Goal: Task Accomplishment & Management: Use online tool/utility

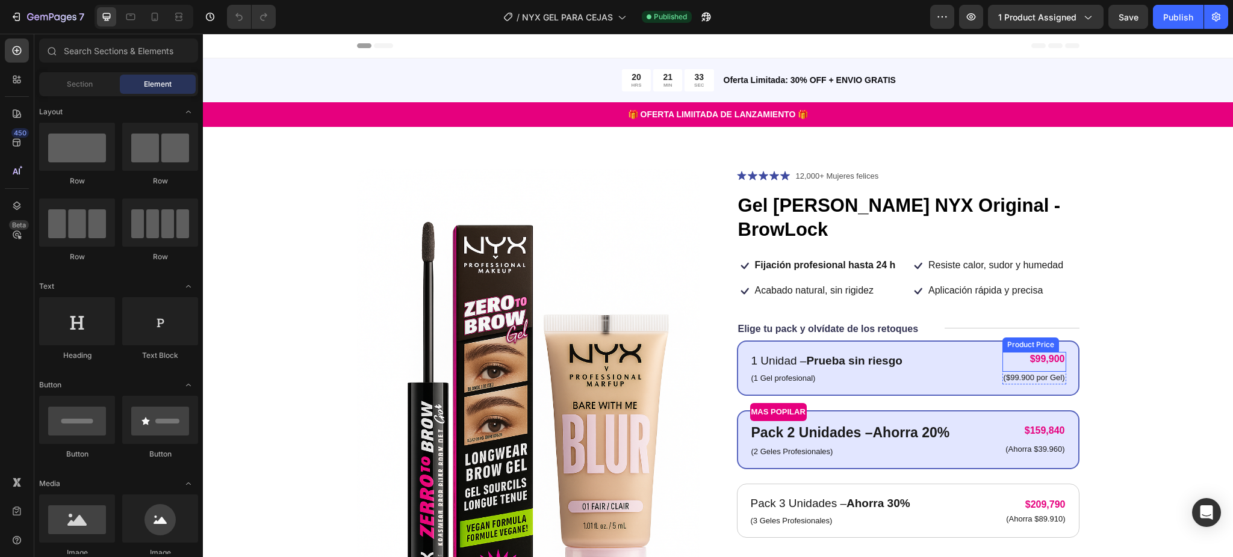
click at [1028, 352] on div "$99,900" at bounding box center [1034, 359] width 64 height 15
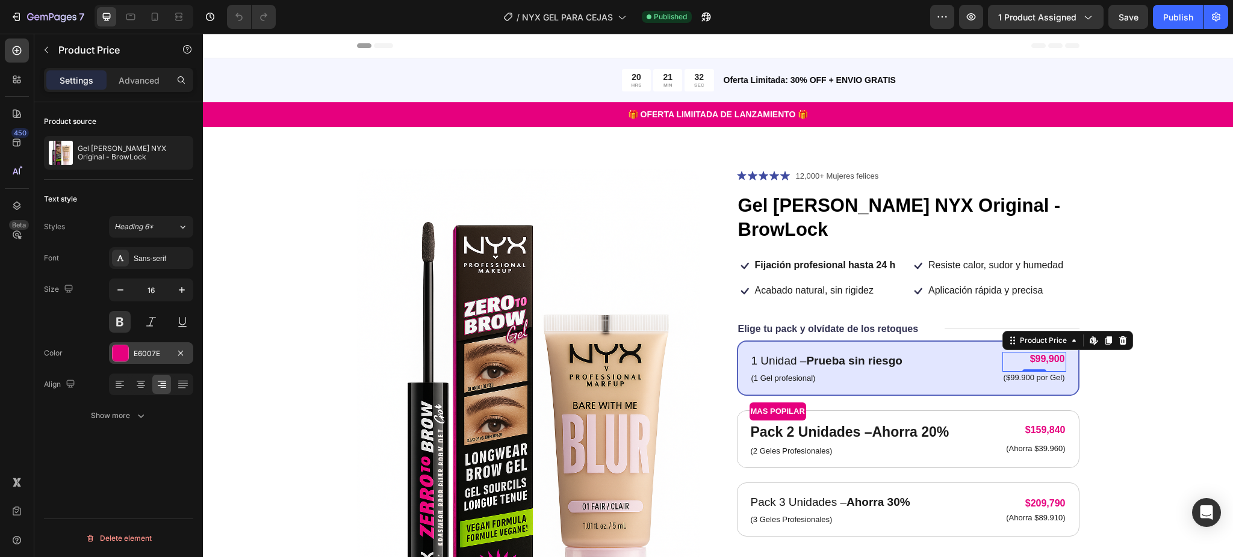
click at [135, 348] on div "E6007E" at bounding box center [151, 353] width 35 height 11
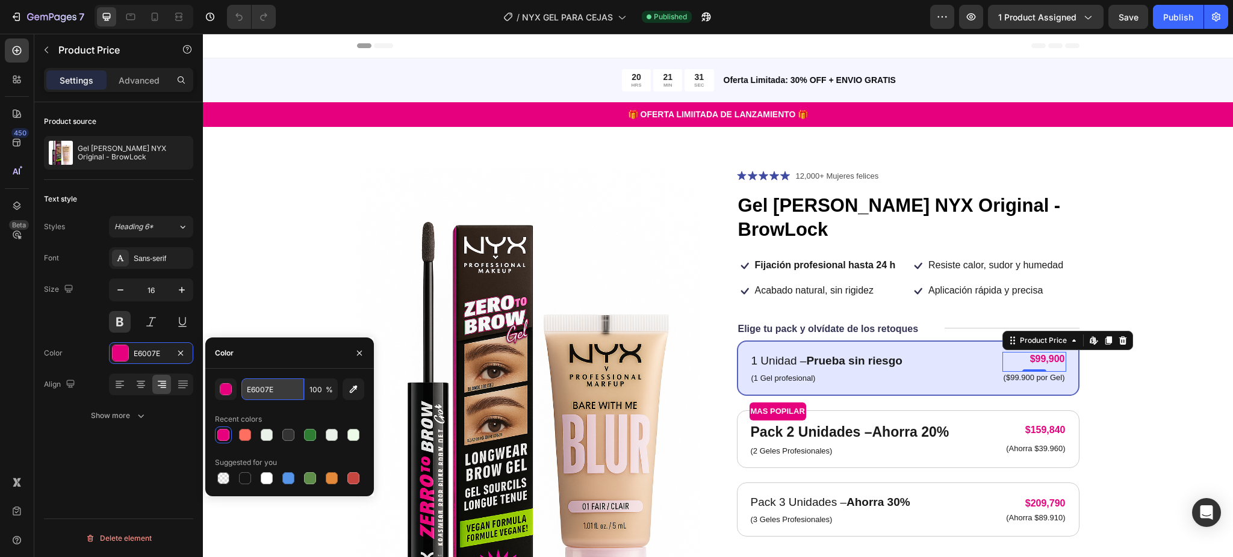
click at [265, 392] on input "E6007E" at bounding box center [272, 390] width 63 height 22
click at [769, 373] on p "(1 Gel profesional)" at bounding box center [826, 379] width 151 height 12
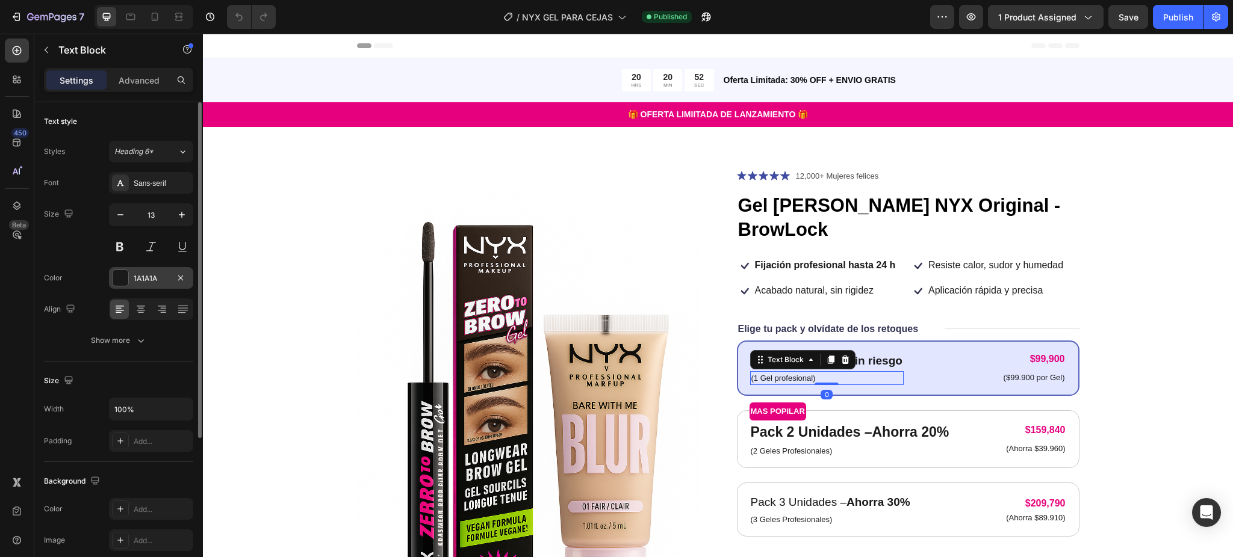
click at [138, 283] on div "1A1A1A" at bounding box center [151, 278] width 35 height 11
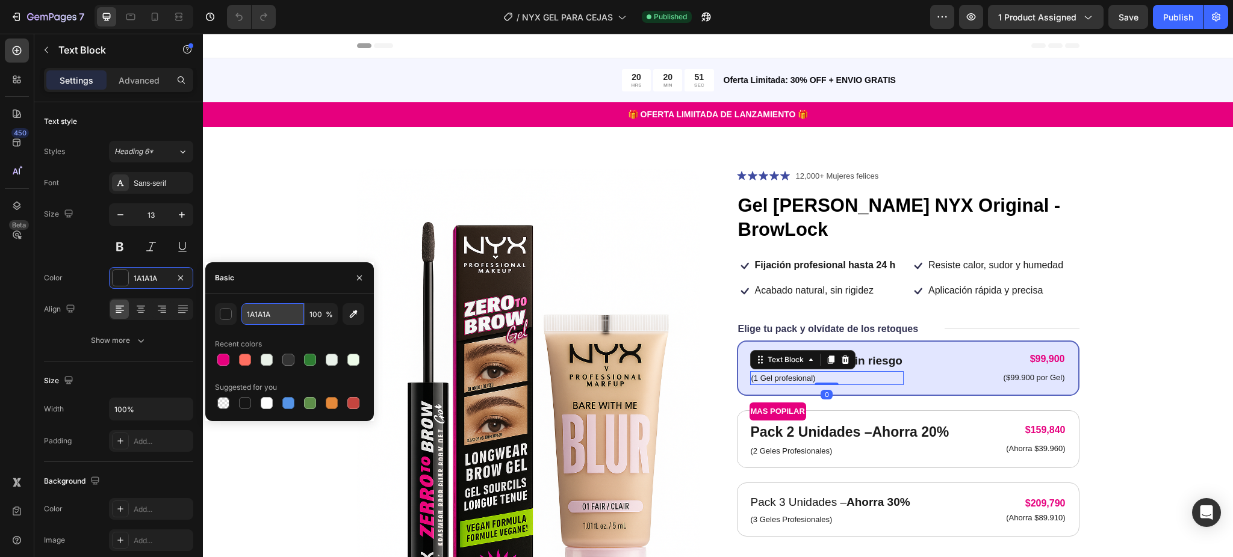
click at [270, 315] on input "1A1A1A" at bounding box center [272, 314] width 63 height 22
click at [1164, 296] on div "Product Images Icon Icon Icon Icon Icon Icon List 12,000+ Mujeres felices Text …" at bounding box center [717, 426] width 933 height 514
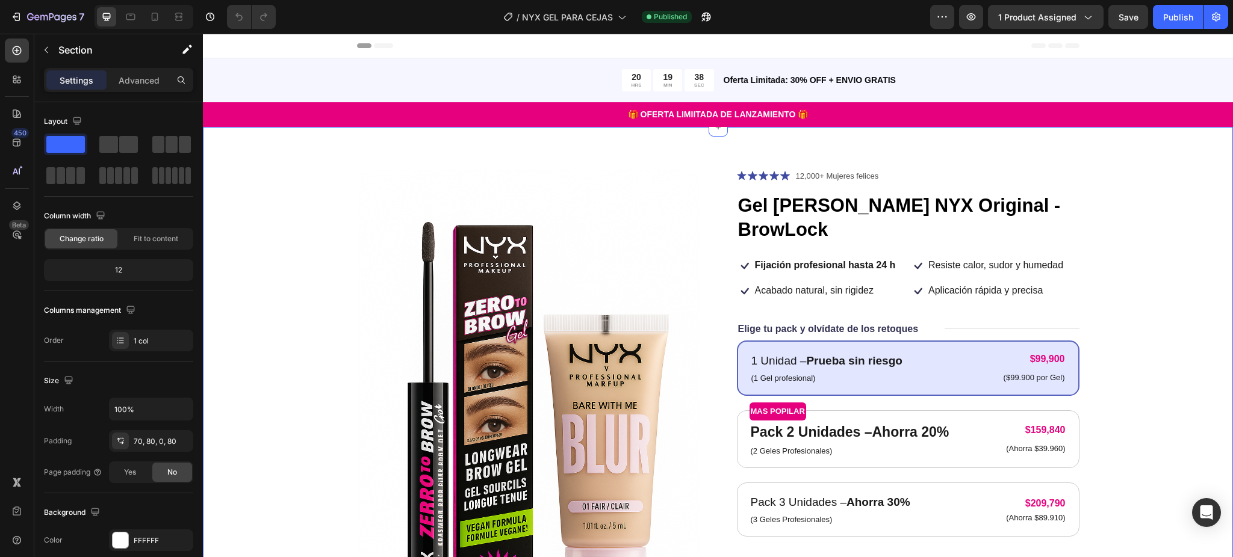
drag, startPoint x: 1218, startPoint y: 403, endPoint x: 1181, endPoint y: 401, distance: 36.1
click at [1211, 401] on div "Product Images Icon Icon Icon Icon Icon Icon List 12,000+ Mujeres felices Text …" at bounding box center [718, 405] width 1030 height 556
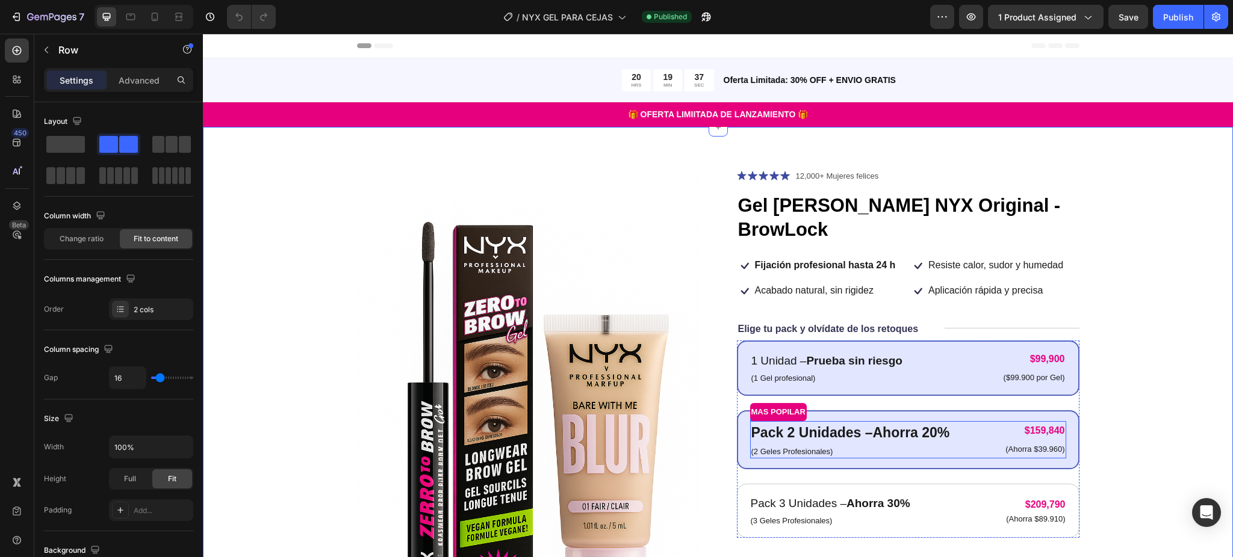
click at [949, 421] on div "Pack 2 Unidades – Ahorra 20% Text Block (2 Geles Profesionales) Text Block $159…" at bounding box center [908, 439] width 316 height 37
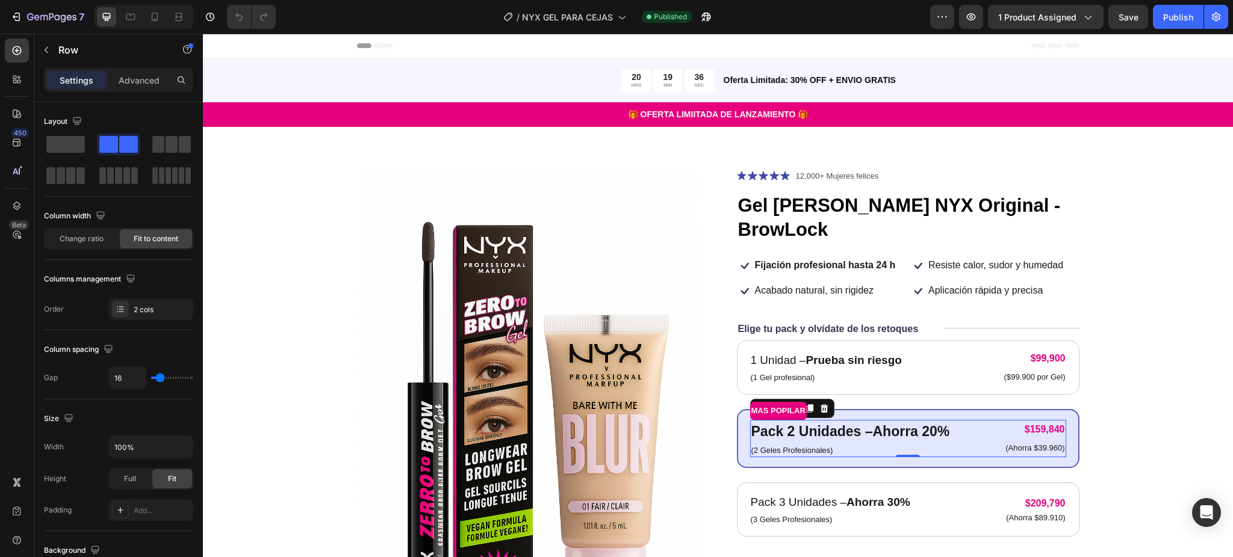
click at [947, 420] on div "Pack 2 Unidades – Ahorra 20% Text Block (2 Geles Profesionales) Text Block $159…" at bounding box center [908, 438] width 316 height 37
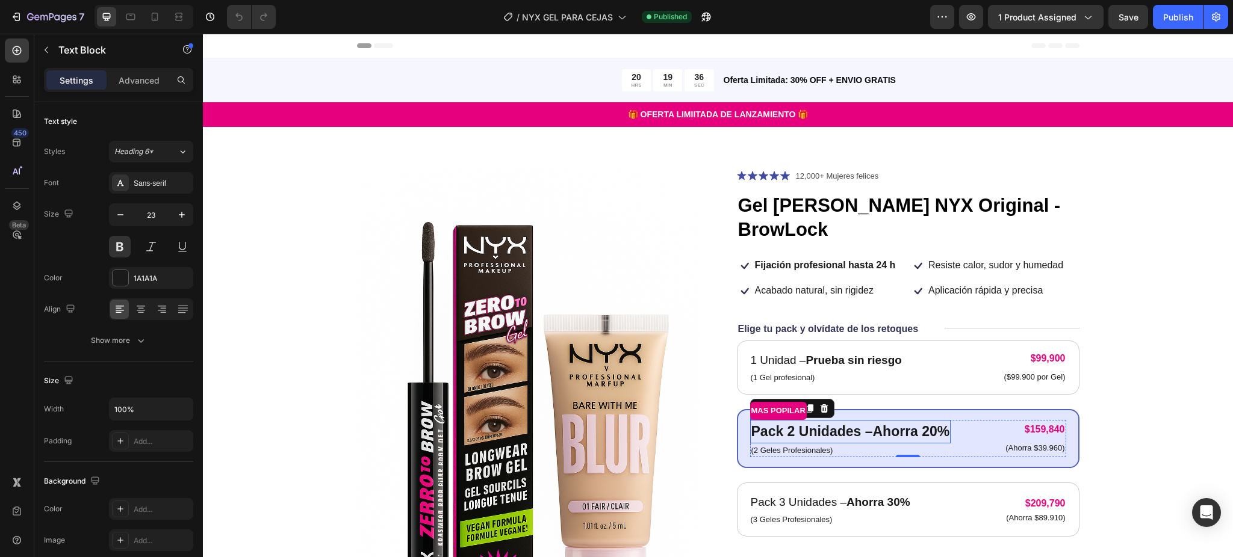
click at [934, 424] on strong "Ahorra 20%" at bounding box center [911, 432] width 77 height 16
click at [941, 424] on strong "Ahorra 20%" at bounding box center [911, 432] width 77 height 16
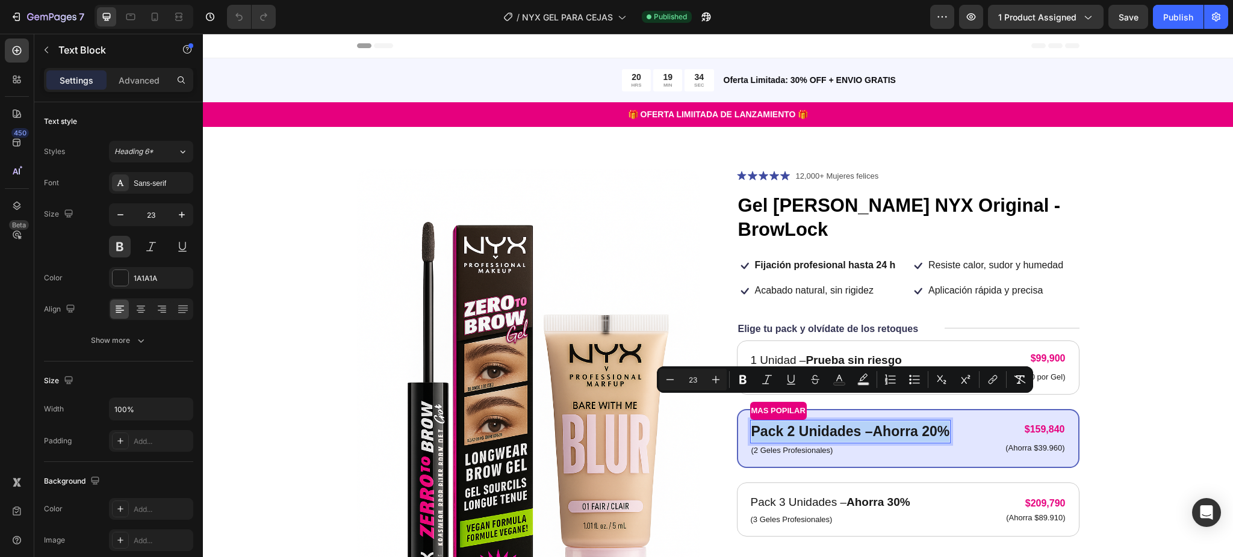
copy p "Pack 2 Unidades – Ahorra 20%"
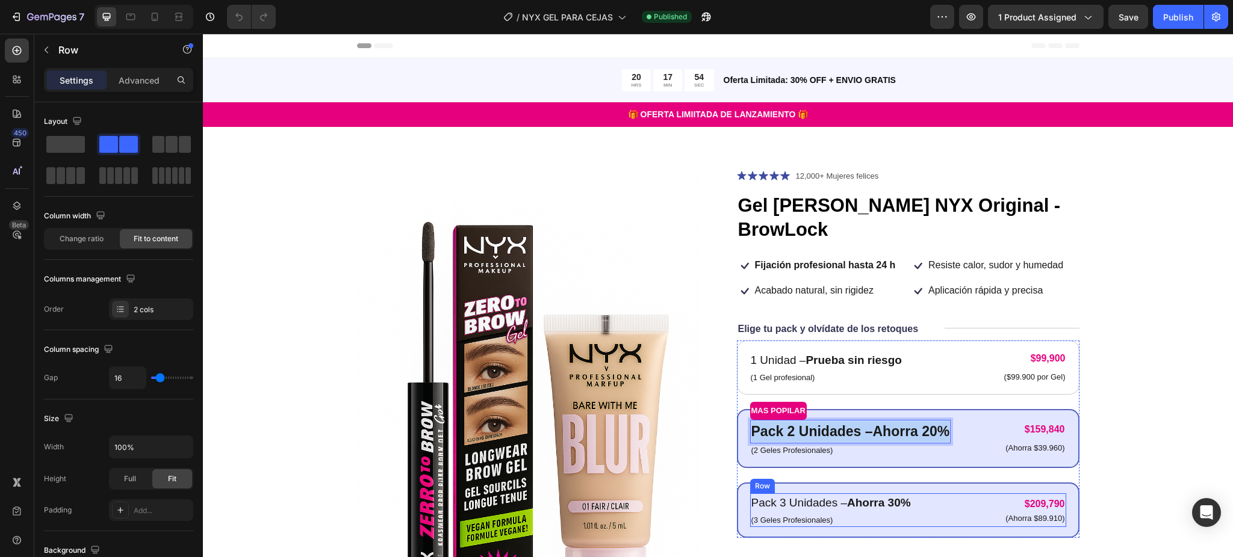
click at [909, 494] on div "Pack 3 Unidades – Ahorra 30% Text Block (3 Geles Profesionales) Text Block $209…" at bounding box center [908, 511] width 316 height 34
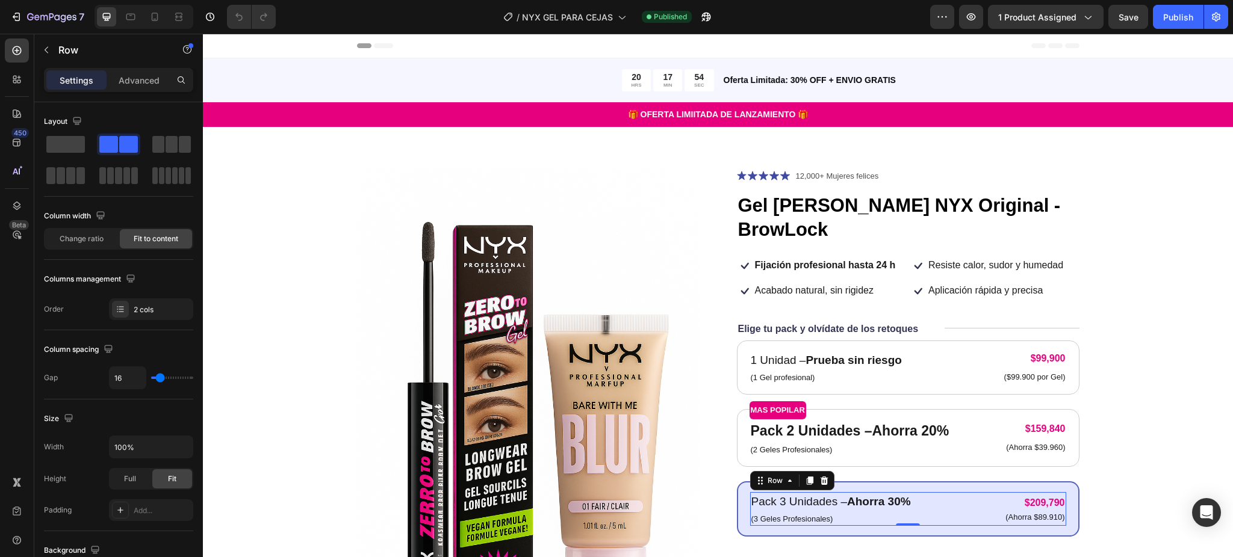
click at [909, 492] on div "Pack 3 Unidades – Ahorra 30% Text Block (3 Geles Profesionales) Text Block $209…" at bounding box center [908, 509] width 316 height 34
click at [894, 495] on strong "Ahorra 30%" at bounding box center [879, 501] width 64 height 13
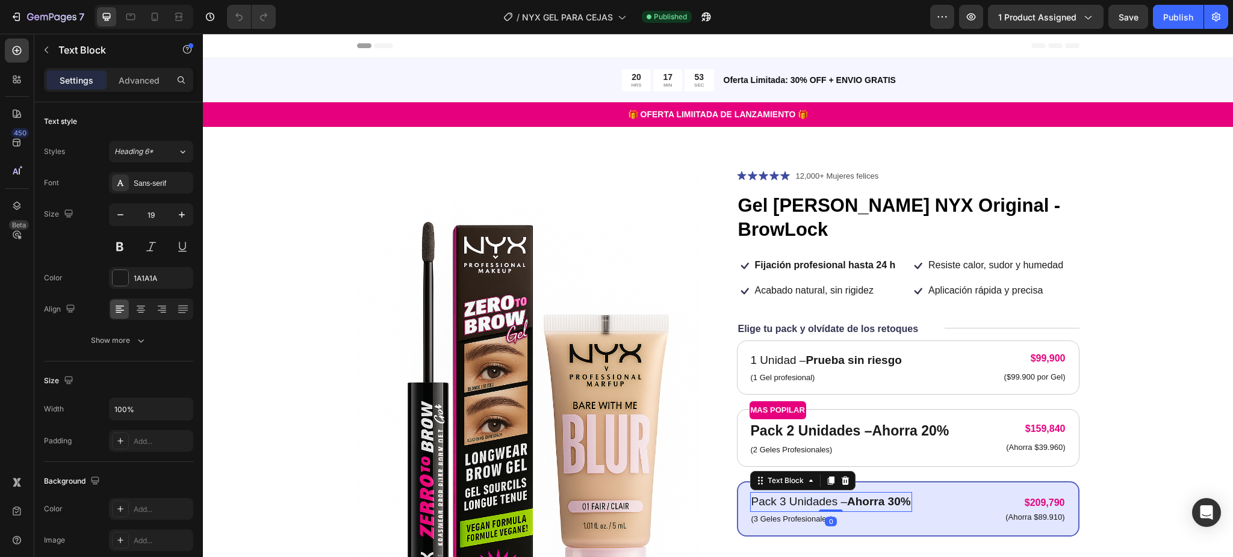
click at [894, 495] on strong "Ahorra 30%" at bounding box center [879, 501] width 64 height 13
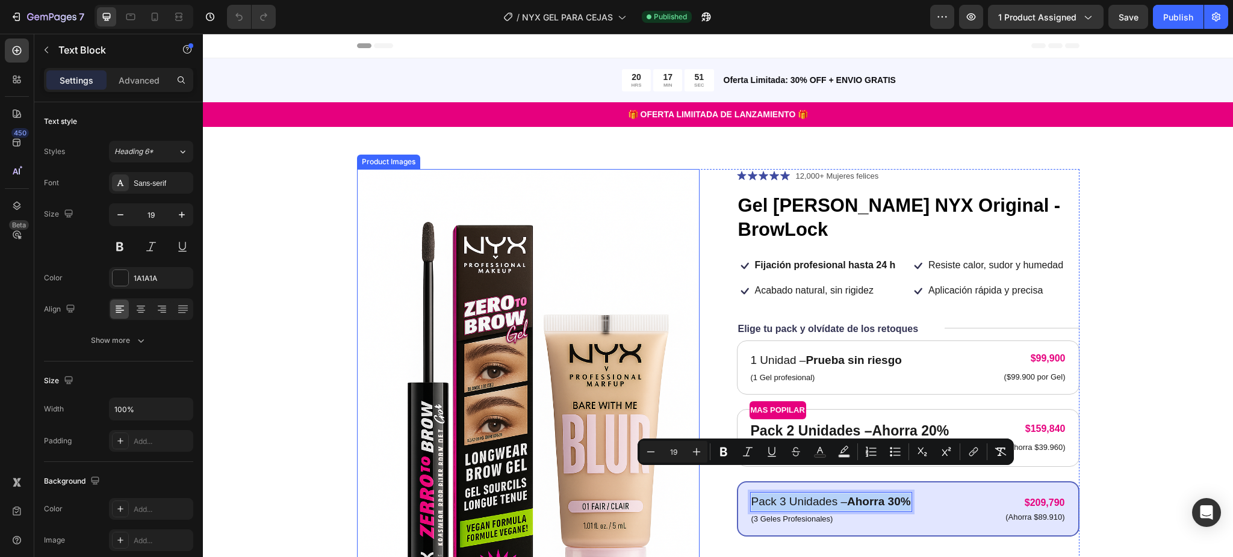
copy p "Pack 3 Unidades – Ahorra 30%"
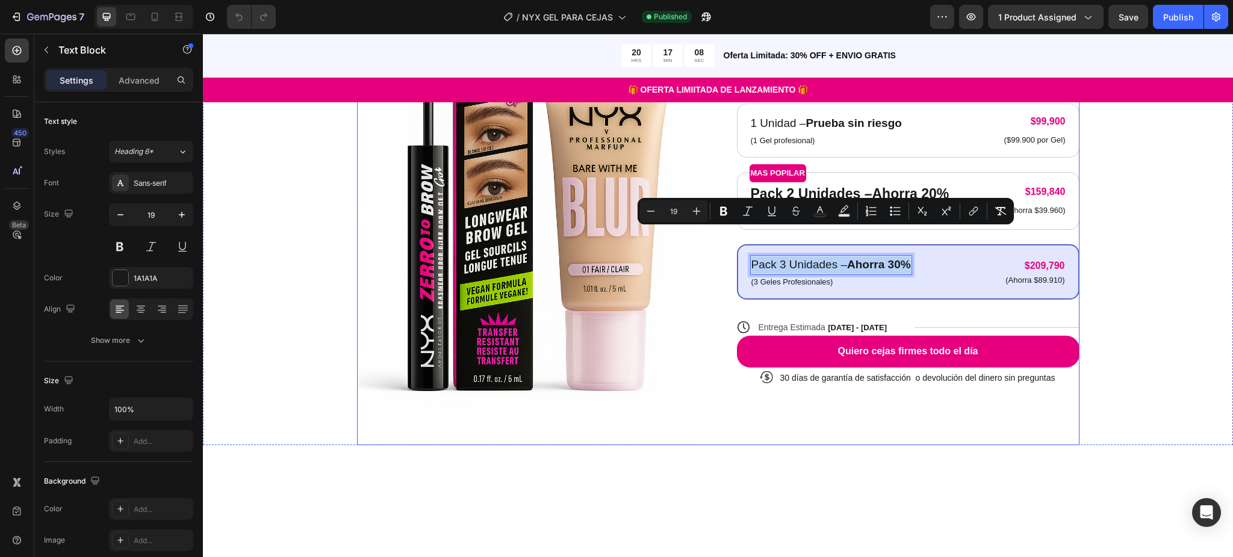
scroll to position [241, 0]
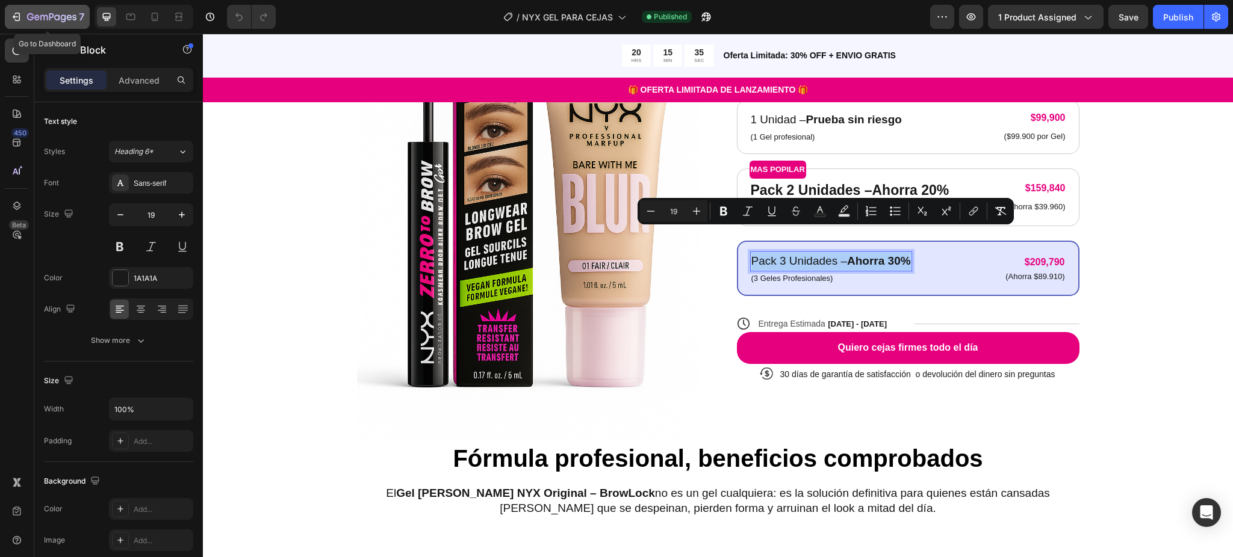
click at [46, 14] on icon "button" at bounding box center [51, 18] width 49 height 10
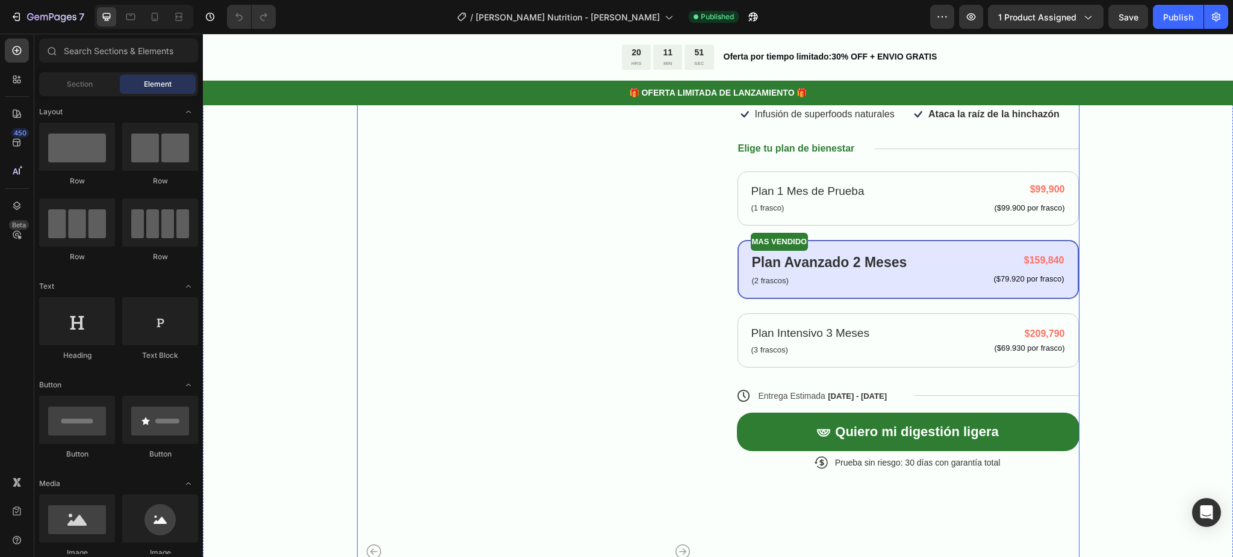
scroll to position [160, 0]
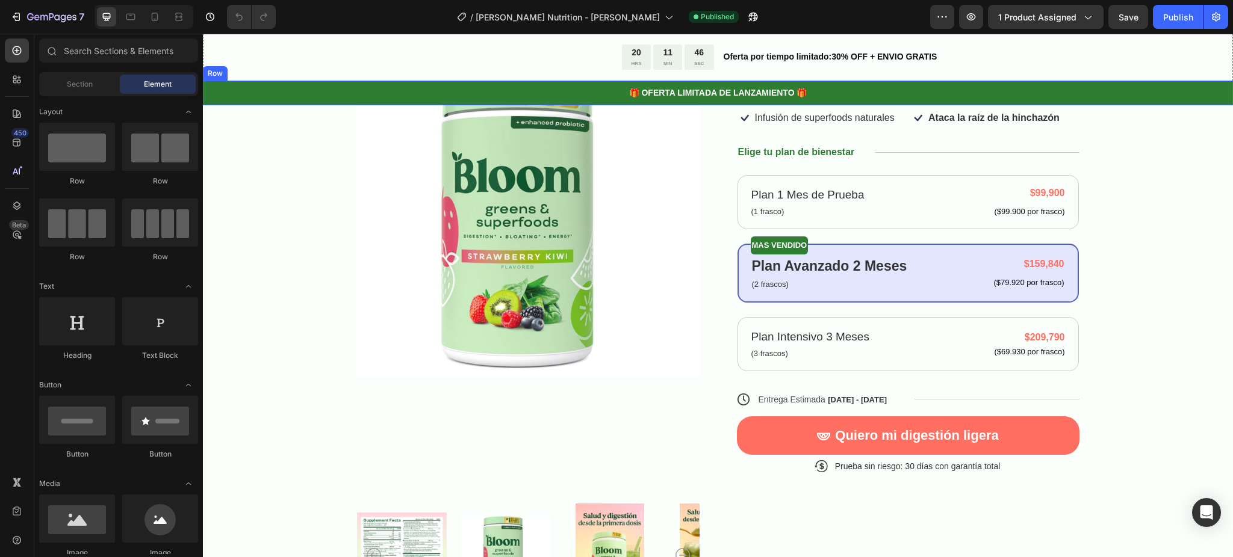
click at [243, 99] on div "🎁 OFERTA LIMITADA DE LANZAMIENTO 🎁" at bounding box center [718, 92] width 1030 height 15
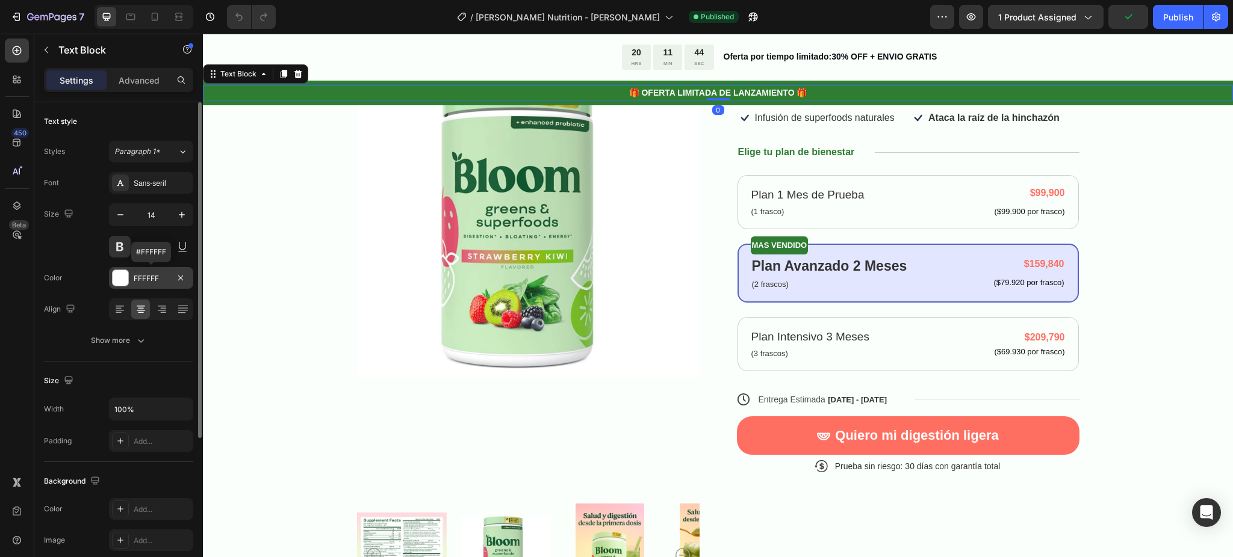
click at [148, 278] on div "FFFFFF" at bounding box center [151, 278] width 35 height 11
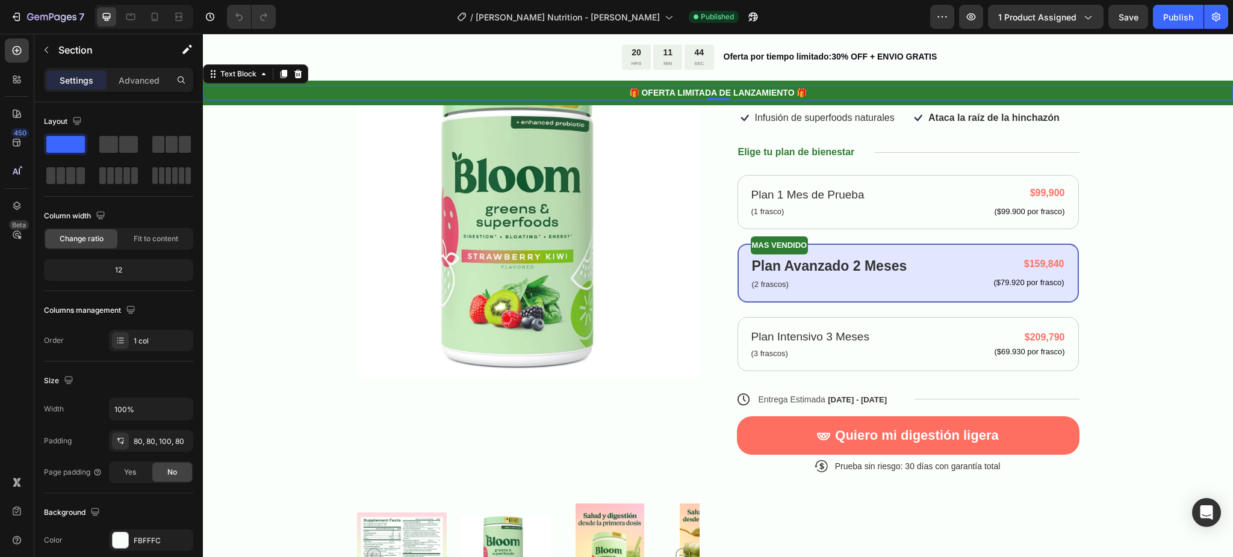
click at [286, 175] on div "Product Images Icon Icon Icon Icon Icon Icon List 122,000+ Personas satisfechas…" at bounding box center [717, 289] width 933 height 543
click at [301, 97] on p "🎁 OFERTA LIMITADA DE LANZAMIENTO 🎁" at bounding box center [717, 93] width 1027 height 13
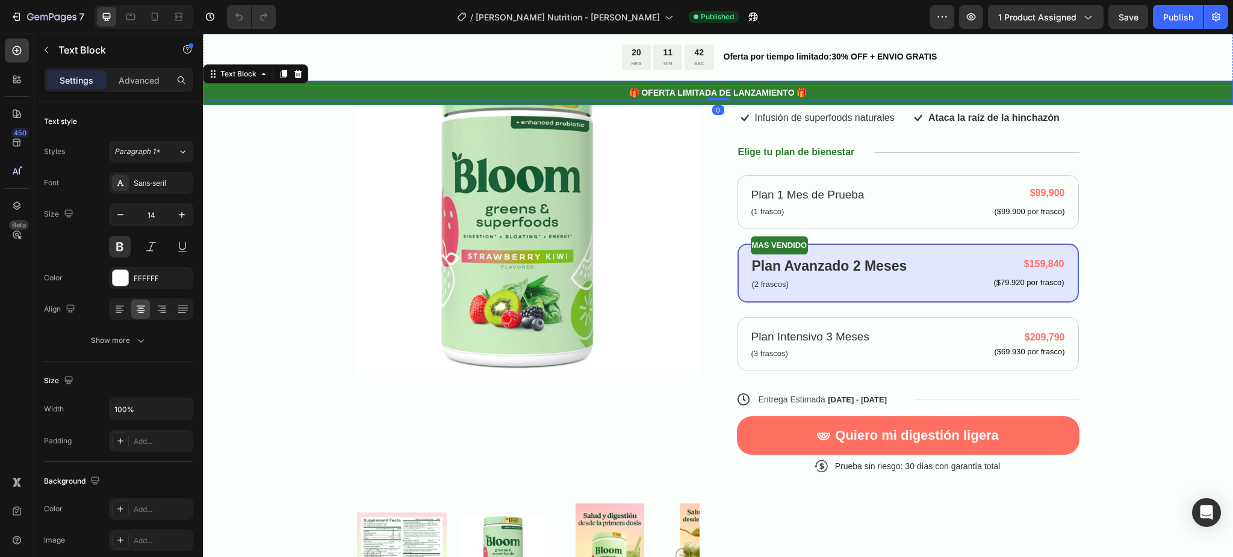
click at [297, 104] on div "🎁 OFERTA LIMITADA DE LANZAMIENTO 🎁 Text Block 0 Row" at bounding box center [718, 93] width 1030 height 25
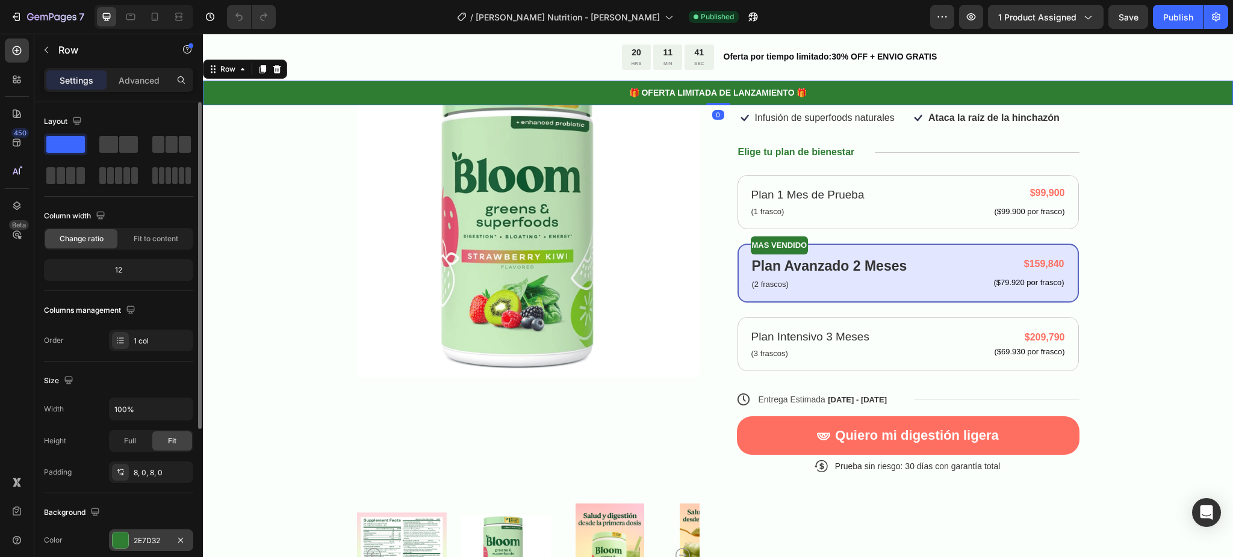
click at [122, 540] on div at bounding box center [121, 541] width 16 height 16
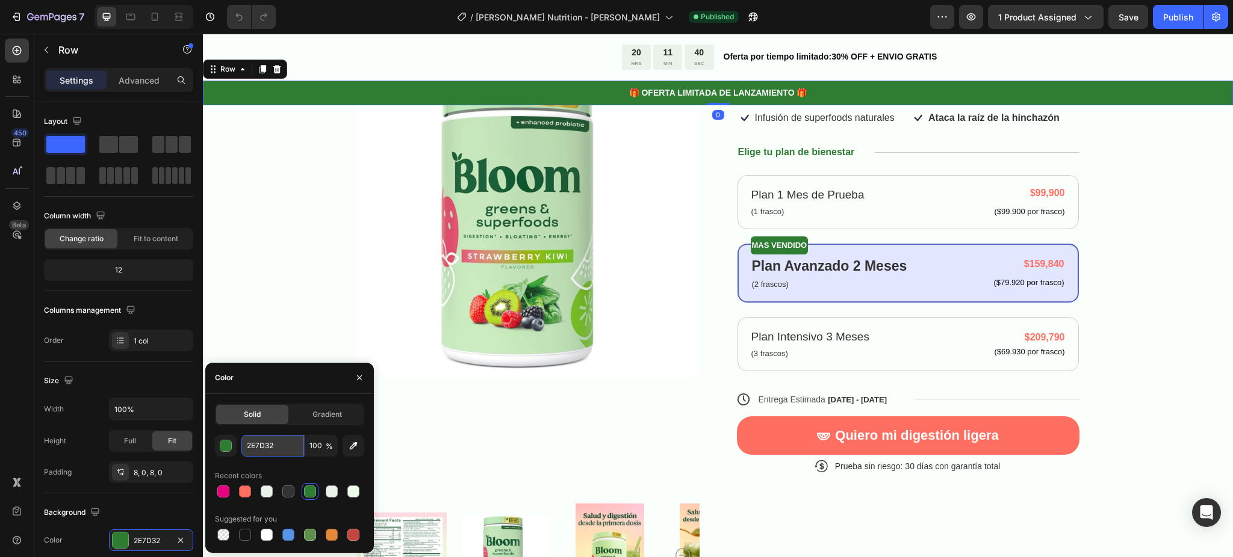
click at [256, 448] on input "2E7D32" at bounding box center [272, 446] width 63 height 22
click at [293, 215] on div "Product Images Icon Icon Icon Icon Icon Icon List 122,000+ Personas satisfechas…" at bounding box center [717, 289] width 933 height 543
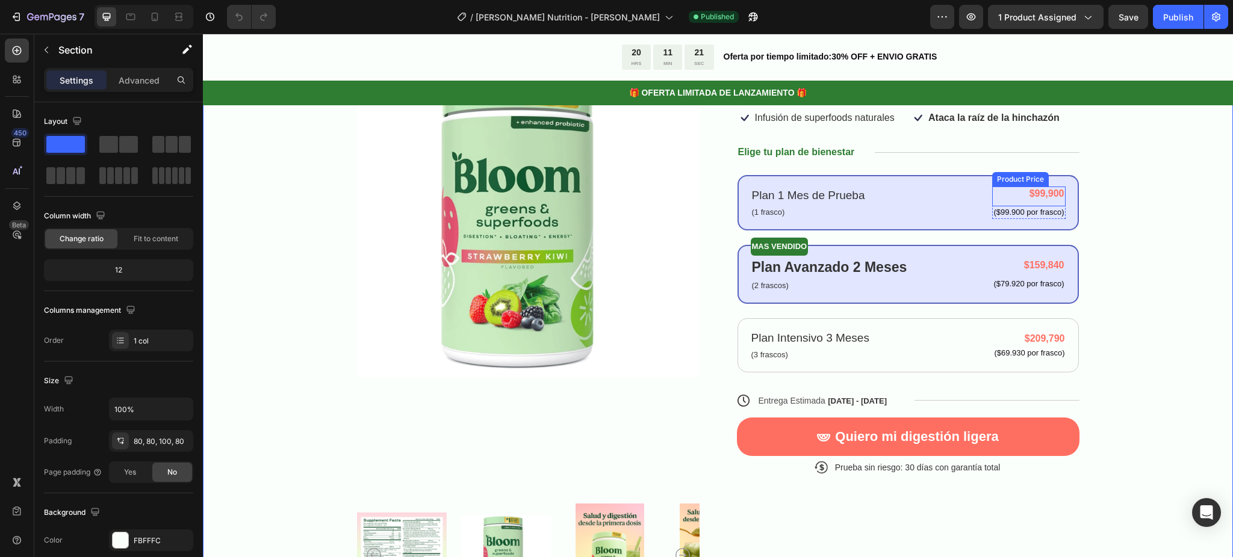
click at [1032, 187] on div "$99,900" at bounding box center [1028, 194] width 73 height 15
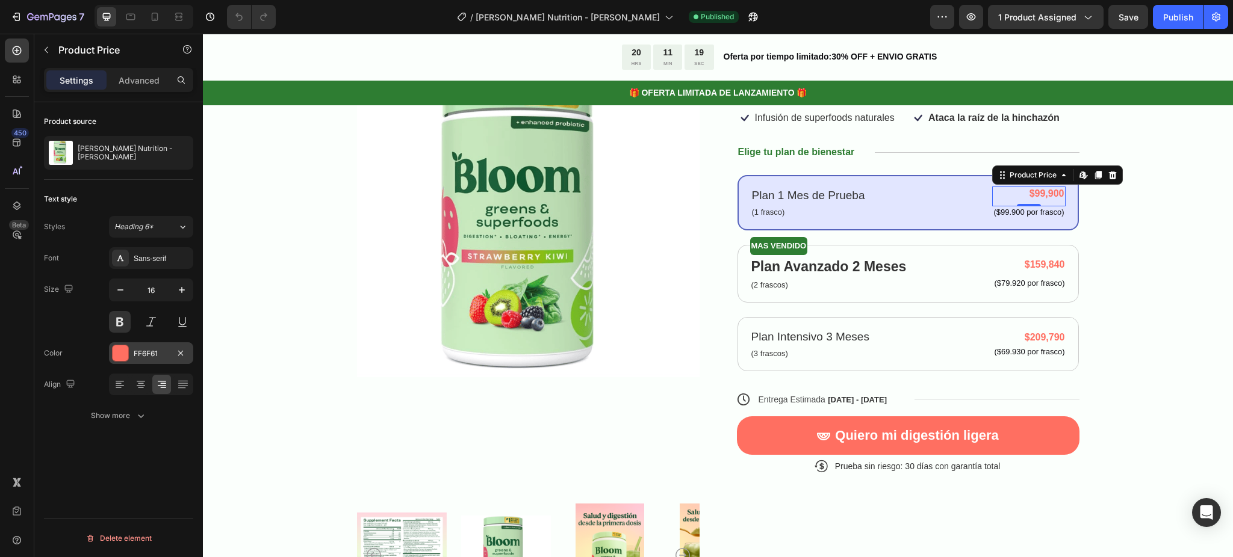
click at [149, 355] on div "FF6F61" at bounding box center [151, 353] width 35 height 11
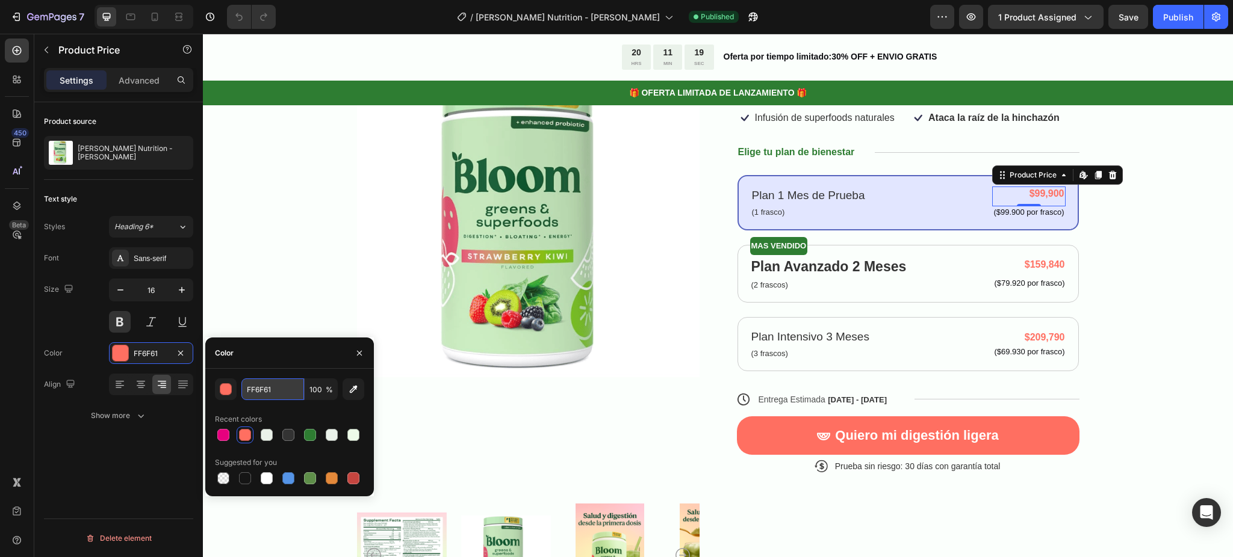
click at [268, 392] on input "FF6F61" at bounding box center [272, 390] width 63 height 22
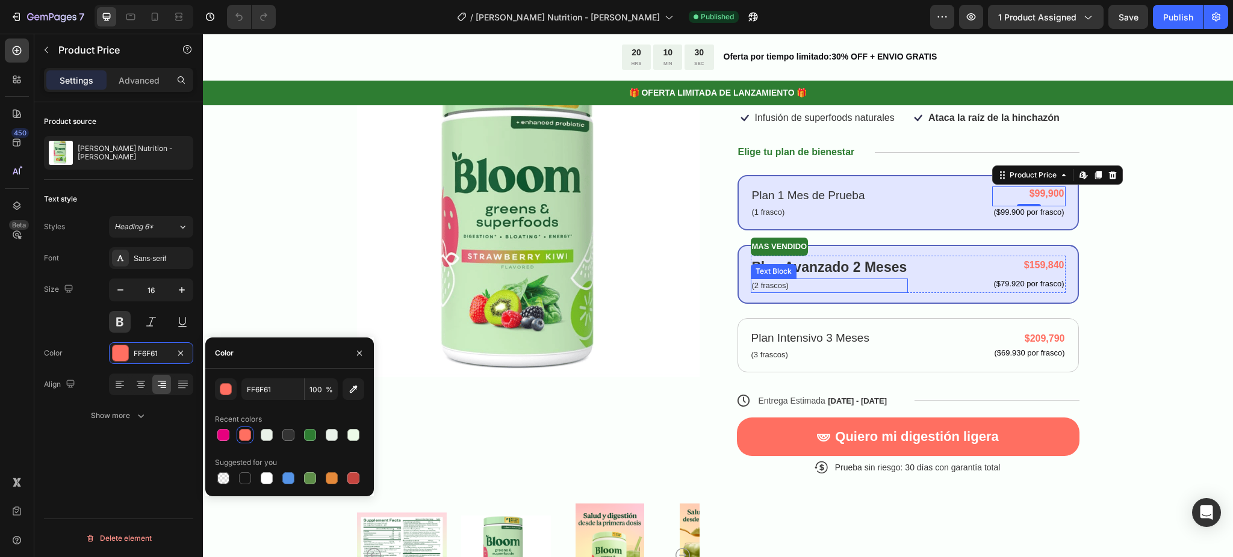
click at [763, 280] on p "(2 frascos)" at bounding box center [829, 286] width 155 height 12
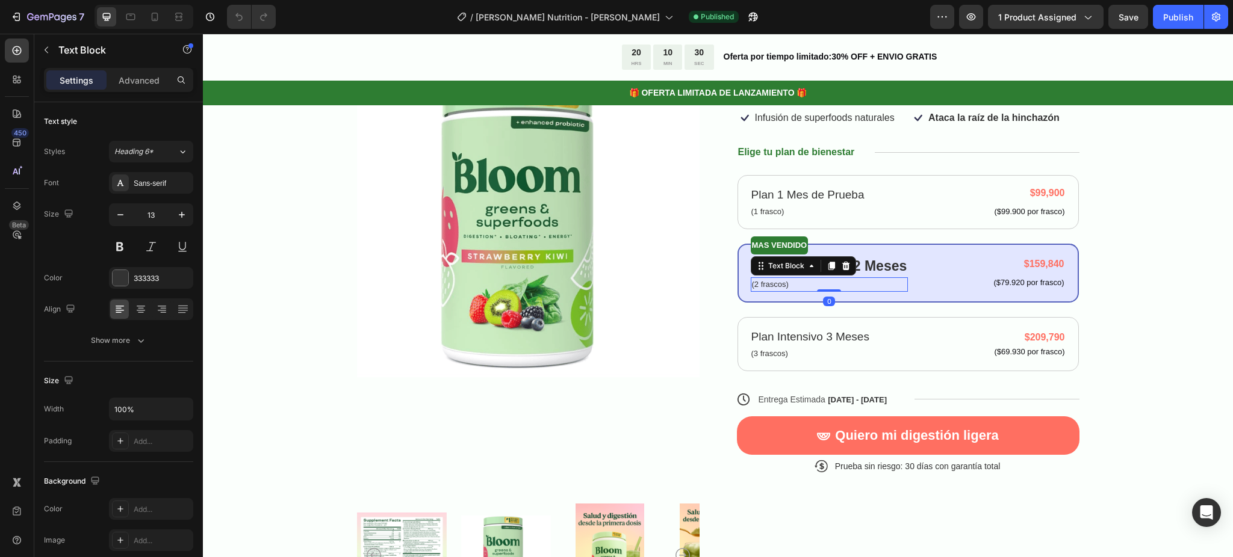
click at [763, 279] on p "(2 frascos)" at bounding box center [829, 285] width 155 height 12
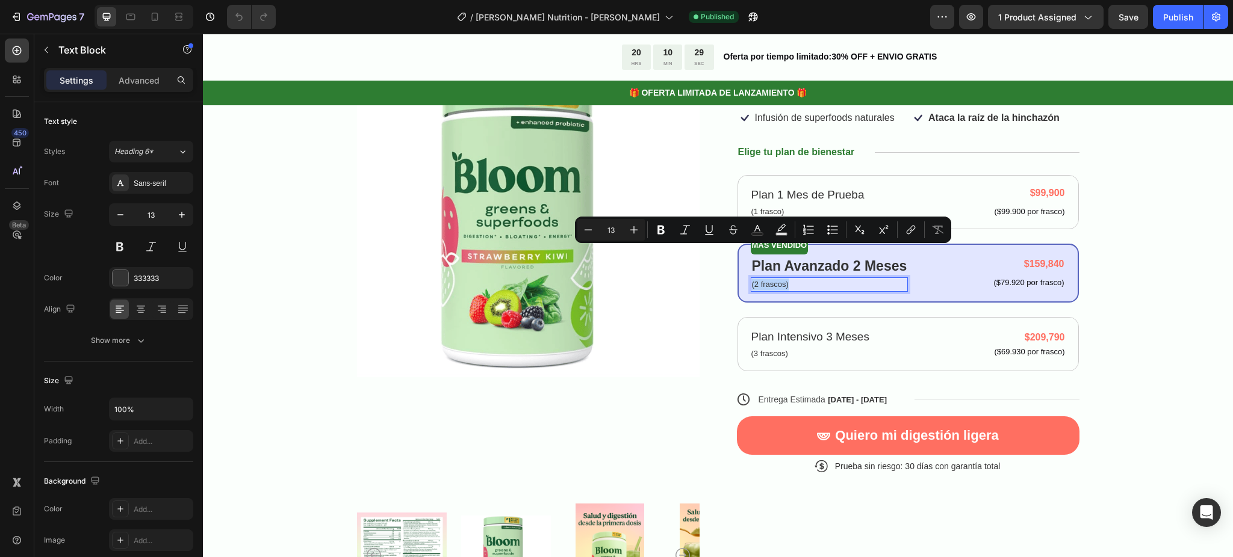
copy p "(2 frascos)"
drag, startPoint x: 1134, startPoint y: 267, endPoint x: 881, endPoint y: 222, distance: 256.7
click at [1133, 267] on div "Product Images Icon Icon Icon Icon Icon Icon List 122,000+ Personas satisfechas…" at bounding box center [717, 289] width 933 height 543
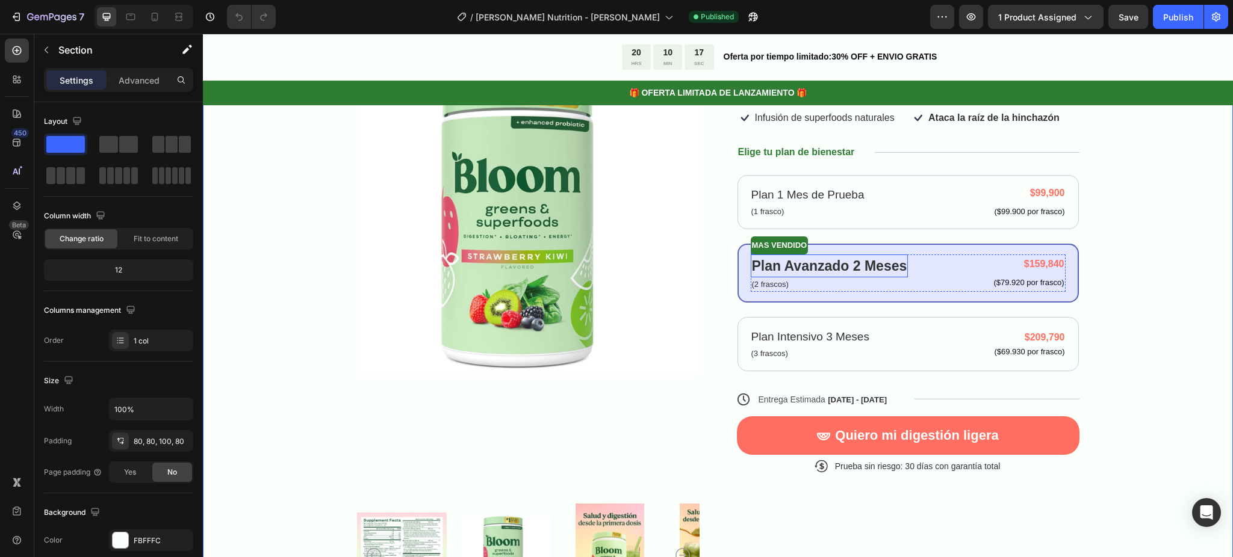
click at [841, 258] on strong "Plan Avanzado 2 Meses" at bounding box center [829, 266] width 155 height 16
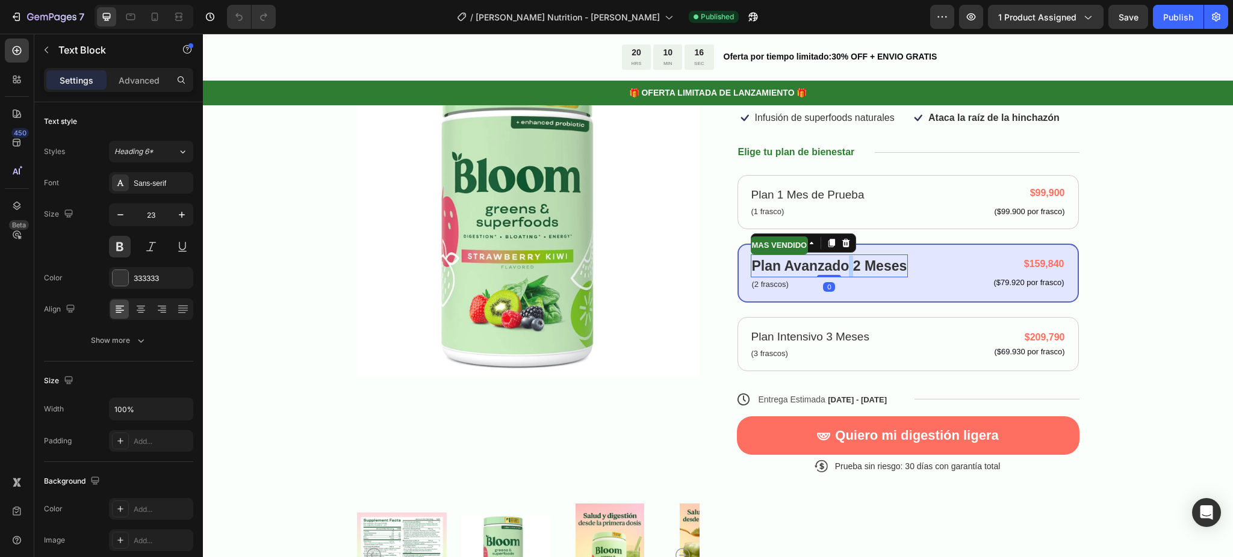
click at [841, 258] on strong "Plan Avanzado 2 Meses" at bounding box center [829, 266] width 155 height 16
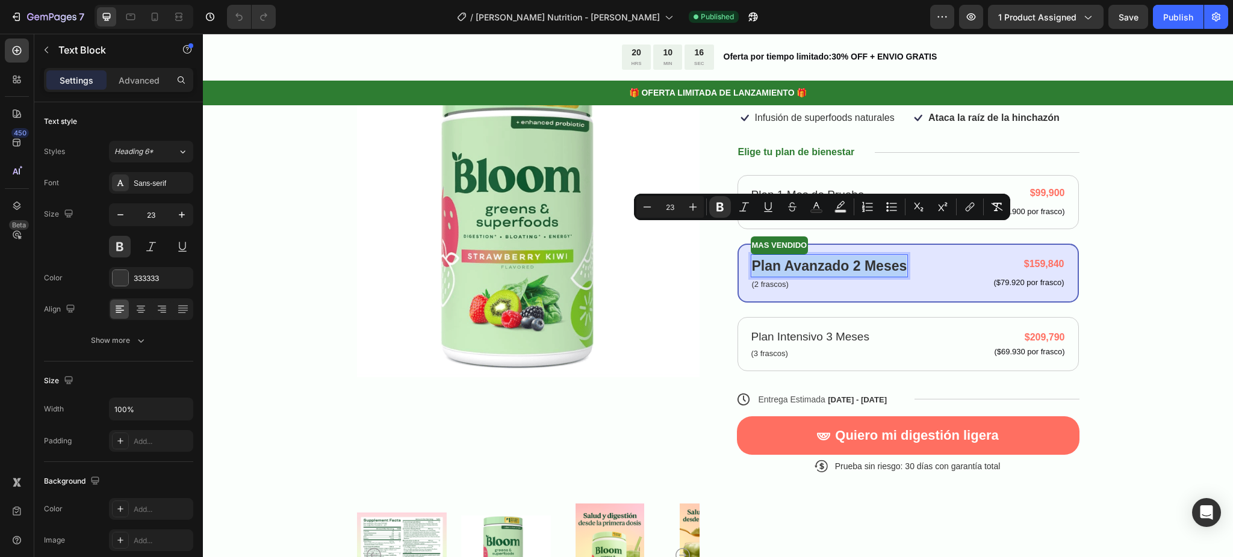
copy strong "Plan Avanzado 2 Meses"
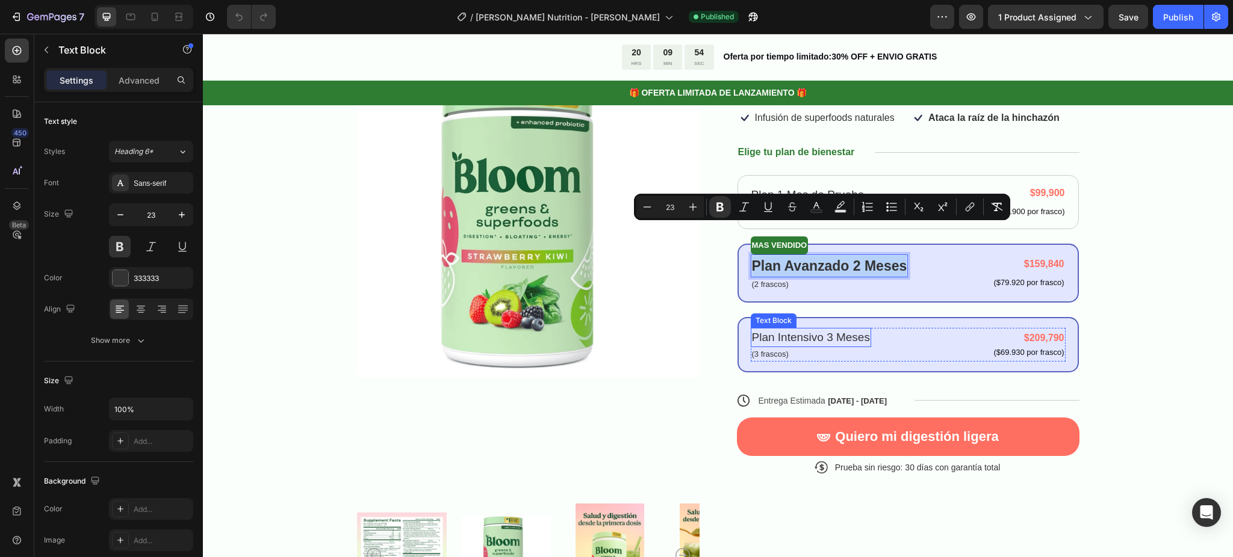
click at [806, 329] on p "Plan Intensivo 3 Meses" at bounding box center [811, 337] width 118 height 17
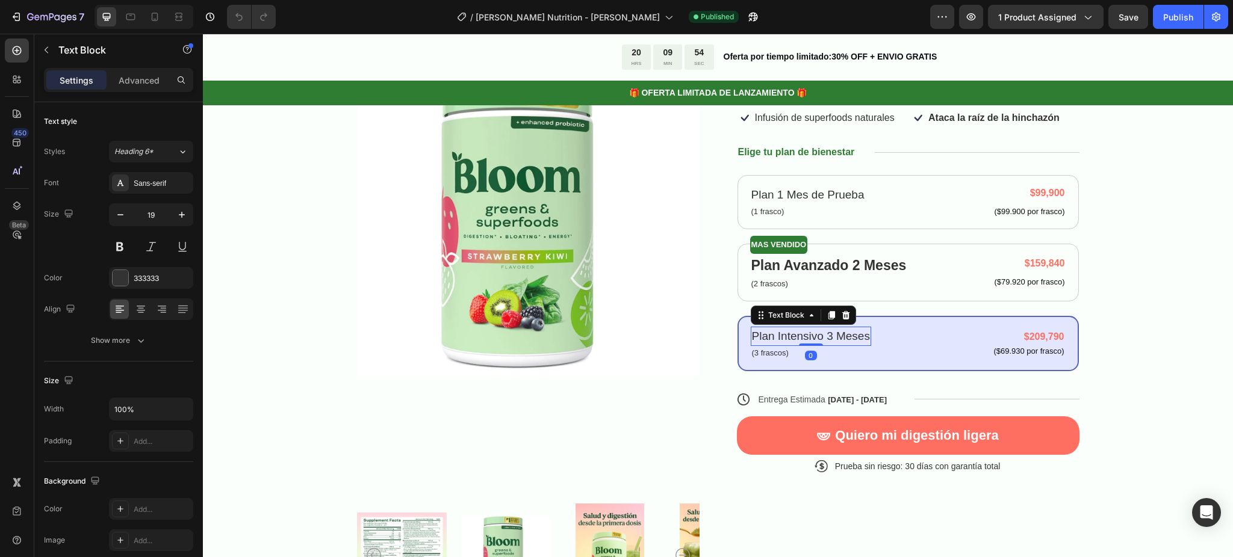
click at [806, 328] on p "Plan Intensivo 3 Meses" at bounding box center [811, 336] width 118 height 17
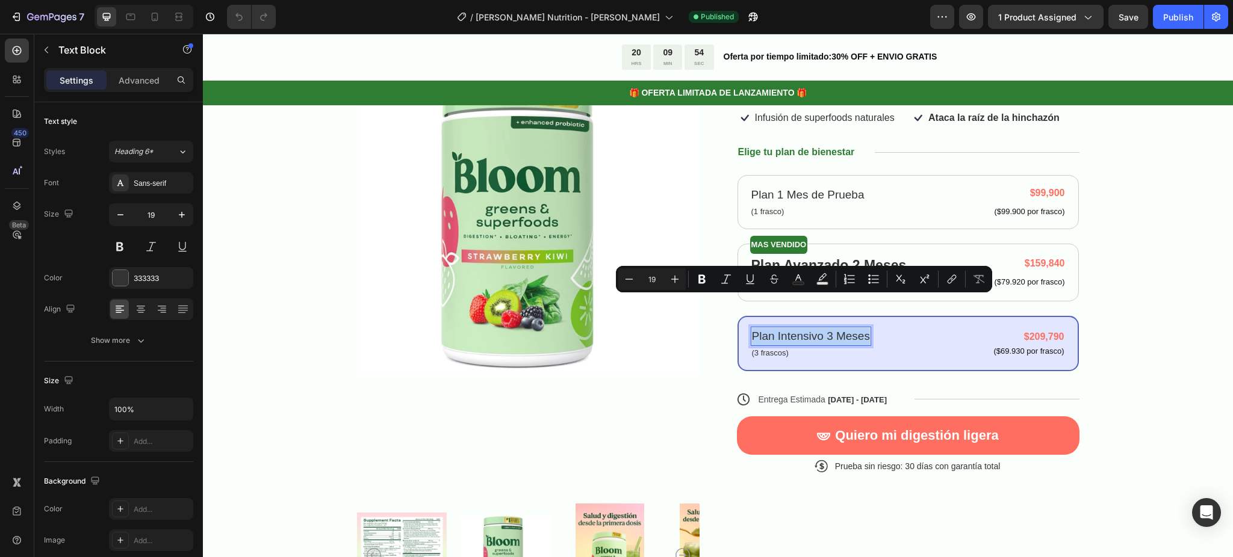
copy p "Plan Intensivo 3 Meses"
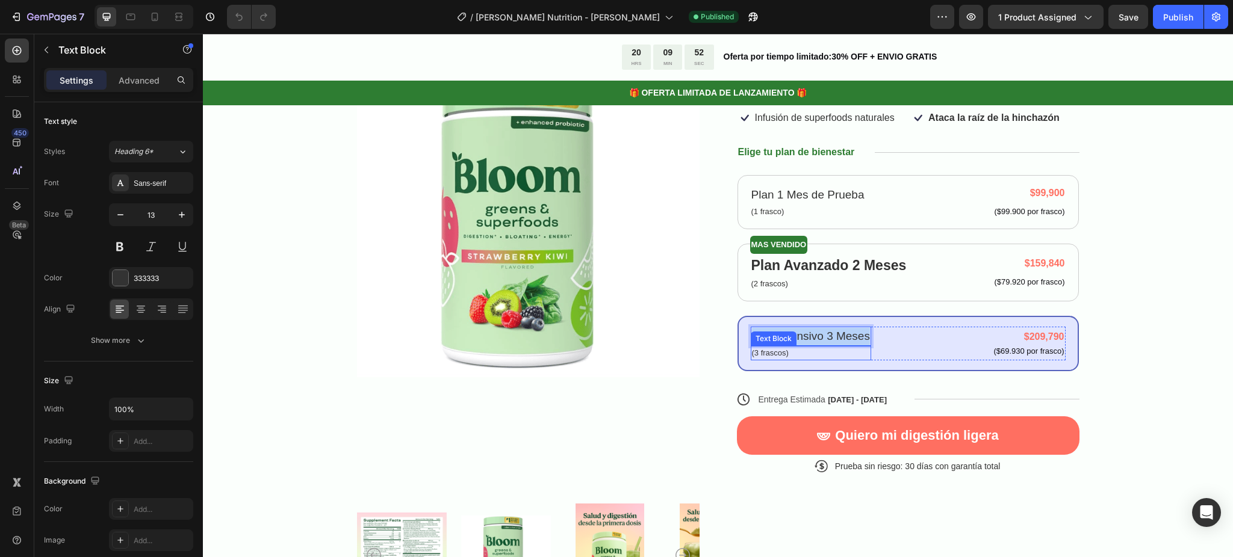
click at [757, 347] on p "(3 frascos)" at bounding box center [811, 353] width 118 height 12
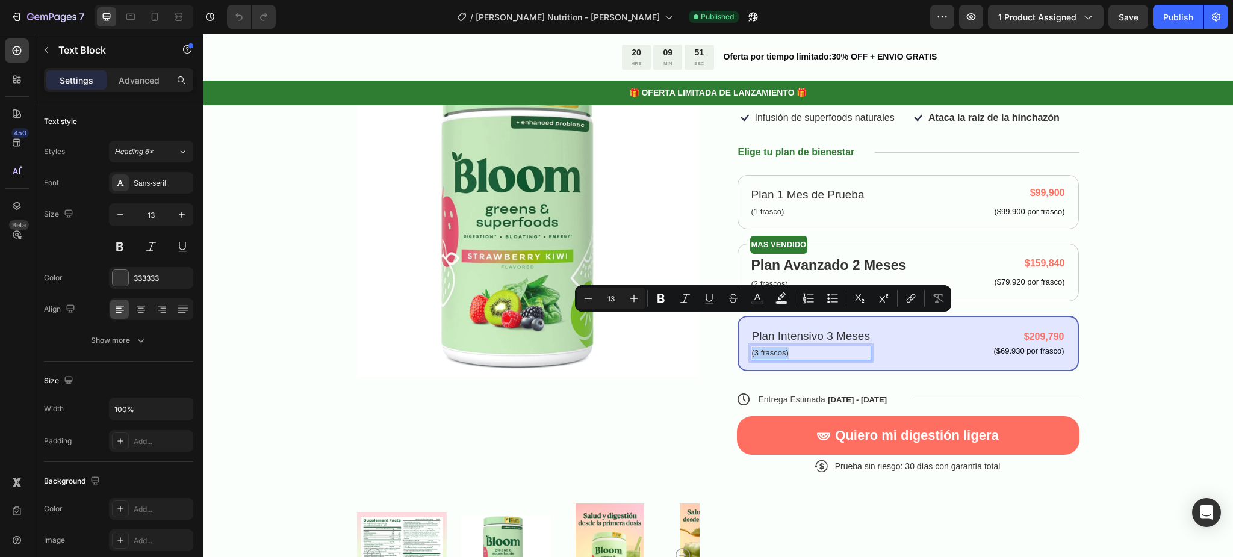
copy p "(3 frascos)"
click at [159, 10] on div at bounding box center [154, 16] width 19 height 19
type input "18"
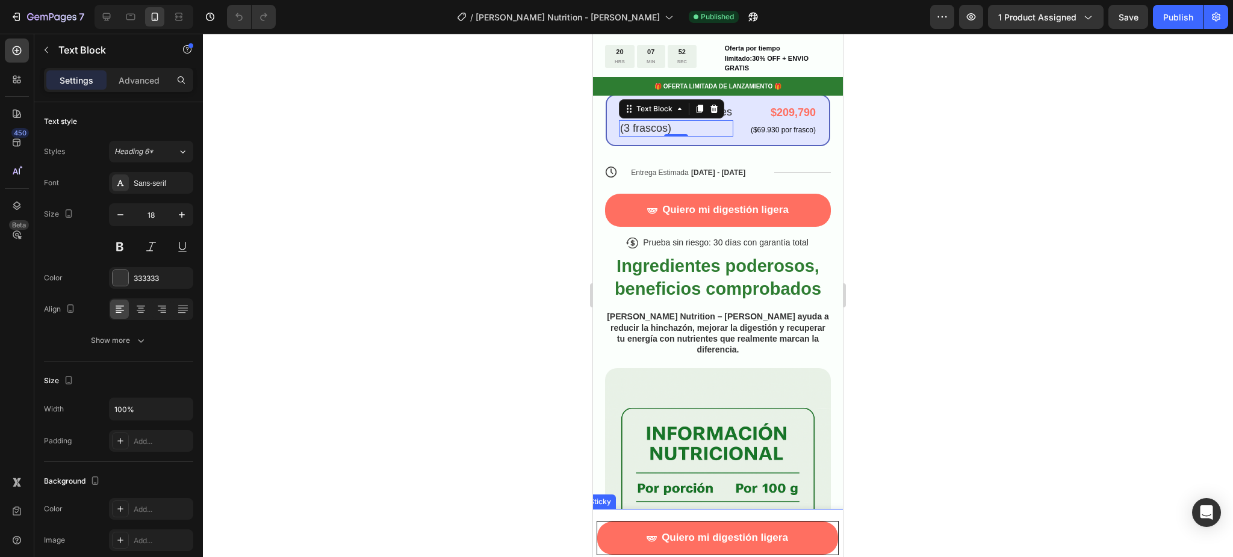
scroll to position [668, 0]
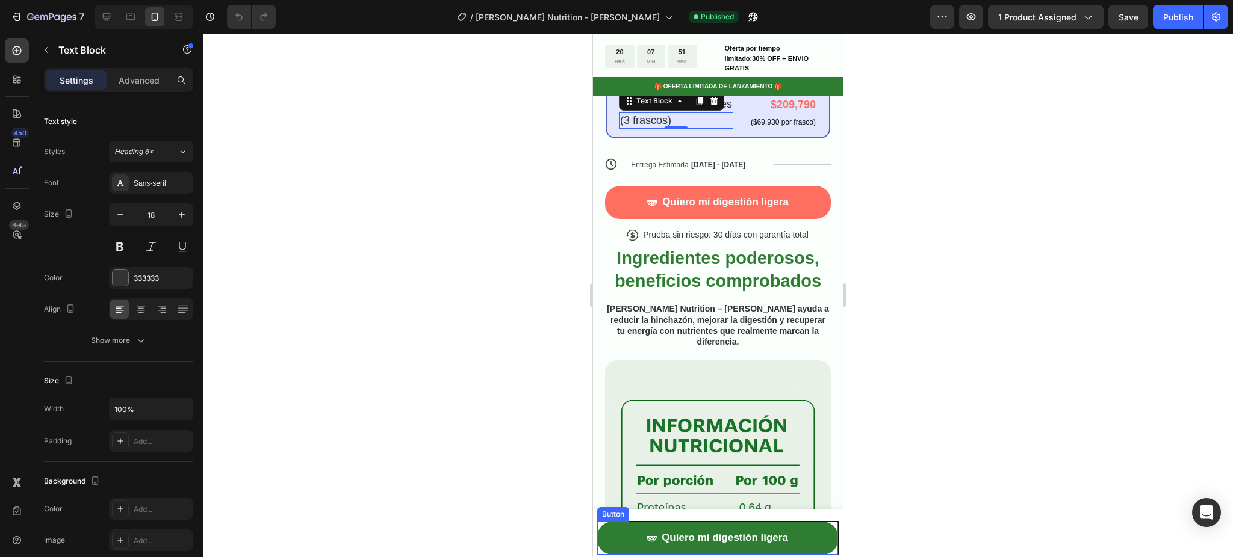
click at [598, 543] on button "Quiero mi digestión ligera" at bounding box center [717, 538] width 241 height 33
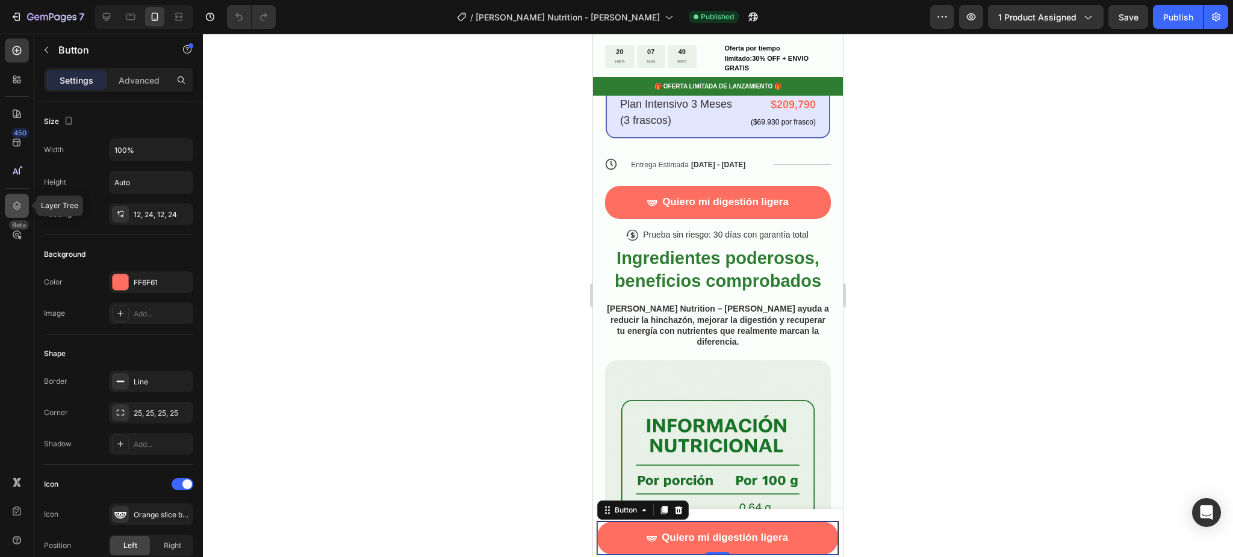
click at [16, 208] on icon at bounding box center [17, 206] width 12 height 12
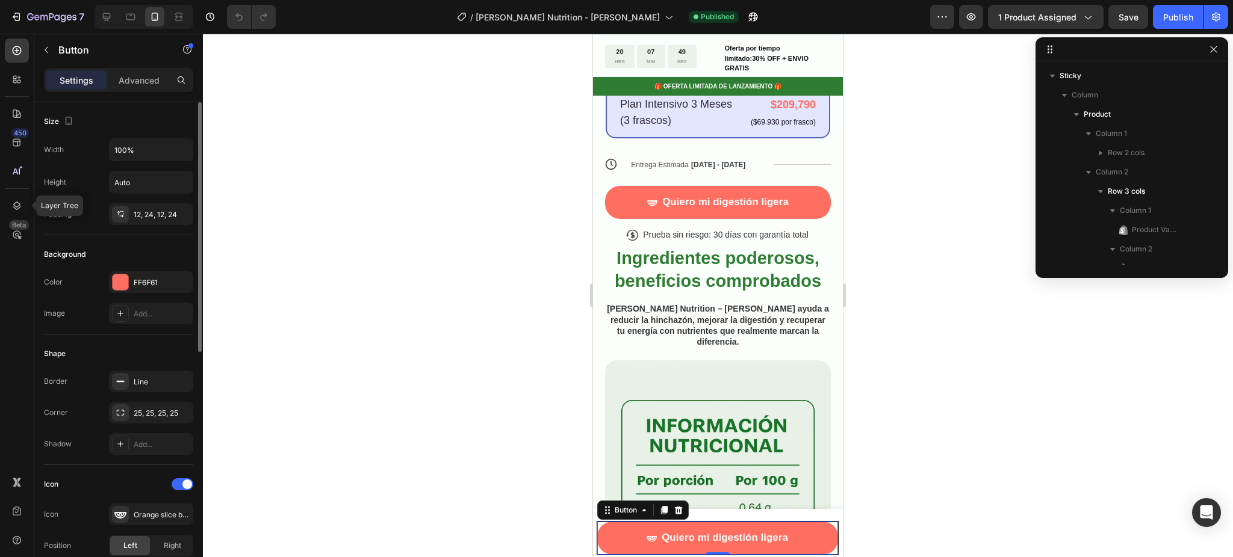
scroll to position [150, 0]
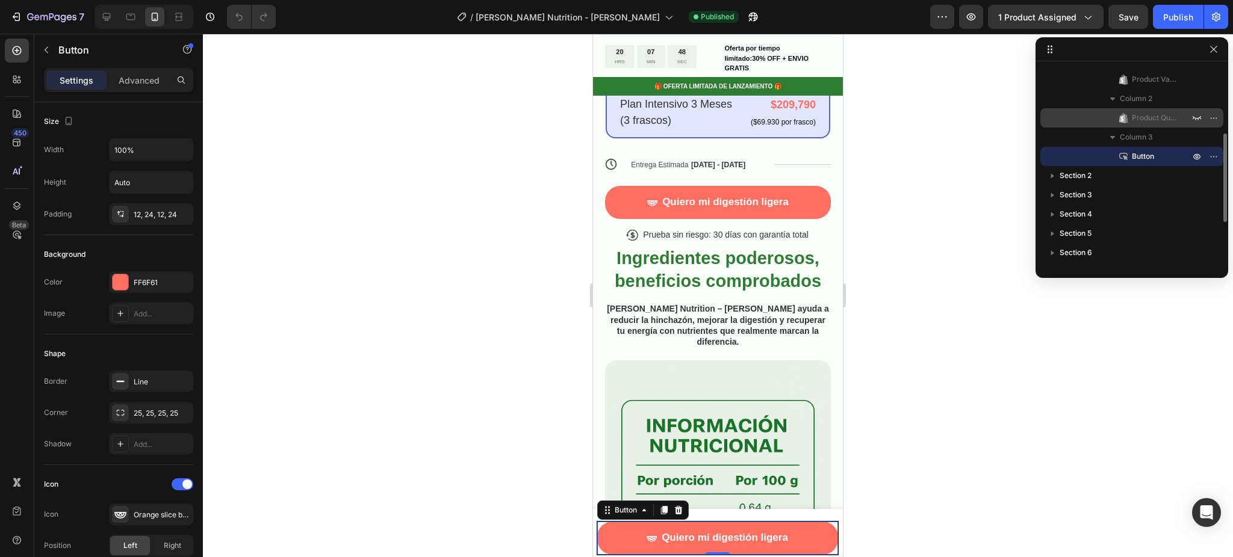
click at [1143, 116] on span "Product Quantity" at bounding box center [1155, 118] width 46 height 12
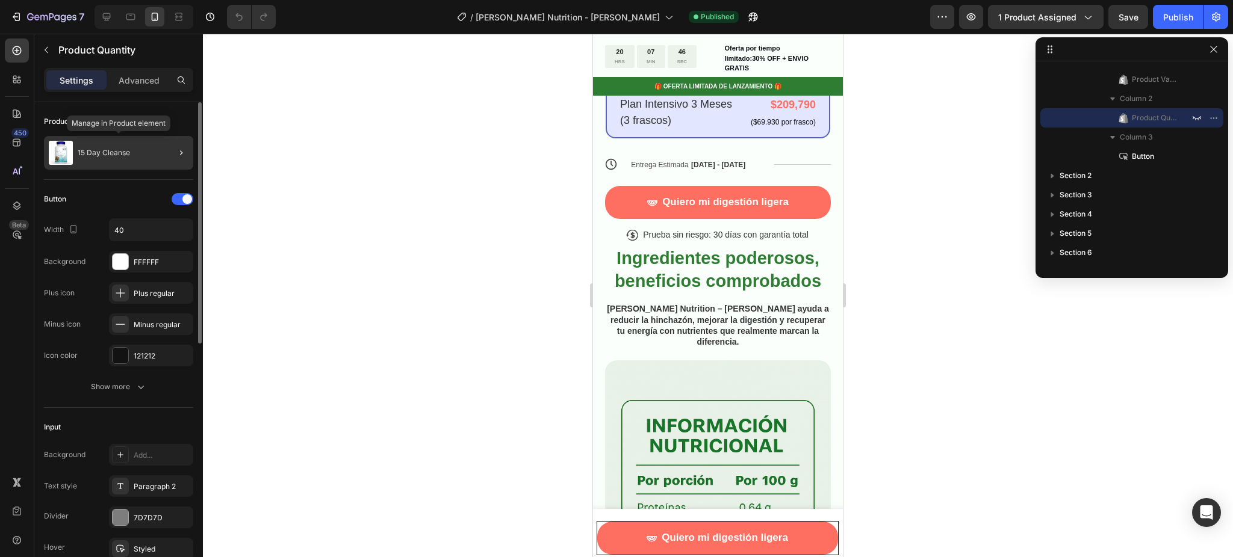
click at [119, 149] on p "15 Day Cleanse" at bounding box center [104, 153] width 52 height 8
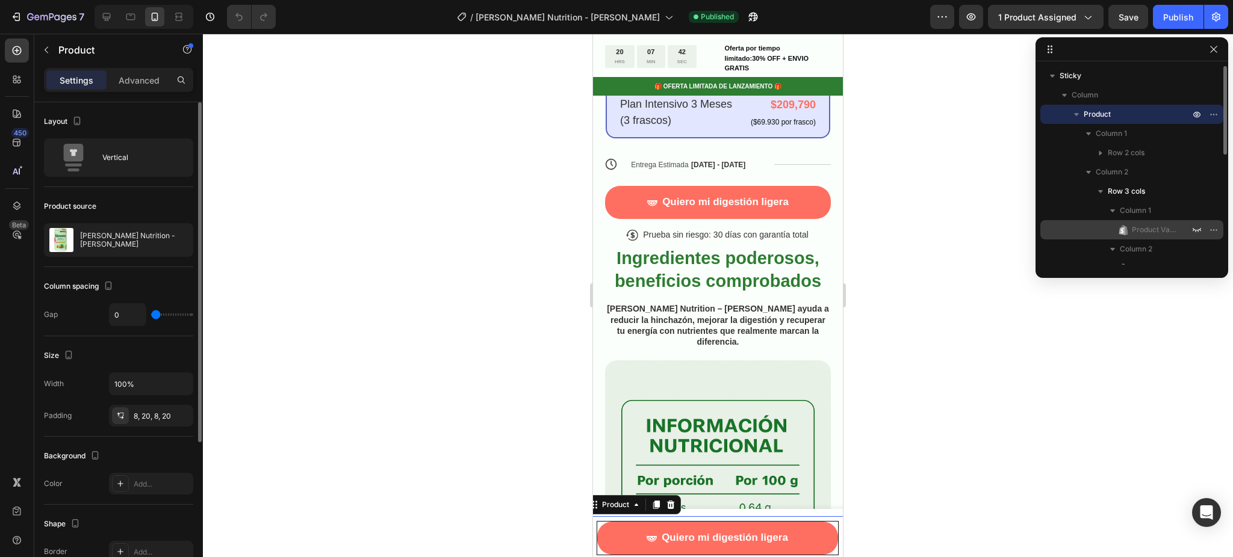
click at [1132, 220] on div "Product Variants & Swatches" at bounding box center [1131, 229] width 173 height 19
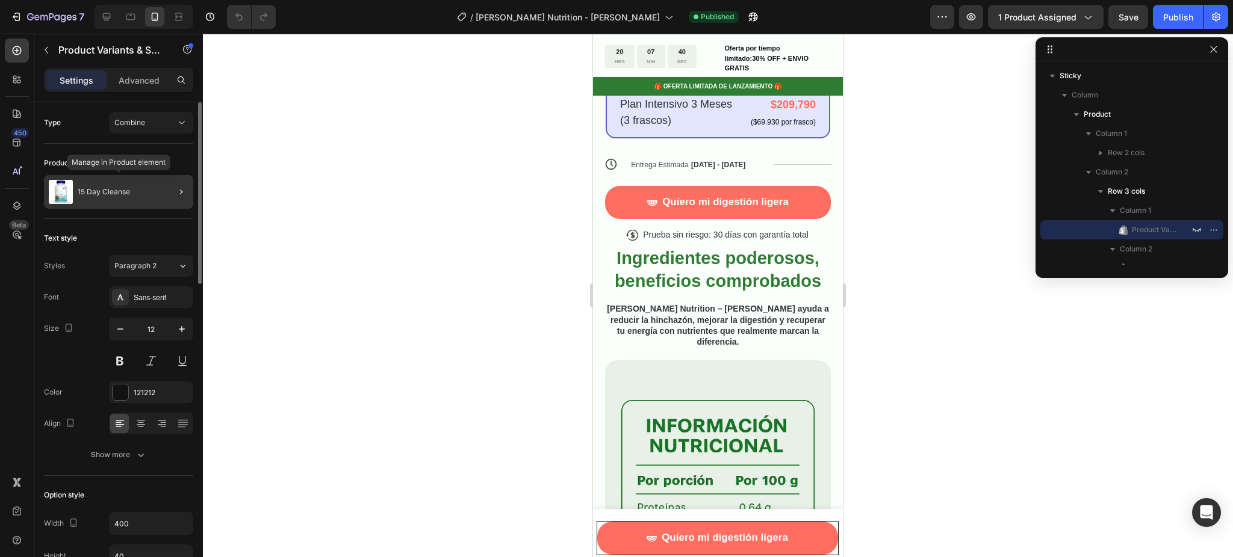
click at [137, 195] on div "15 Day Cleanse" at bounding box center [118, 192] width 149 height 34
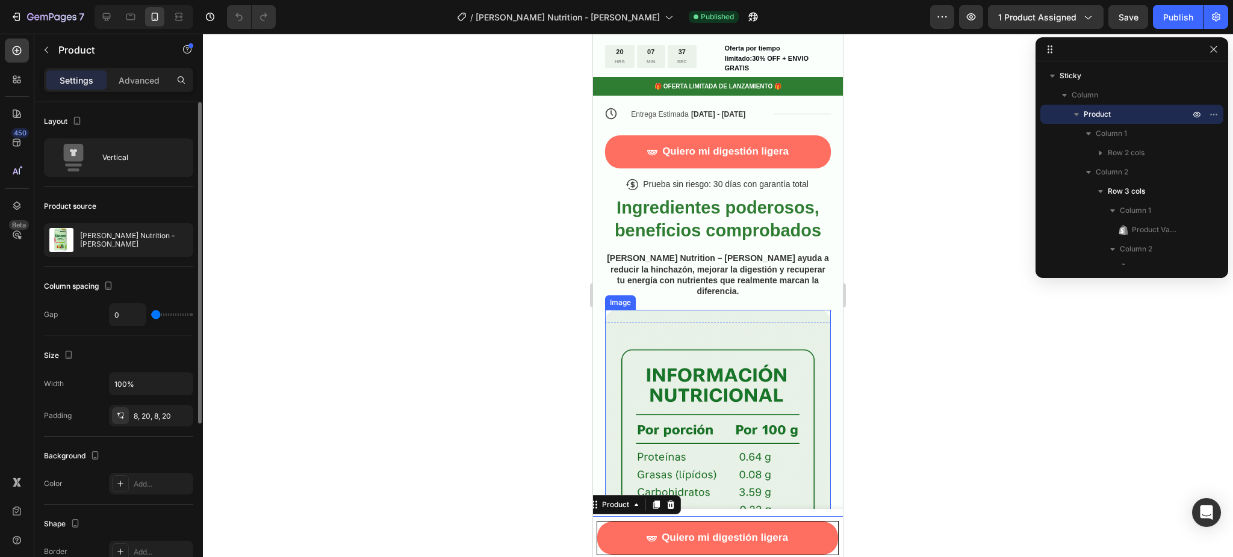
scroll to position [989, 0]
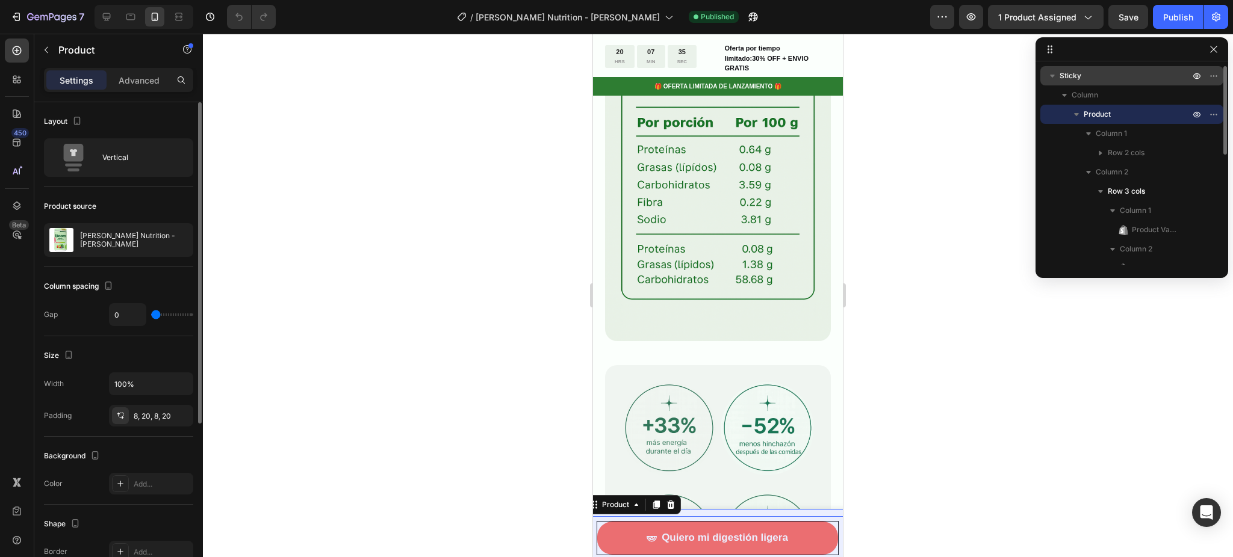
click at [1075, 76] on span "Sticky" at bounding box center [1070, 76] width 22 height 12
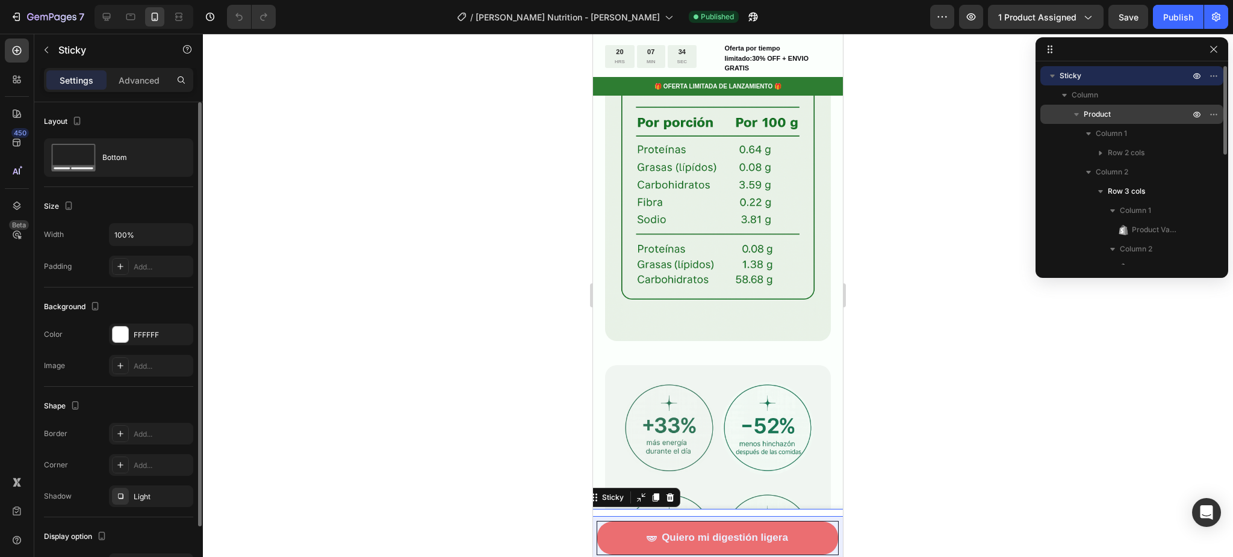
click at [1110, 116] on span "Product" at bounding box center [1096, 114] width 27 height 12
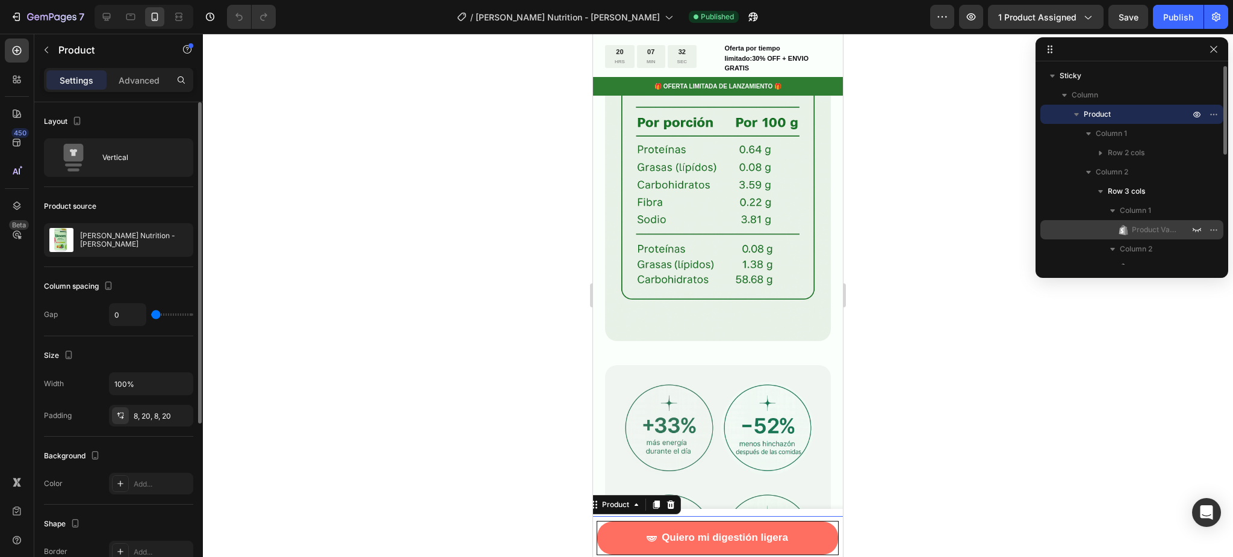
click at [1123, 228] on icon at bounding box center [1121, 230] width 3 height 5
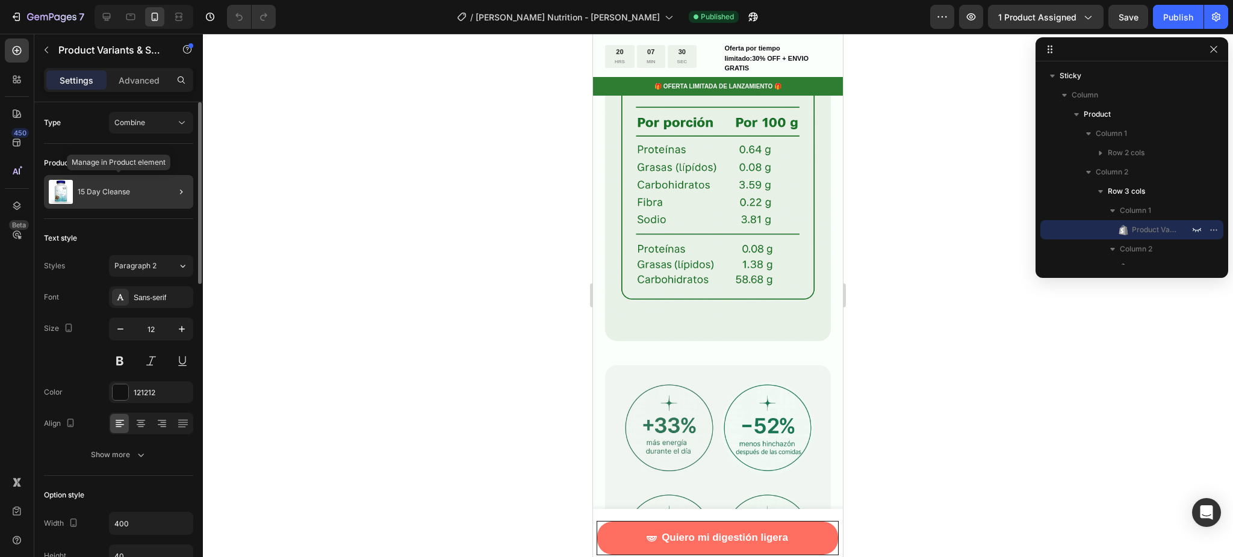
click at [136, 201] on div "15 Day Cleanse" at bounding box center [118, 192] width 149 height 34
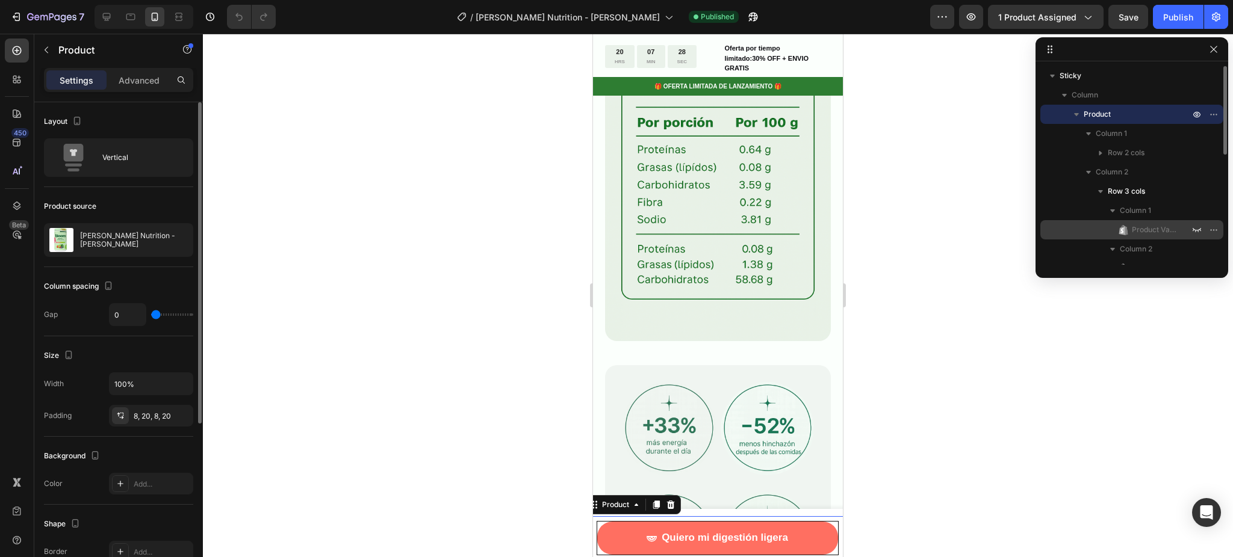
click at [1150, 227] on span "Product Variants & Swatches" at bounding box center [1155, 230] width 46 height 12
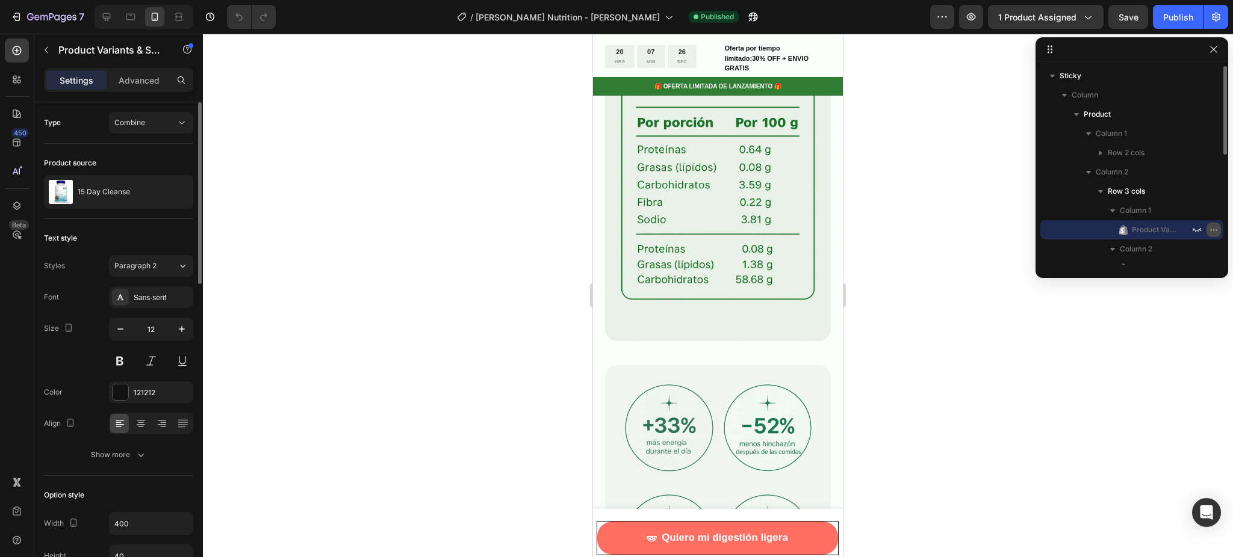
click at [1215, 228] on icon "button" at bounding box center [1214, 230] width 10 height 10
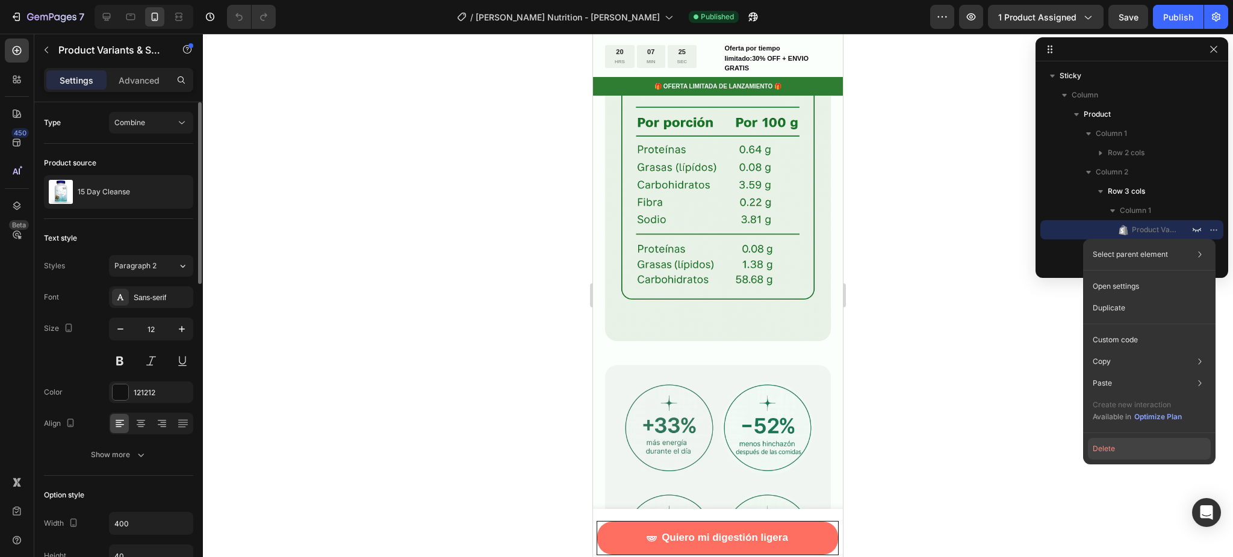
click at [1115, 449] on button "Delete" at bounding box center [1149, 449] width 123 height 22
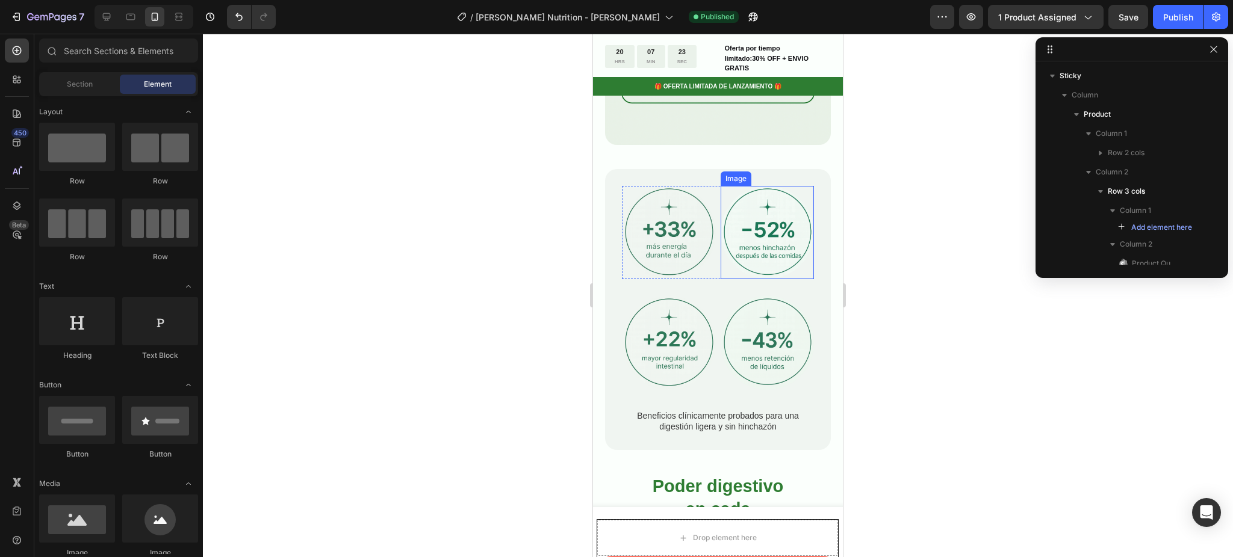
scroll to position [1230, 0]
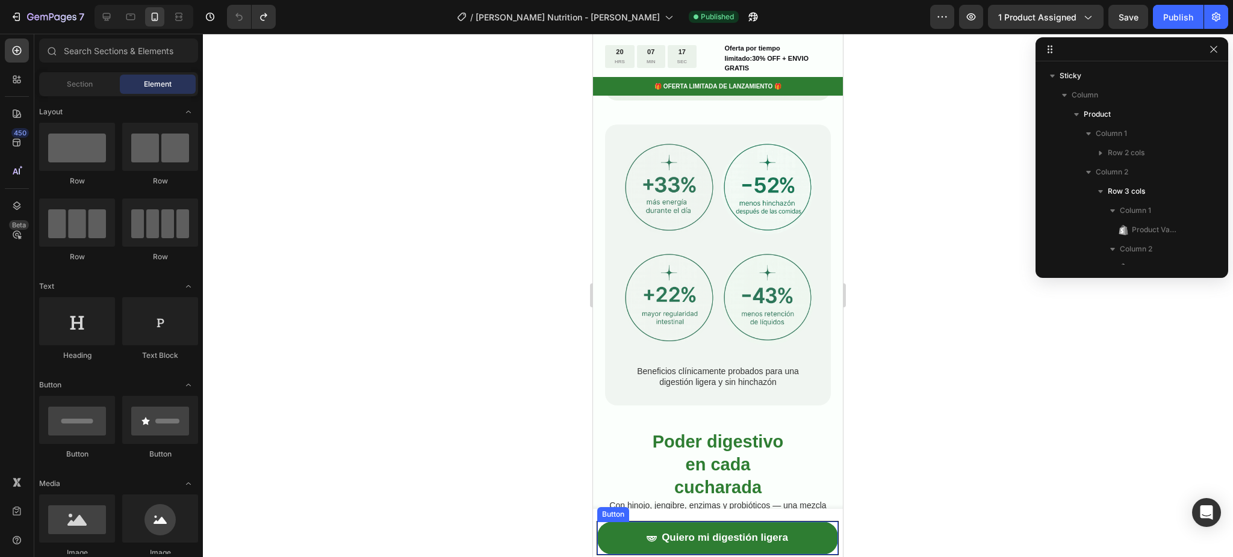
click at [795, 532] on button "Quiero mi digestión ligera" at bounding box center [717, 538] width 241 height 33
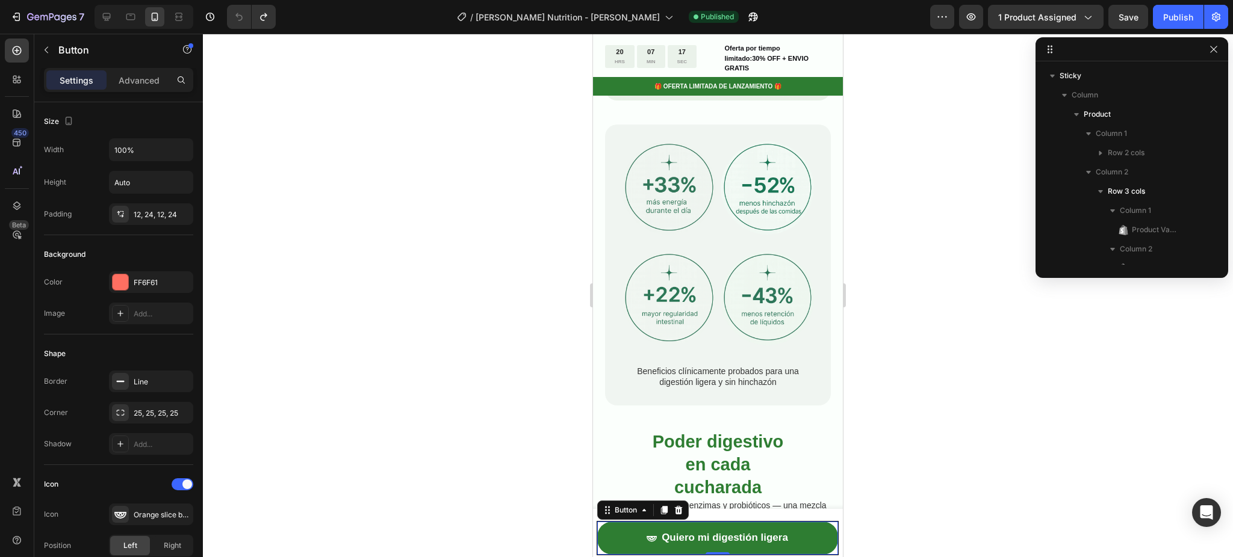
scroll to position [150, 0]
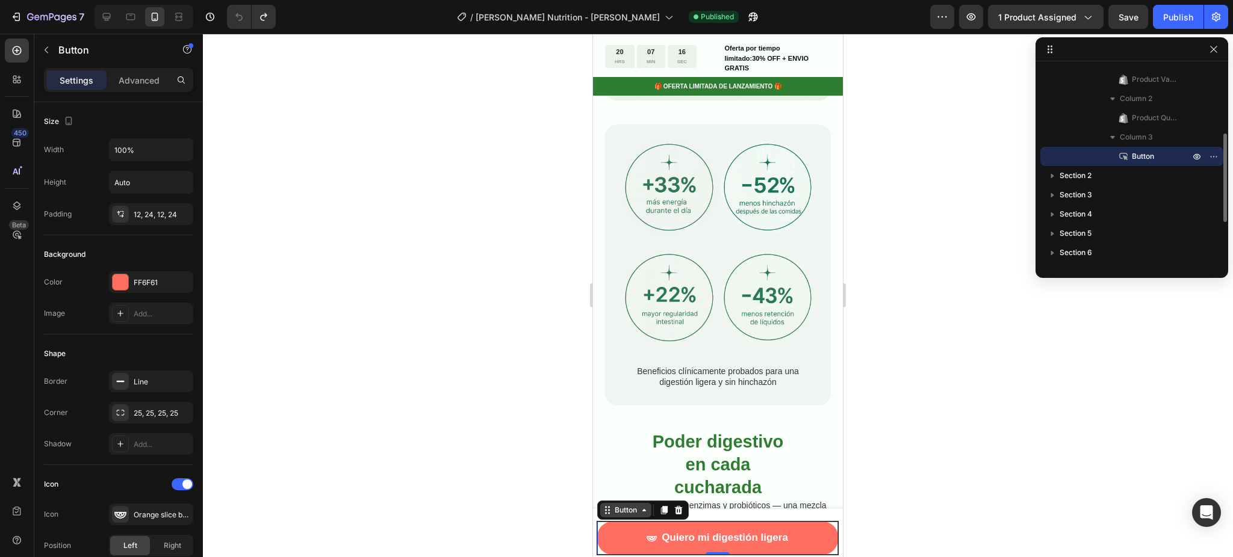
click at [631, 516] on div "Button" at bounding box center [625, 510] width 27 height 11
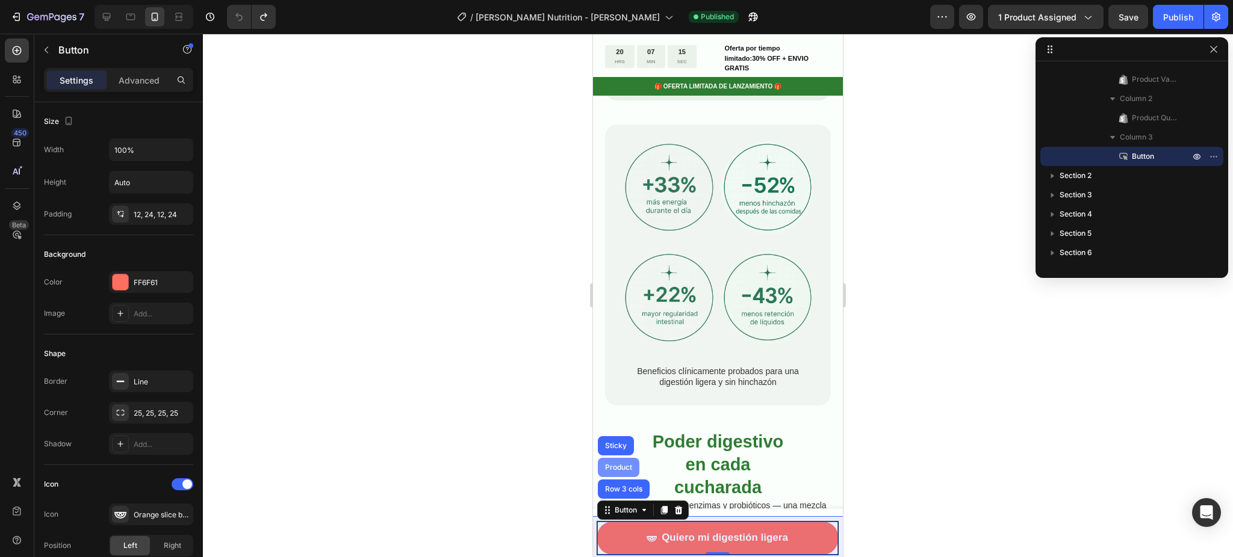
click at [619, 465] on div "Product" at bounding box center [618, 467] width 32 height 7
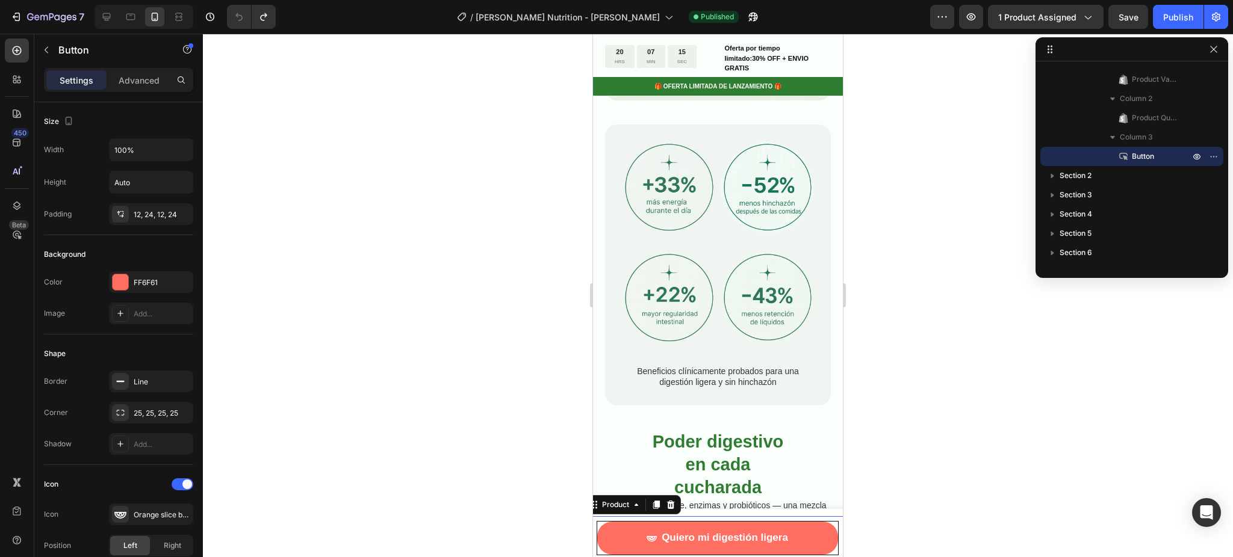
scroll to position [0, 0]
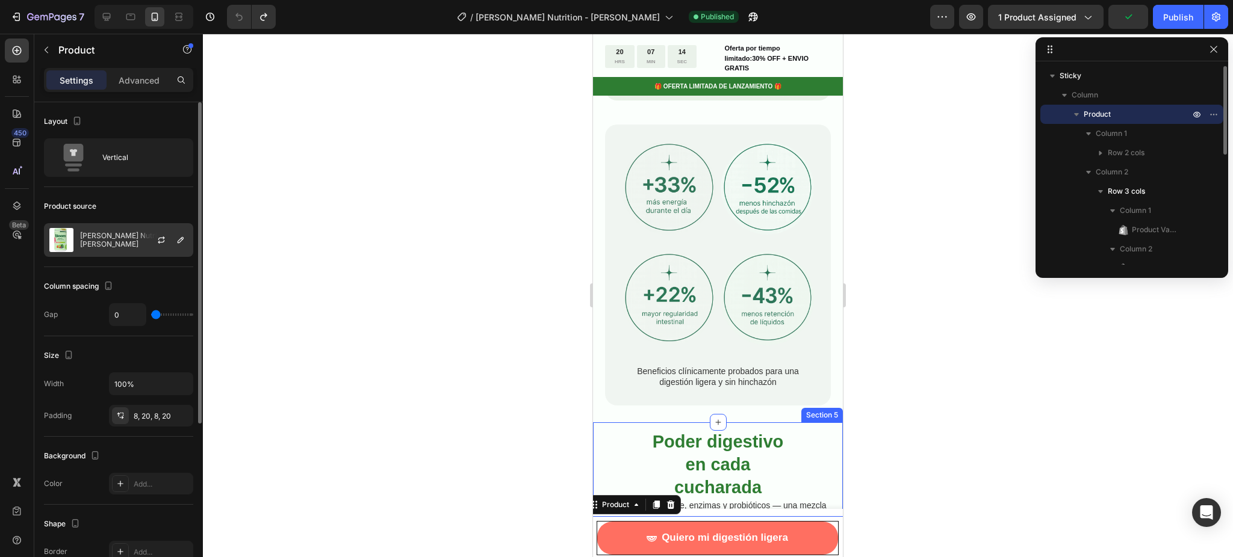
click at [112, 234] on div "[PERSON_NAME] Nutrition - [PERSON_NAME]" at bounding box center [118, 240] width 149 height 34
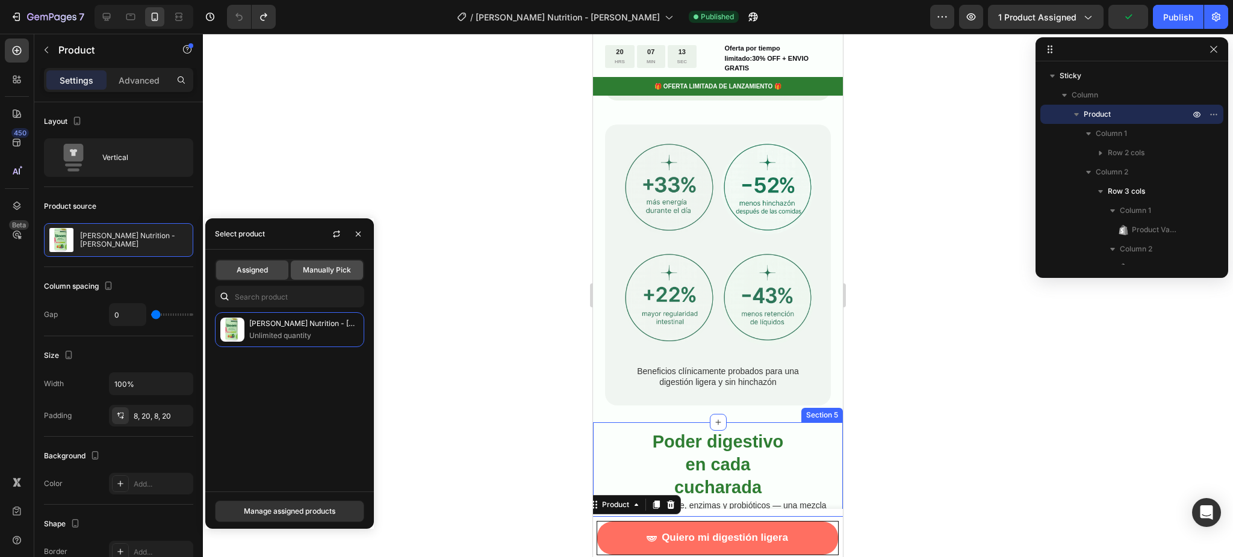
click at [322, 273] on span "Manually Pick" at bounding box center [327, 270] width 48 height 11
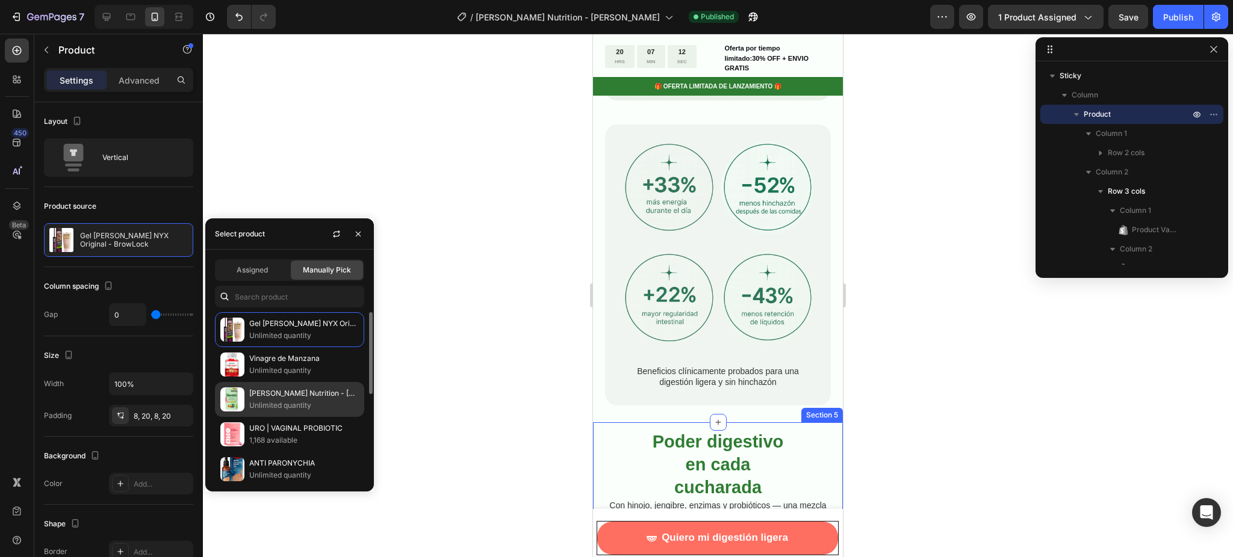
click at [278, 393] on p "[PERSON_NAME] Nutrition - [PERSON_NAME]" at bounding box center [304, 394] width 110 height 12
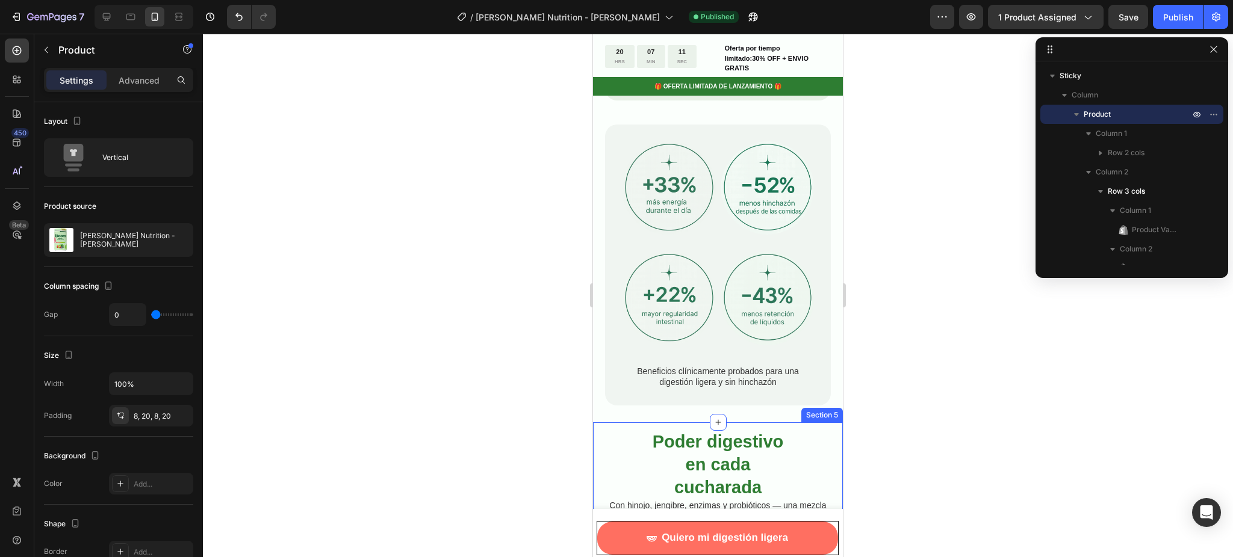
click at [472, 315] on div at bounding box center [718, 296] width 1030 height 524
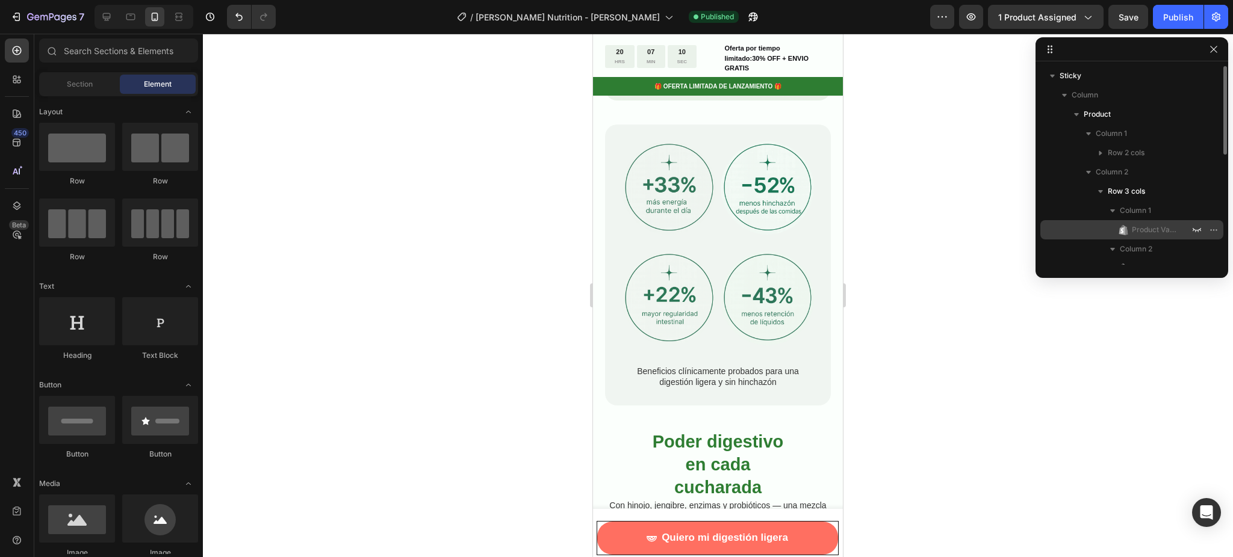
click at [1165, 228] on span "Product Variants & Swatches" at bounding box center [1155, 230] width 46 height 12
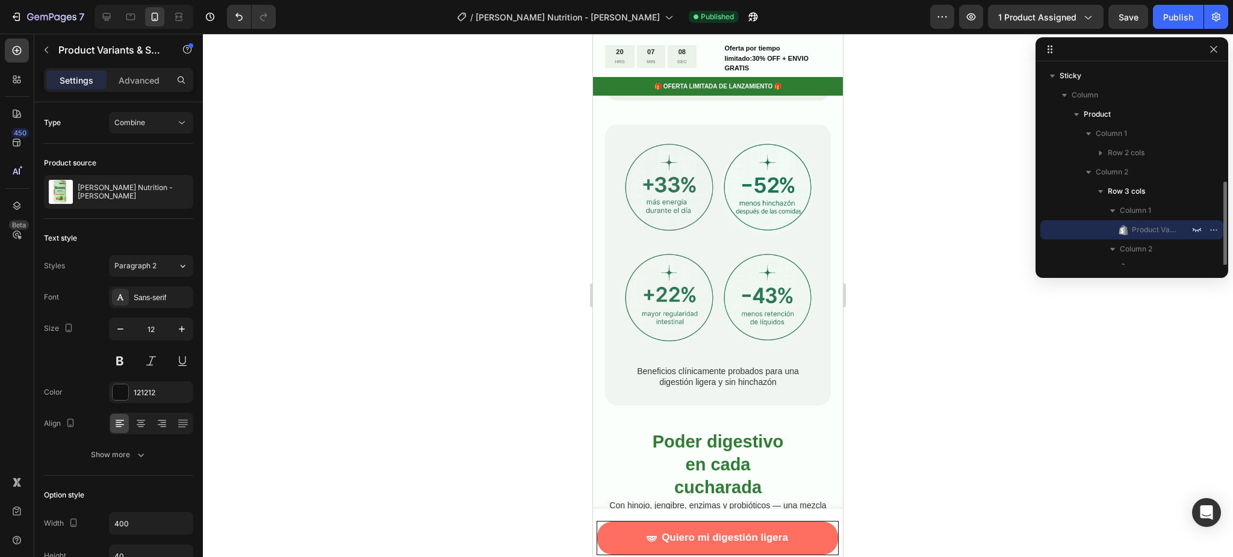
scroll to position [160, 0]
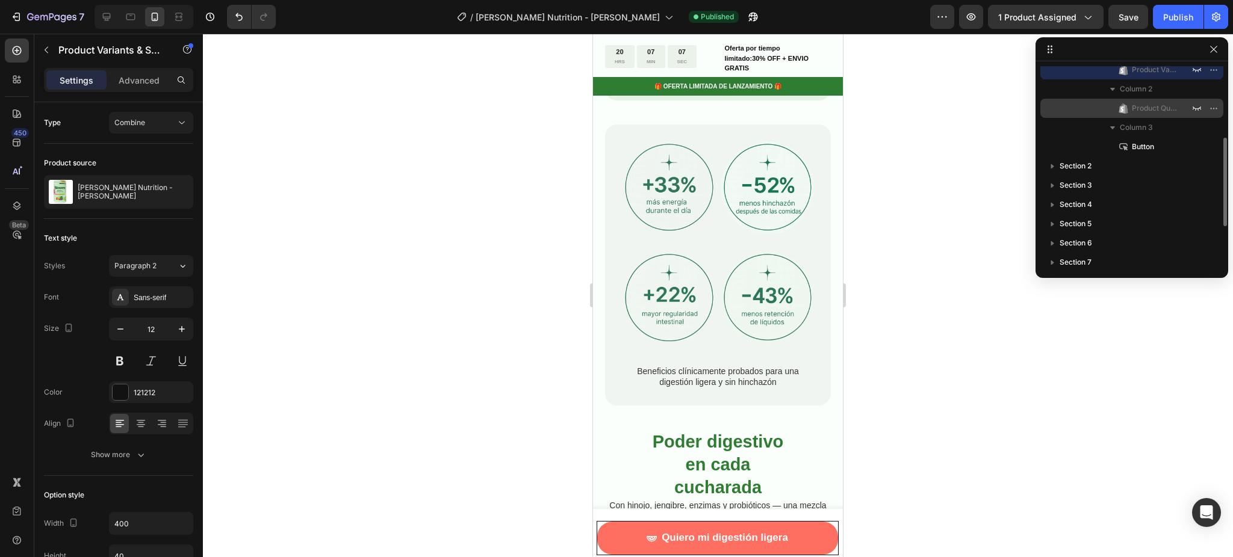
click at [1147, 111] on span "Product Quantity" at bounding box center [1155, 108] width 46 height 12
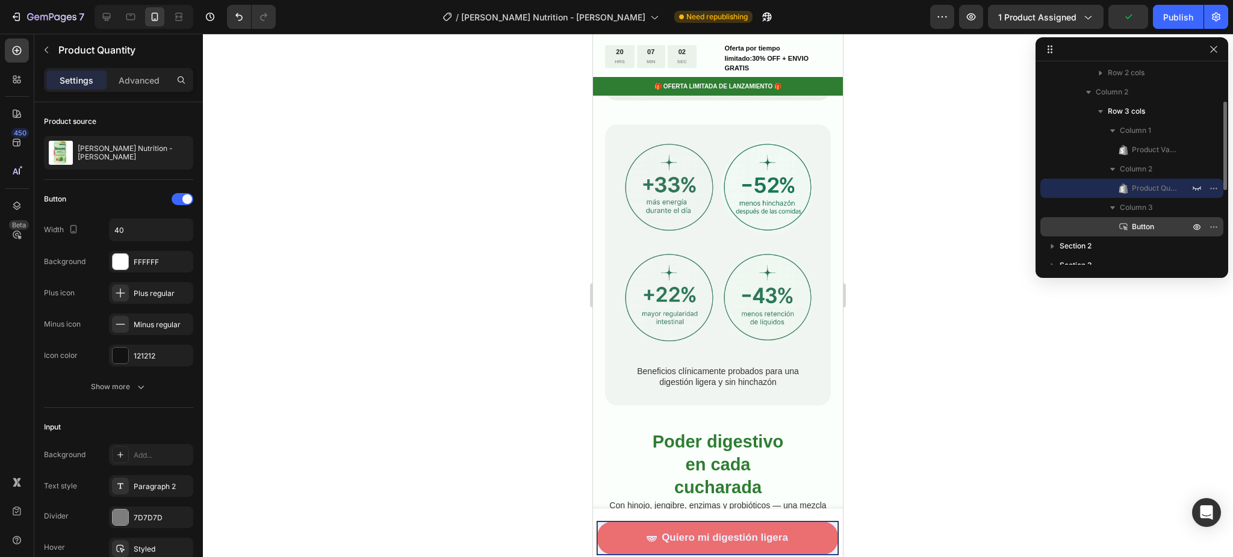
scroll to position [0, 0]
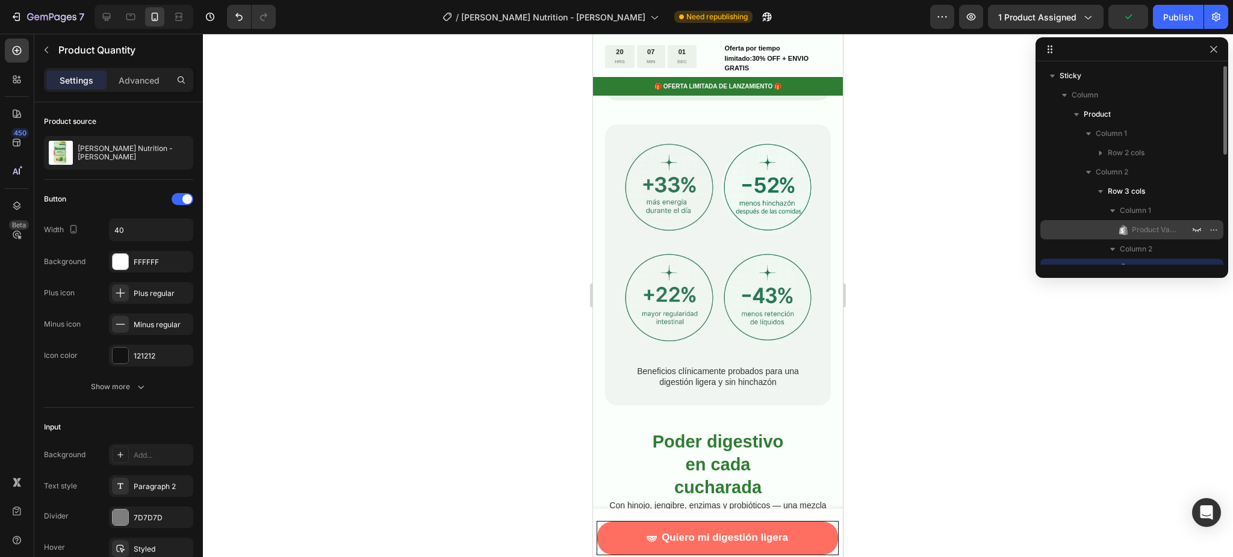
click at [1149, 231] on span "Product Variants & Swatches" at bounding box center [1155, 230] width 46 height 12
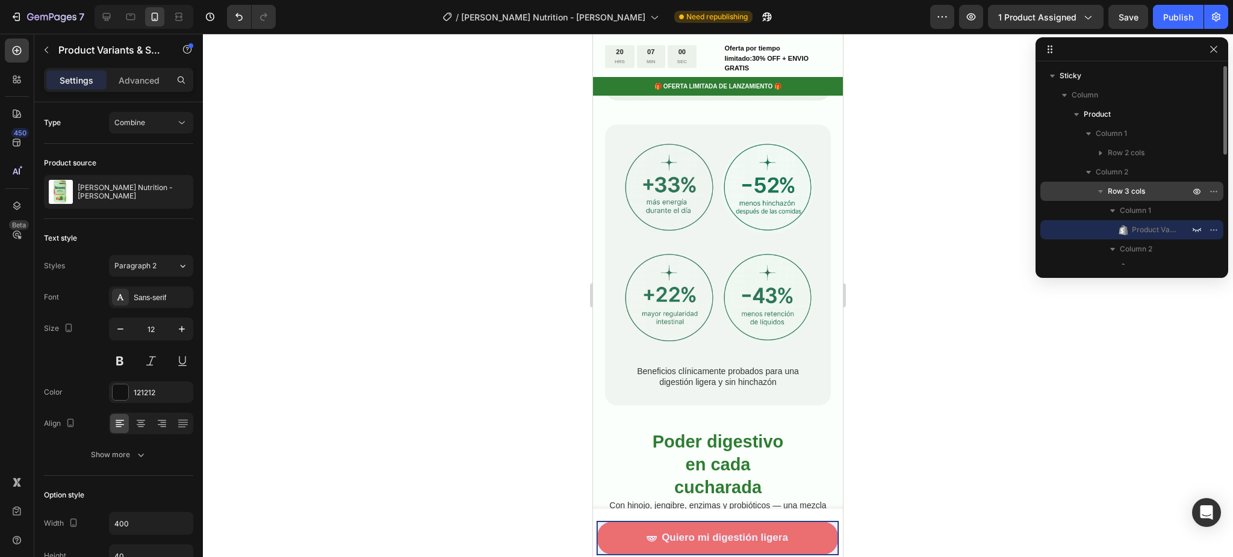
click at [1132, 195] on span "Row 3 cols" at bounding box center [1125, 191] width 37 height 12
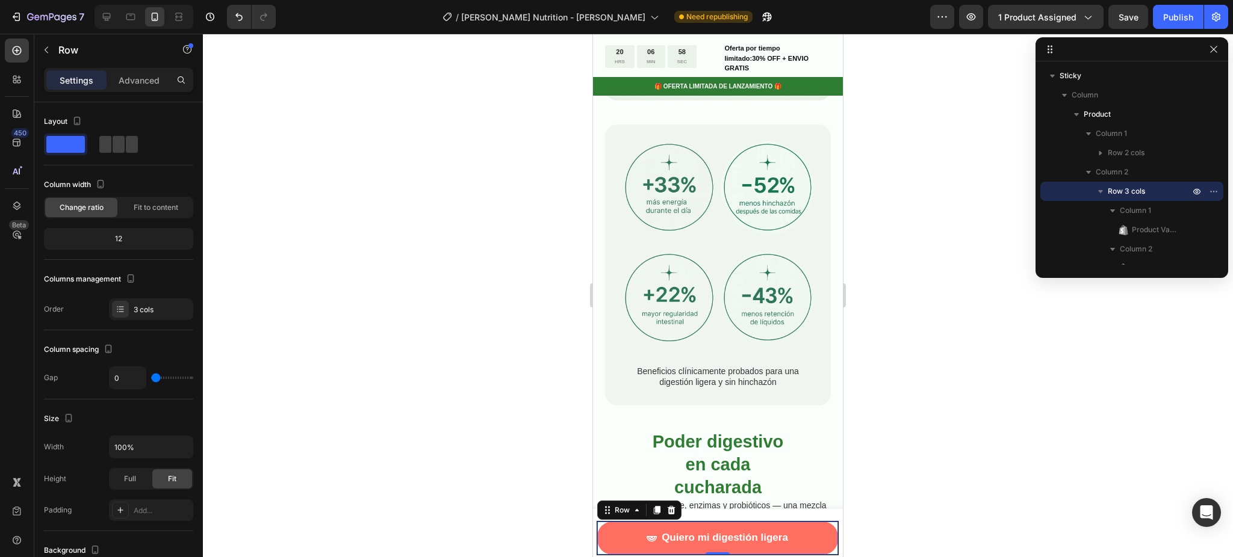
click at [997, 258] on div at bounding box center [718, 296] width 1030 height 524
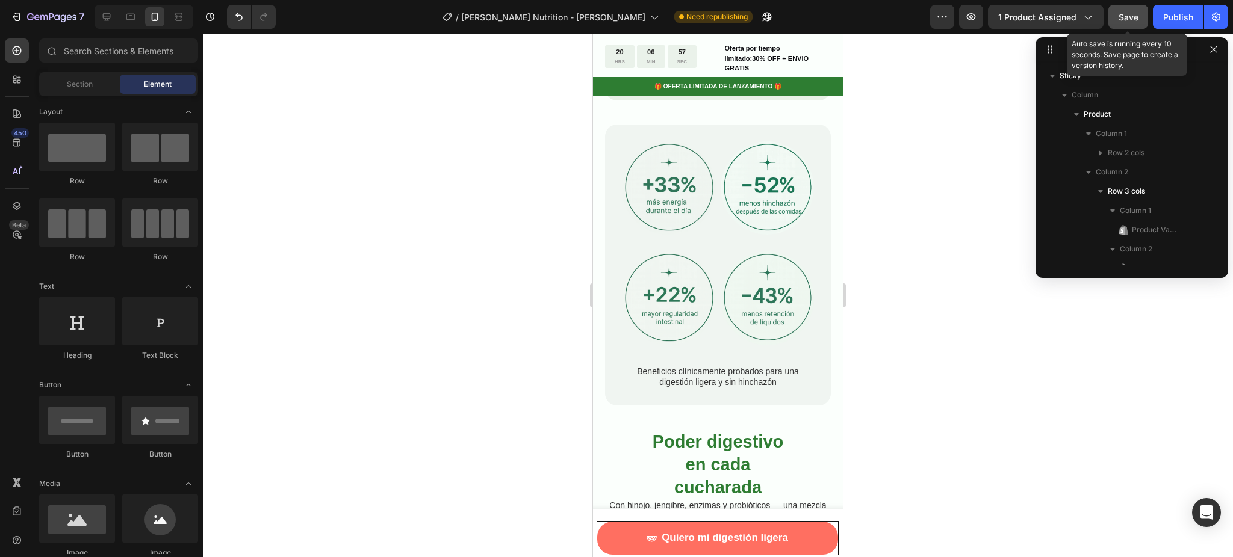
click at [1132, 19] on span "Save" at bounding box center [1128, 17] width 20 height 10
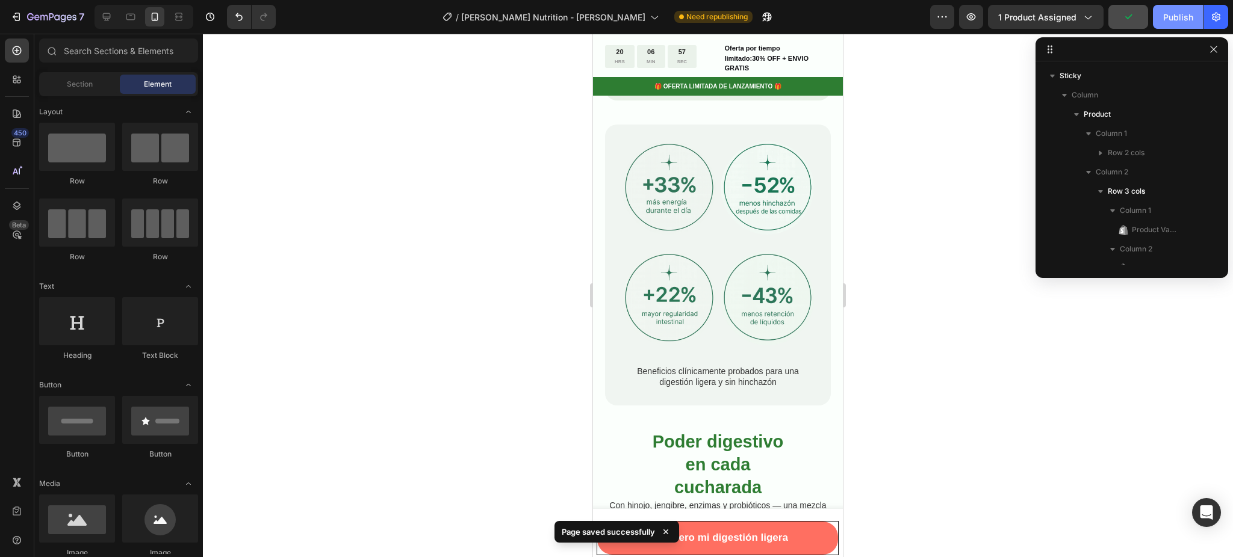
click at [1176, 20] on div "Publish" at bounding box center [1178, 17] width 30 height 13
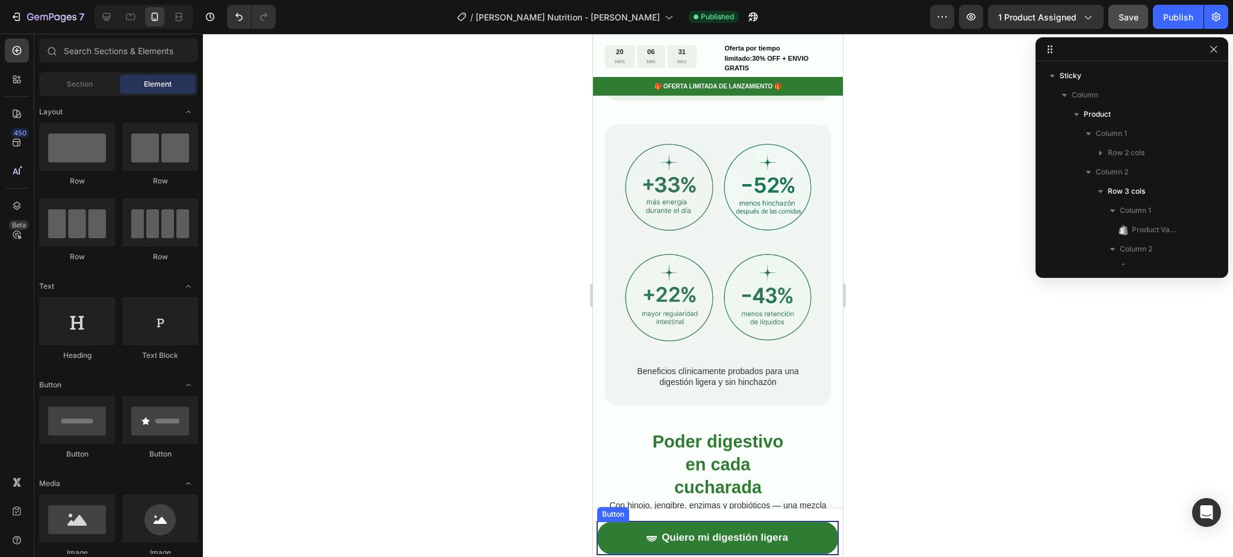
click at [618, 537] on button "Quiero mi digestión ligera" at bounding box center [717, 538] width 241 height 33
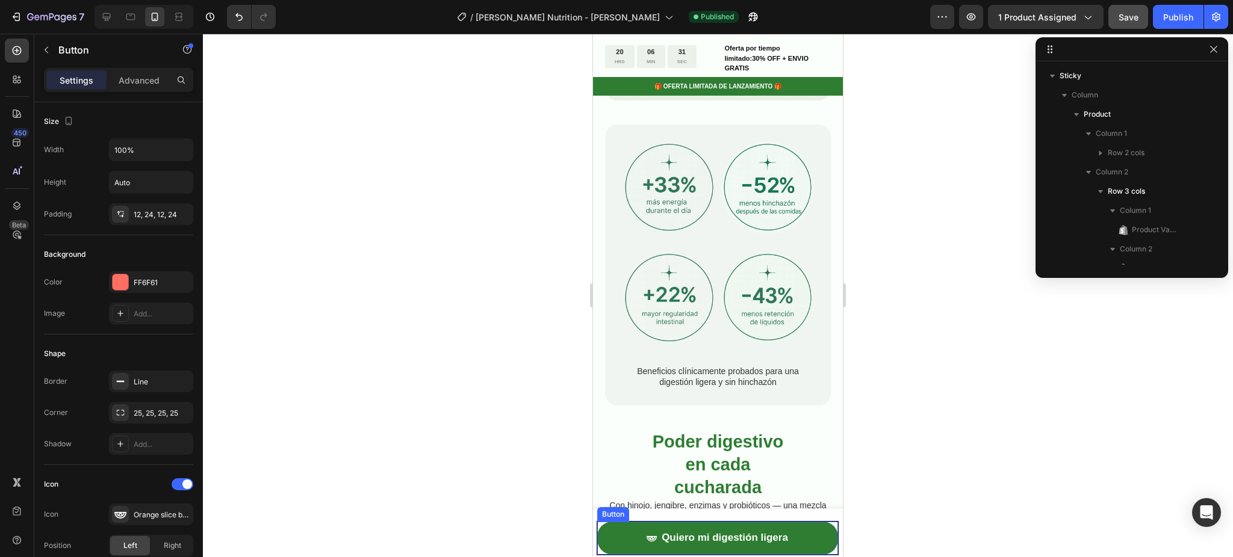
scroll to position [150, 0]
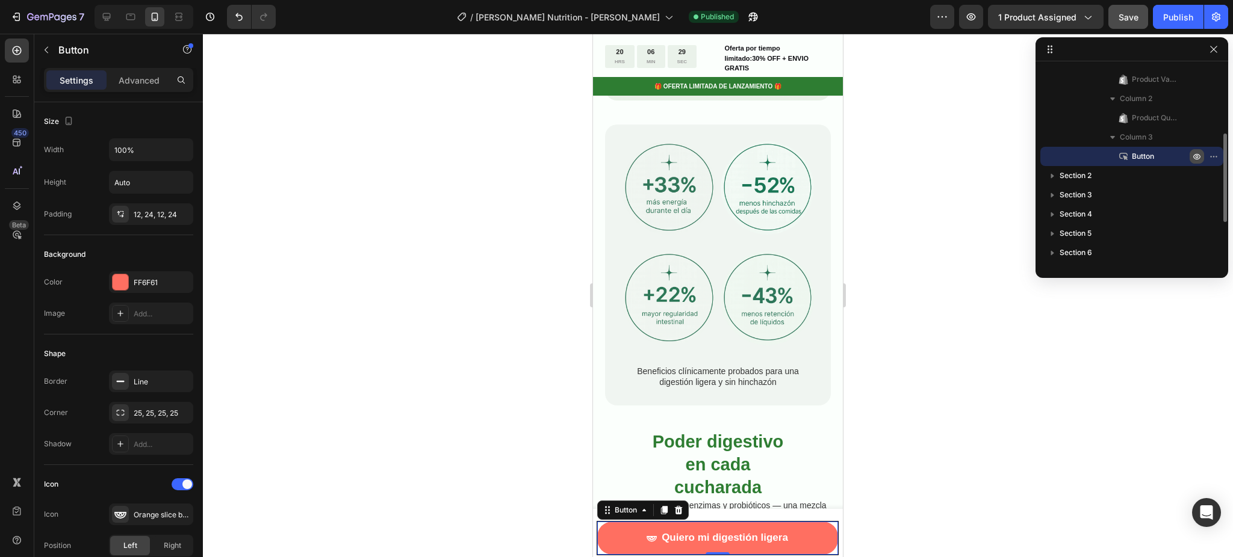
click at [1194, 157] on icon "button" at bounding box center [1197, 157] width 10 height 10
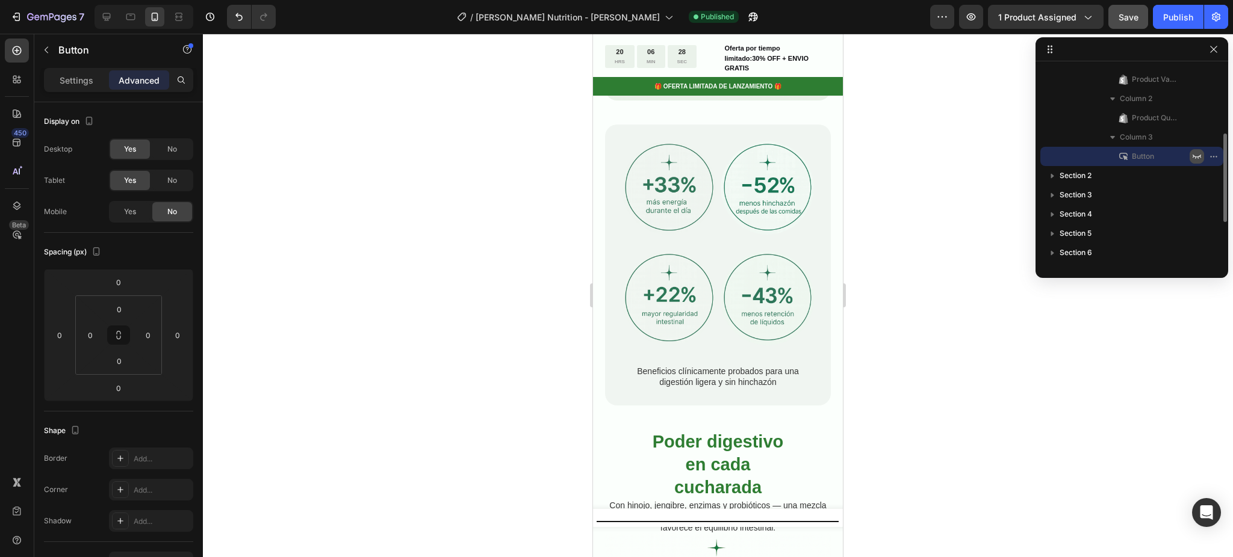
click at [1194, 157] on icon "button" at bounding box center [1197, 157] width 10 height 10
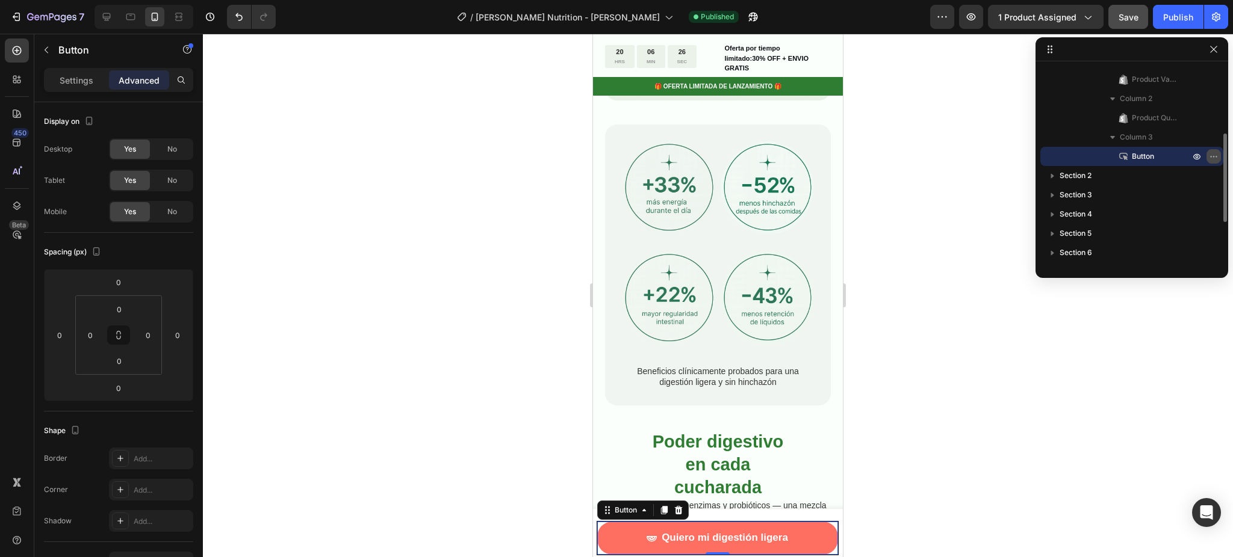
click at [1209, 158] on icon "button" at bounding box center [1214, 157] width 10 height 10
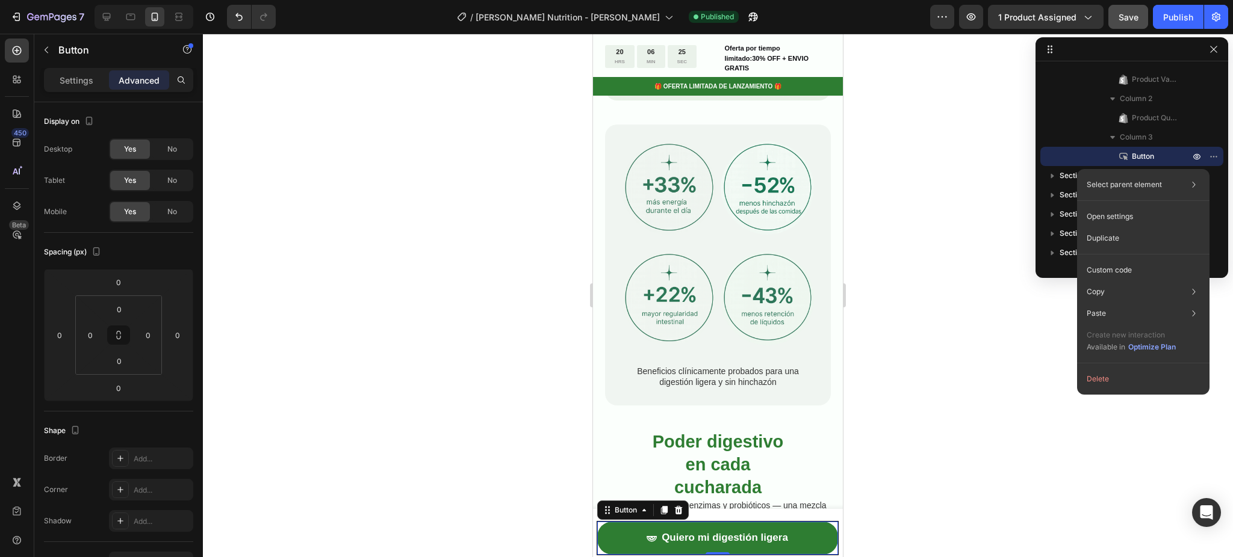
click at [817, 542] on button "Quiero mi digestión ligera" at bounding box center [717, 538] width 241 height 33
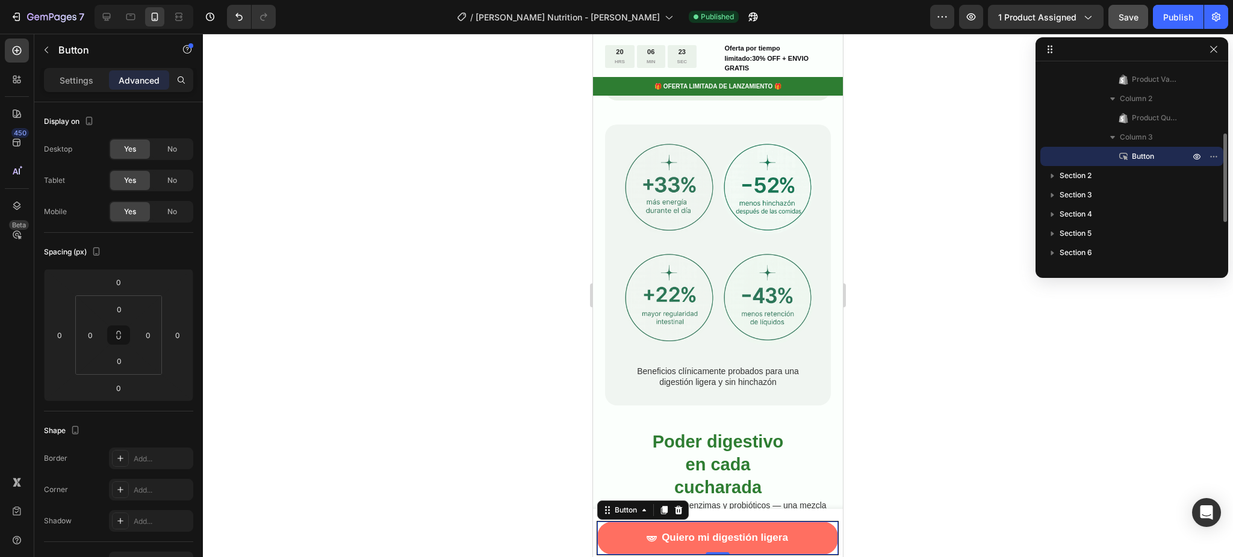
click at [1102, 152] on div "Button" at bounding box center [1131, 156] width 173 height 19
click at [1103, 151] on div "Button" at bounding box center [1131, 156] width 173 height 19
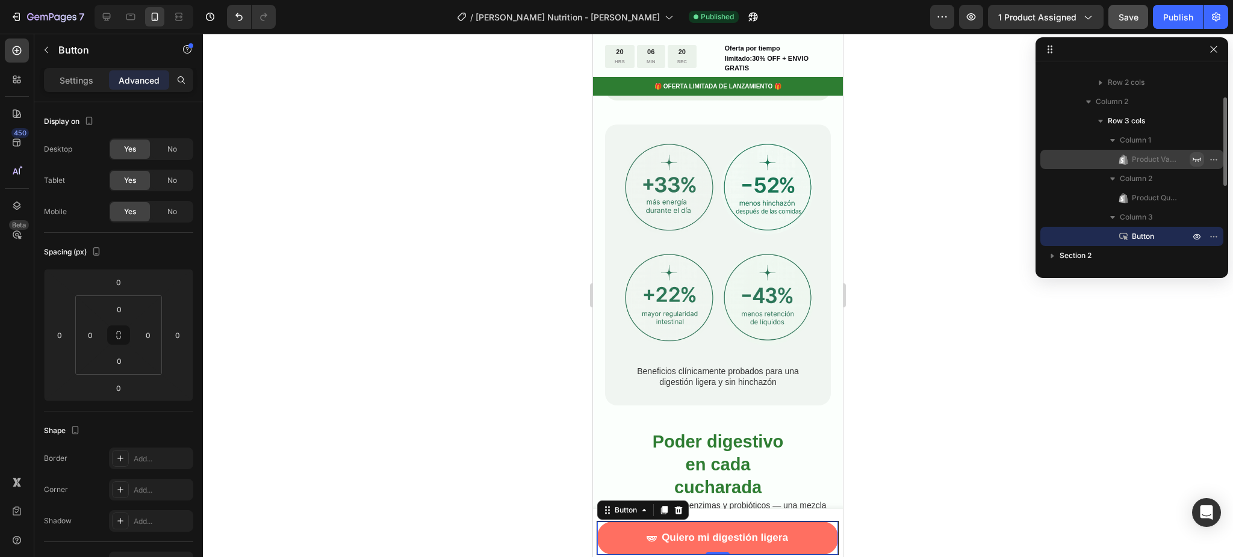
click at [1201, 159] on icon "button" at bounding box center [1197, 160] width 10 height 10
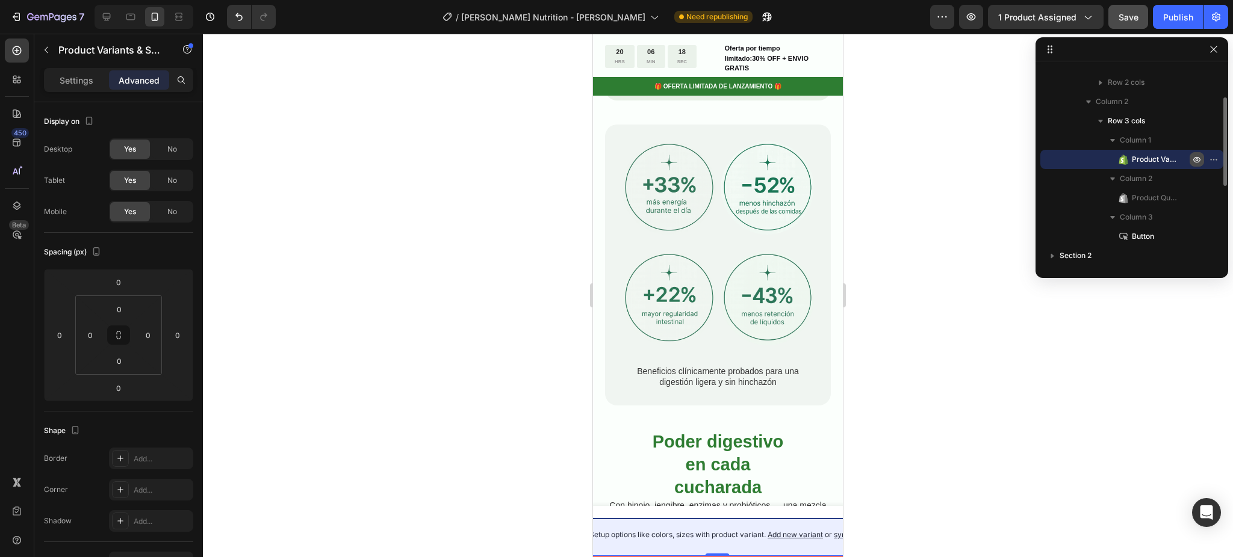
click at [1200, 160] on icon "button" at bounding box center [1197, 160] width 10 height 10
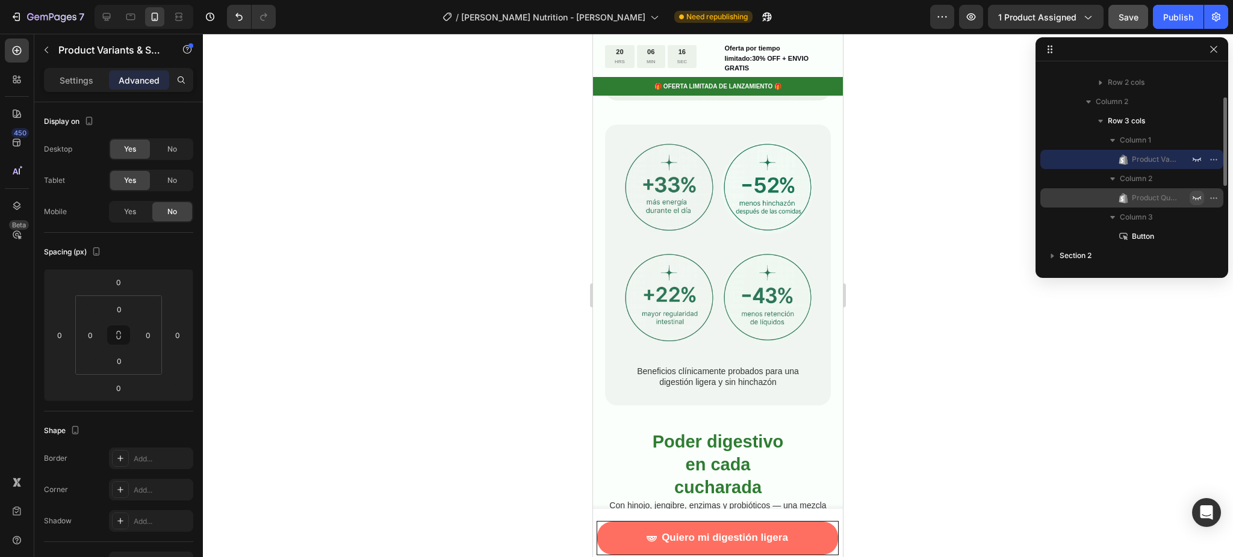
click at [1196, 197] on icon "button" at bounding box center [1197, 198] width 10 height 10
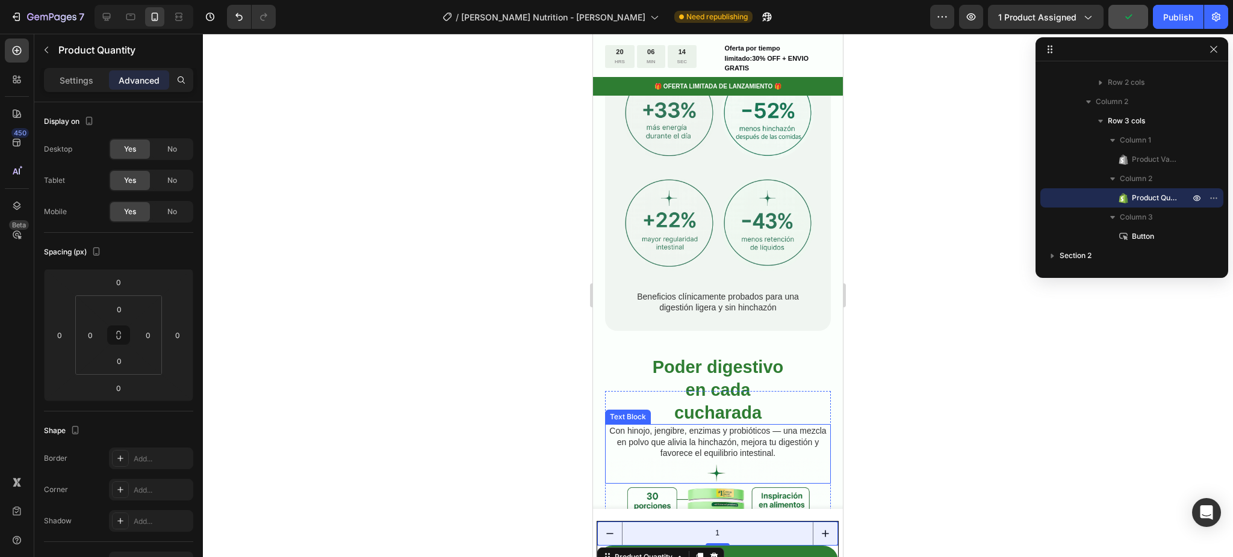
scroll to position [1310, 0]
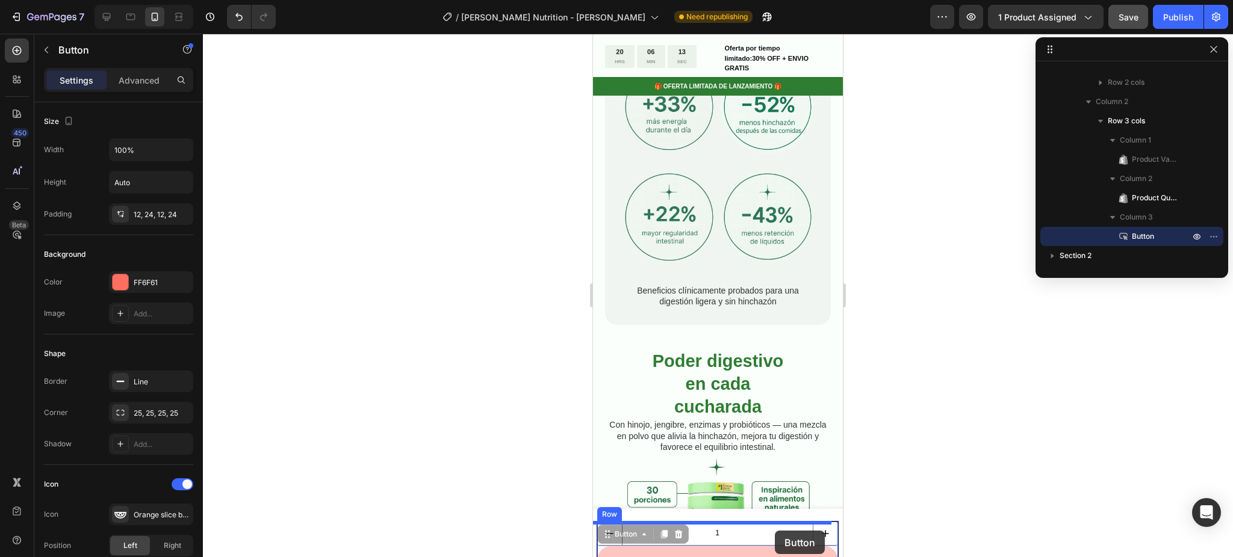
drag, startPoint x: 773, startPoint y: 550, endPoint x: 775, endPoint y: 531, distance: 19.3
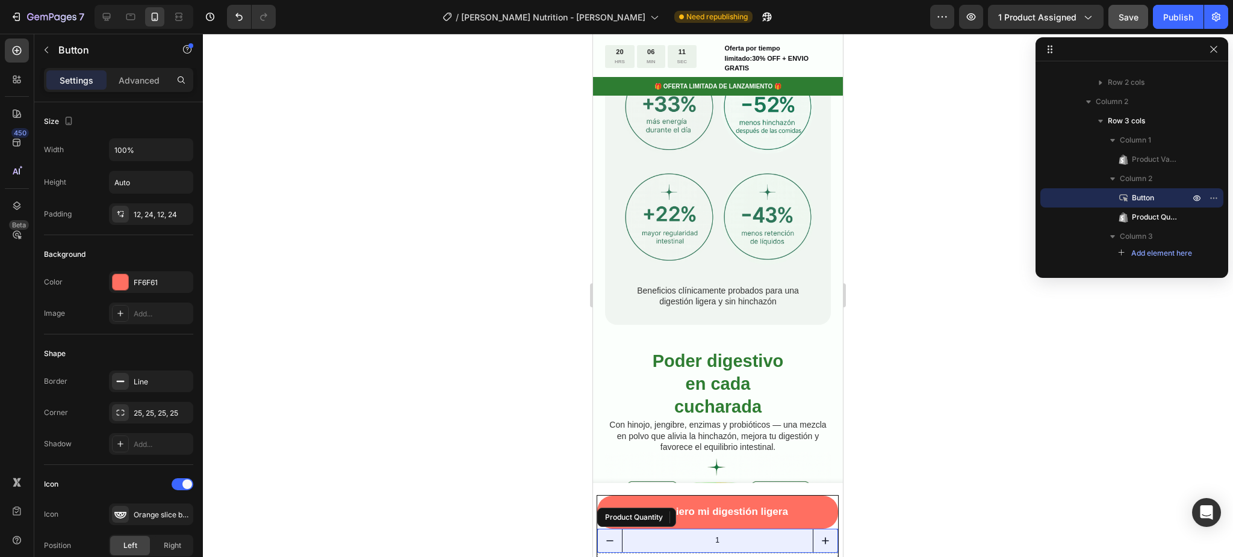
click at [738, 543] on input "1" at bounding box center [717, 541] width 191 height 23
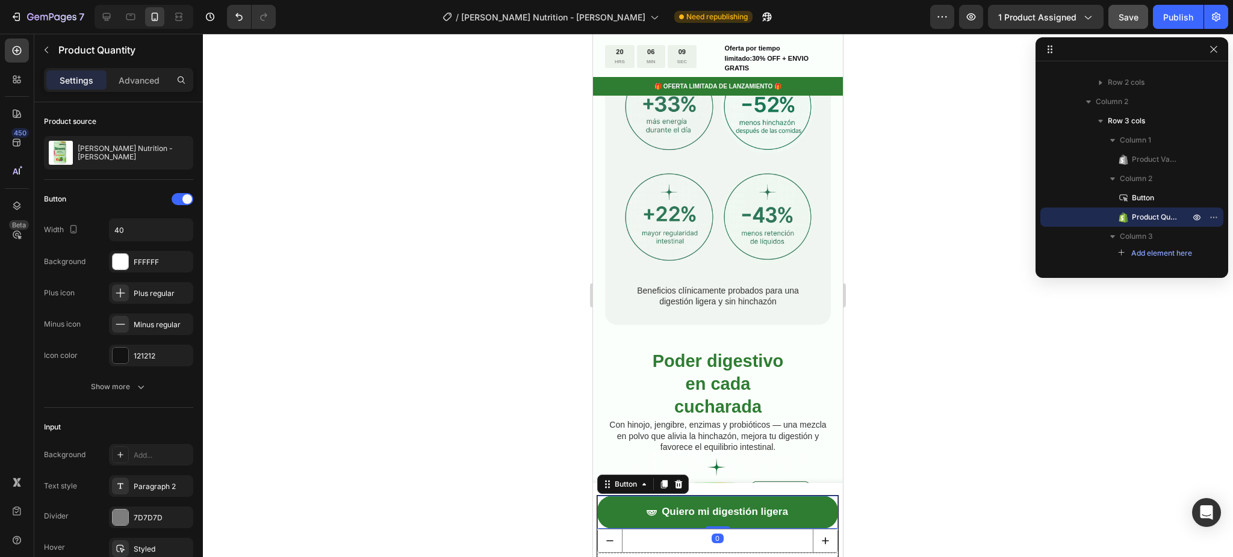
click at [814, 522] on button "Quiero mi digestión ligera" at bounding box center [717, 512] width 241 height 33
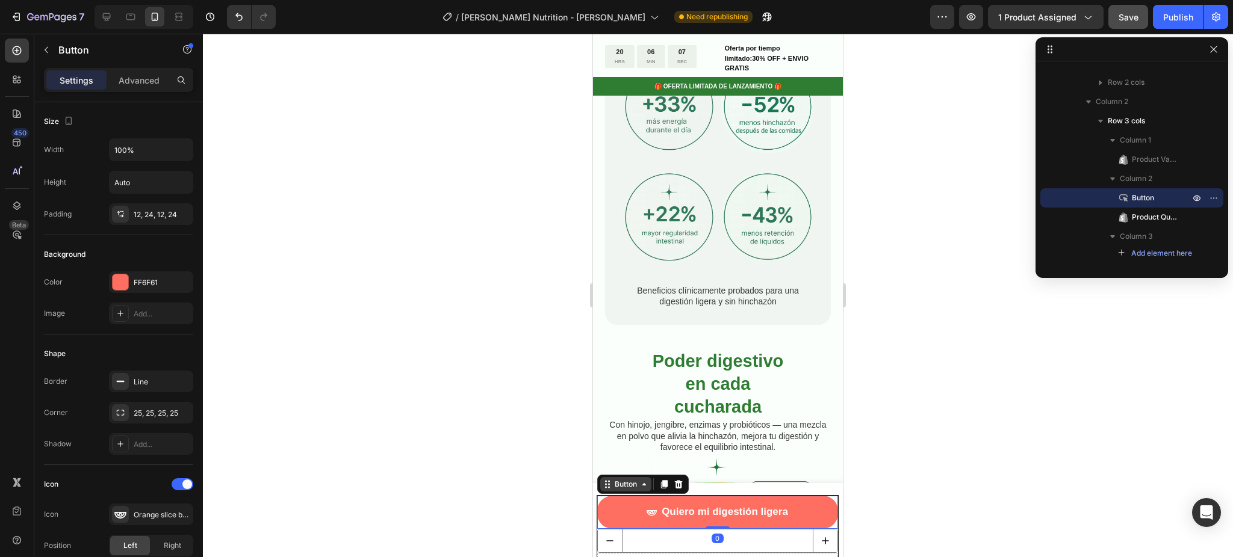
click at [621, 485] on div "Button" at bounding box center [625, 484] width 27 height 11
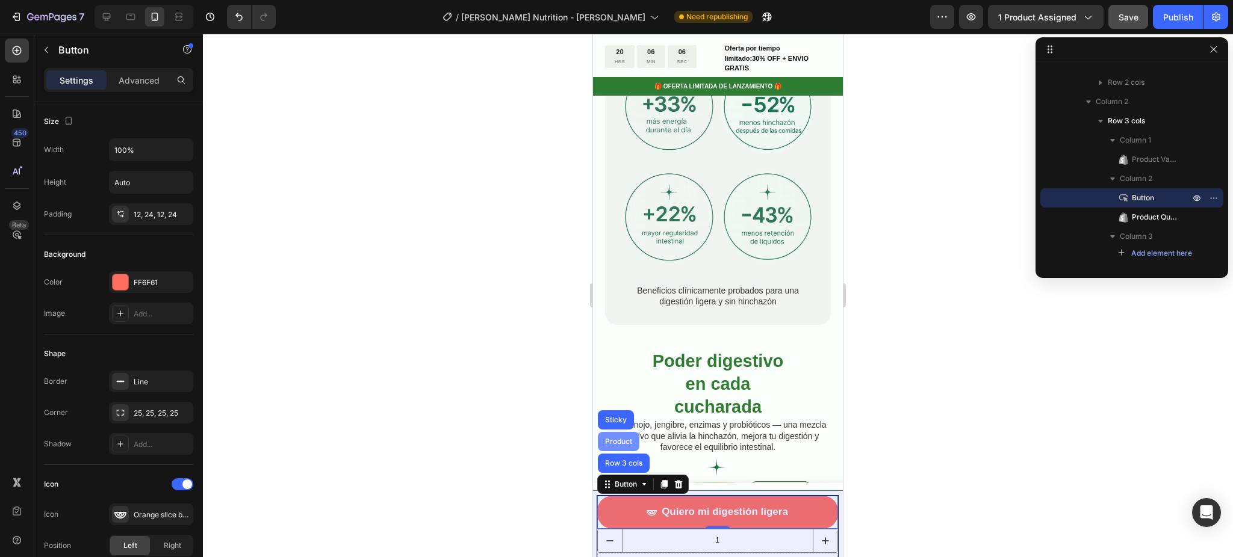
click at [619, 444] on div "Product" at bounding box center [618, 441] width 32 height 7
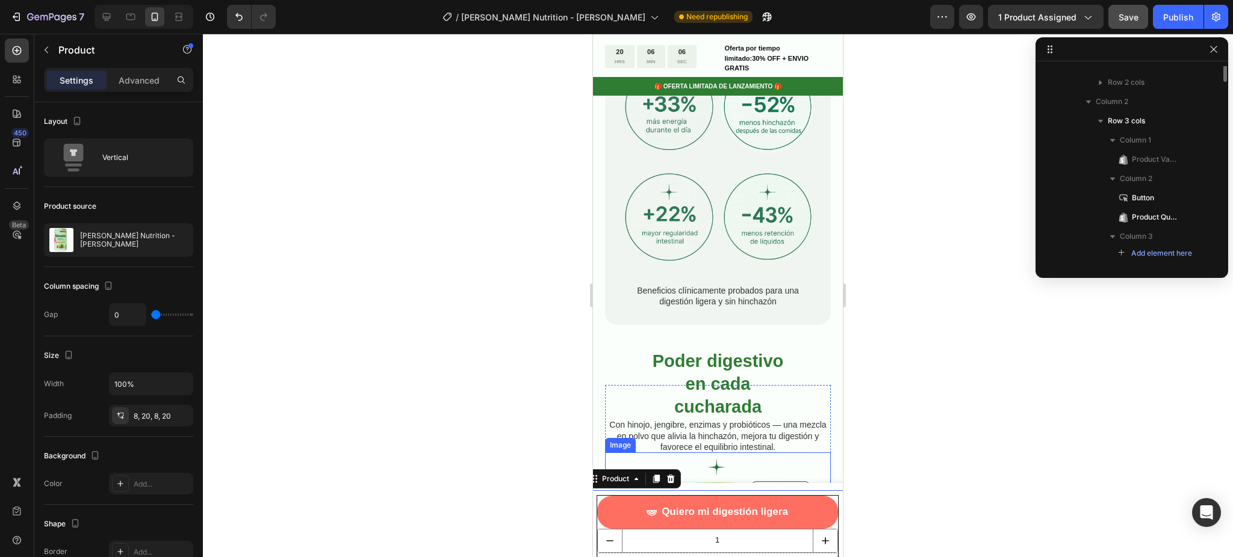
scroll to position [0, 0]
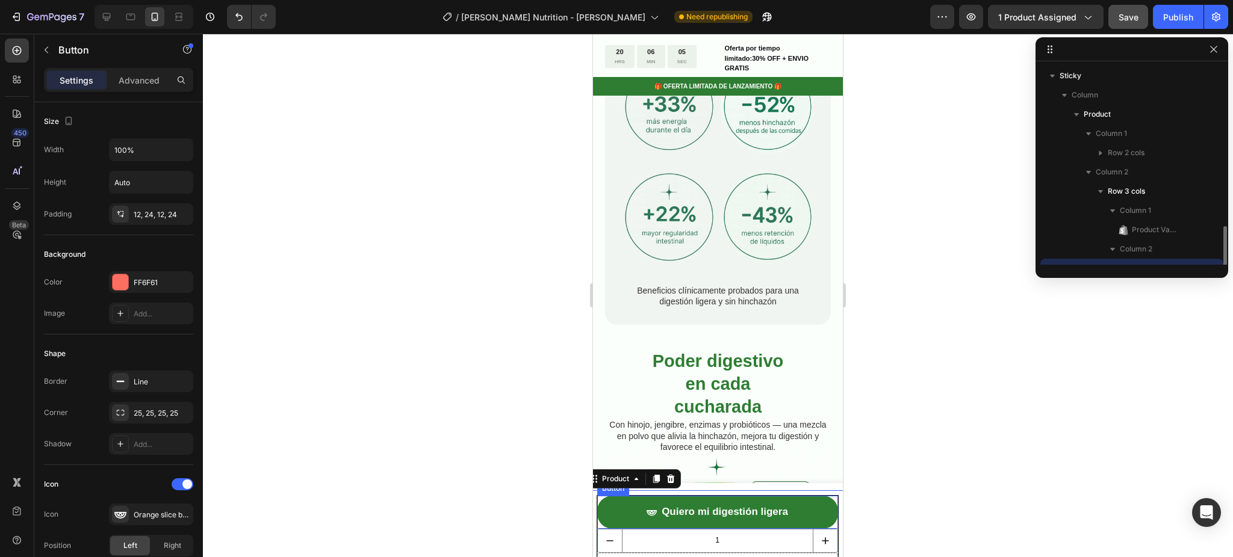
click at [624, 509] on button "Quiero mi digestión ligera" at bounding box center [717, 512] width 241 height 33
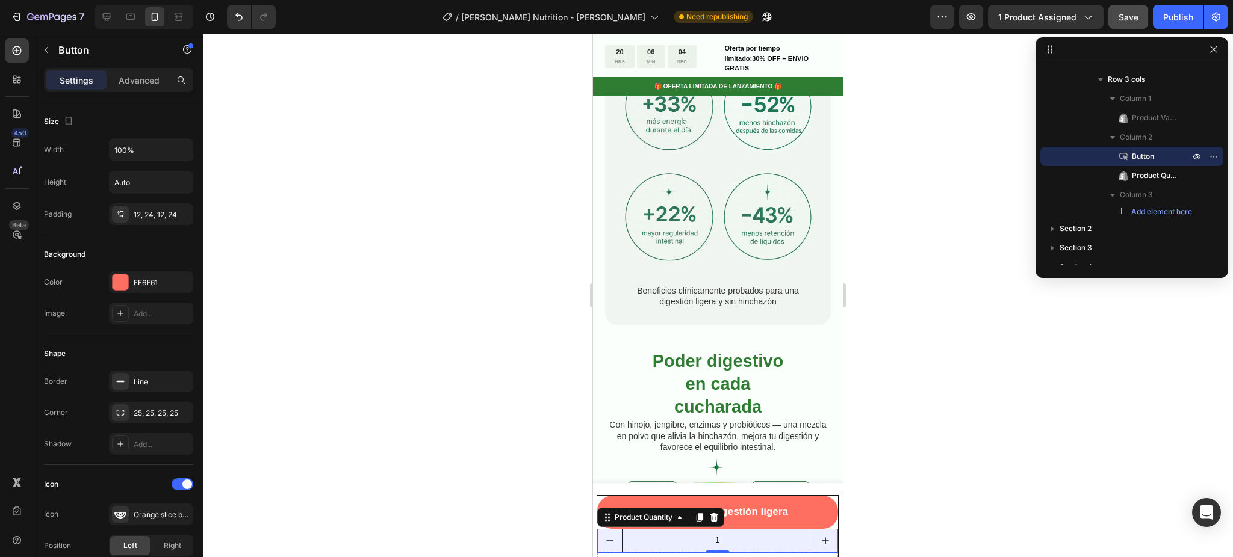
click at [639, 540] on input "1" at bounding box center [717, 541] width 191 height 23
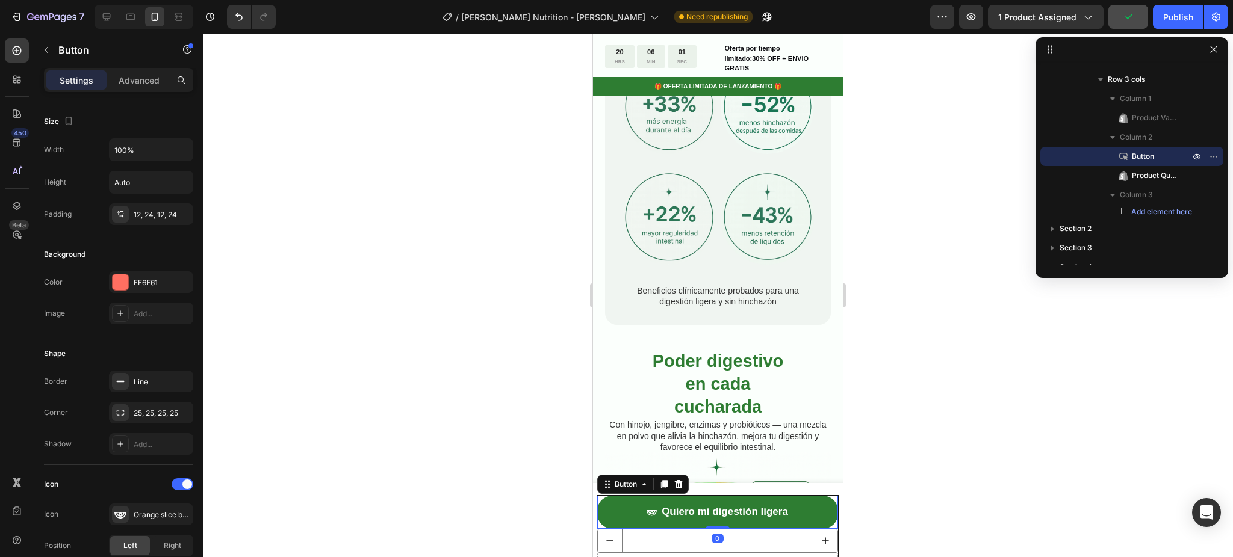
drag, startPoint x: 811, startPoint y: 512, endPoint x: 1441, endPoint y: 537, distance: 630.7
click at [811, 512] on button "Quiero mi digestión ligera" at bounding box center [717, 512] width 241 height 33
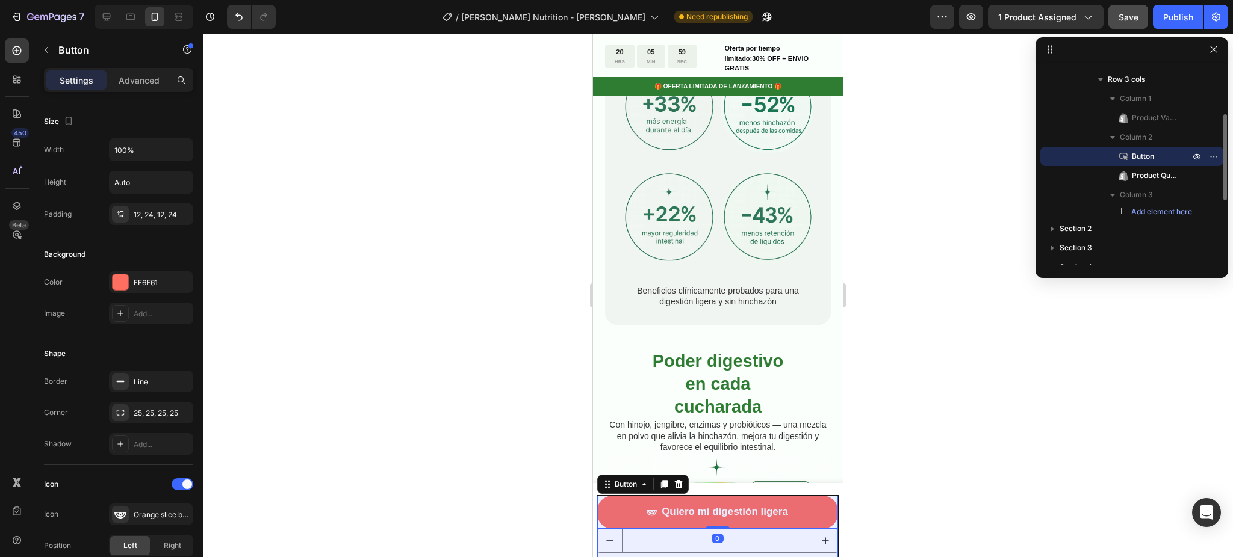
scroll to position [32, 0]
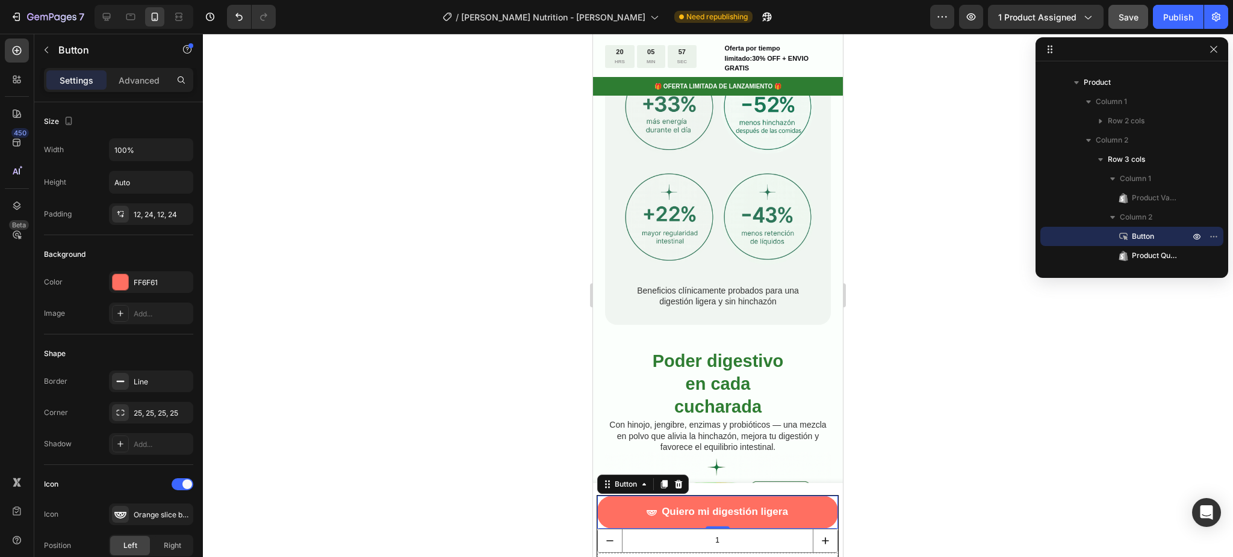
click at [1130, 29] on div "7 Version history / [PERSON_NAME] Nutrition - [PERSON_NAME] Need republishing P…" at bounding box center [616, 17] width 1233 height 34
click at [1133, 23] on div "Save" at bounding box center [1128, 17] width 20 height 13
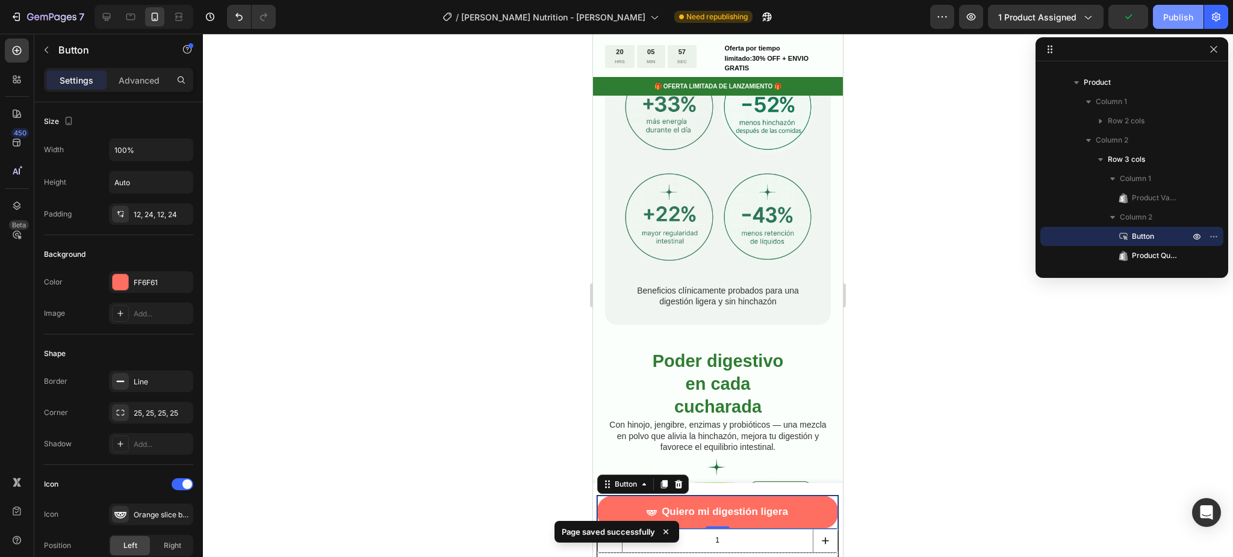
click at [1174, 23] on div "Publish" at bounding box center [1178, 17] width 30 height 13
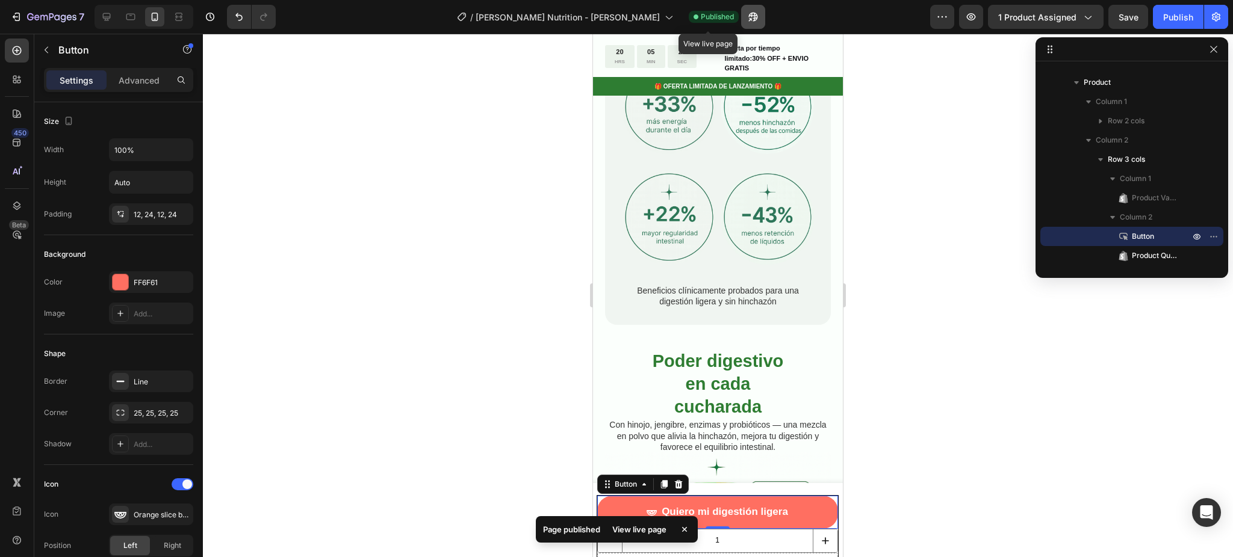
click at [741, 17] on button "button" at bounding box center [753, 17] width 24 height 24
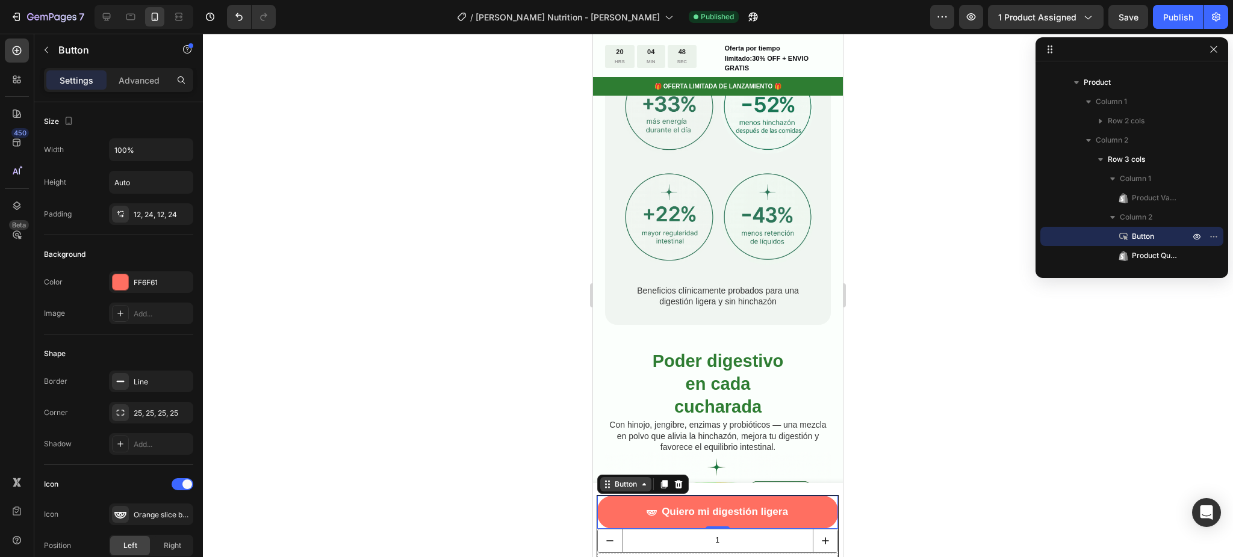
click at [627, 485] on div "Button" at bounding box center [625, 484] width 27 height 11
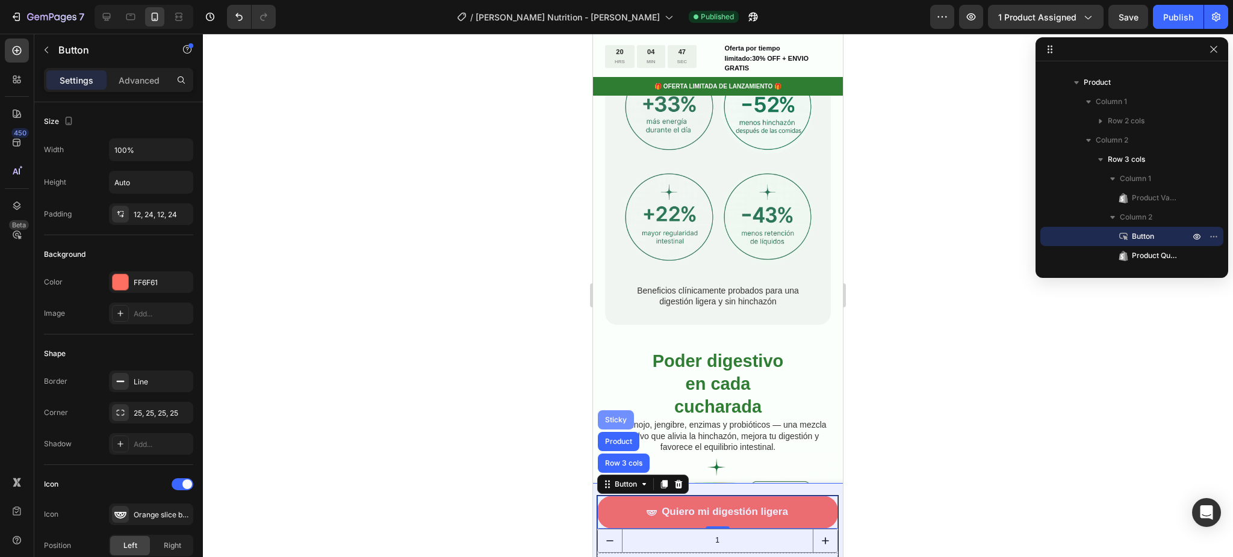
click at [617, 424] on div "Sticky" at bounding box center [616, 419] width 36 height 19
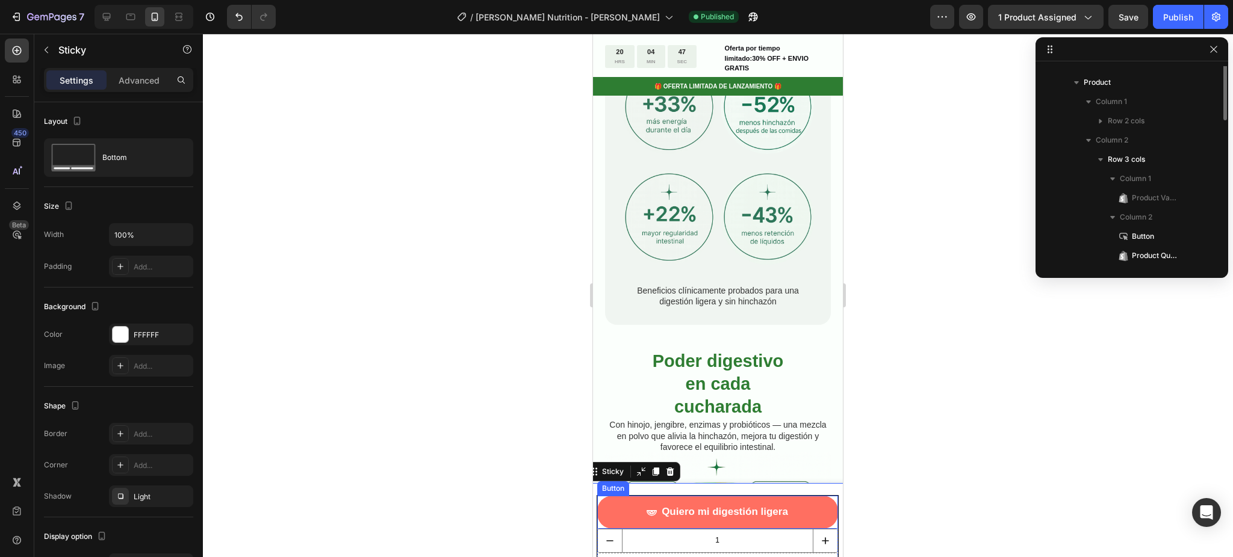
scroll to position [0, 0]
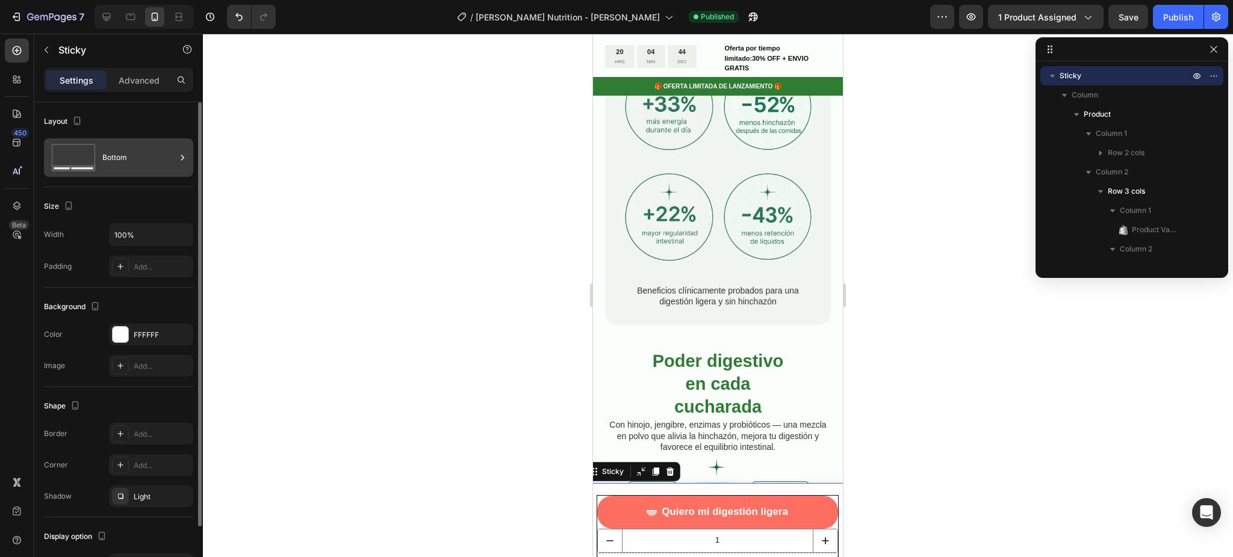
click at [144, 147] on div "Bottom" at bounding box center [138, 158] width 73 height 28
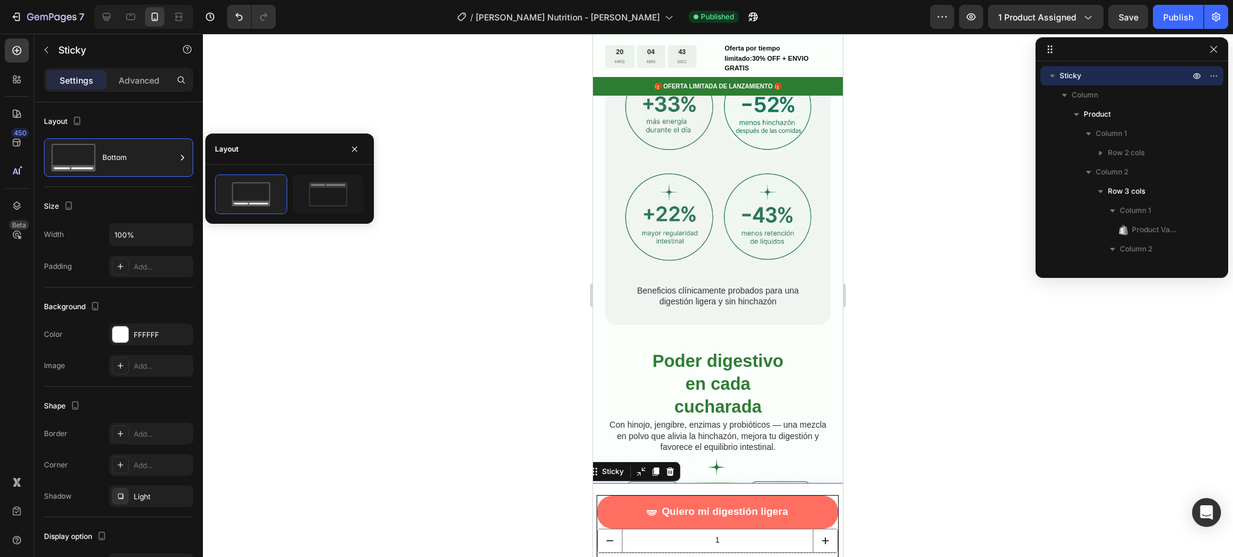
click at [399, 345] on div at bounding box center [718, 296] width 1030 height 524
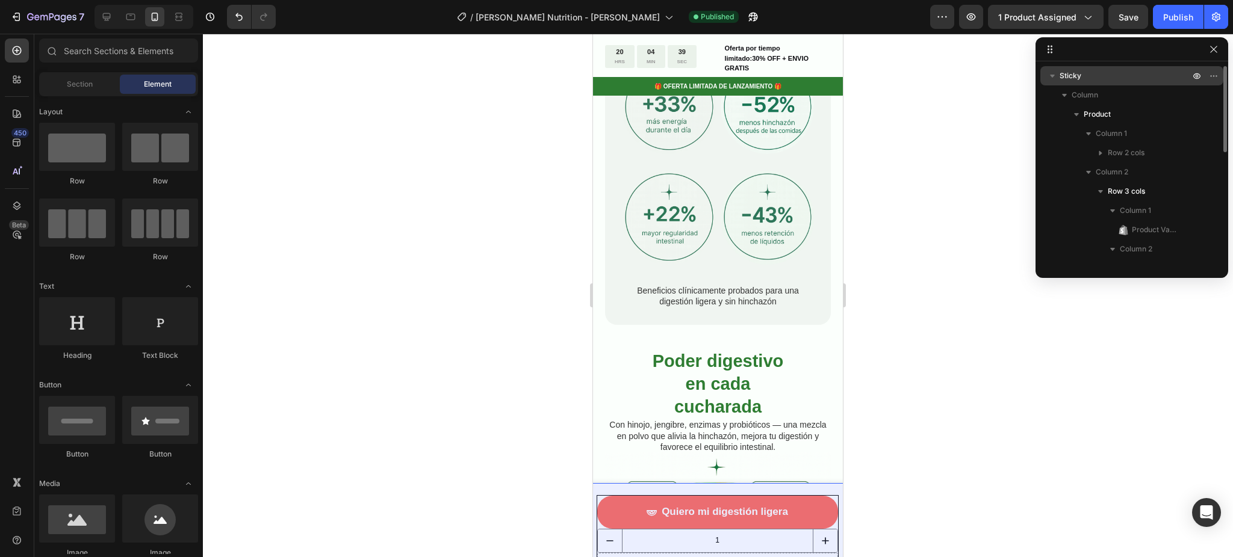
click at [1056, 74] on icon "button" at bounding box center [1052, 76] width 12 height 12
click at [1053, 78] on icon "button" at bounding box center [1052, 76] width 12 height 12
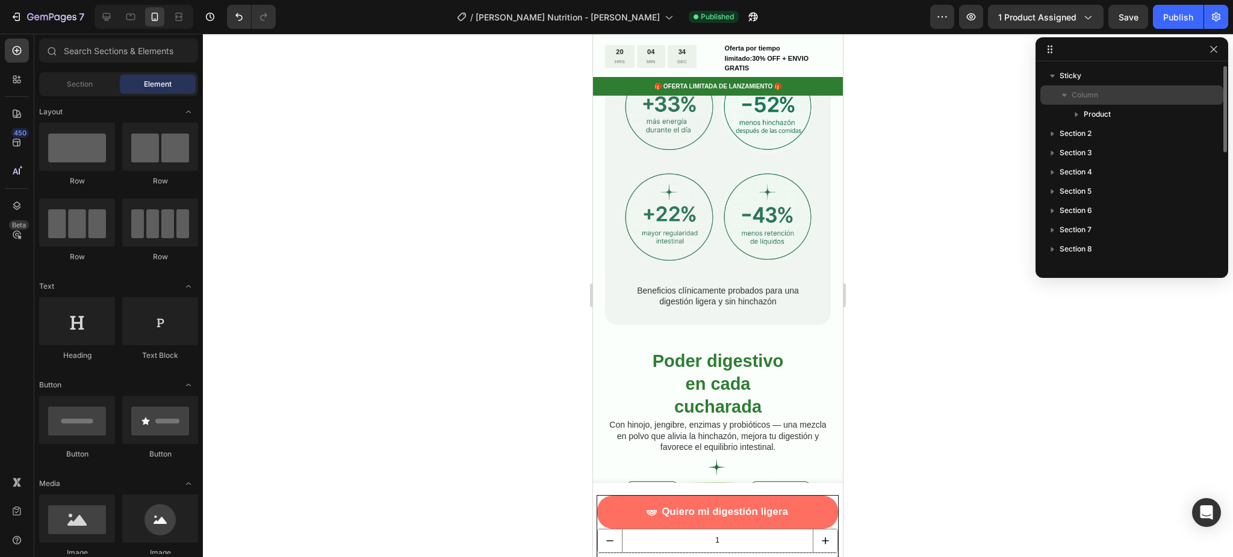
click at [1060, 97] on icon "button" at bounding box center [1064, 95] width 12 height 12
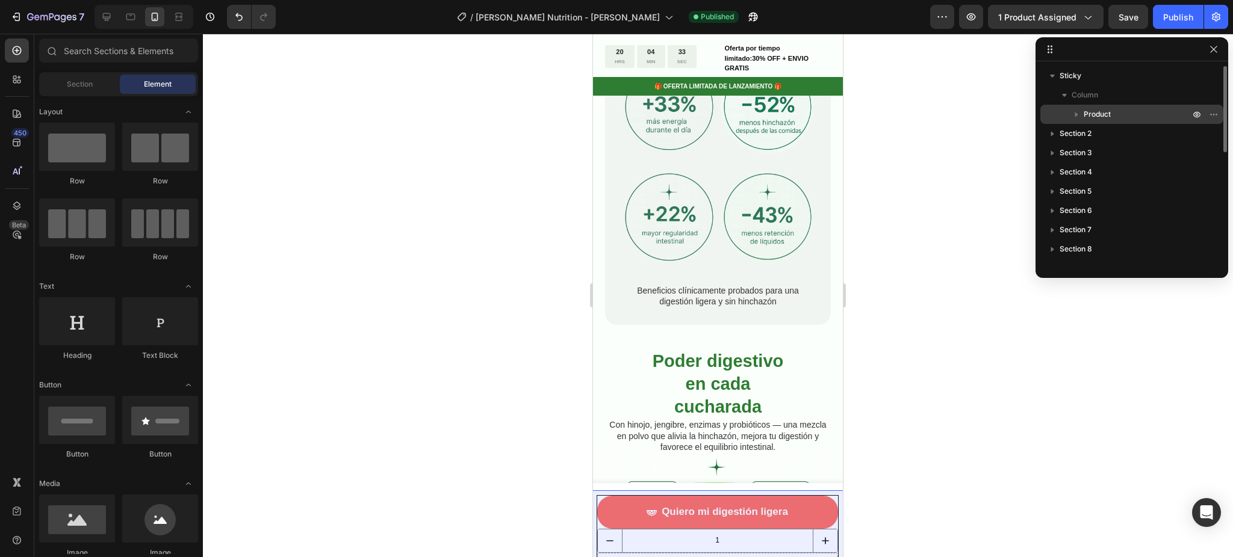
click at [1076, 111] on icon "button" at bounding box center [1076, 114] width 12 height 12
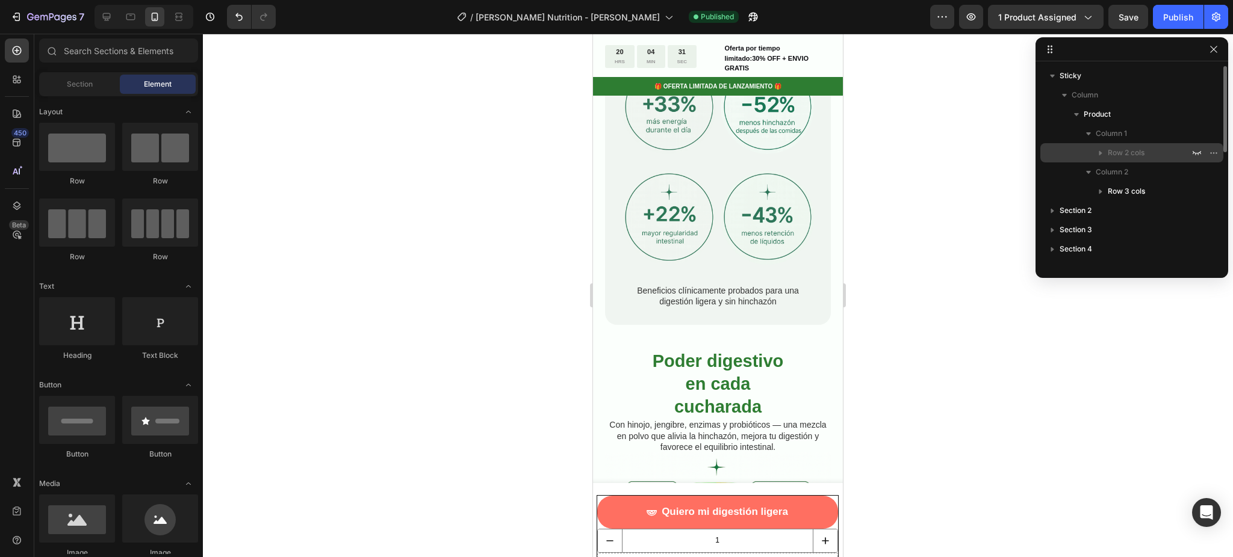
click at [1100, 157] on icon "button" at bounding box center [1100, 153] width 12 height 12
click at [1099, 153] on icon "button" at bounding box center [1100, 153] width 3 height 5
click at [1197, 149] on icon "button" at bounding box center [1197, 153] width 10 height 10
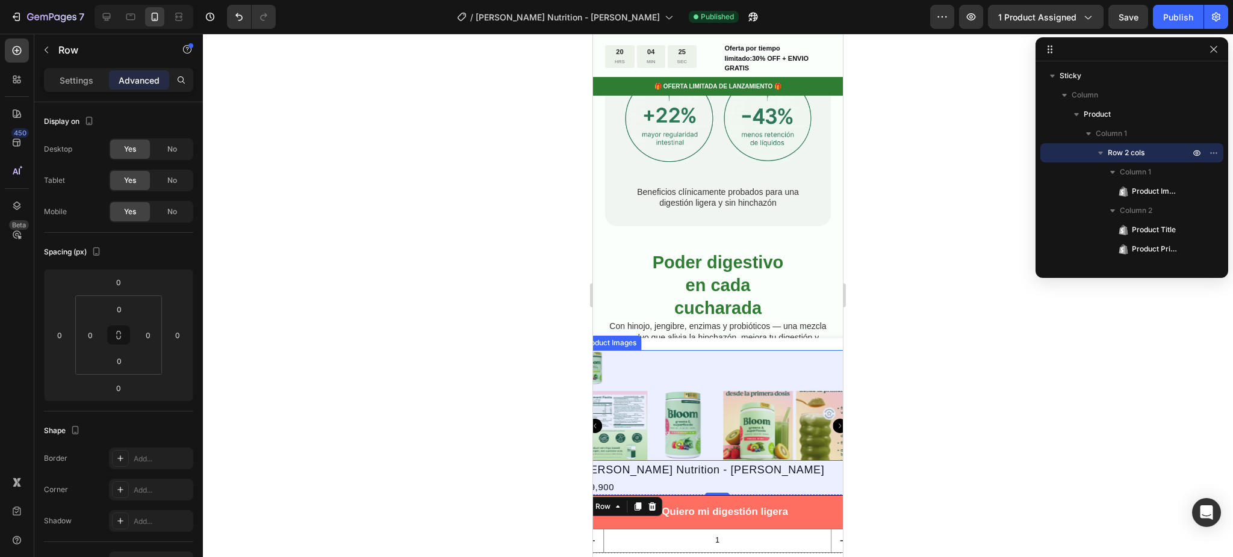
scroll to position [1390, 0]
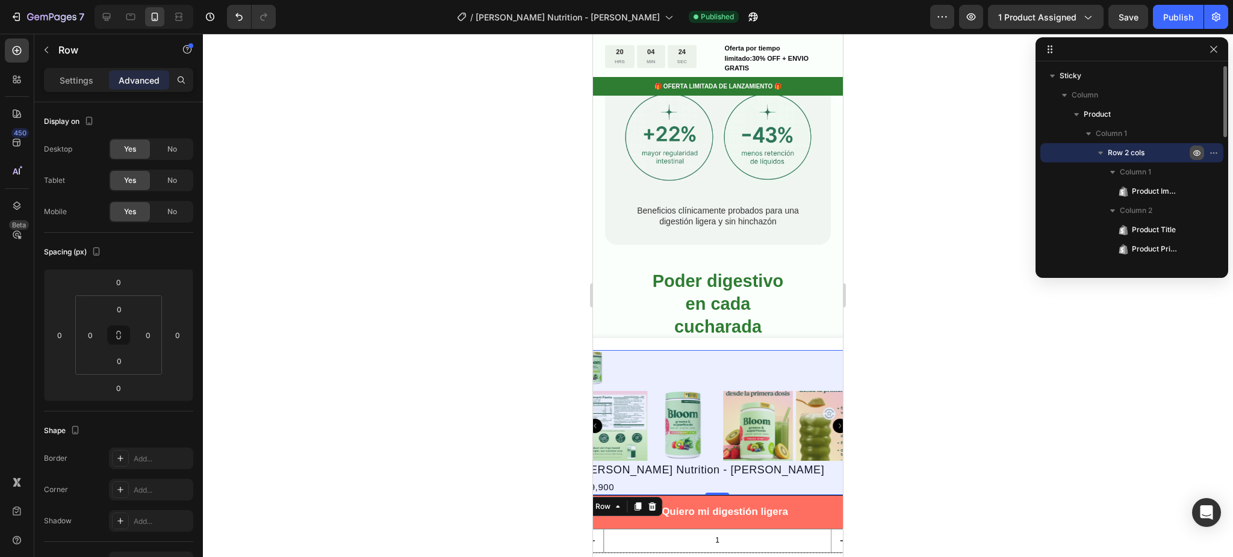
click at [1196, 150] on icon "button" at bounding box center [1197, 153] width 10 height 10
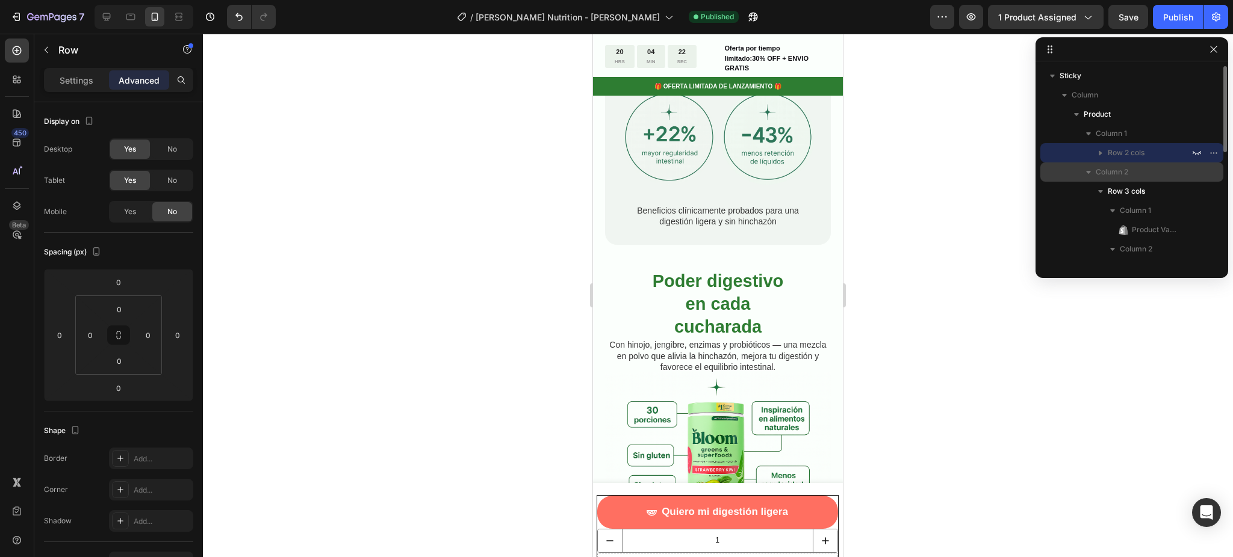
click at [1083, 171] on icon "button" at bounding box center [1088, 172] width 12 height 12
click at [1083, 172] on icon "button" at bounding box center [1088, 172] width 12 height 12
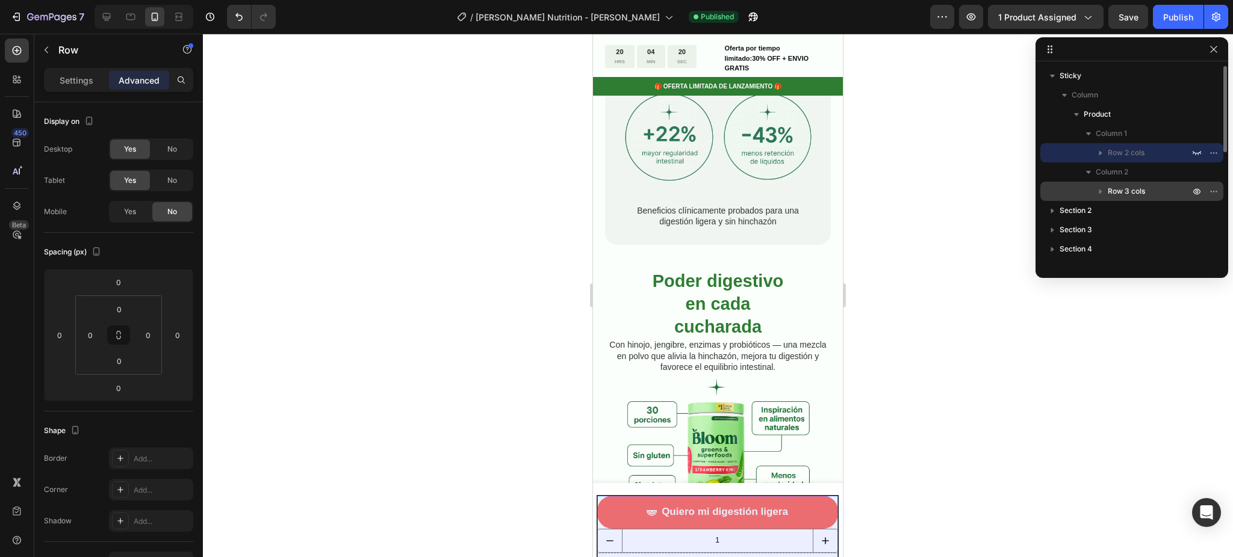
click at [1096, 184] on button "button" at bounding box center [1100, 191] width 14 height 14
click at [1197, 190] on icon "button" at bounding box center [1197, 192] width 10 height 10
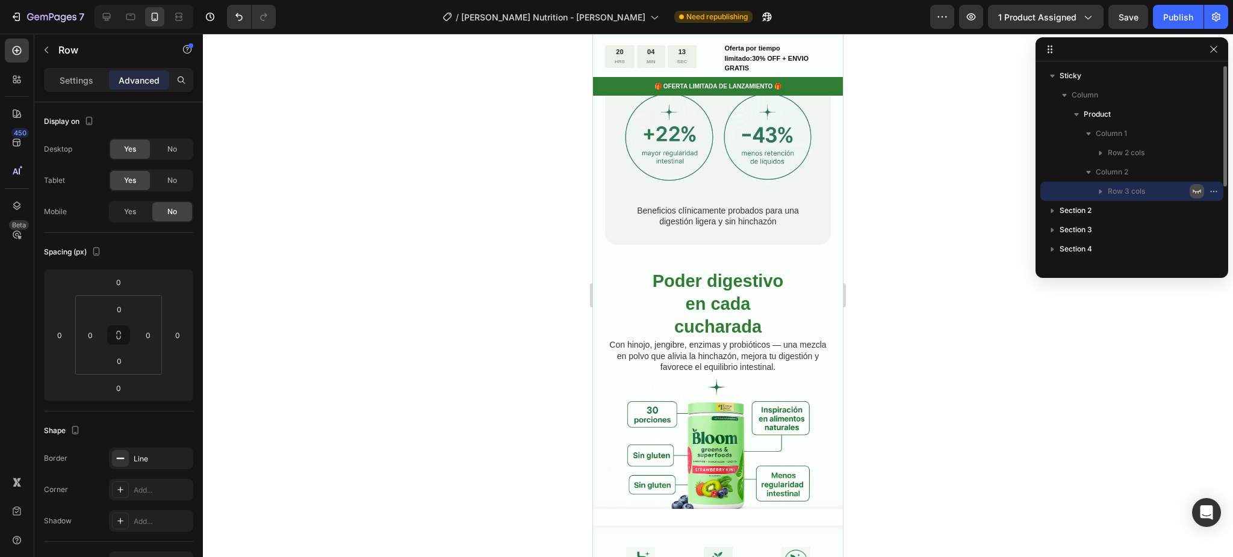
click at [1197, 190] on icon "button" at bounding box center [1197, 192] width 10 height 10
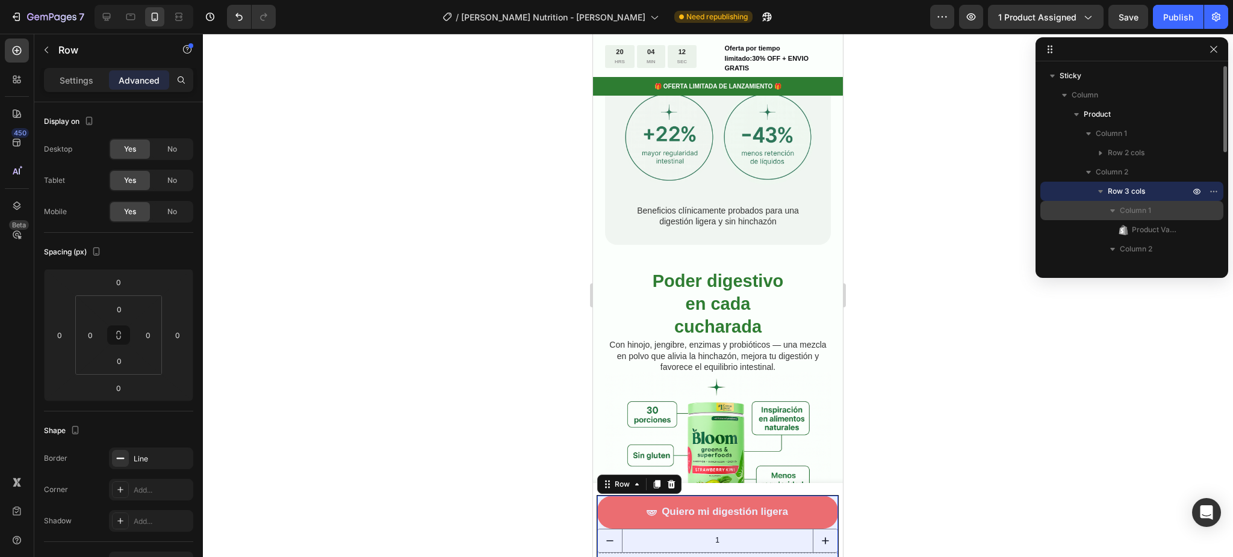
click at [1138, 211] on span "Column 1" at bounding box center [1134, 211] width 31 height 12
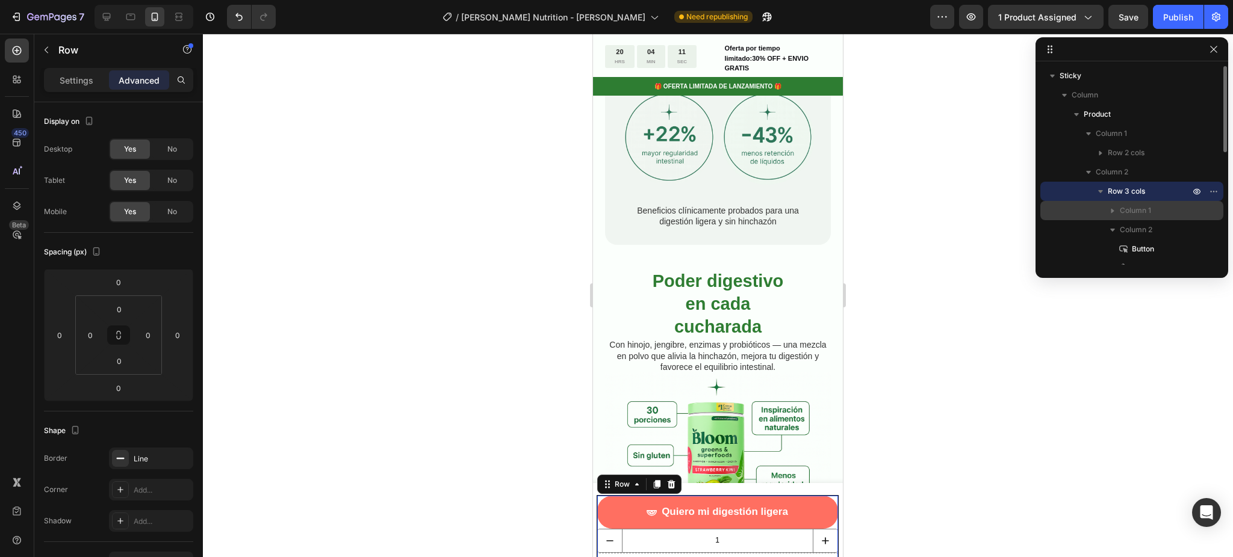
click at [1138, 211] on span "Column 1" at bounding box center [1134, 211] width 31 height 12
click at [1163, 229] on span "Product Variants & Swatches" at bounding box center [1155, 230] width 46 height 12
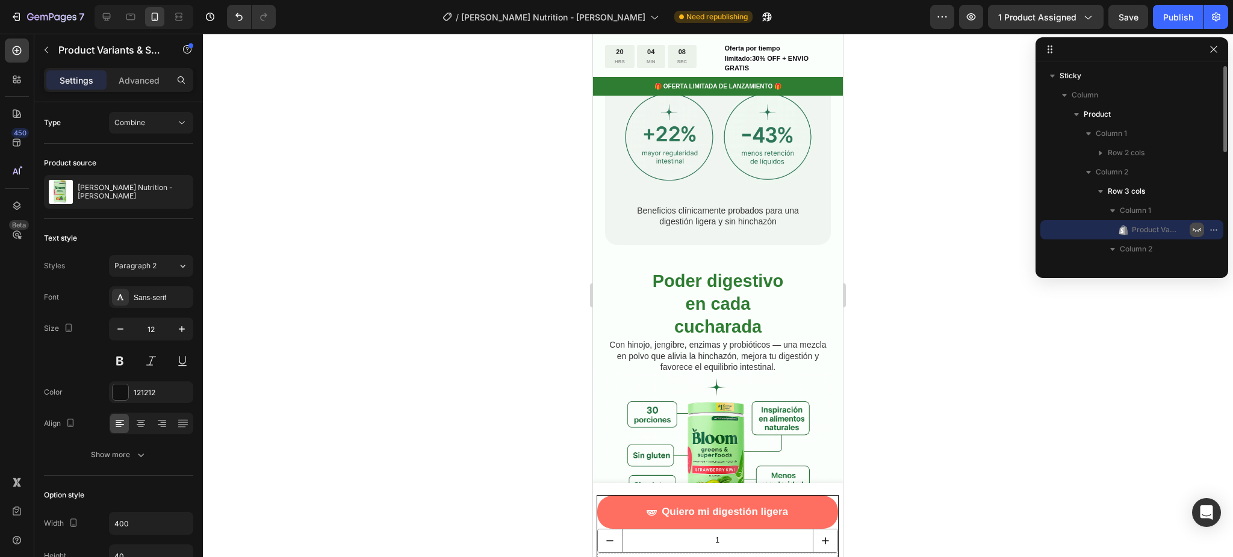
click at [1200, 227] on icon "button" at bounding box center [1197, 230] width 10 height 10
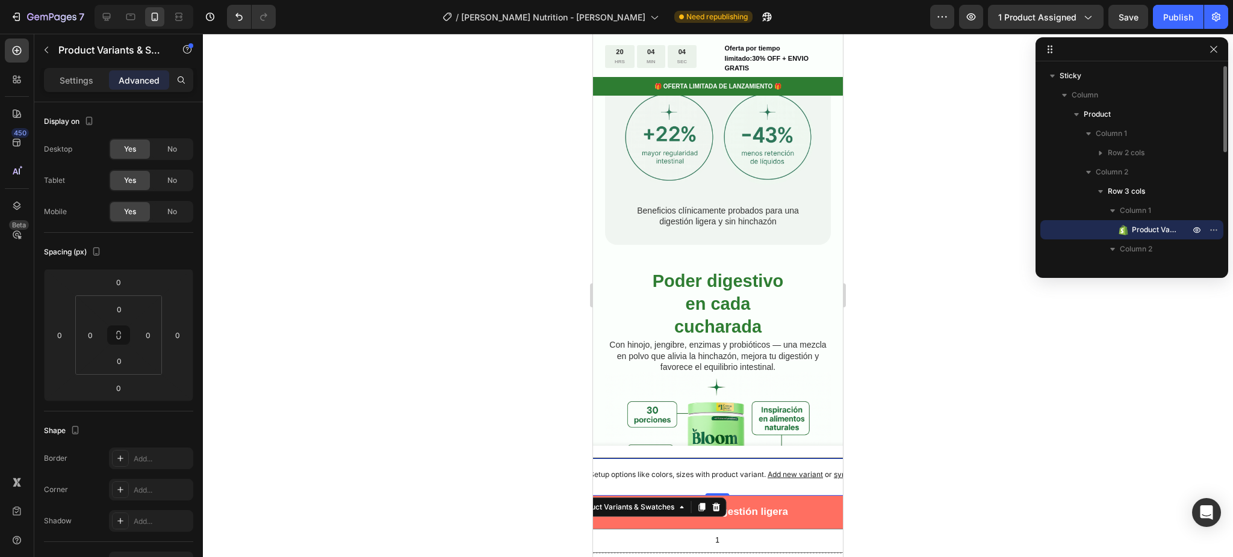
scroll to position [80, 0]
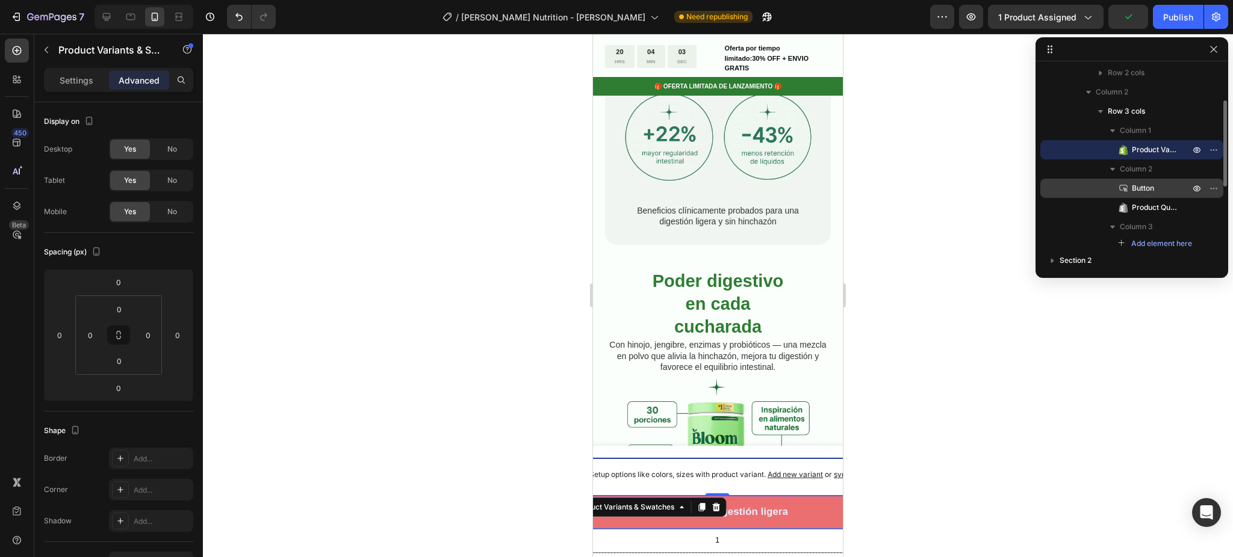
click at [1139, 189] on span "Button" at bounding box center [1143, 188] width 22 height 12
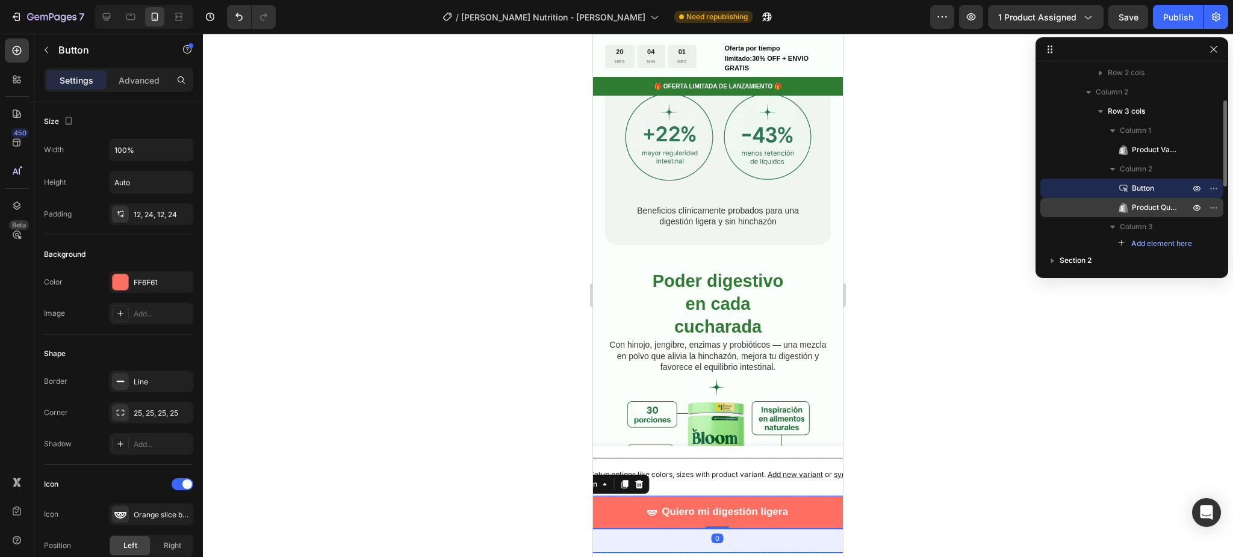
click at [1159, 213] on div "Product Quantity" at bounding box center [1131, 207] width 173 height 19
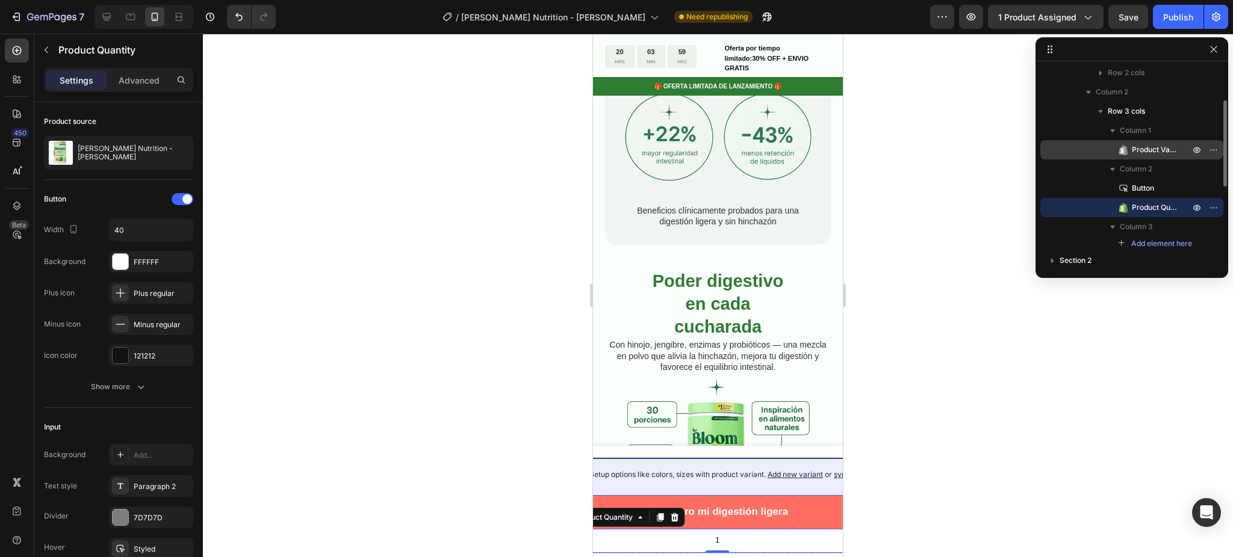
click at [1177, 144] on span "Product Variants & Swatches" at bounding box center [1155, 150] width 46 height 12
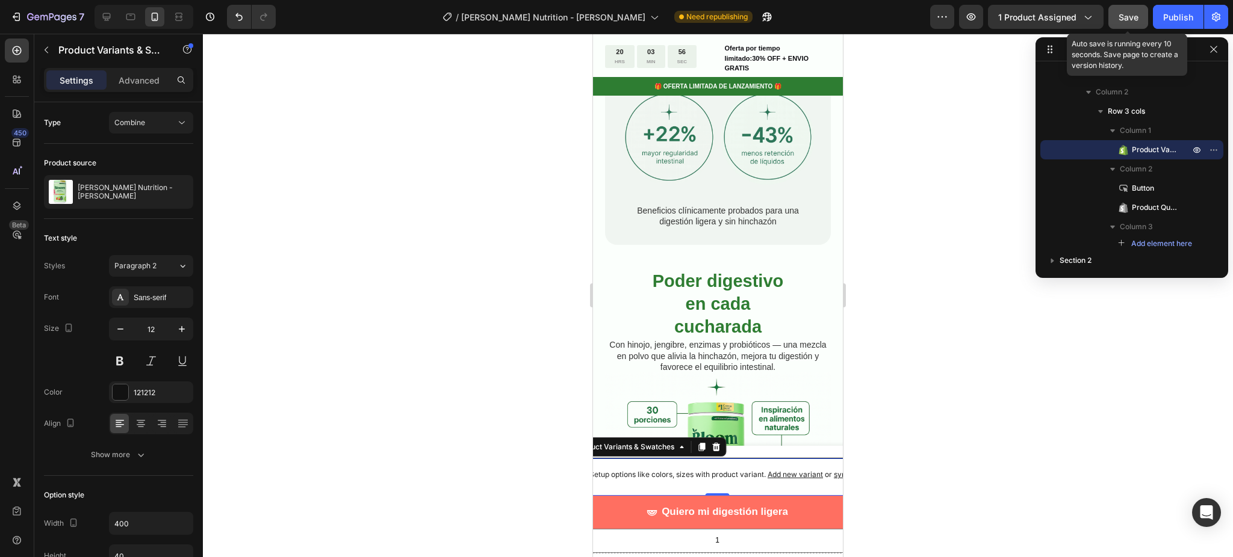
click at [1124, 25] on button "Save" at bounding box center [1128, 17] width 40 height 24
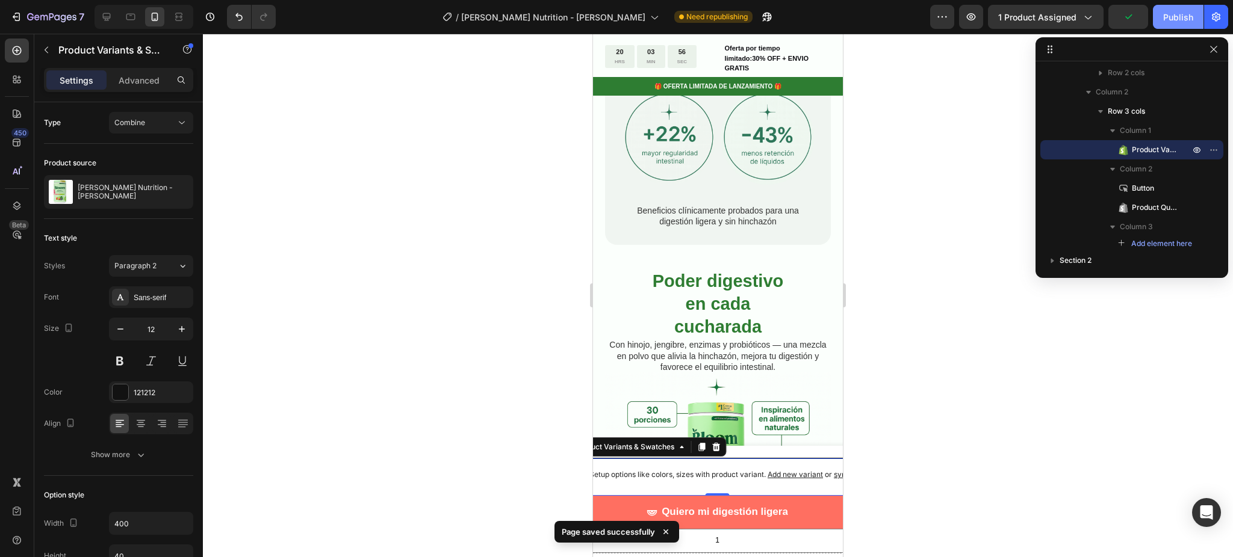
click at [1202, 10] on button "Publish" at bounding box center [1178, 17] width 51 height 24
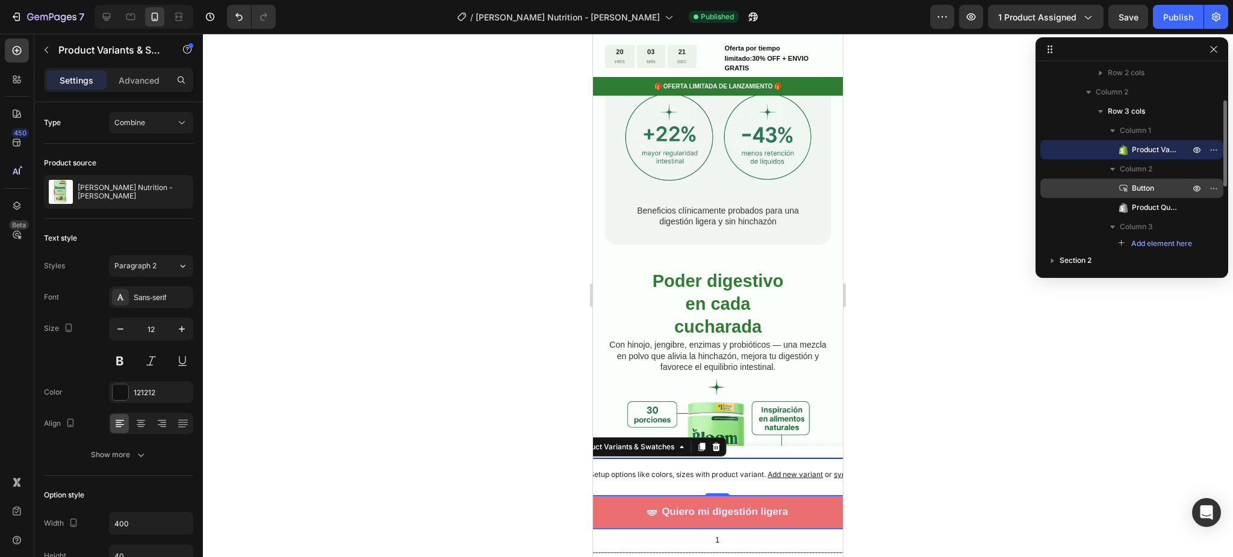
click at [1130, 186] on p "Button" at bounding box center [1147, 188] width 60 height 12
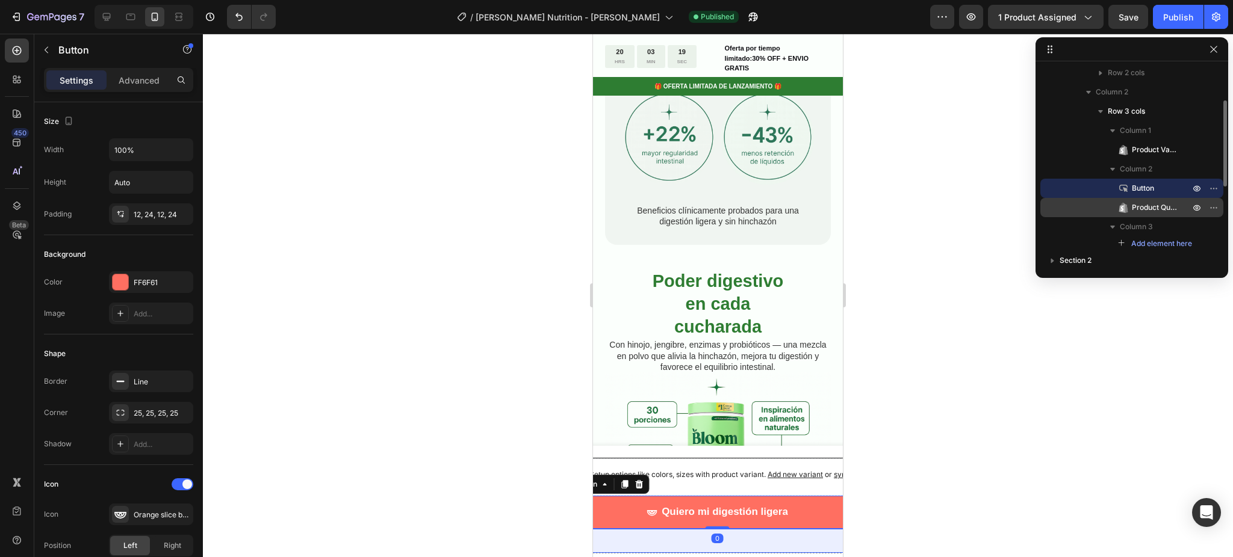
click at [1159, 211] on span "Product Quantity" at bounding box center [1155, 208] width 46 height 12
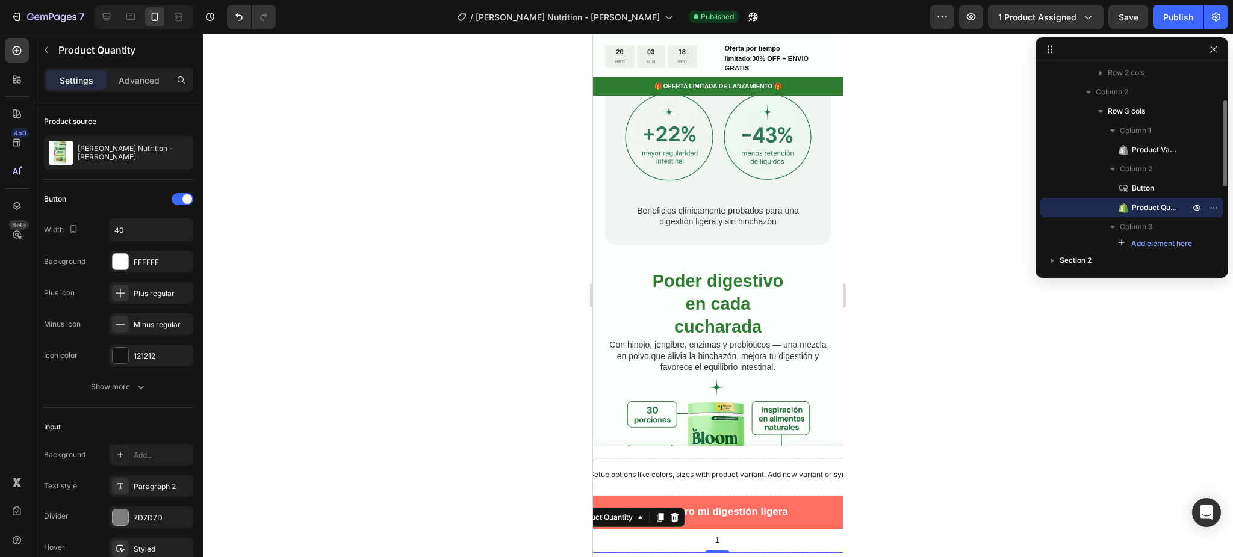
scroll to position [160, 0]
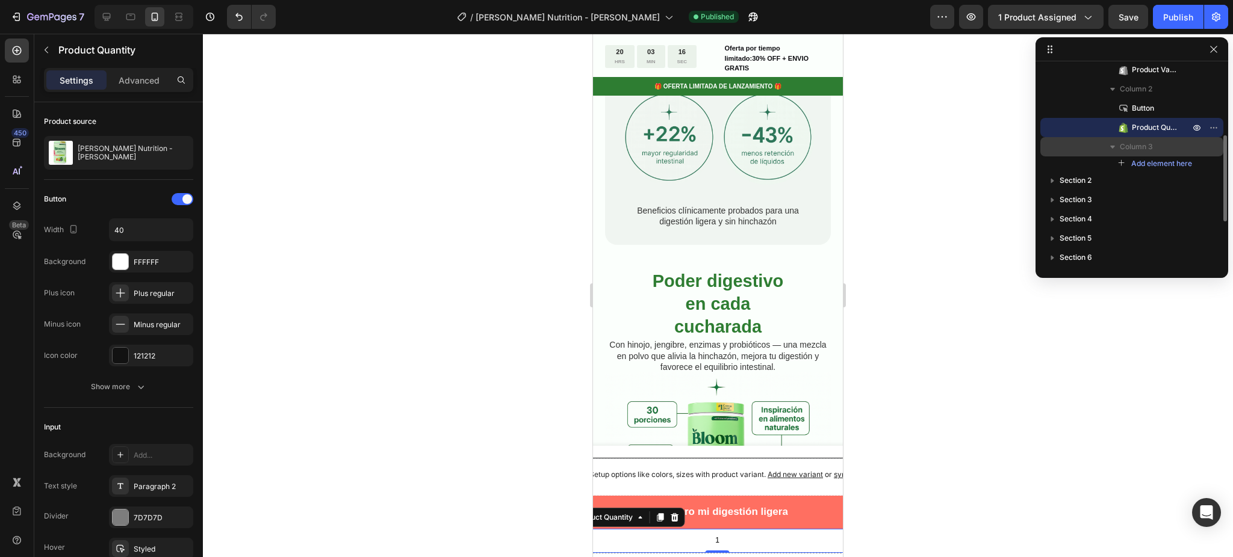
click at [1111, 149] on icon "button" at bounding box center [1112, 147] width 12 height 12
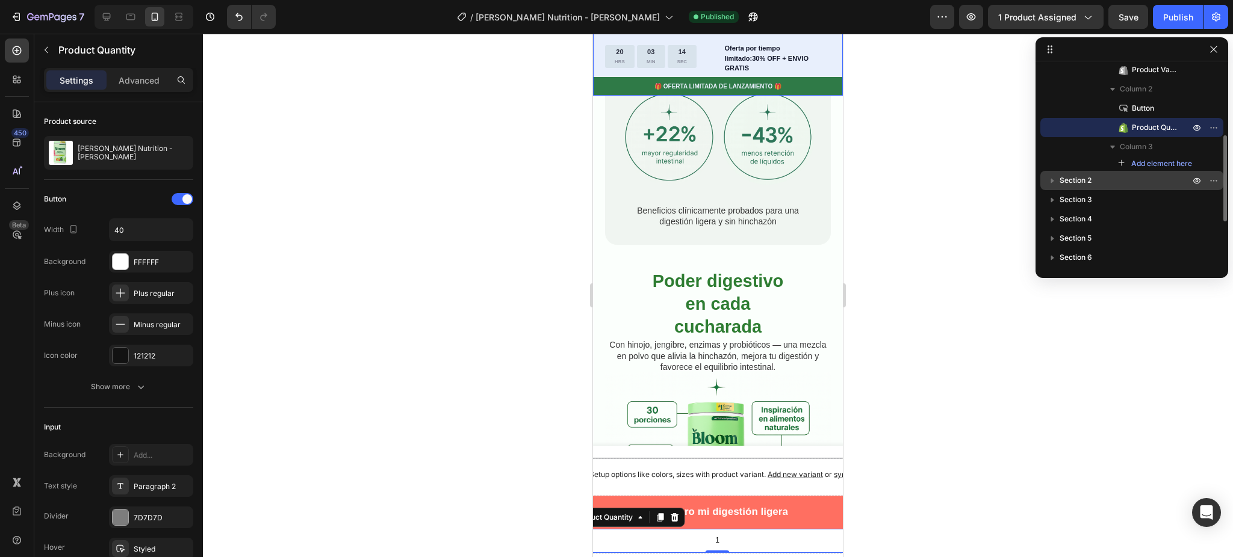
click at [1051, 182] on icon "button" at bounding box center [1052, 181] width 3 height 5
click at [1051, 182] on icon "button" at bounding box center [1052, 181] width 12 height 12
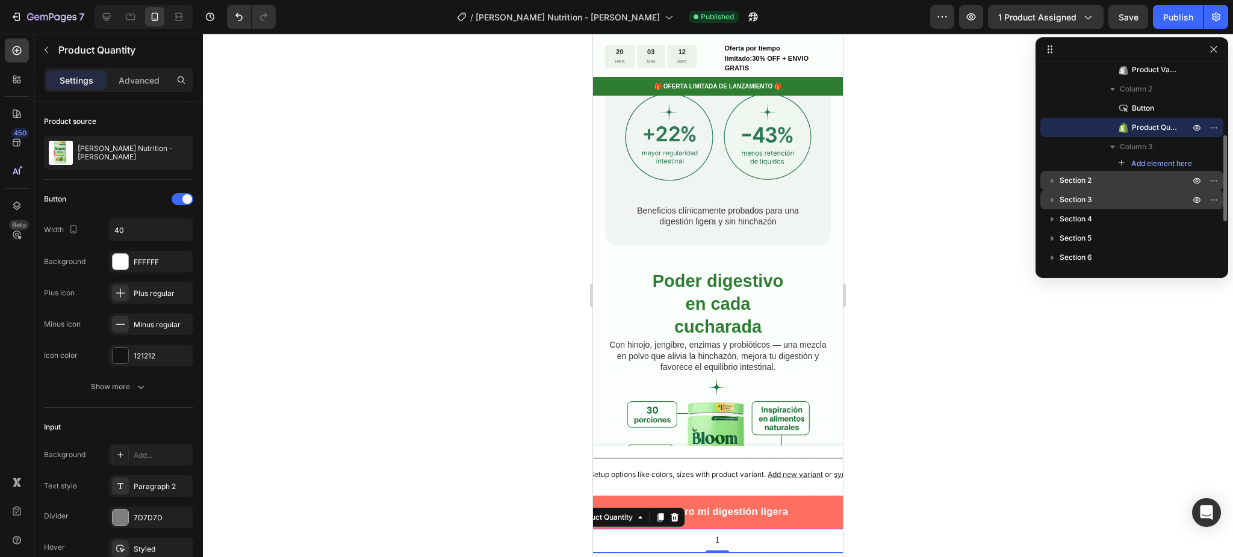
click at [1050, 198] on icon "button" at bounding box center [1052, 200] width 12 height 12
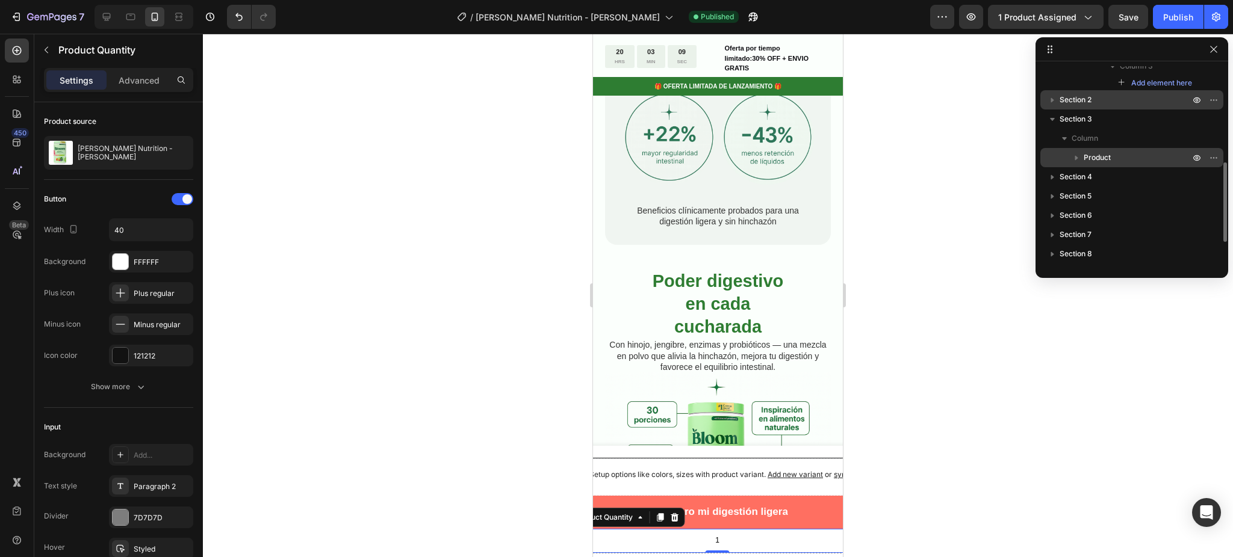
click at [1075, 159] on icon "button" at bounding box center [1076, 158] width 3 height 5
click at [1099, 195] on icon at bounding box center [1097, 196] width 3 height 5
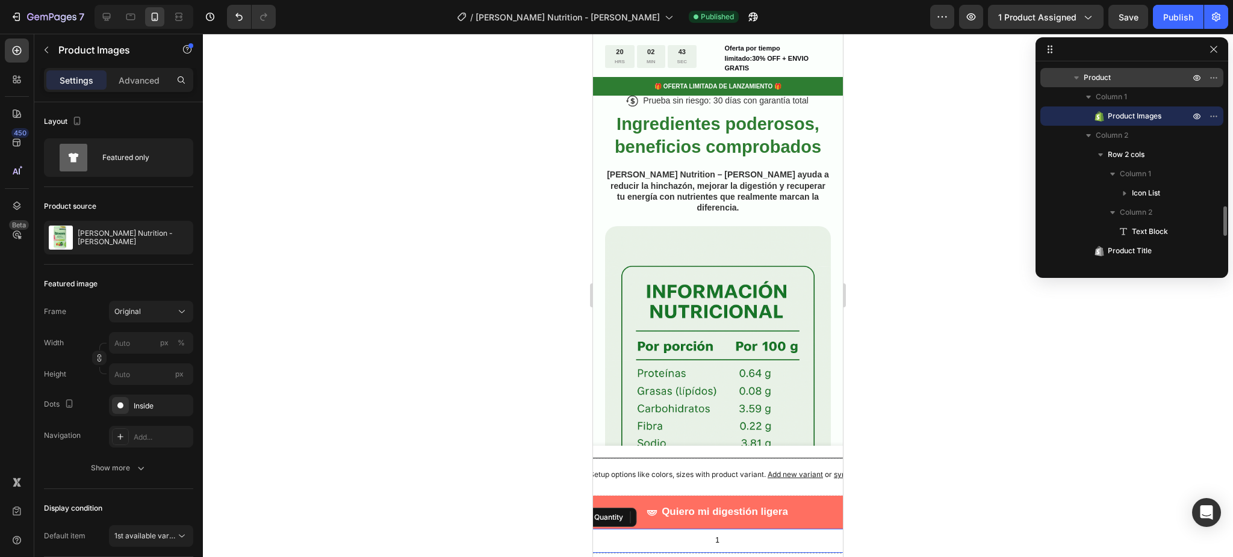
scroll to position [401, 0]
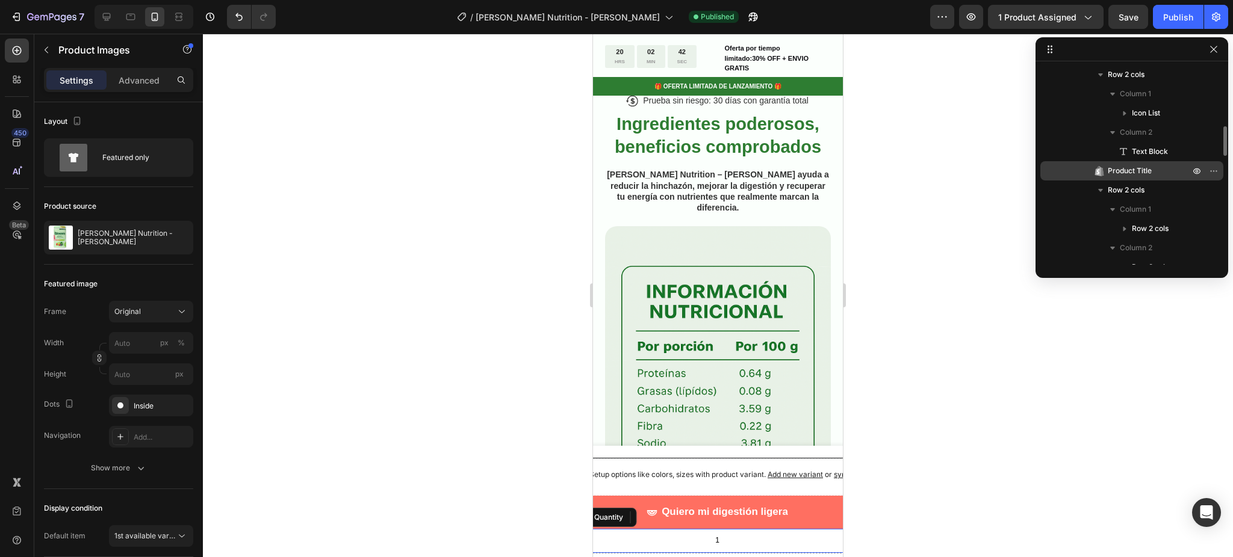
click at [1108, 170] on span "Product Title" at bounding box center [1129, 171] width 44 height 12
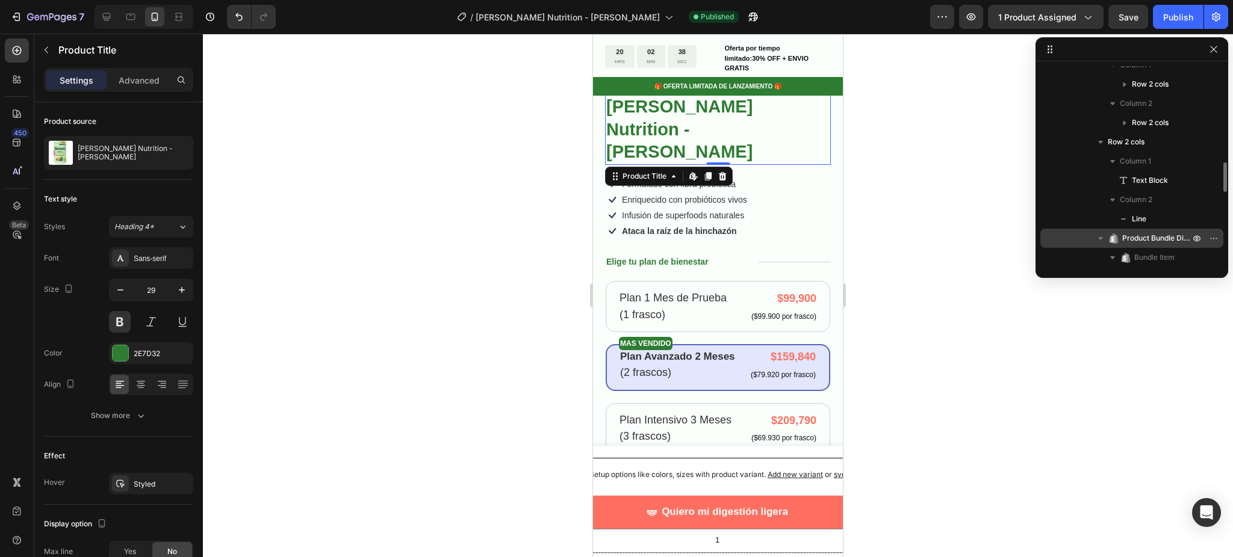
scroll to position [722, 0]
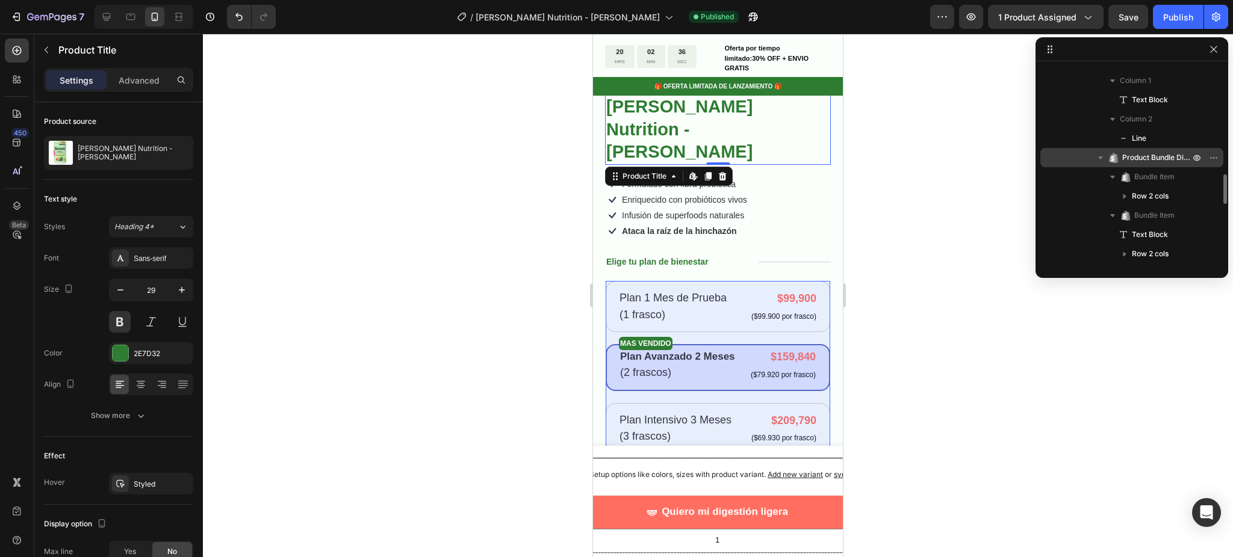
click at [1138, 161] on span "Product Bundle Discount" at bounding box center [1157, 158] width 70 height 12
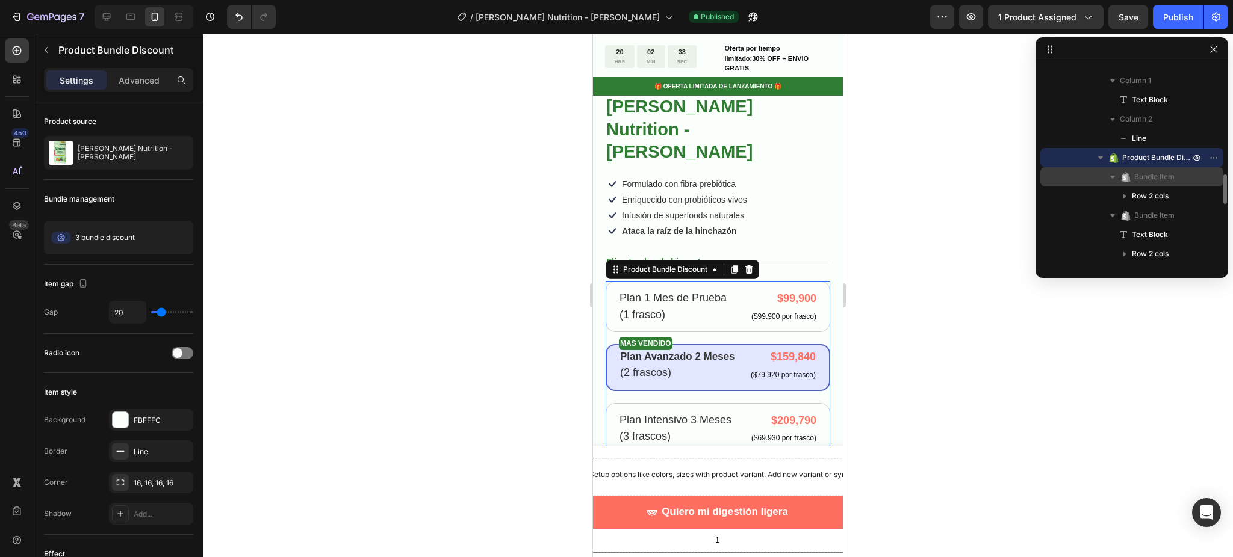
click at [1141, 176] on span "Bundle Item" at bounding box center [1154, 177] width 40 height 12
click at [1153, 191] on span "Bundle Item" at bounding box center [1154, 196] width 40 height 12
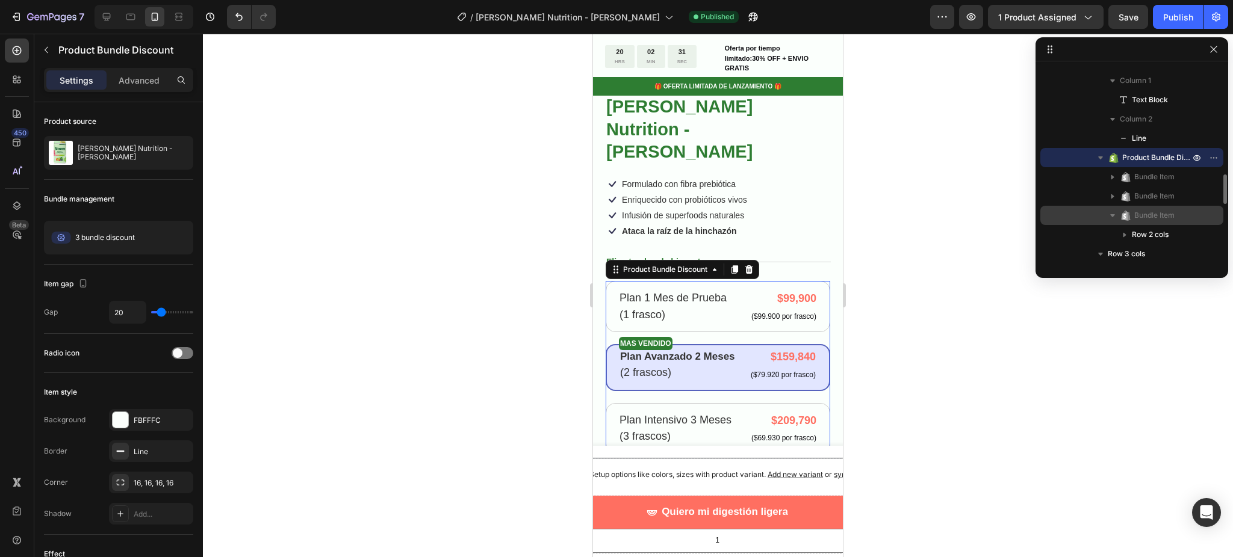
click at [1148, 211] on span "Bundle Item" at bounding box center [1154, 215] width 40 height 12
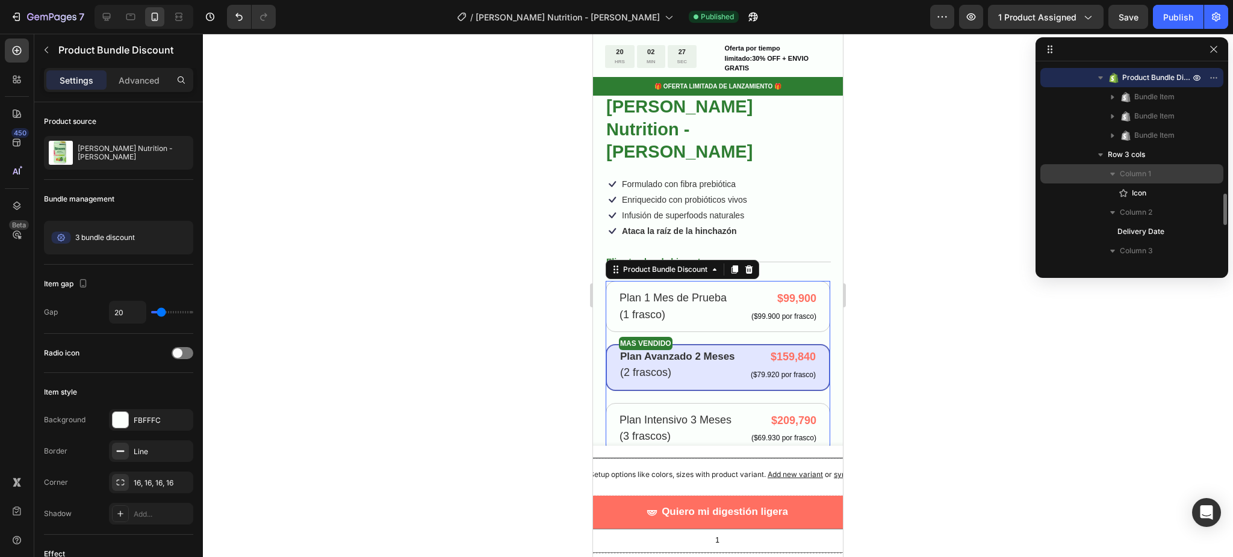
click at [1134, 178] on span "Column 1" at bounding box center [1134, 174] width 31 height 12
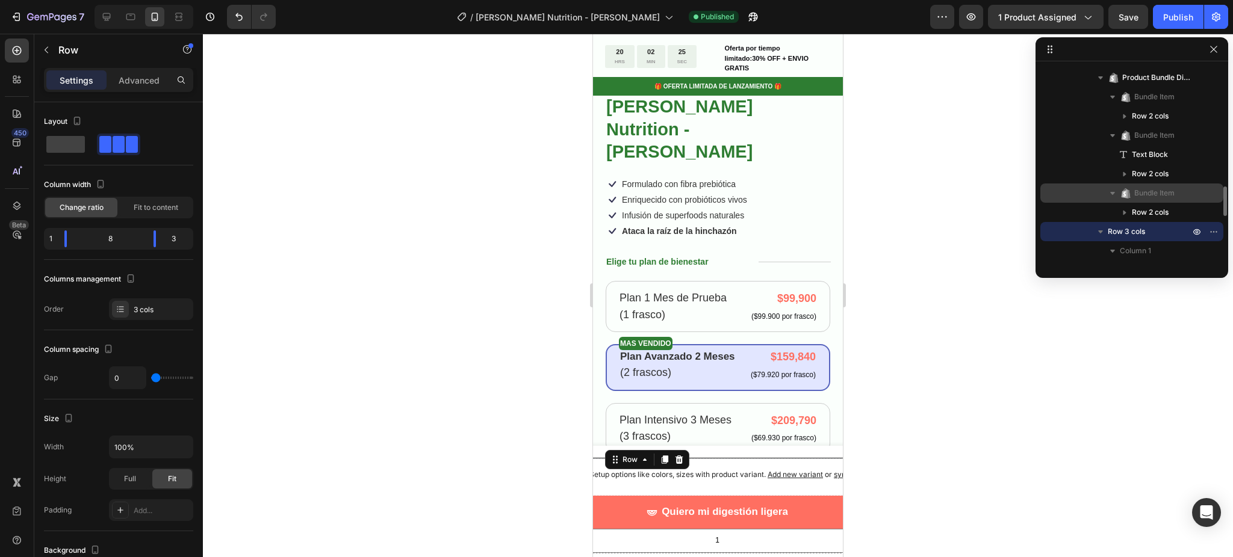
click at [1143, 196] on span "Bundle Item" at bounding box center [1154, 193] width 40 height 12
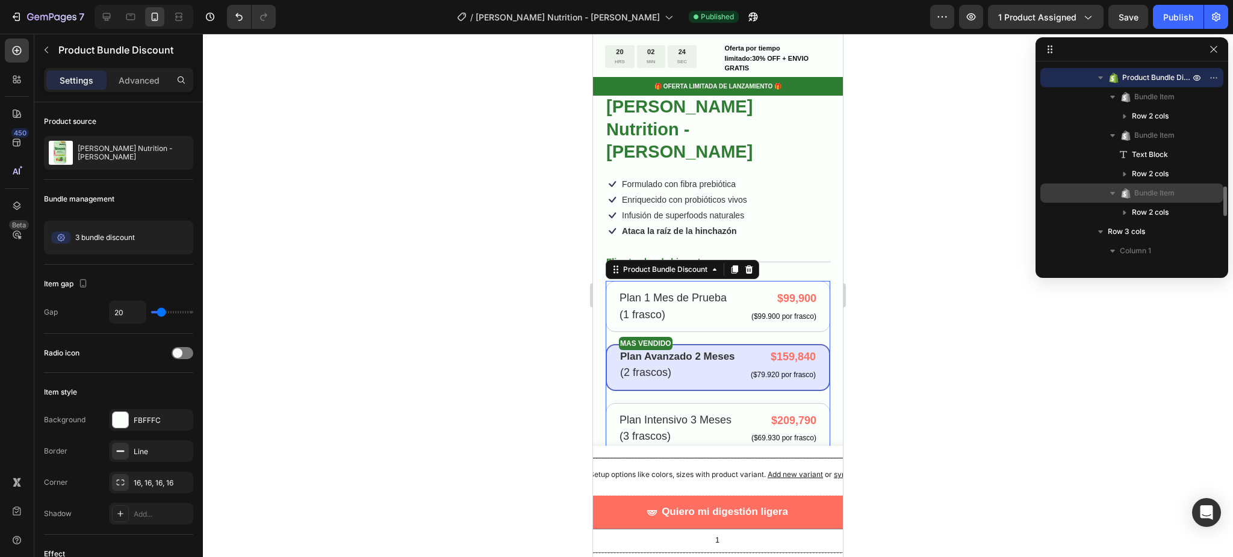
scroll to position [882, 0]
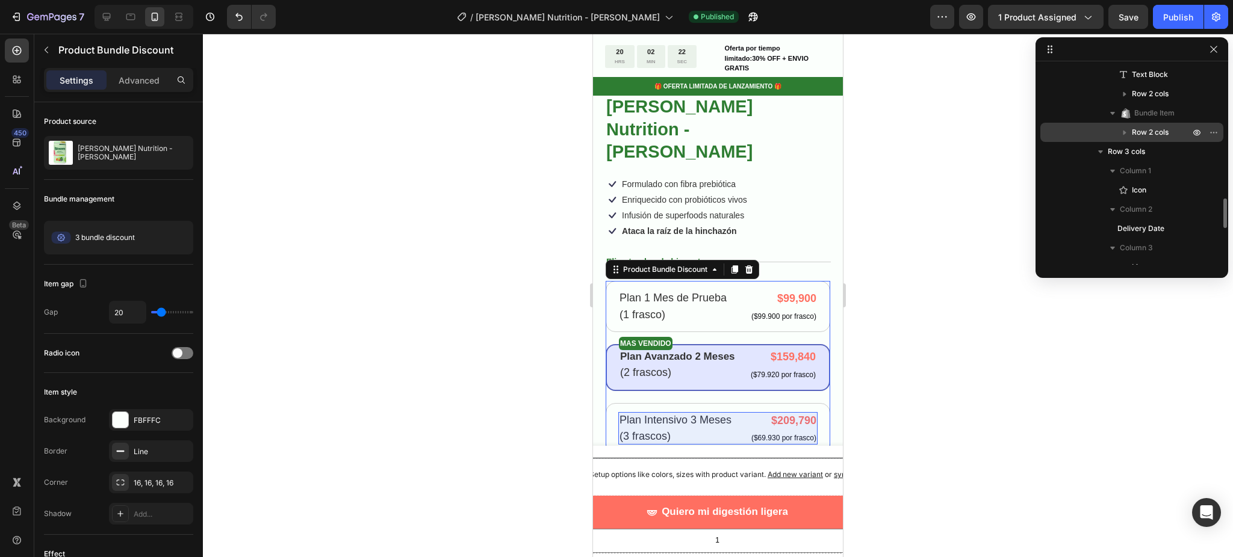
click at [1150, 136] on span "Row 2 cols" at bounding box center [1150, 132] width 37 height 12
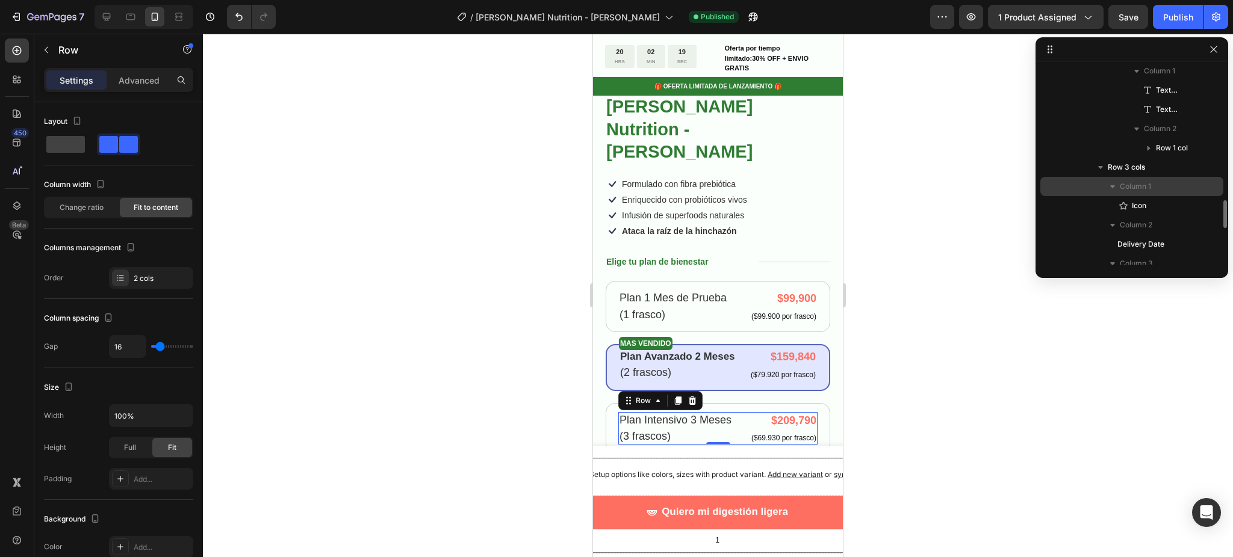
scroll to position [1043, 0]
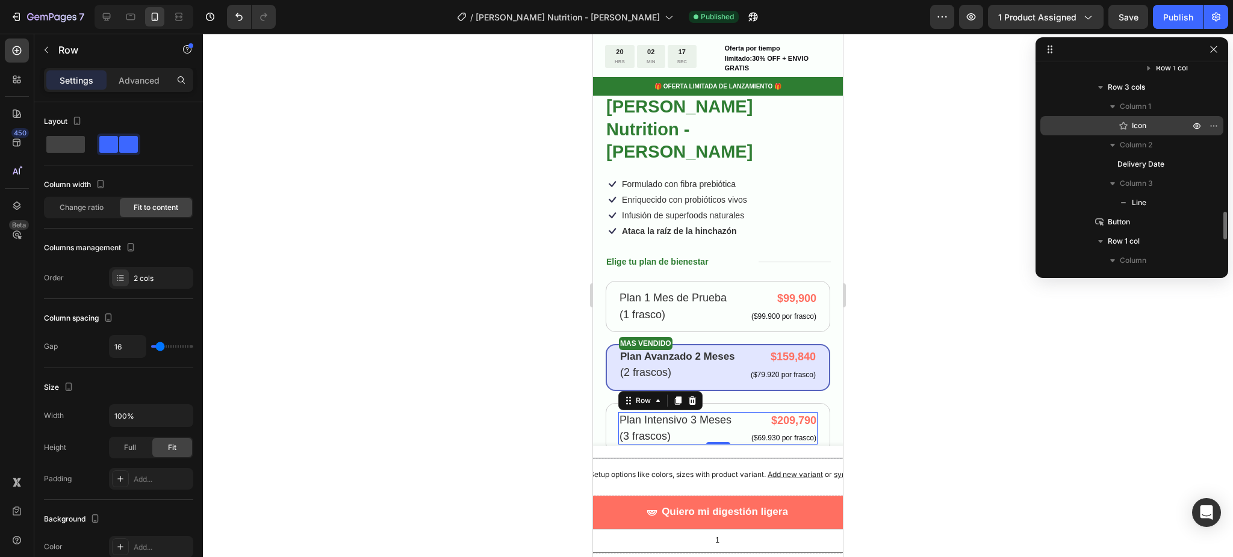
click at [1125, 124] on icon at bounding box center [1123, 126] width 8 height 8
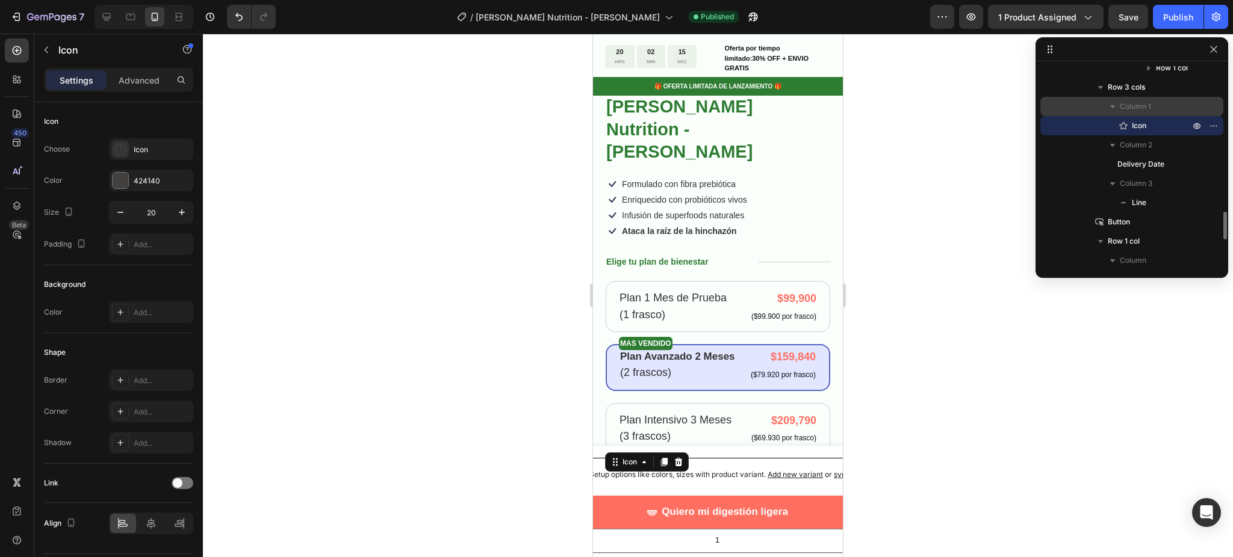
click at [1127, 110] on span "Column 1" at bounding box center [1134, 107] width 31 height 12
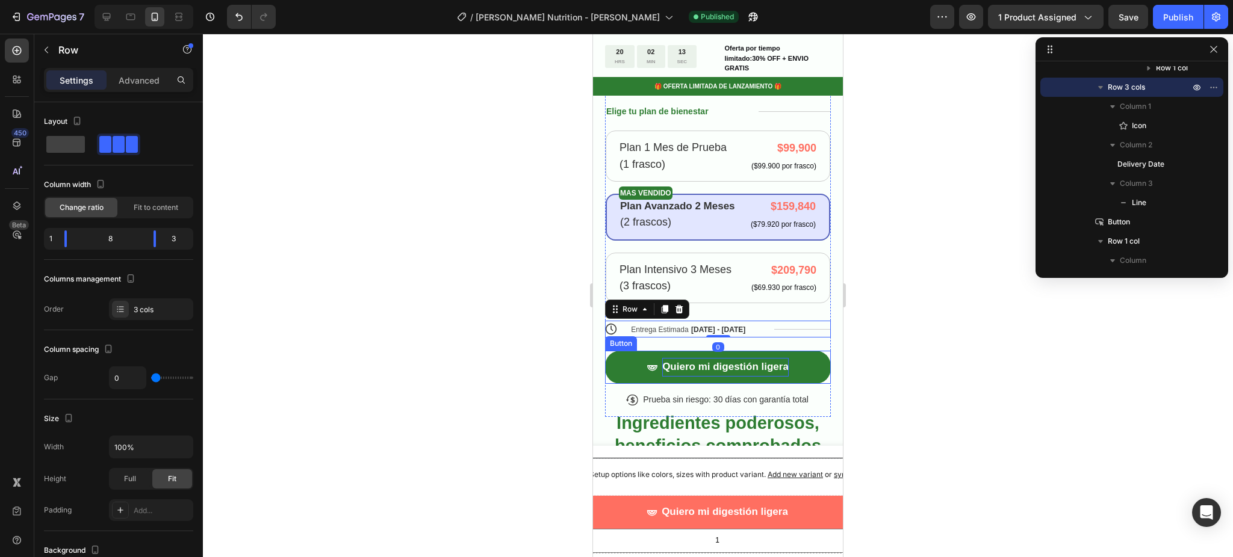
scroll to position [513, 0]
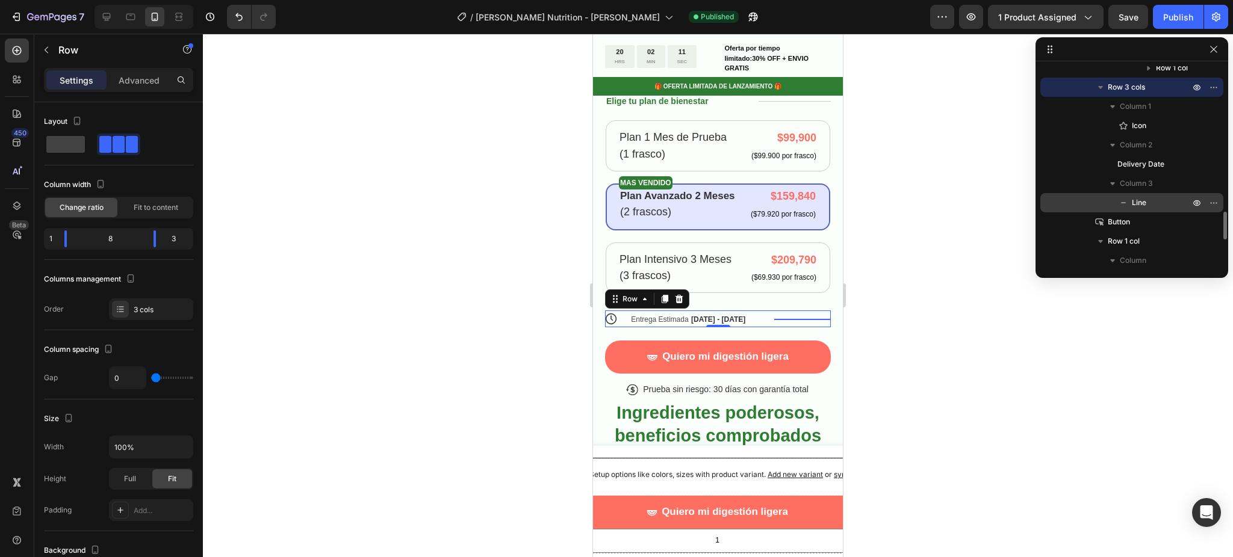
click at [1130, 202] on p "Line" at bounding box center [1147, 203] width 60 height 12
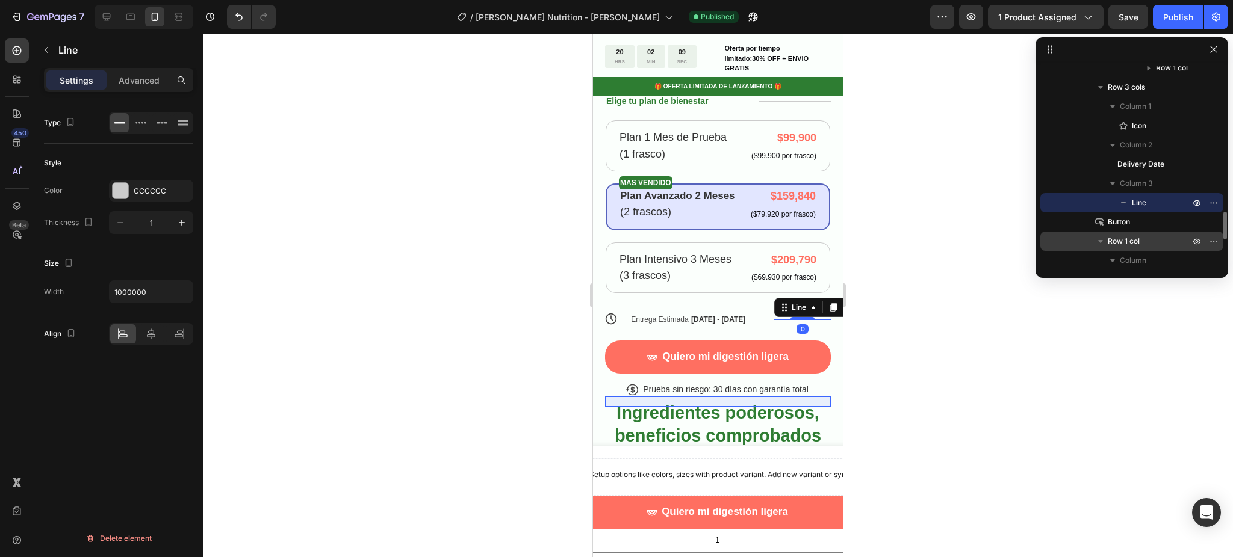
scroll to position [1123, 0]
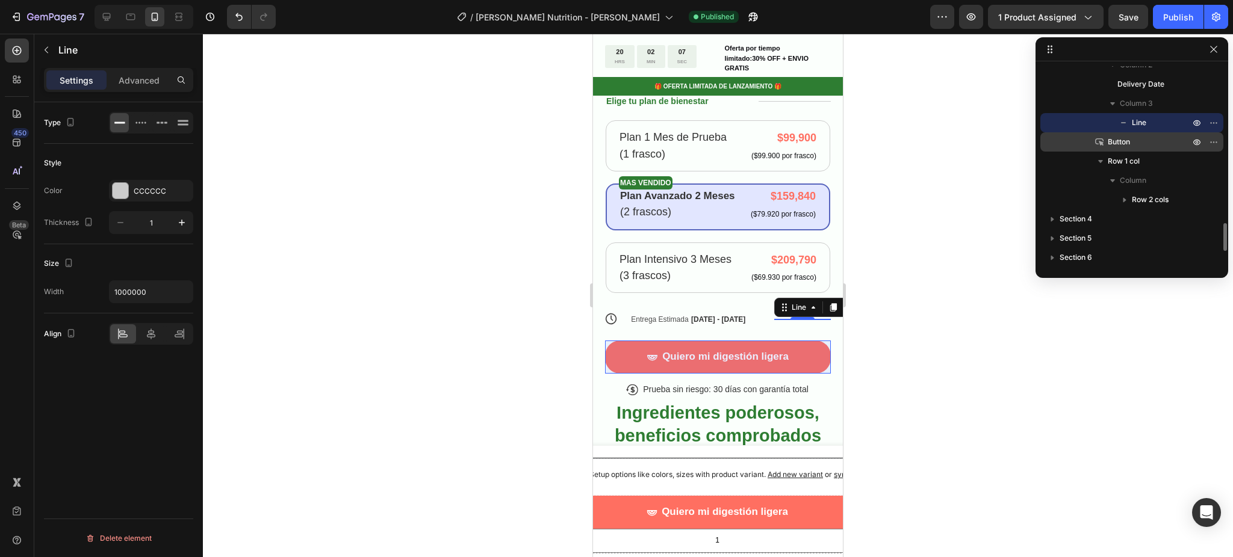
click at [1131, 132] on div "Button" at bounding box center [1131, 141] width 173 height 19
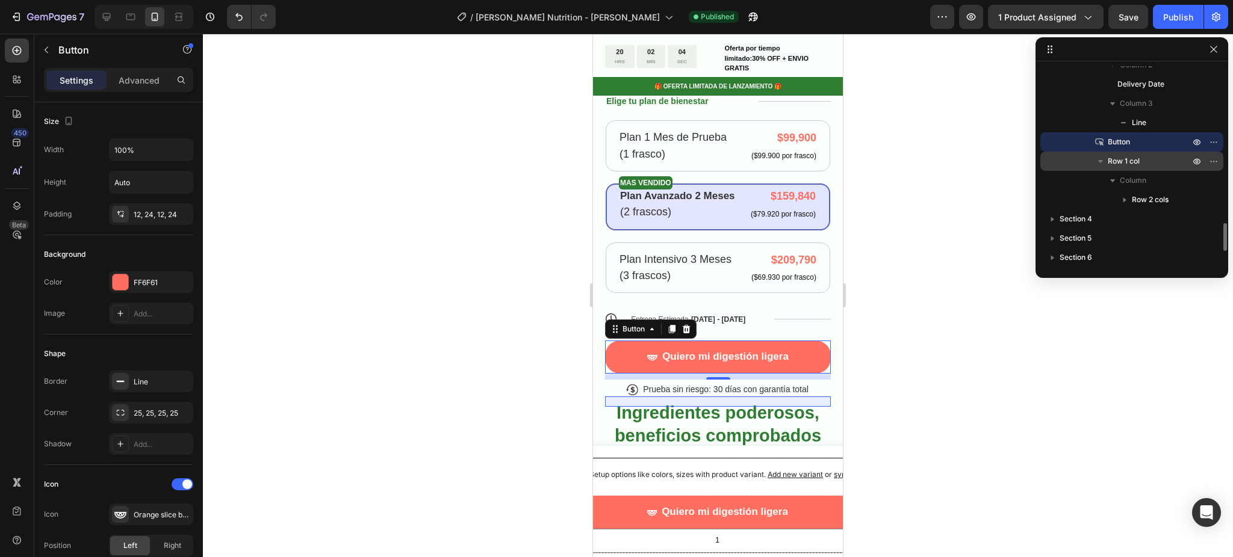
click at [1095, 162] on icon "button" at bounding box center [1100, 161] width 12 height 12
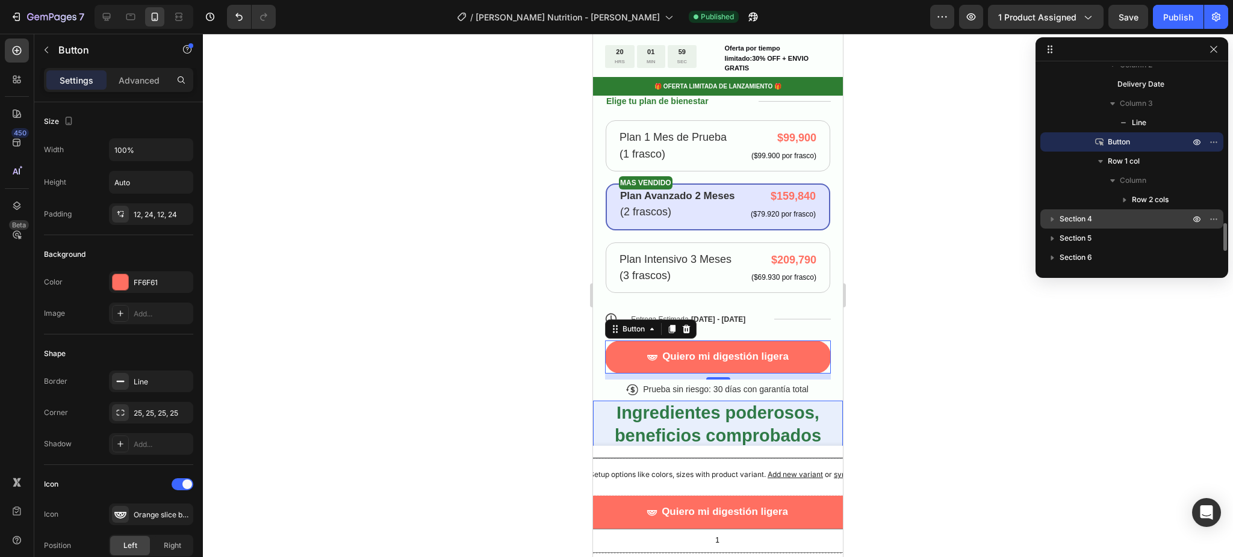
click at [1056, 217] on icon "button" at bounding box center [1052, 219] width 12 height 12
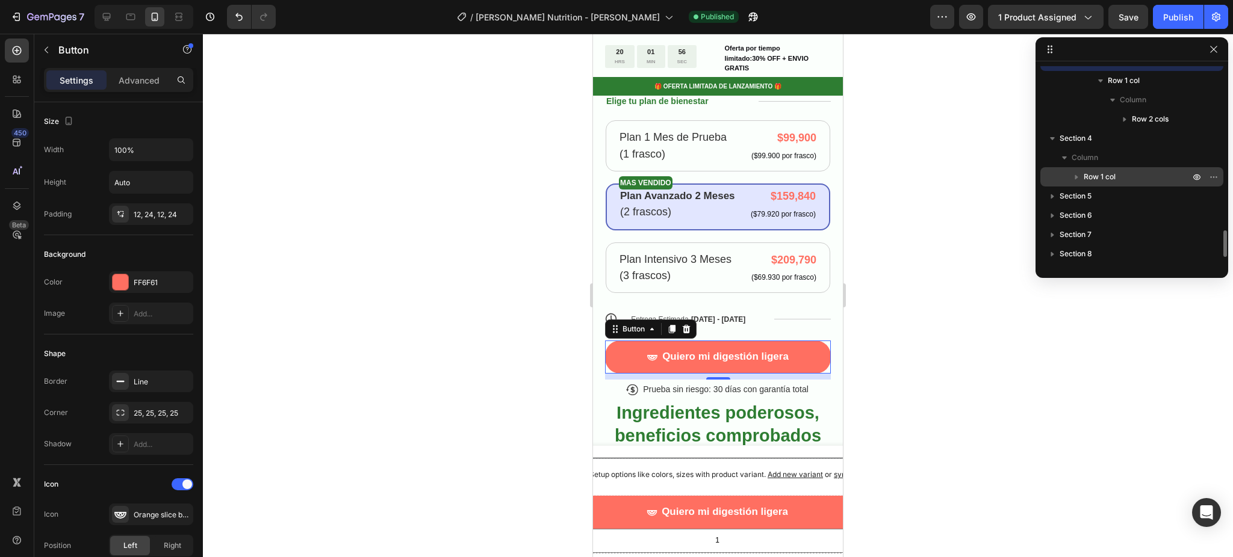
scroll to position [1260, 0]
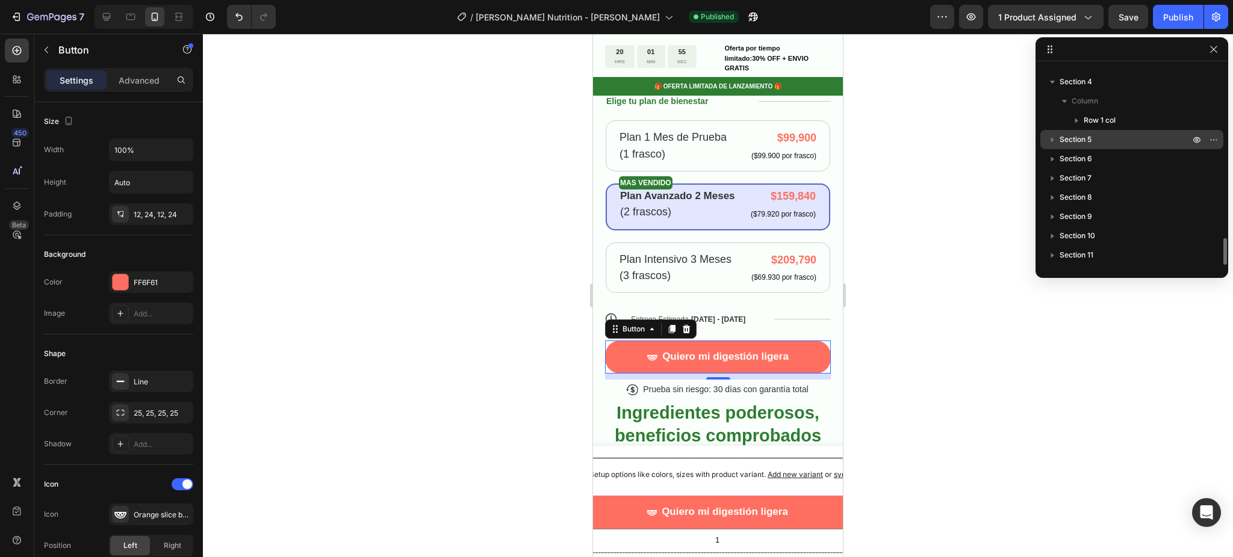
click at [1090, 131] on div "Section 5" at bounding box center [1131, 139] width 173 height 19
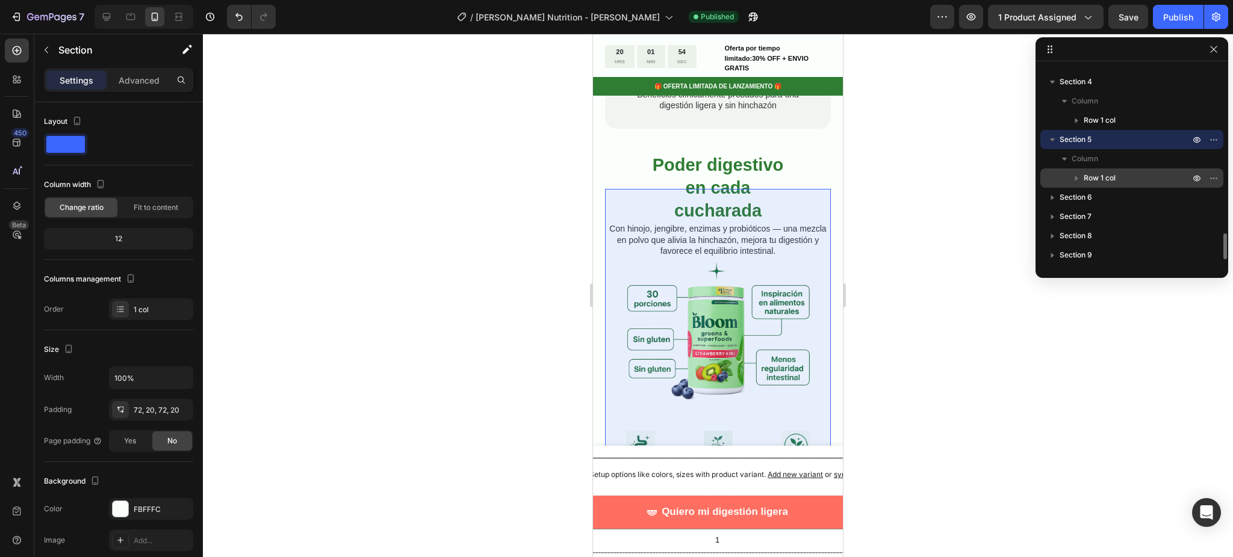
scroll to position [1546, 0]
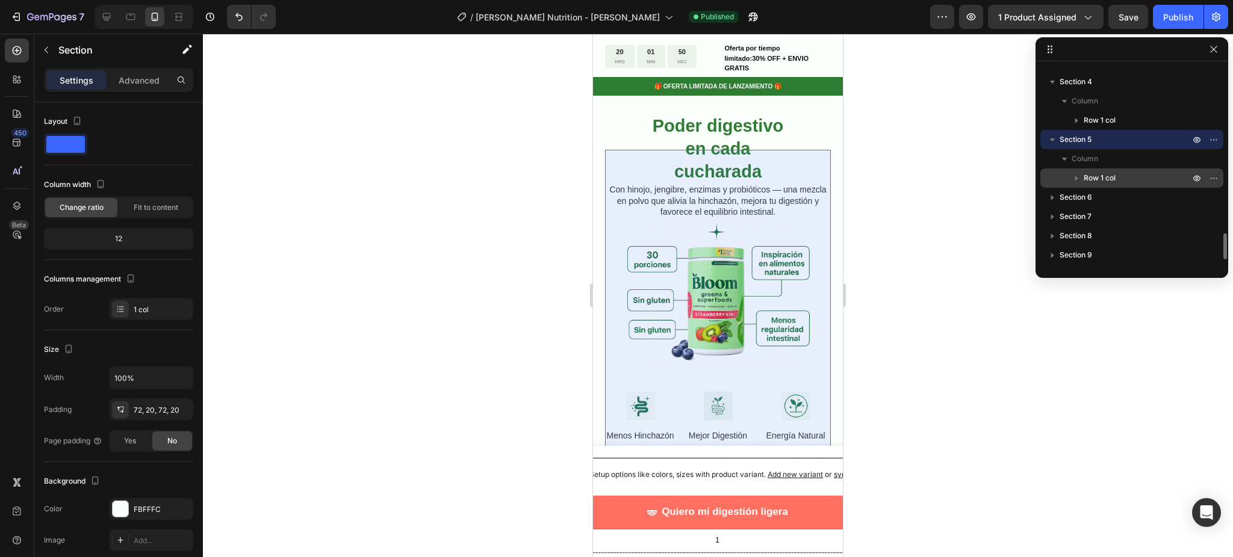
click at [1074, 183] on icon "button" at bounding box center [1076, 178] width 12 height 12
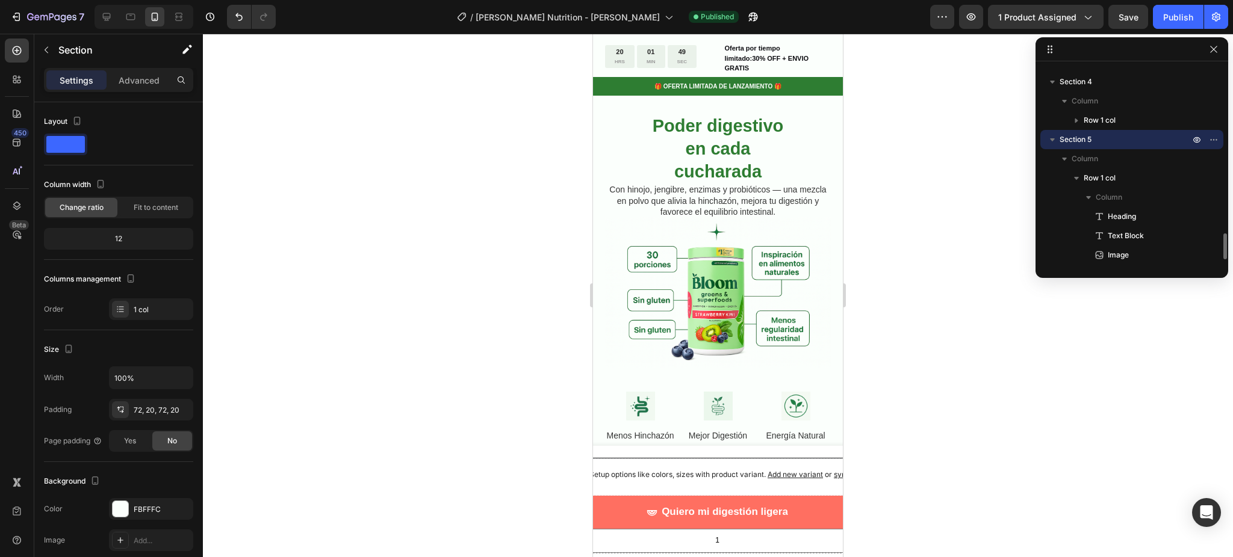
scroll to position [1341, 0]
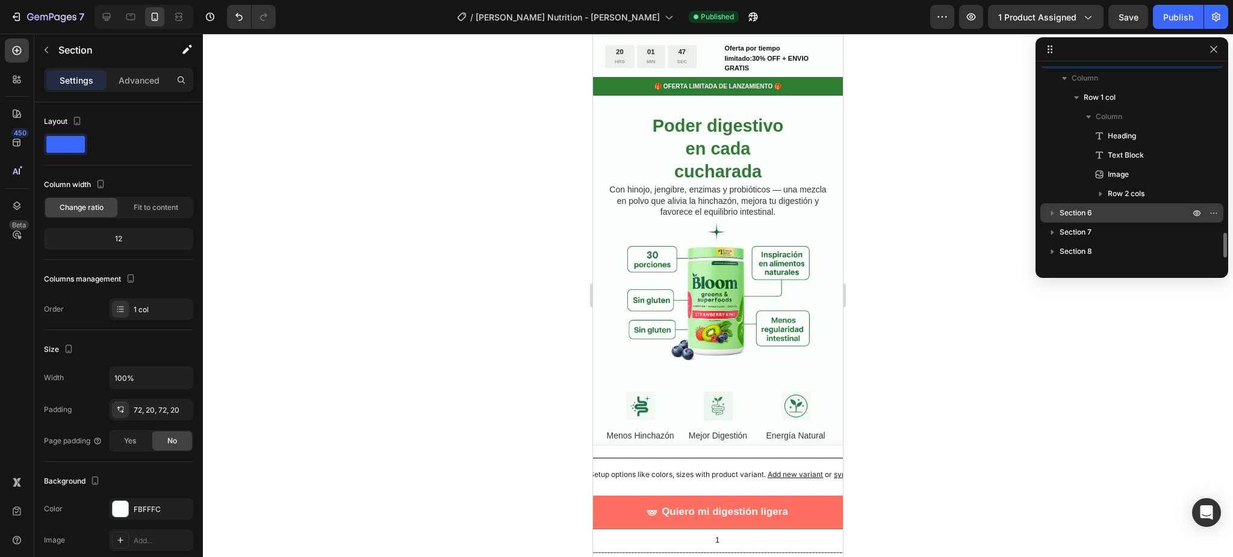
click at [1050, 212] on icon "button" at bounding box center [1052, 213] width 12 height 12
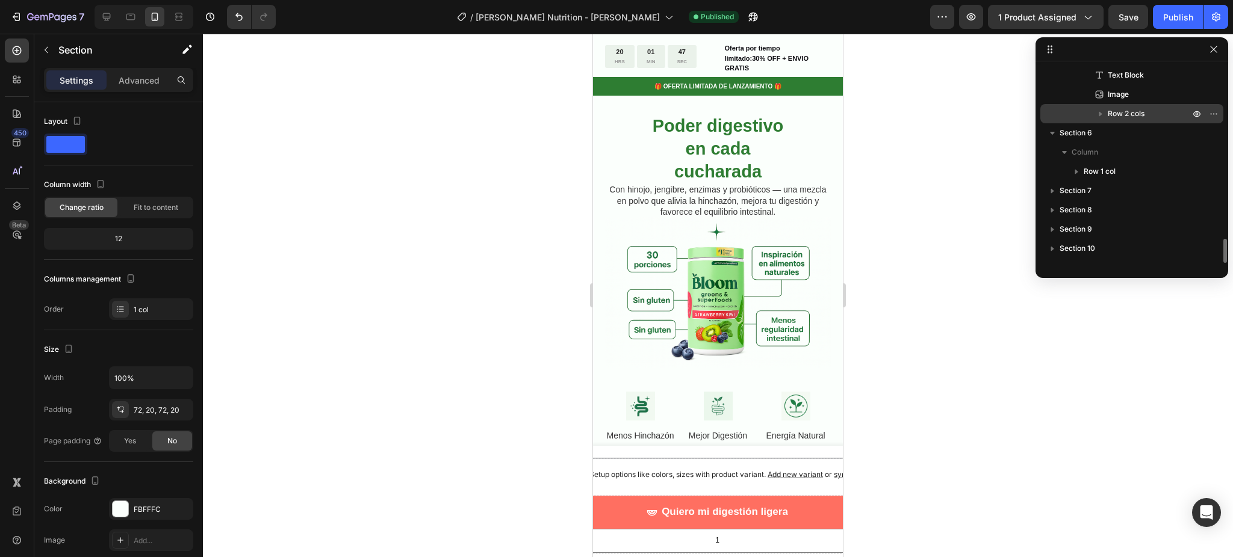
scroll to position [1434, 0]
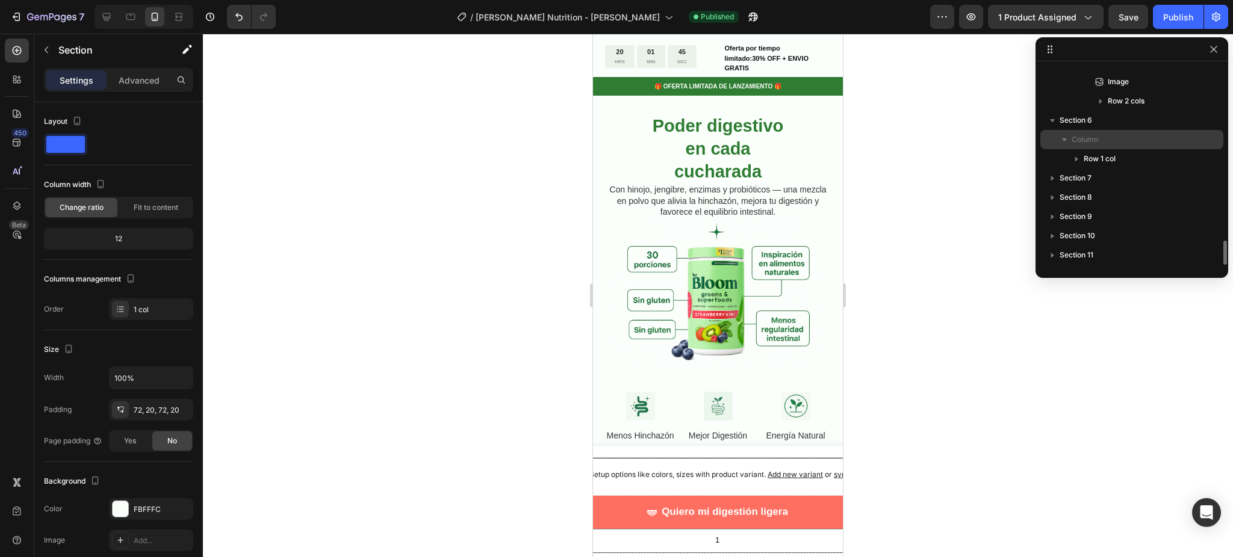
click at [1094, 142] on span "Column" at bounding box center [1084, 140] width 26 height 12
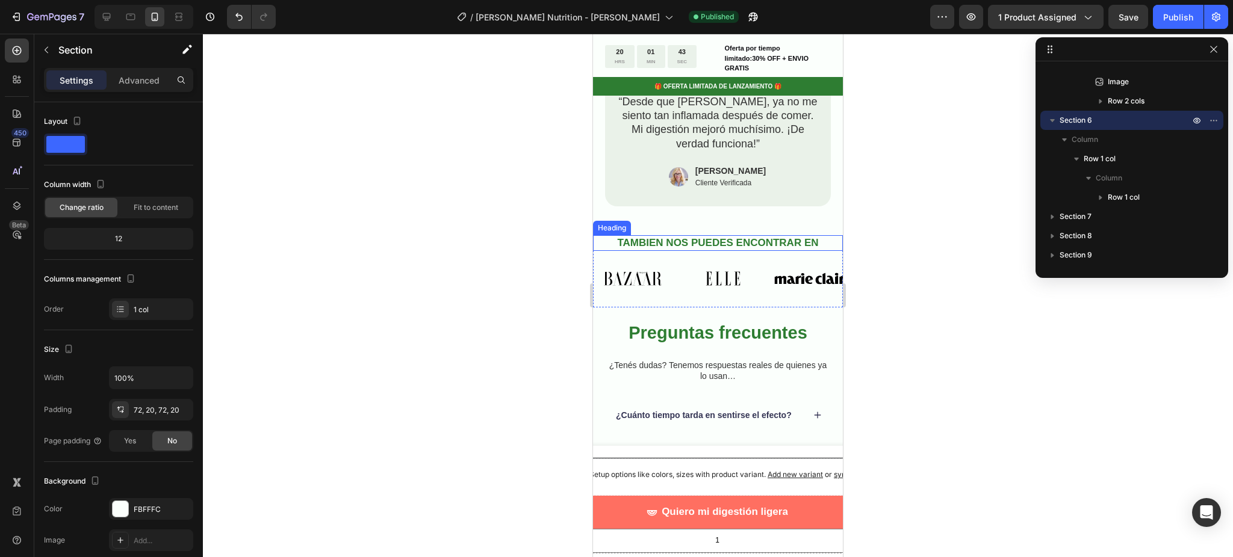
scroll to position [3070, 0]
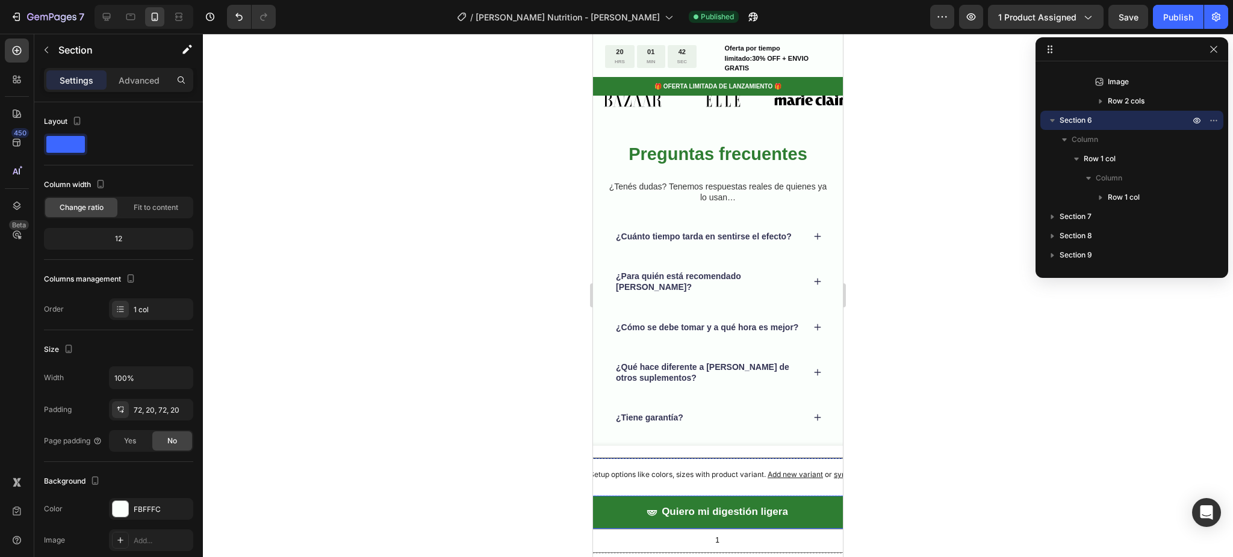
click at [798, 512] on button "Quiero mi digestión ligera" at bounding box center [717, 512] width 320 height 33
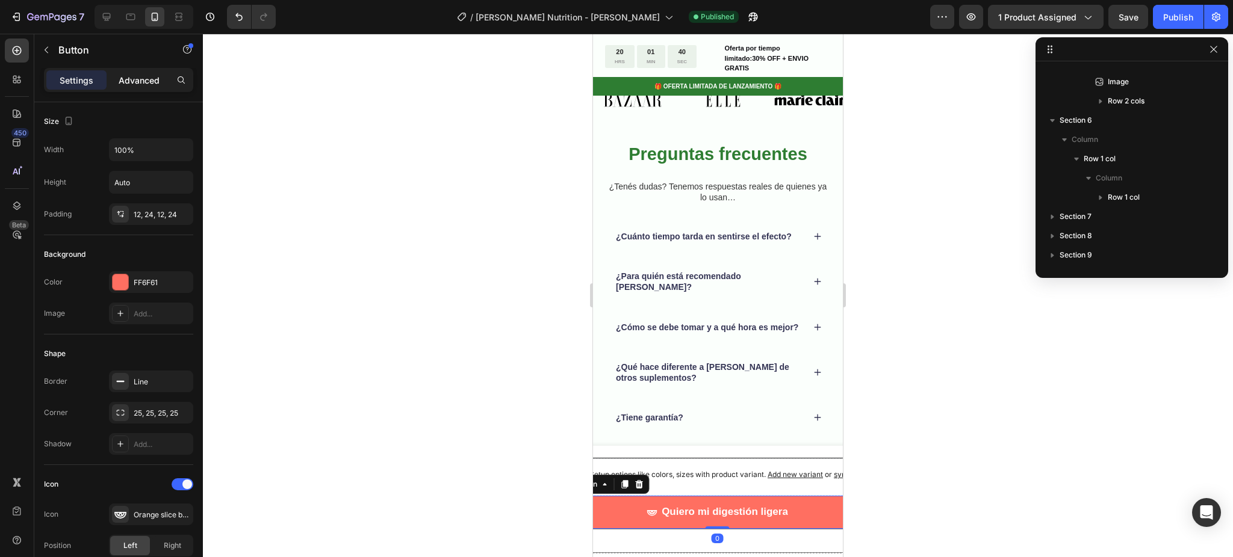
click at [150, 72] on div "Advanced" at bounding box center [139, 79] width 60 height 19
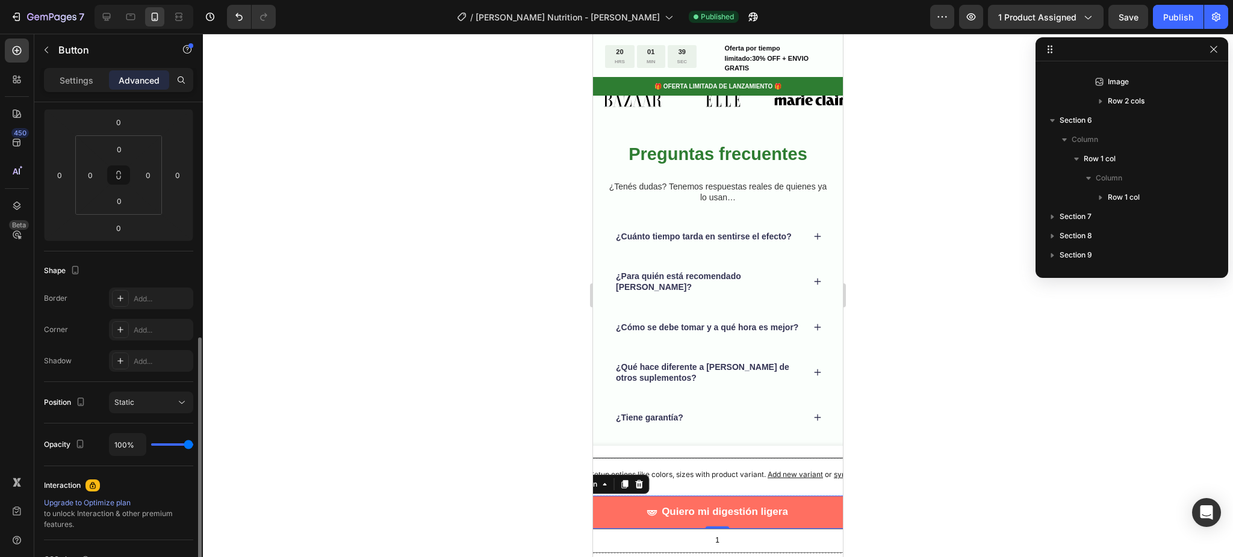
scroll to position [271, 0]
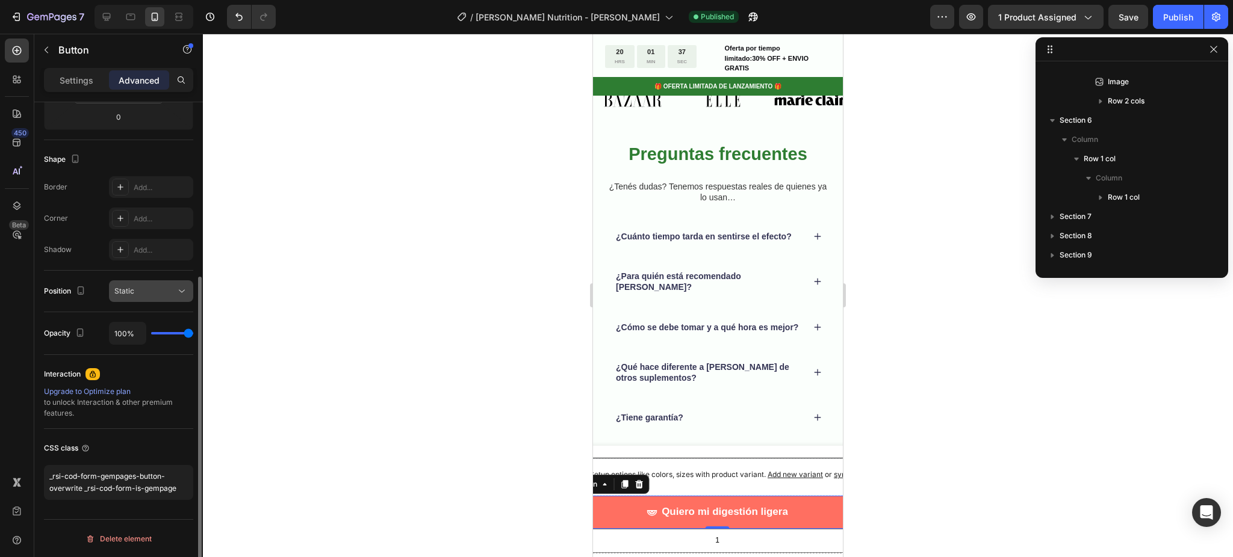
click at [176, 293] on icon at bounding box center [182, 291] width 12 height 12
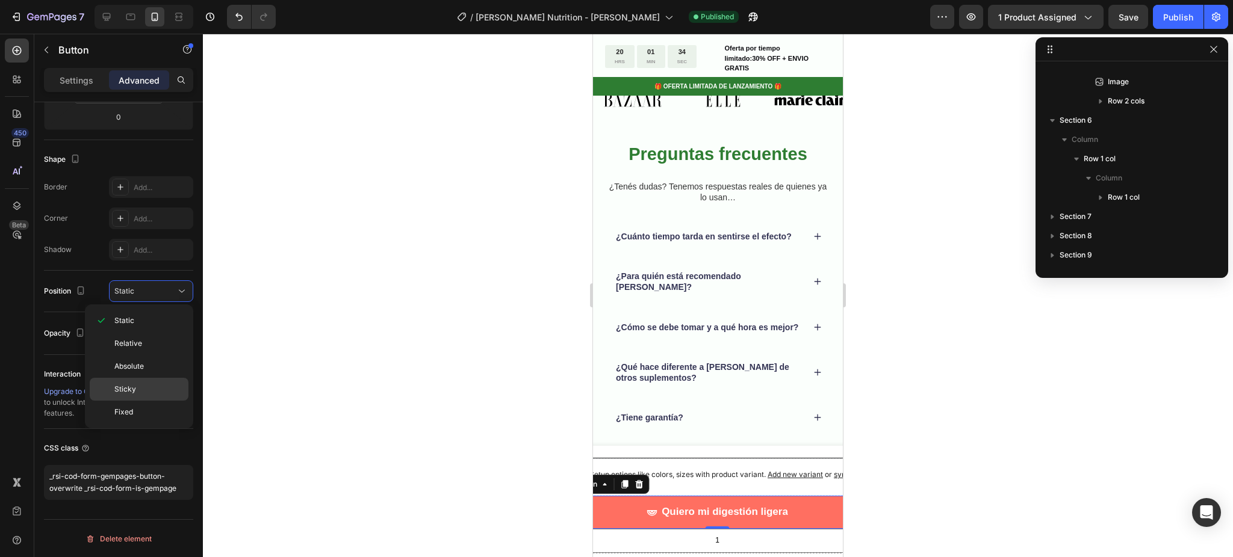
click at [164, 384] on p "Sticky" at bounding box center [148, 389] width 69 height 11
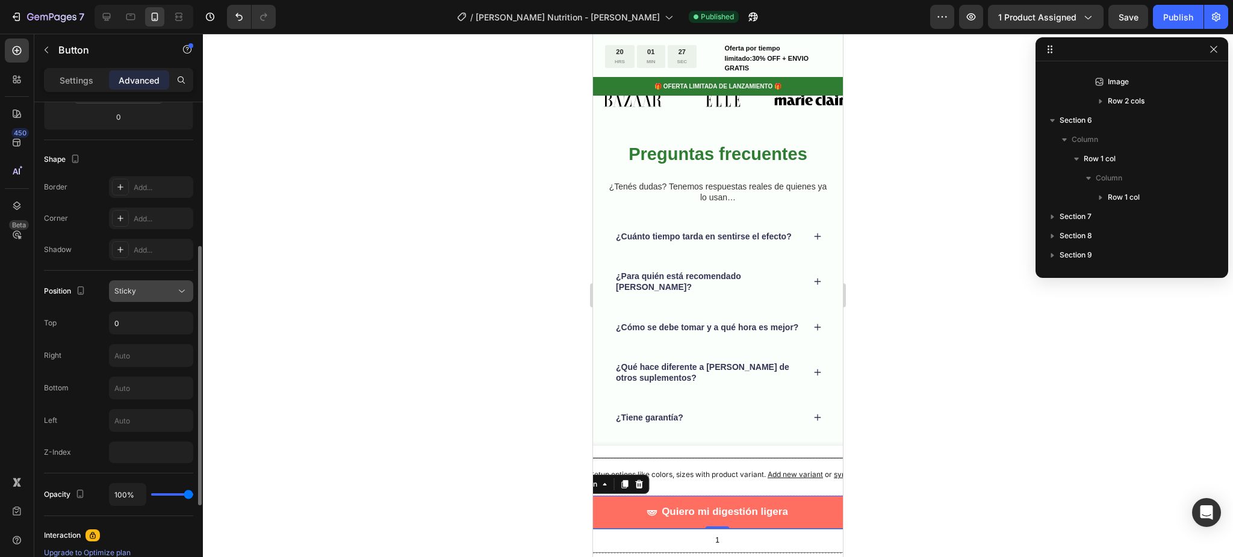
click at [150, 289] on div "Sticky" at bounding box center [144, 291] width 61 height 11
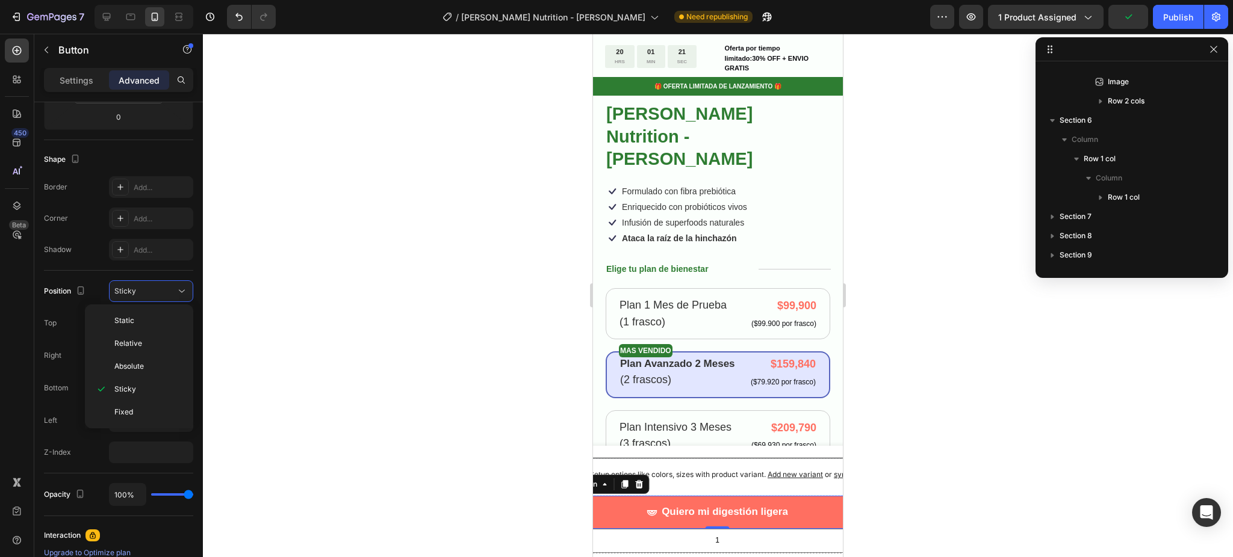
scroll to position [342, 0]
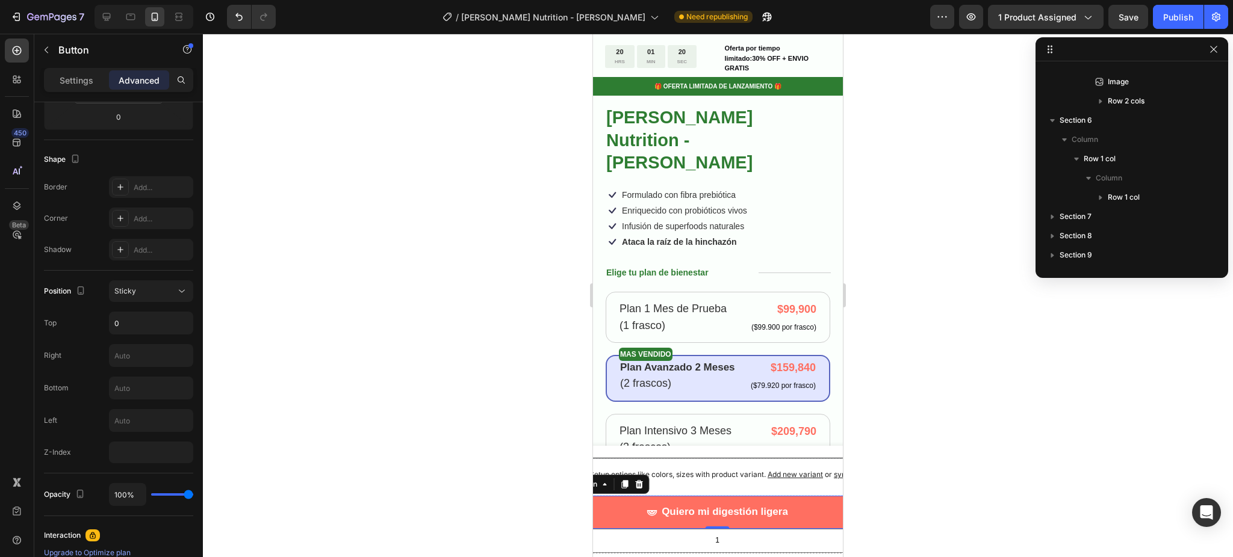
click at [363, 352] on div at bounding box center [718, 296] width 1030 height 524
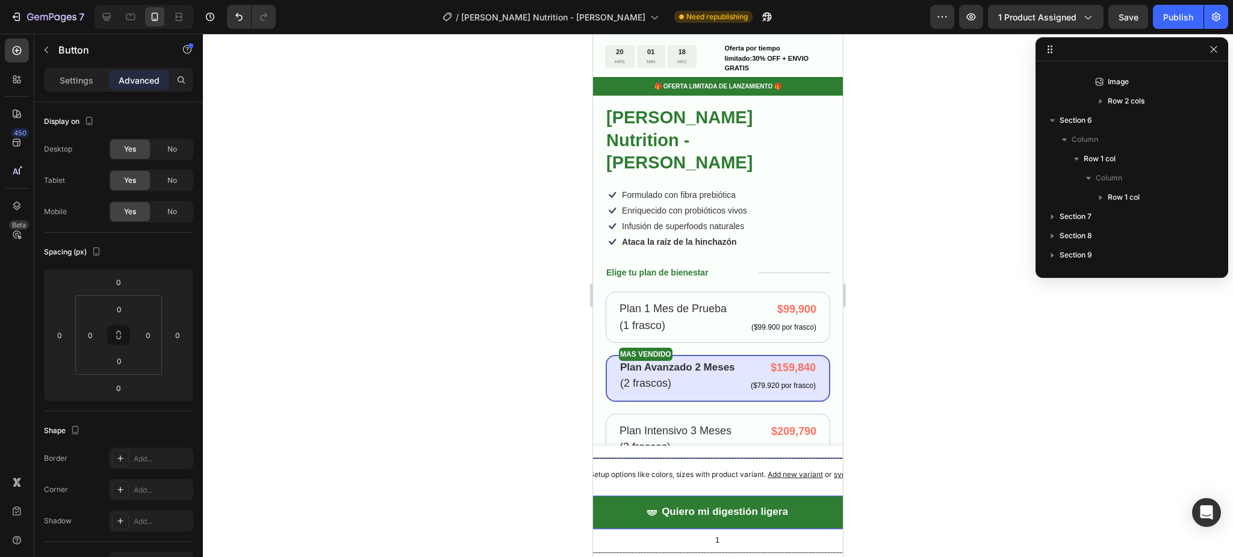
click at [617, 522] on button "Quiero mi digestión ligera" at bounding box center [717, 512] width 320 height 33
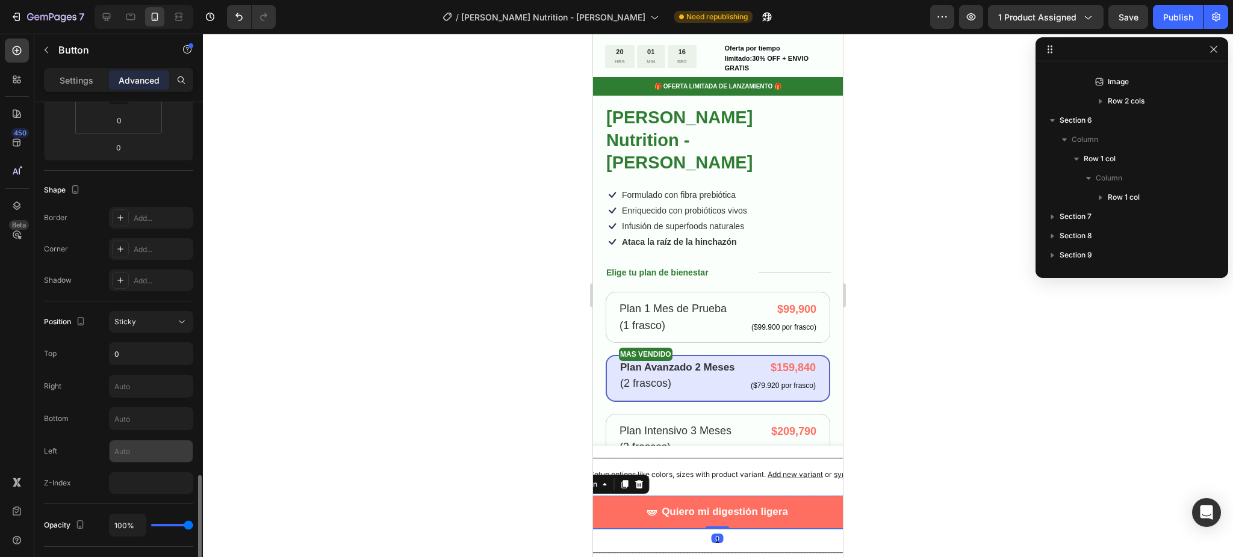
scroll to position [433, 0]
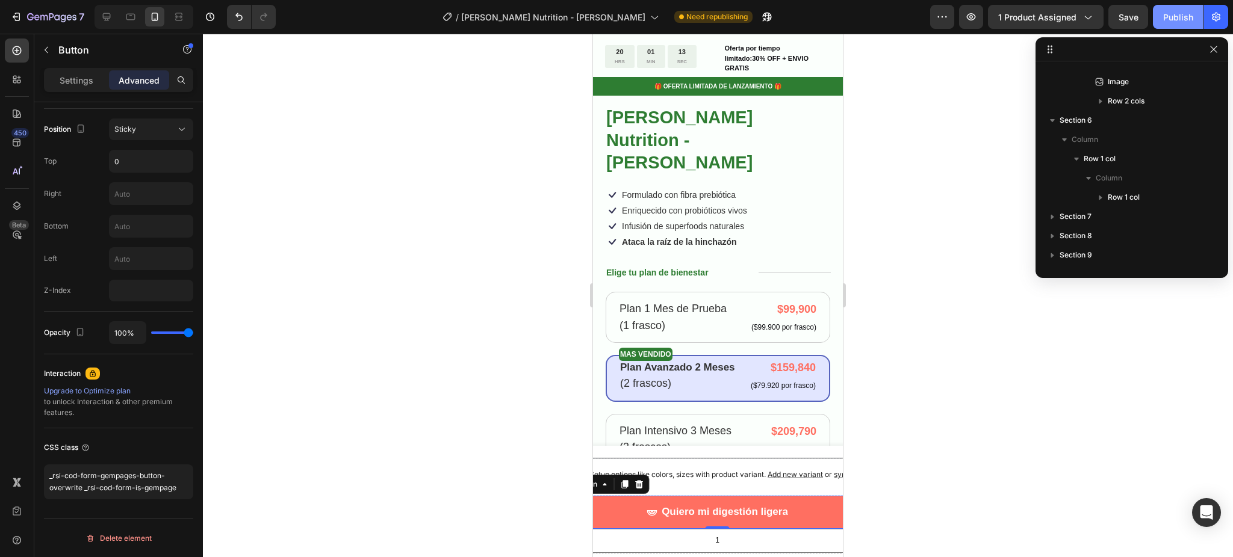
click at [1193, 17] on button "Publish" at bounding box center [1178, 17] width 51 height 24
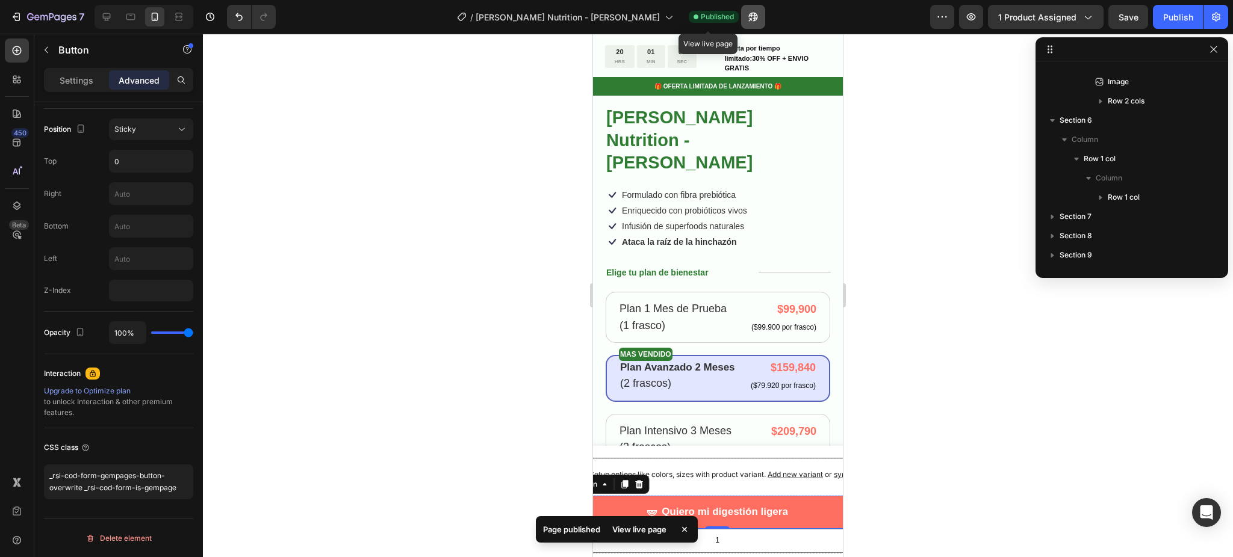
click at [747, 13] on icon "button" at bounding box center [753, 17] width 12 height 12
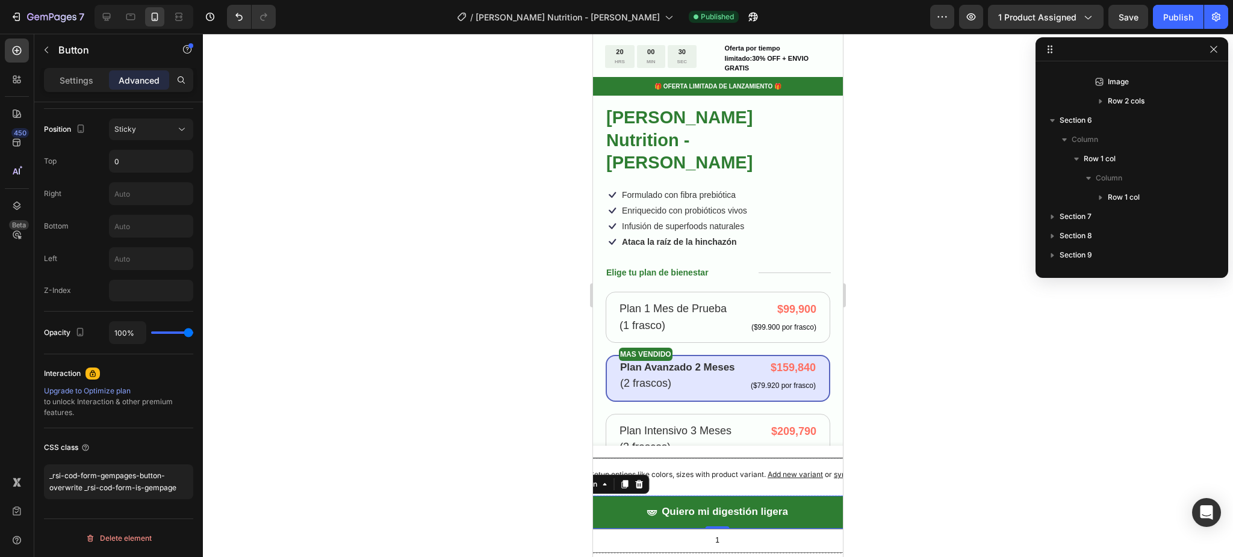
click at [617, 520] on button "Quiero mi digestión ligera" at bounding box center [717, 512] width 320 height 33
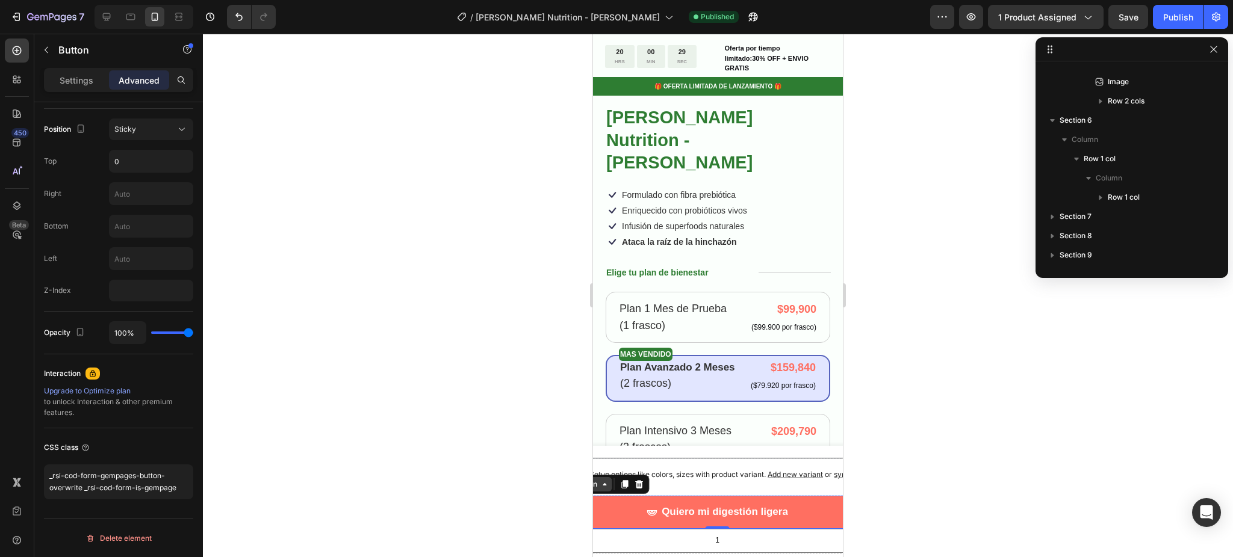
click at [600, 488] on icon at bounding box center [604, 485] width 10 height 10
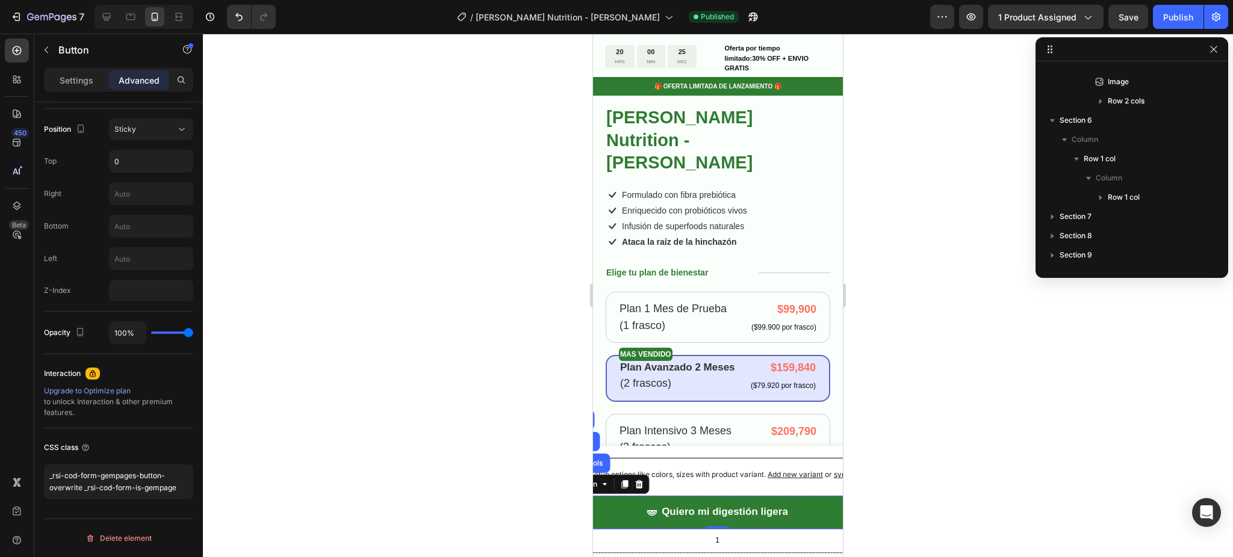
click at [621, 513] on button "Quiero mi digestión ligera" at bounding box center [717, 512] width 320 height 33
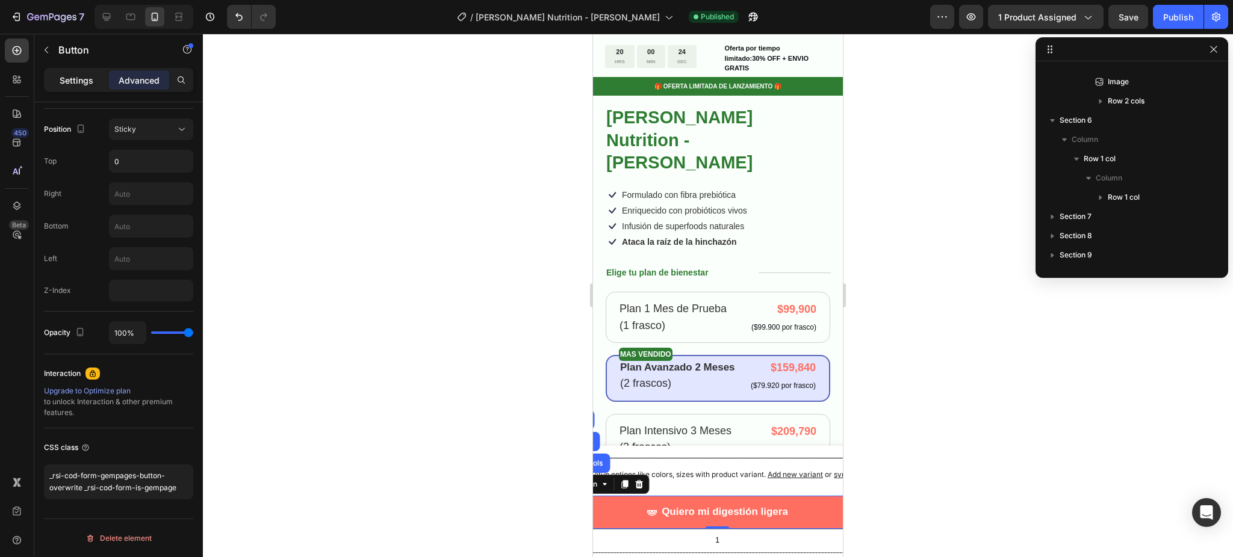
click at [55, 73] on div "Settings" at bounding box center [76, 79] width 60 height 19
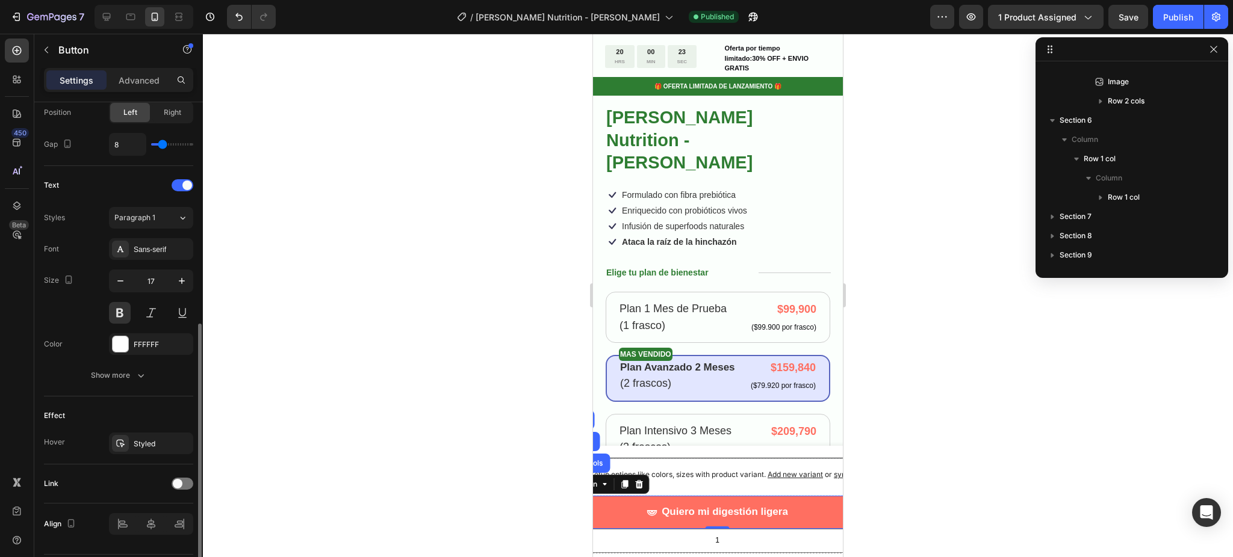
scroll to position [468, 0]
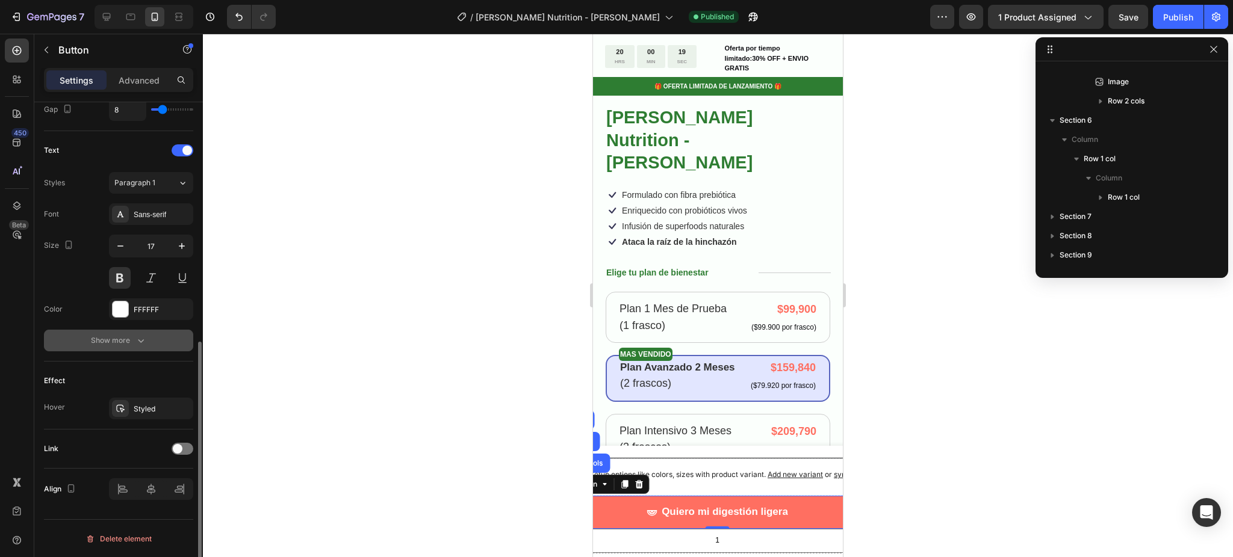
click at [125, 346] on div "Show more" at bounding box center [119, 341] width 56 height 12
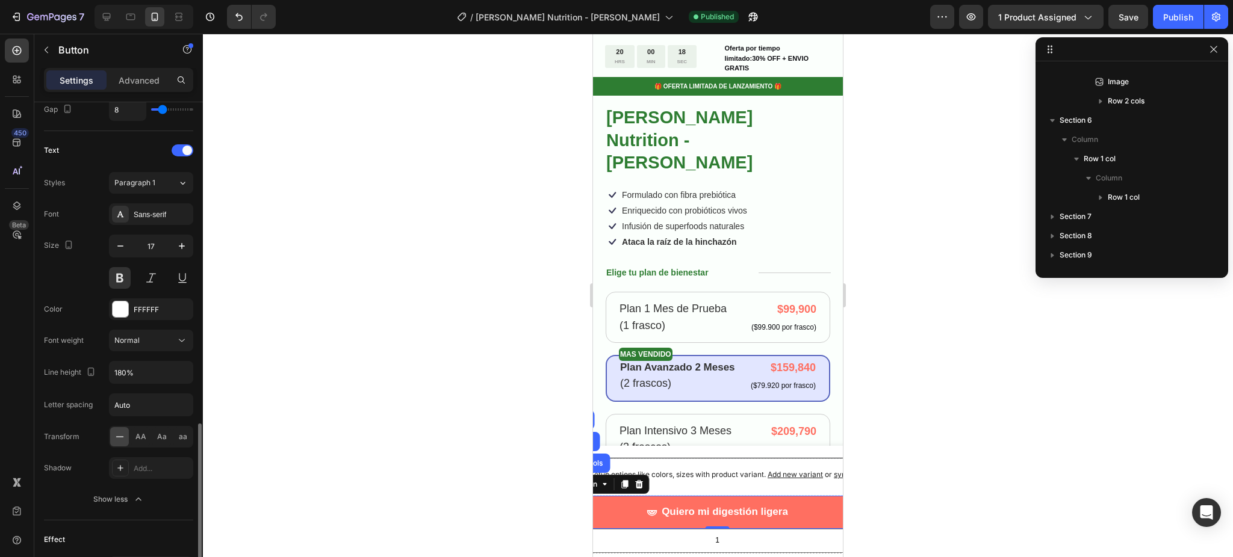
scroll to position [628, 0]
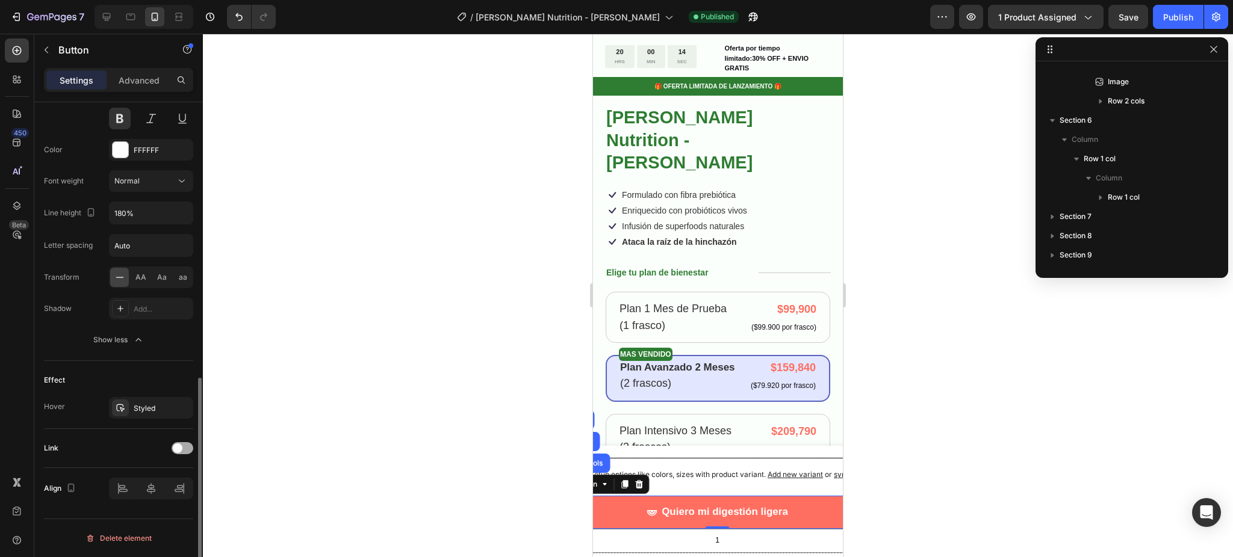
click at [176, 448] on span at bounding box center [178, 449] width 10 height 10
click at [178, 447] on div at bounding box center [183, 448] width 22 height 12
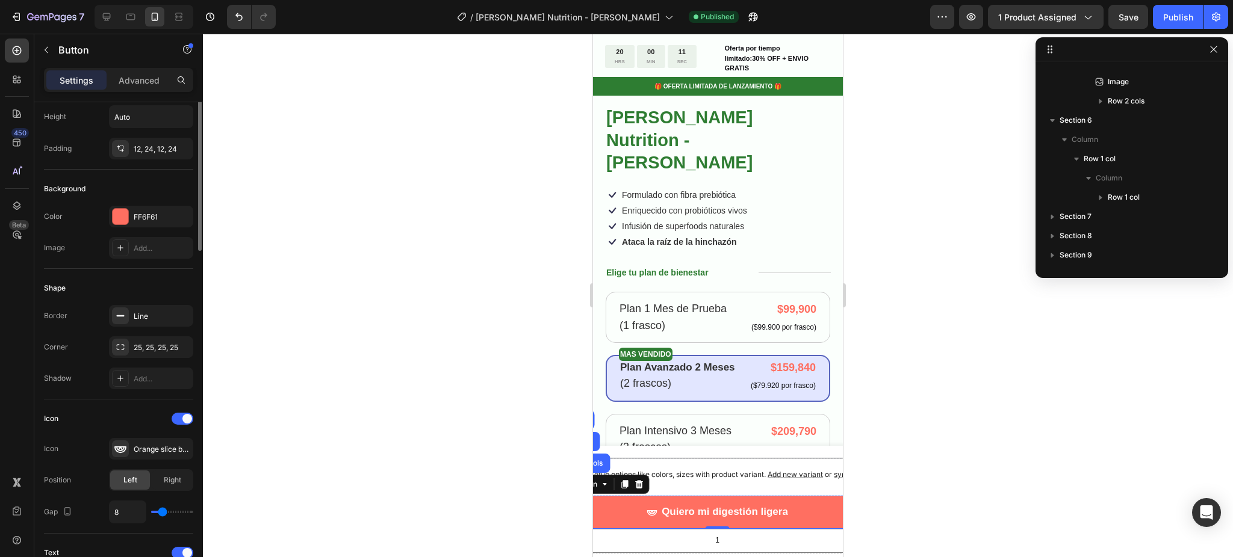
scroll to position [0, 0]
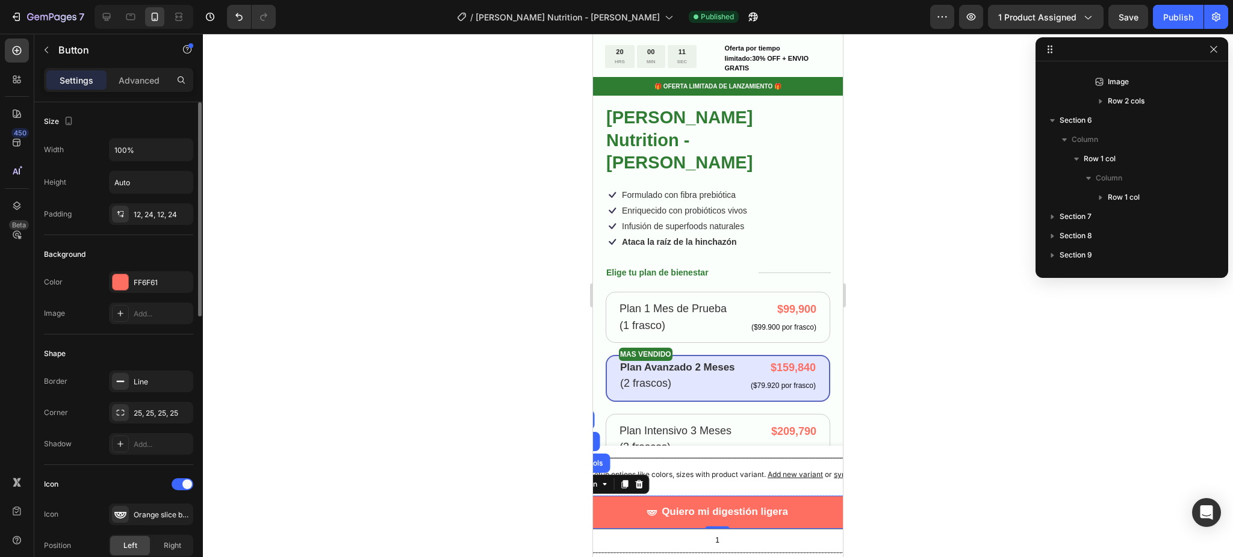
drag, startPoint x: 427, startPoint y: 342, endPoint x: 498, endPoint y: 427, distance: 111.0
click at [429, 342] on div at bounding box center [718, 296] width 1030 height 524
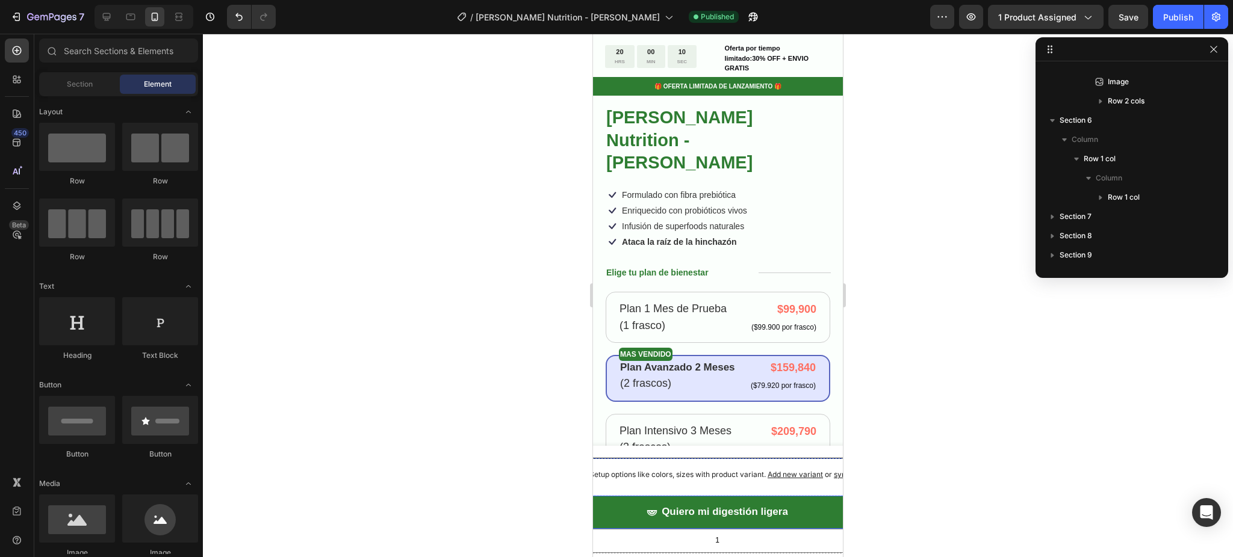
click at [613, 508] on button "Quiero mi digestión ligera" at bounding box center [717, 512] width 320 height 33
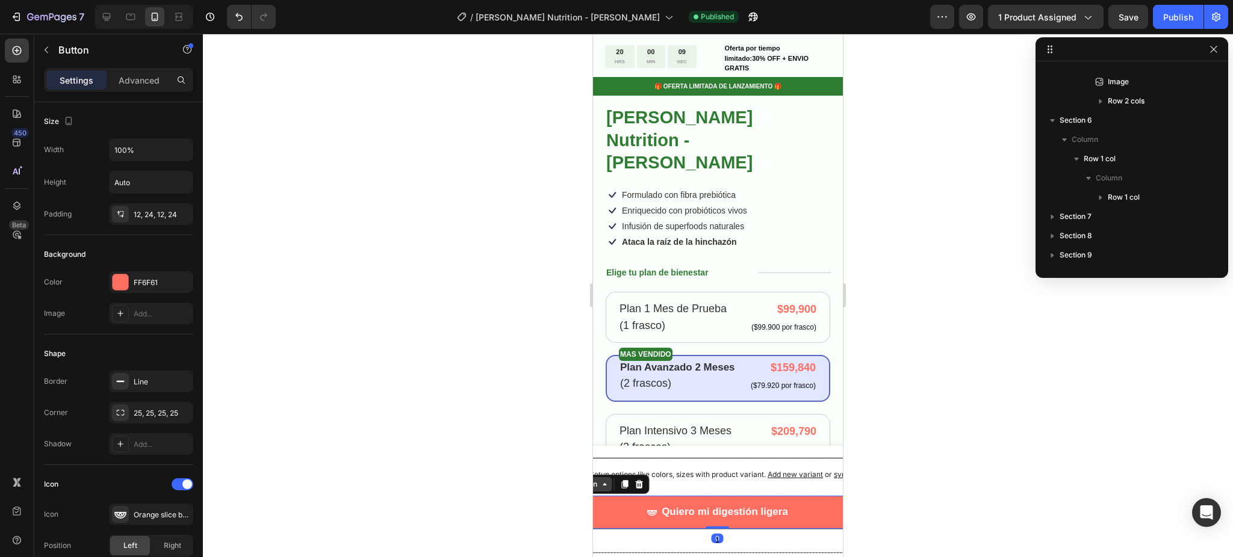
click at [599, 489] on icon at bounding box center [604, 485] width 10 height 10
click at [131, 17] on icon at bounding box center [131, 17] width 12 height 12
type input "16"
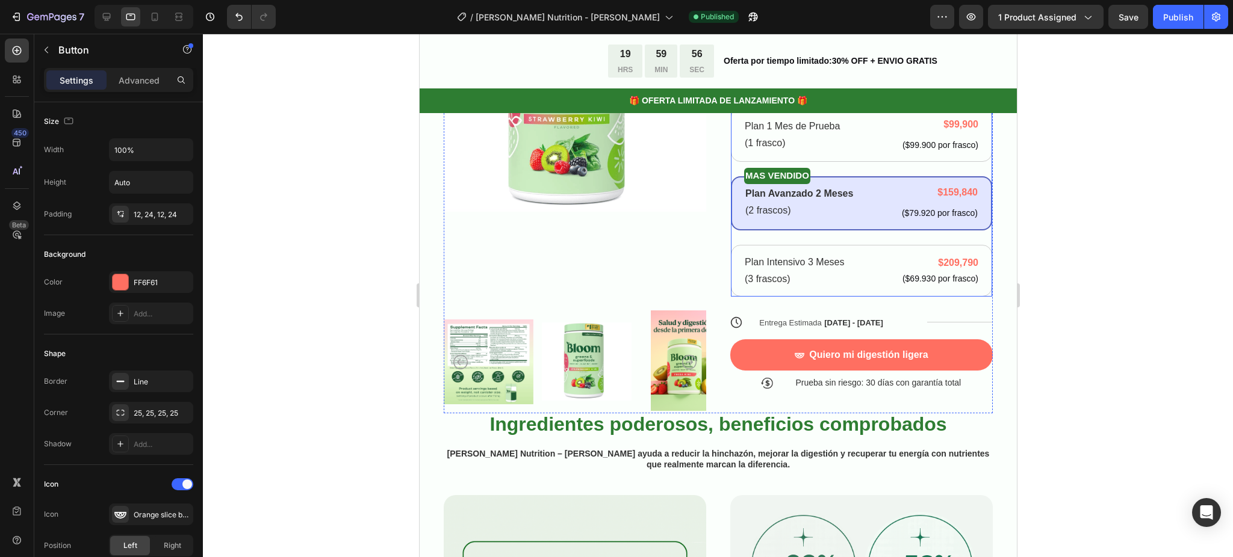
scroll to position [401, 0]
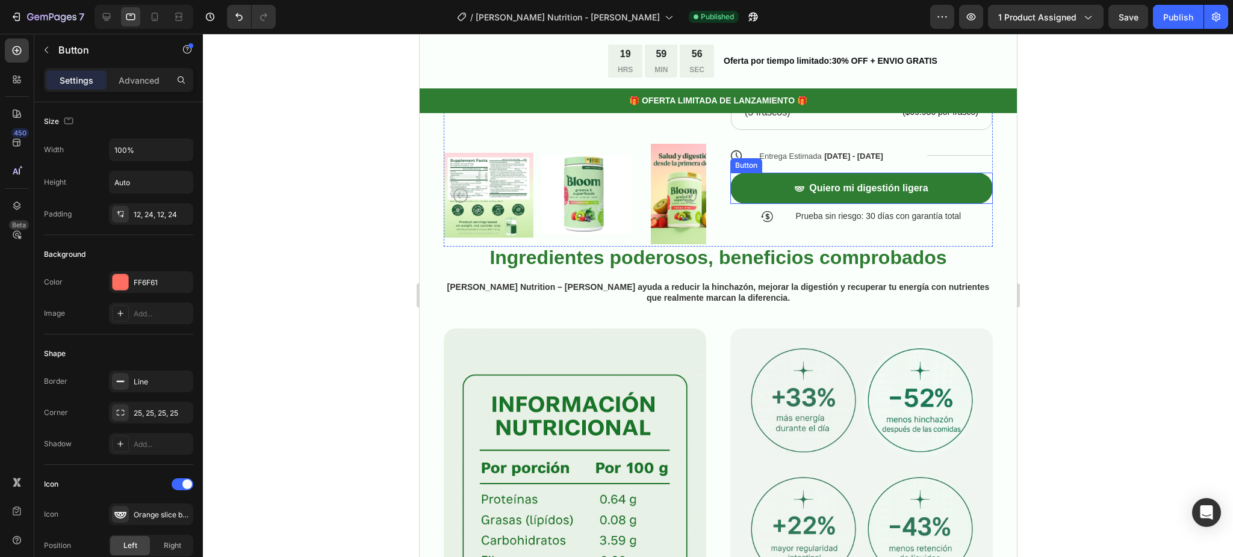
click at [752, 173] on button "Quiero mi digestión ligera" at bounding box center [860, 189] width 262 height 32
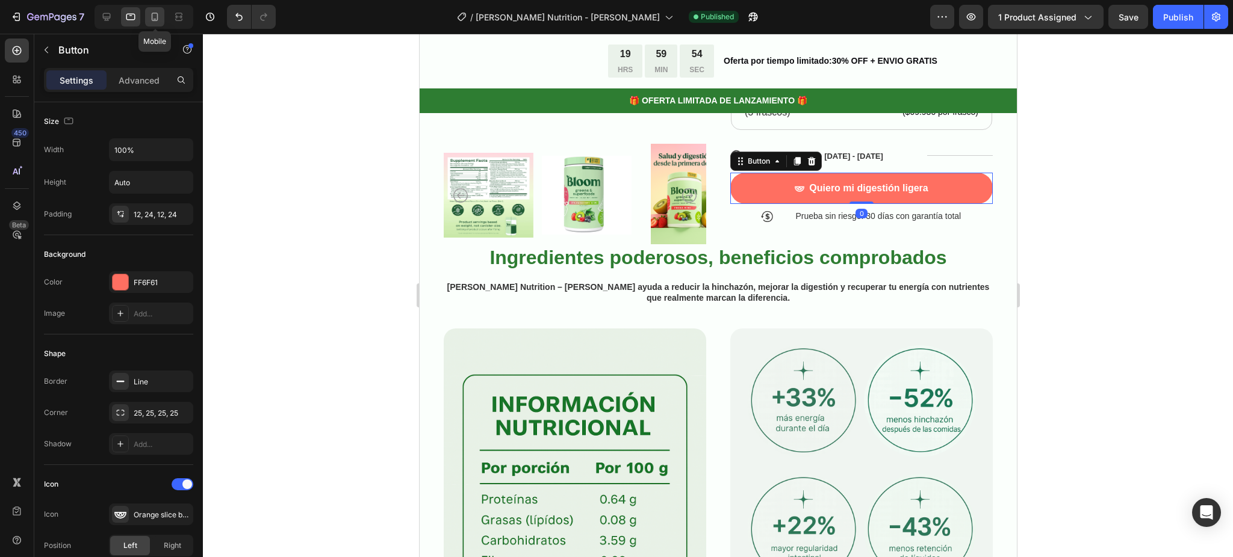
click at [149, 15] on icon at bounding box center [155, 17] width 12 height 12
type input "17"
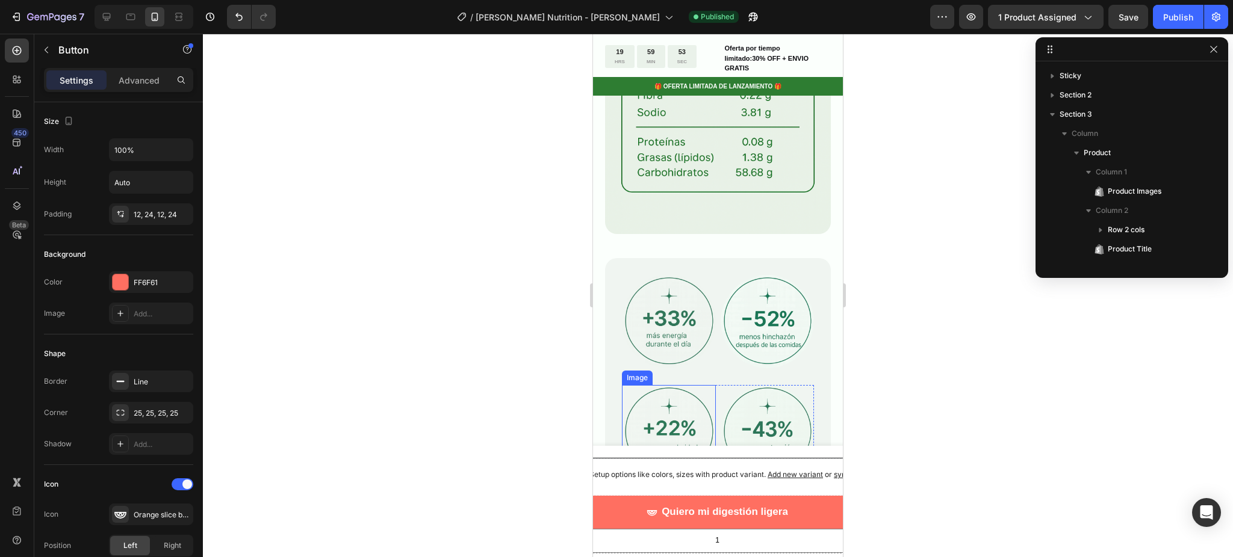
scroll to position [1199, 0]
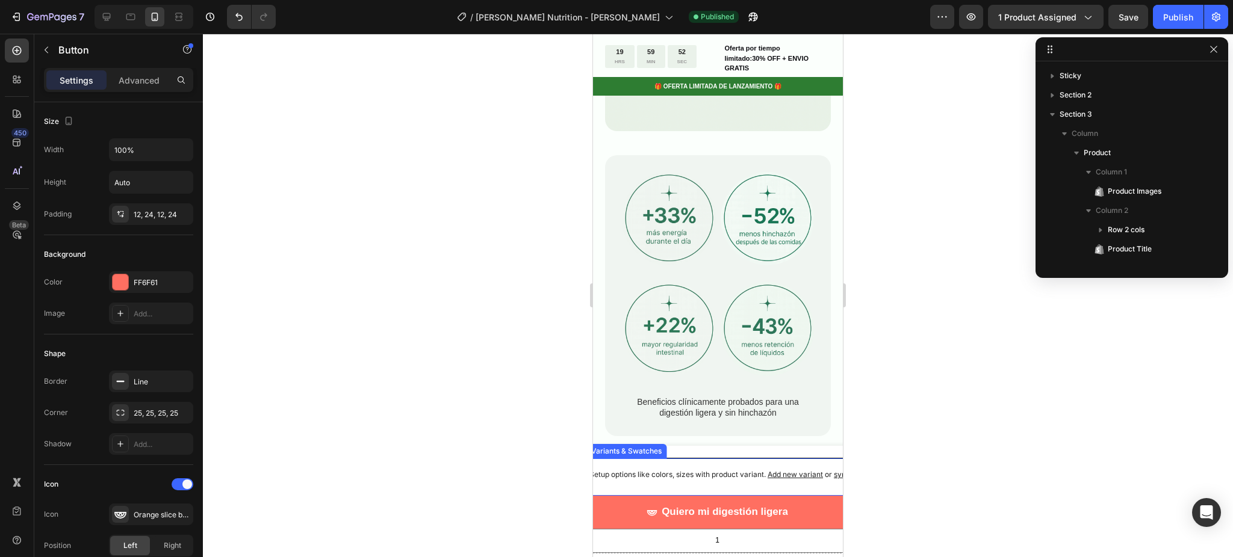
click at [687, 476] on p "Setup options like colors, sizes with product variant. Add new variant or sync …" at bounding box center [727, 475] width 277 height 12
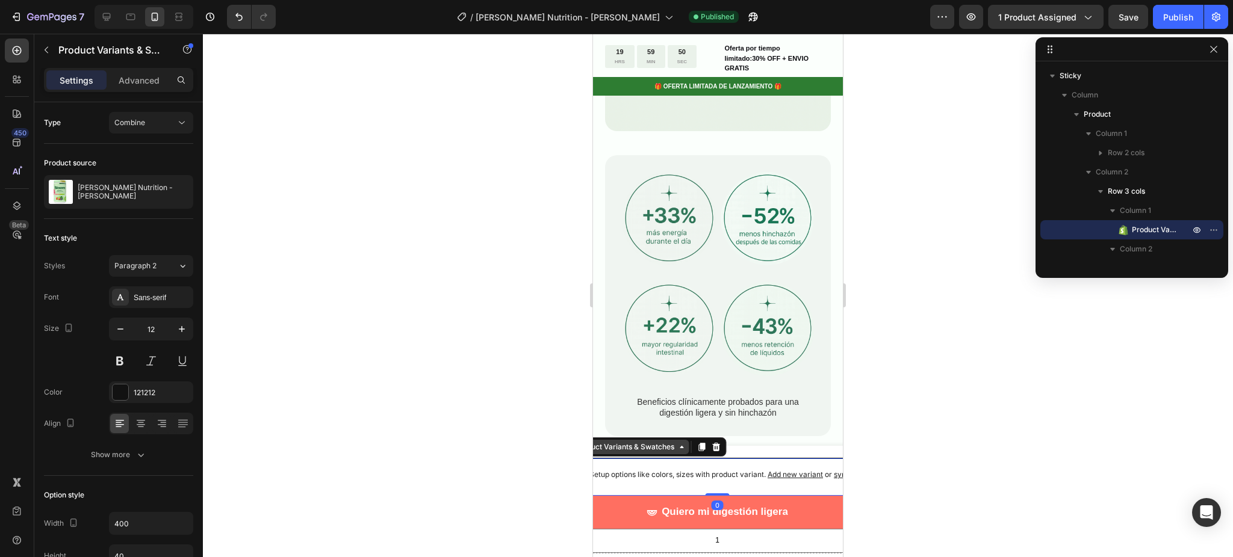
click at [658, 450] on div "Product Variants & Swatches" at bounding box center [624, 447] width 104 height 11
click at [712, 448] on icon at bounding box center [716, 447] width 8 height 8
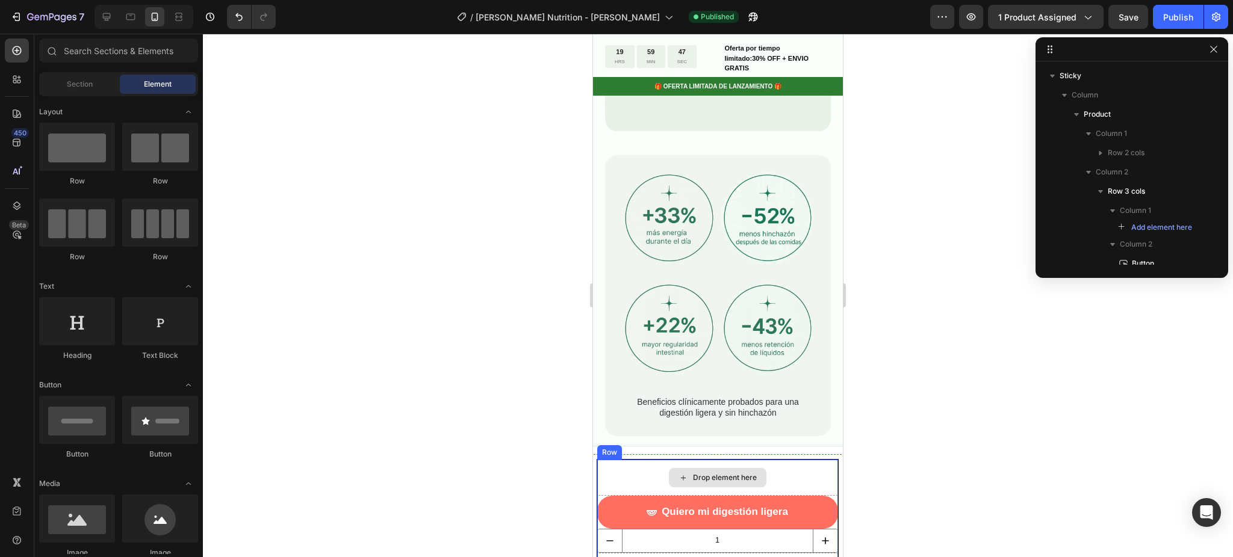
click at [649, 475] on div "Drop element here" at bounding box center [717, 478] width 241 height 36
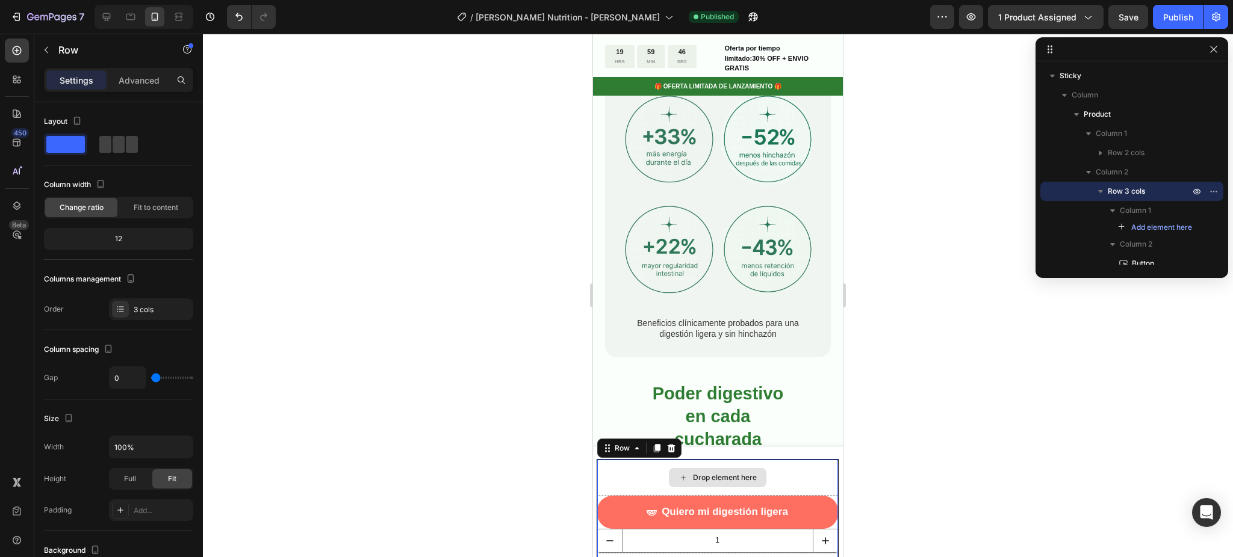
scroll to position [1279, 0]
click at [666, 446] on icon at bounding box center [671, 449] width 10 height 10
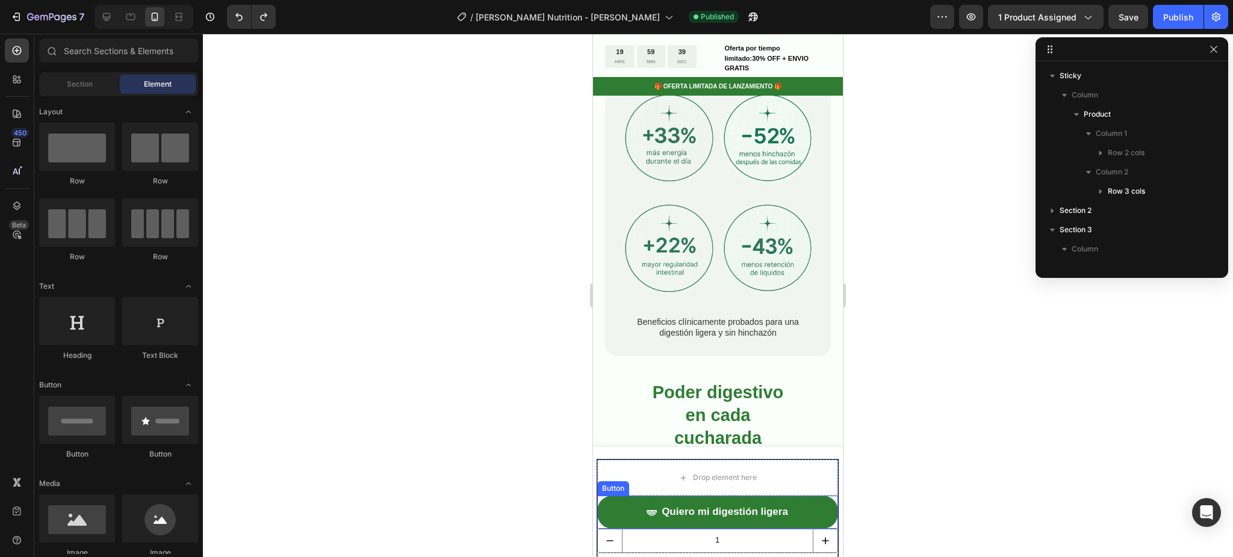
click at [626, 507] on button "Quiero mi digestión ligera" at bounding box center [717, 512] width 241 height 33
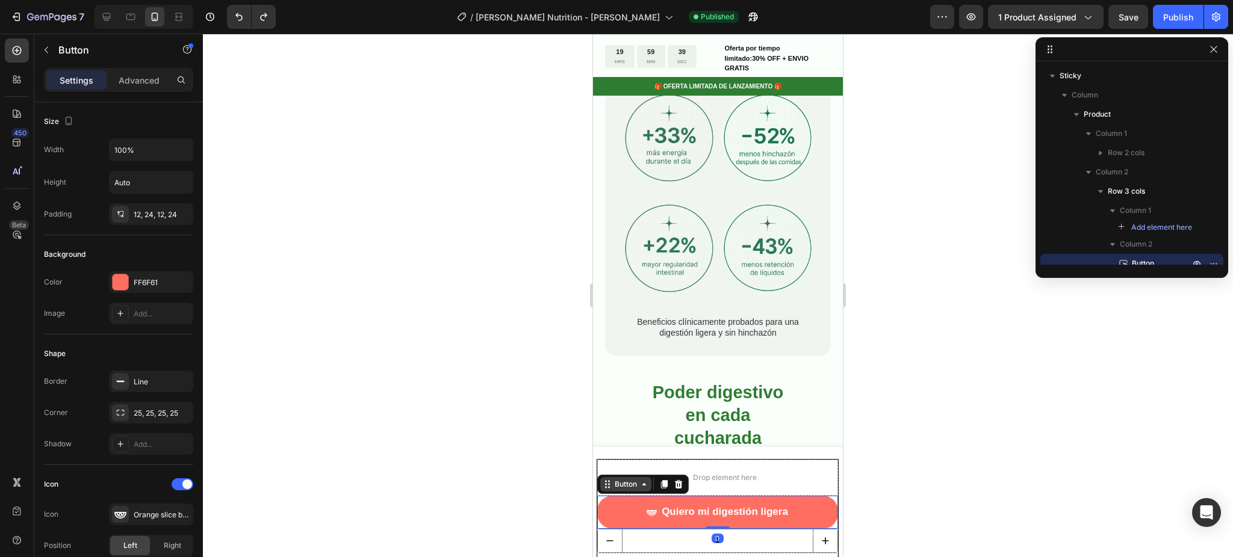
click at [624, 486] on div "Button" at bounding box center [625, 484] width 27 height 11
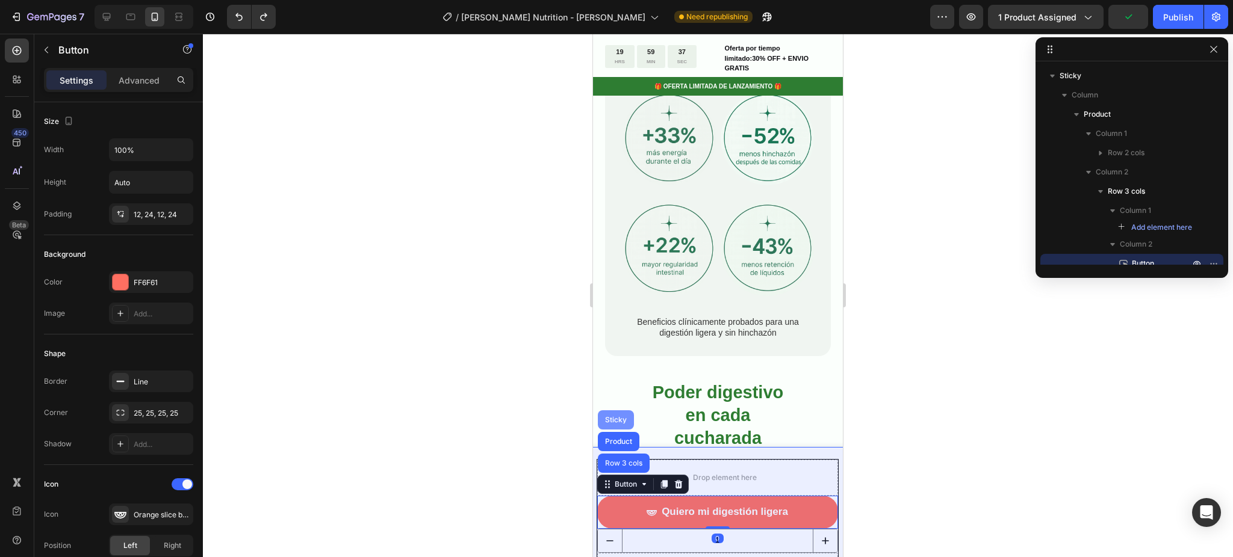
click at [610, 424] on div "Sticky" at bounding box center [615, 419] width 26 height 7
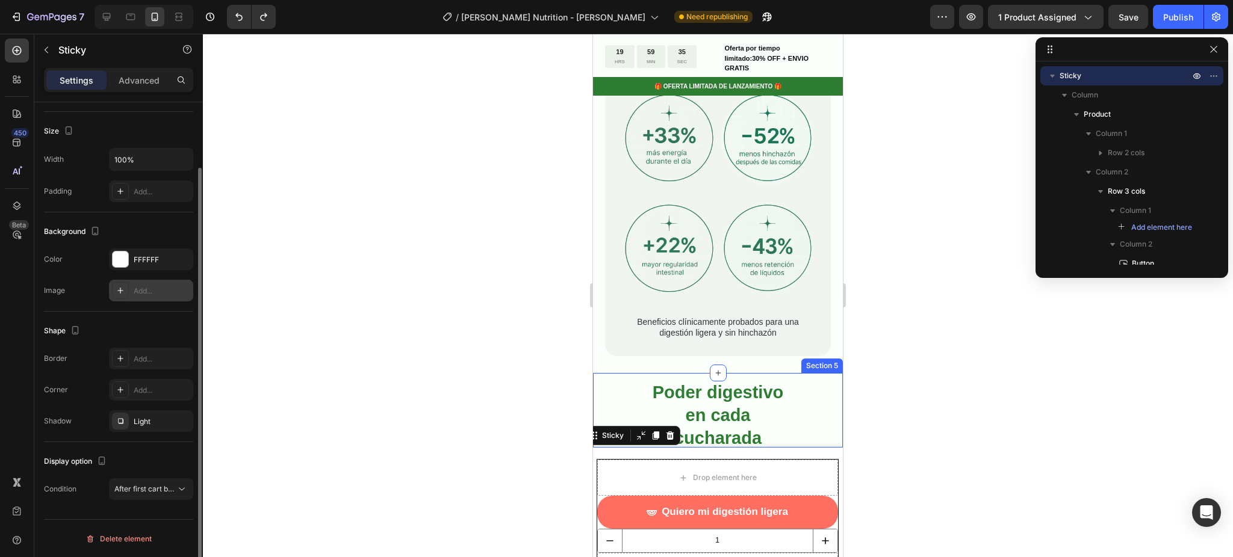
scroll to position [0, 0]
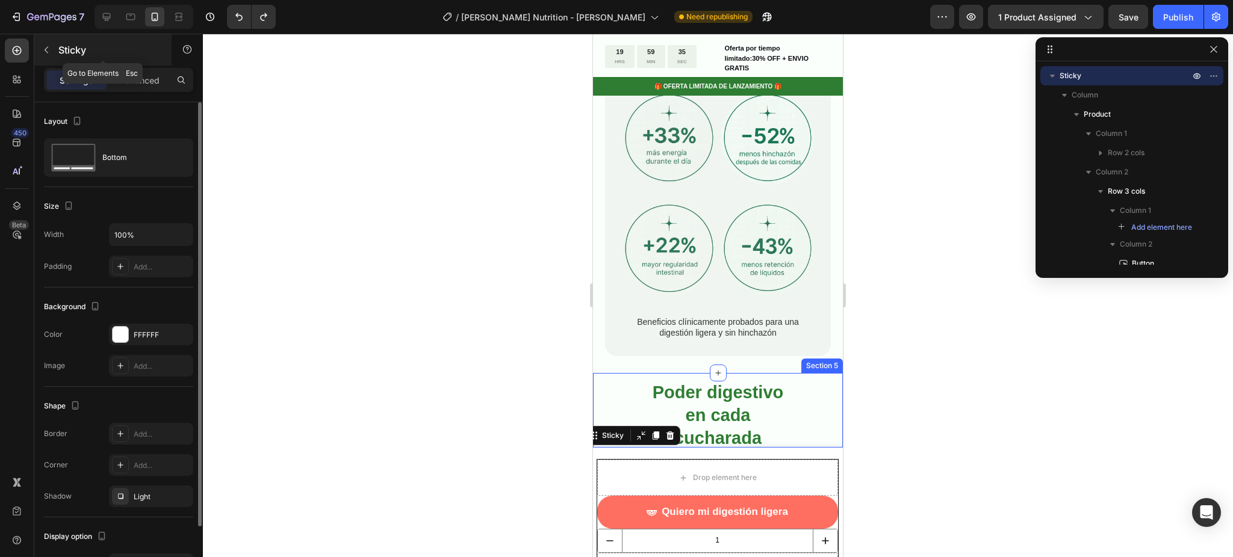
click at [118, 64] on div "Sticky" at bounding box center [102, 49] width 137 height 31
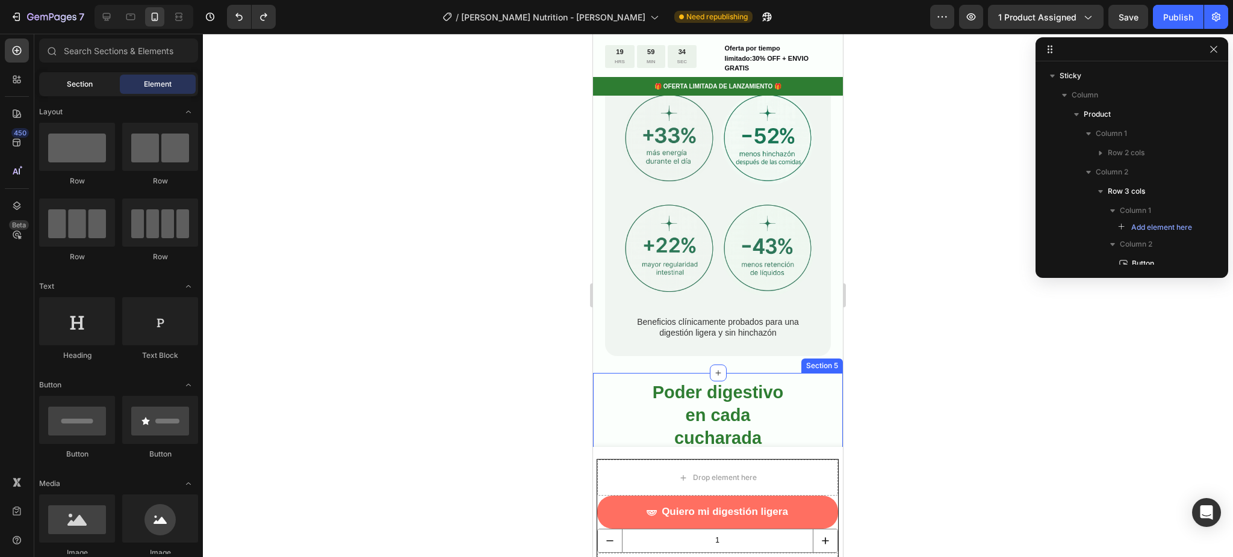
click at [96, 84] on div "Section" at bounding box center [80, 84] width 76 height 19
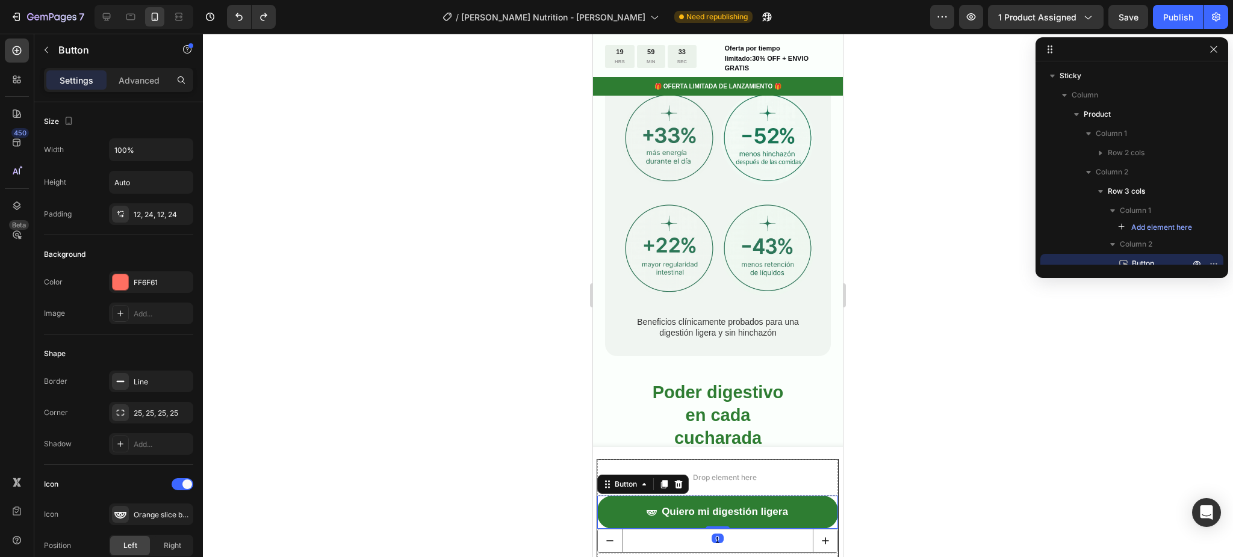
click at [646, 513] on icon "<p>Quiero mi digestión ligera</p>" at bounding box center [651, 512] width 10 height 10
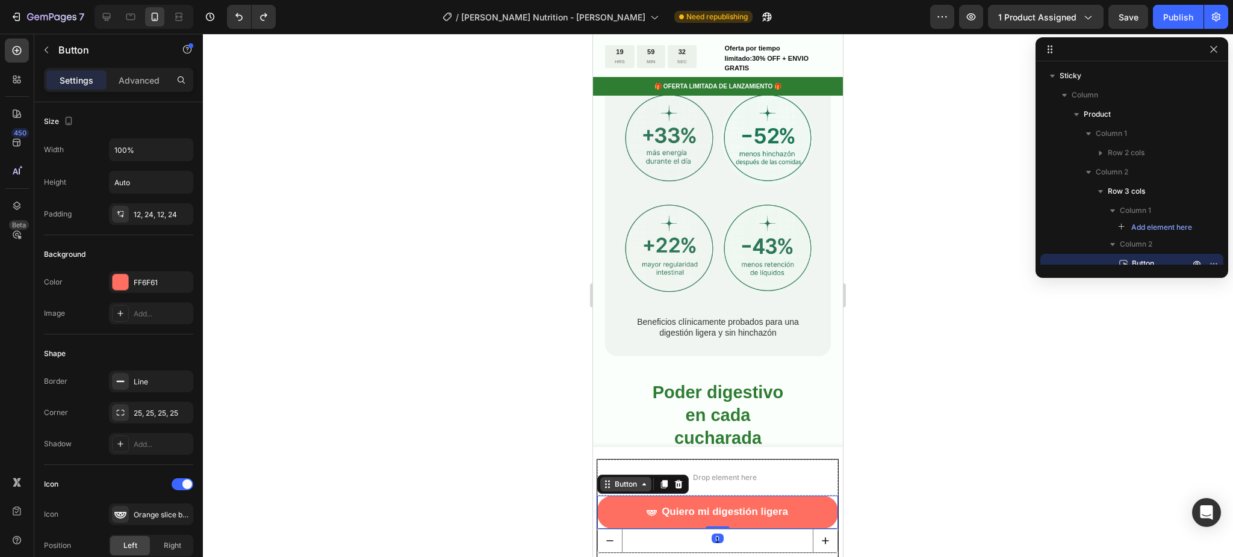
click at [615, 485] on div "Button" at bounding box center [625, 484] width 27 height 11
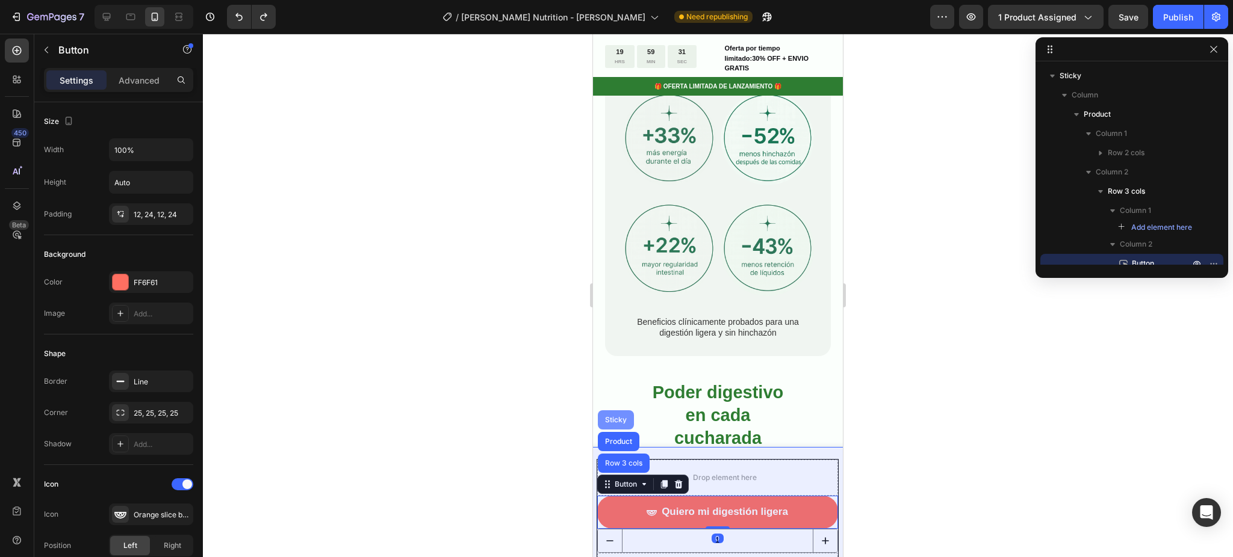
drag, startPoint x: 604, startPoint y: 418, endPoint x: 1086, endPoint y: 396, distance: 482.0
click at [604, 418] on div "Sticky" at bounding box center [615, 419] width 26 height 7
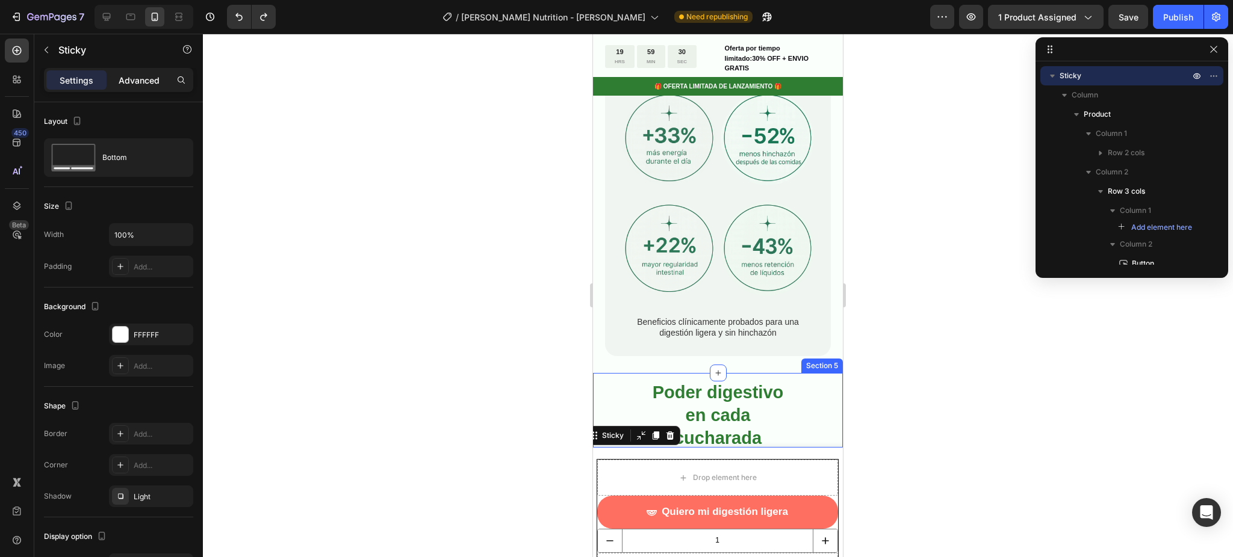
click at [132, 76] on p "Advanced" at bounding box center [139, 80] width 41 height 13
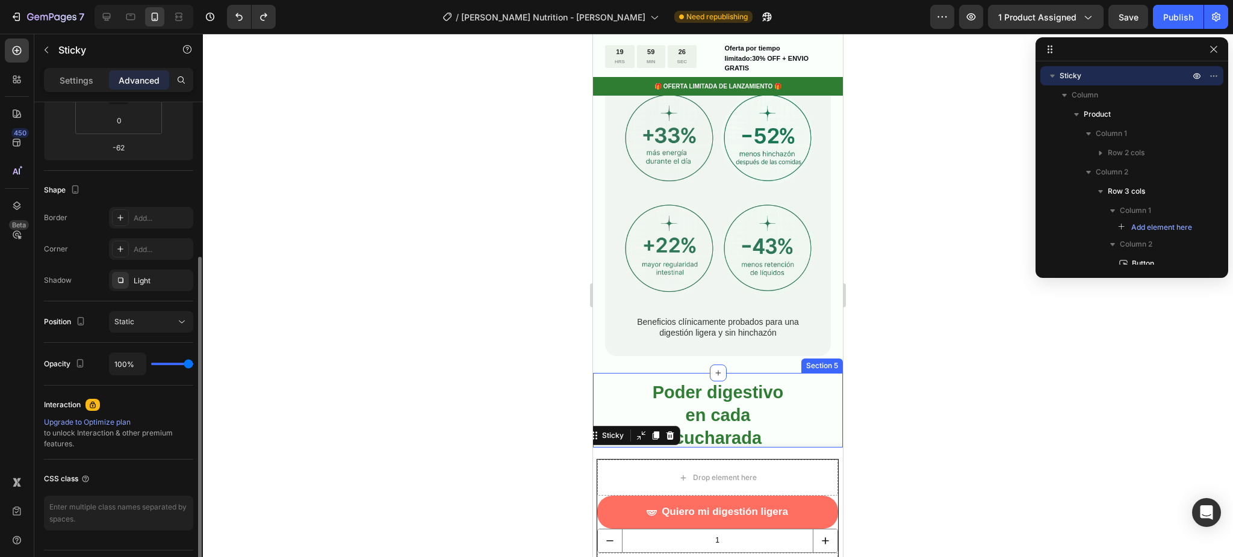
scroll to position [271, 0]
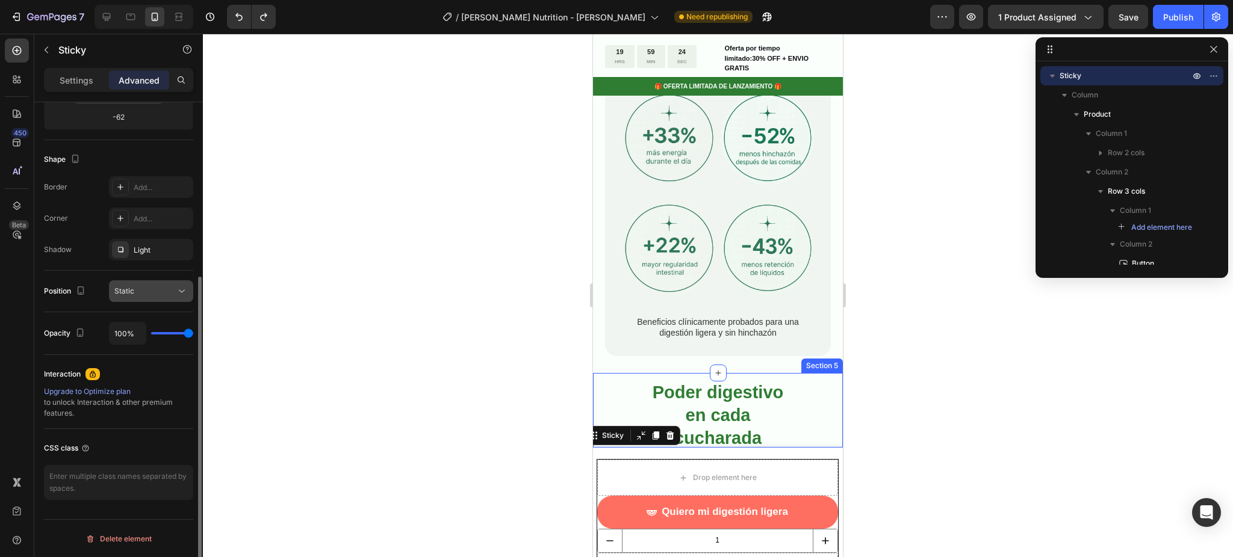
click at [160, 293] on div "Static" at bounding box center [144, 291] width 61 height 11
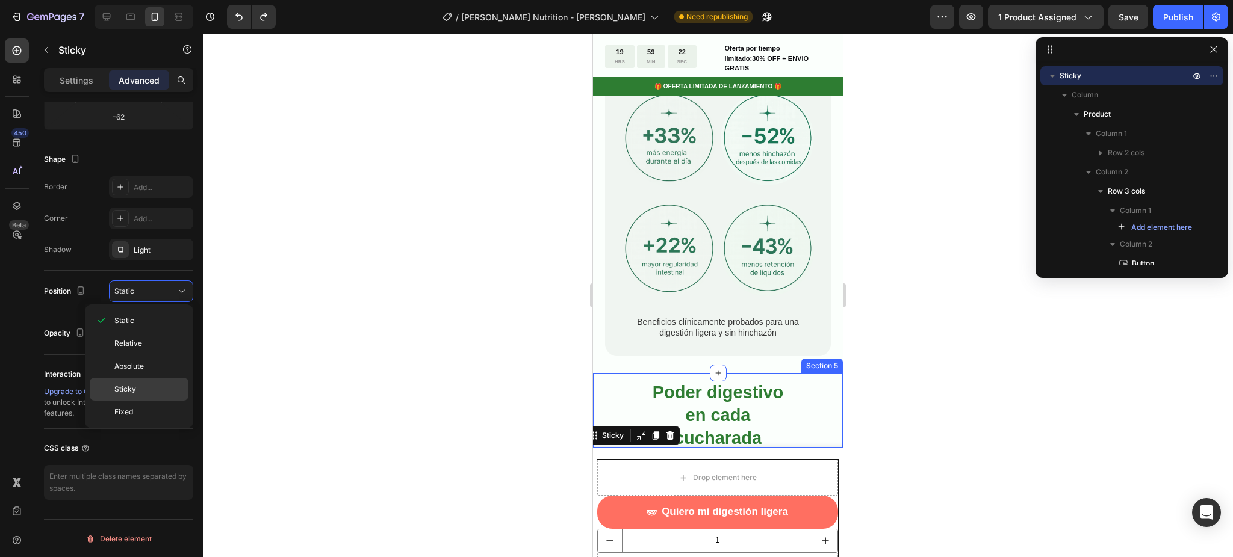
click at [146, 392] on p "Sticky" at bounding box center [148, 389] width 69 height 11
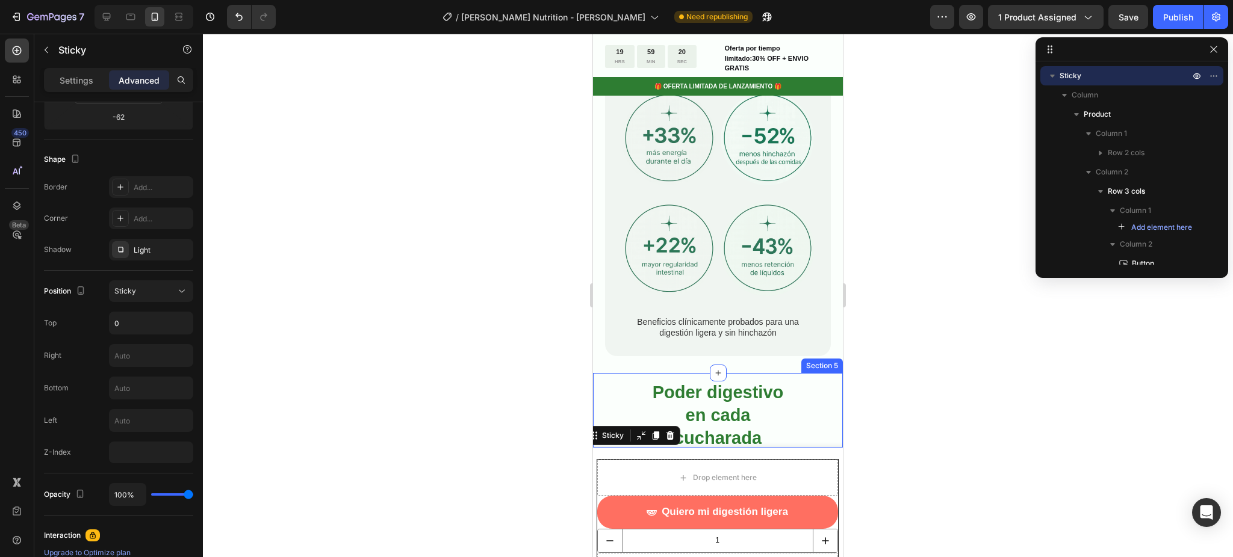
drag, startPoint x: 315, startPoint y: 147, endPoint x: 324, endPoint y: 178, distance: 32.0
click at [315, 150] on div at bounding box center [718, 296] width 1030 height 524
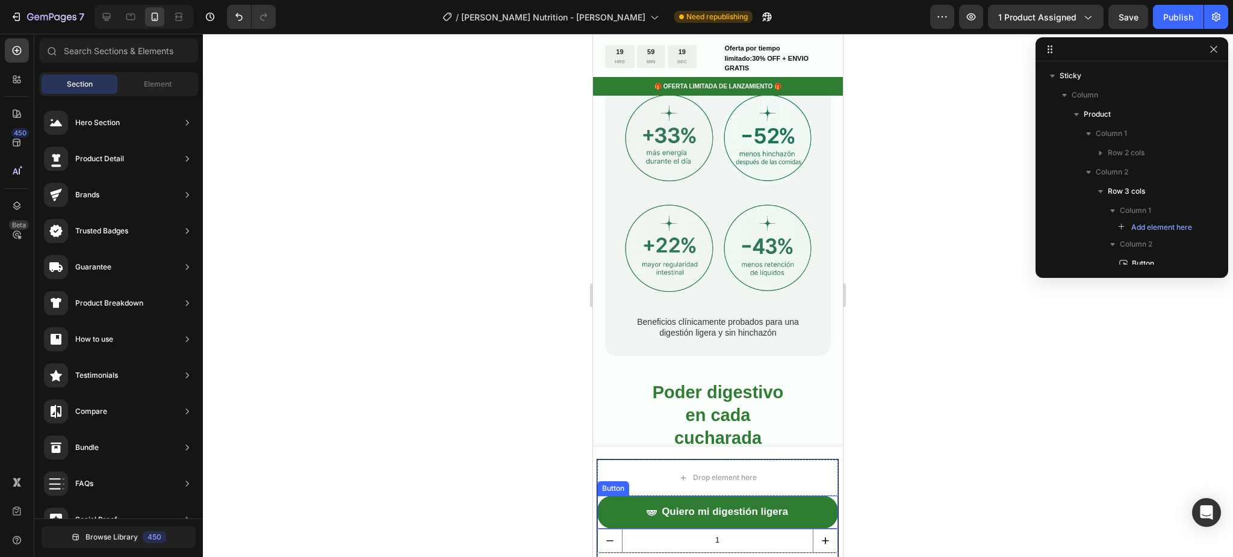
click at [619, 516] on button "Quiero mi digestión ligera" at bounding box center [717, 512] width 241 height 33
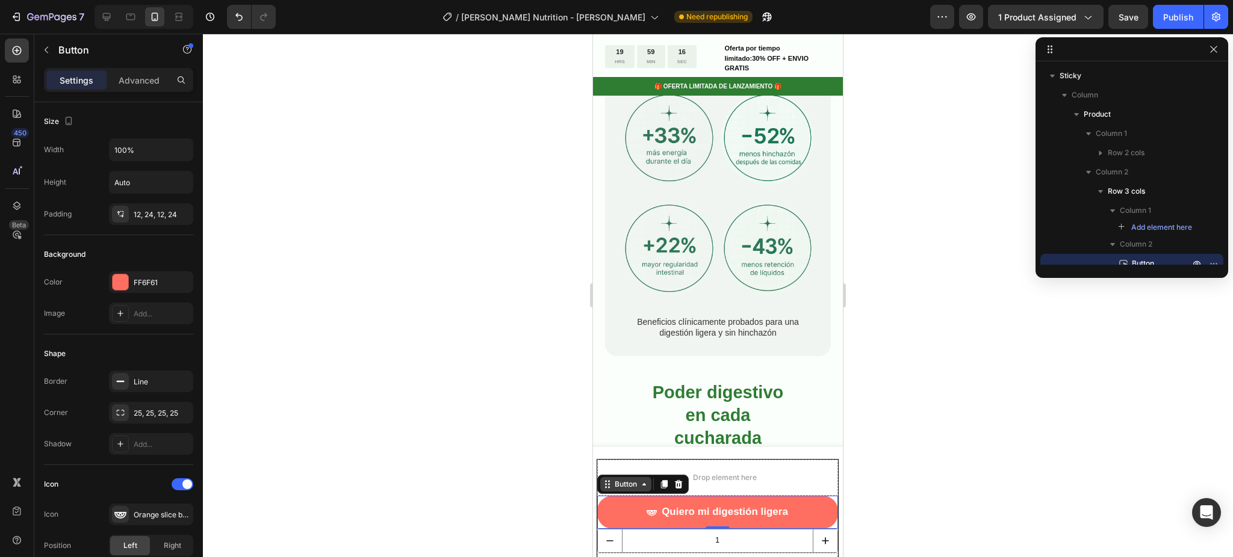
click at [628, 487] on div "Button" at bounding box center [625, 484] width 27 height 11
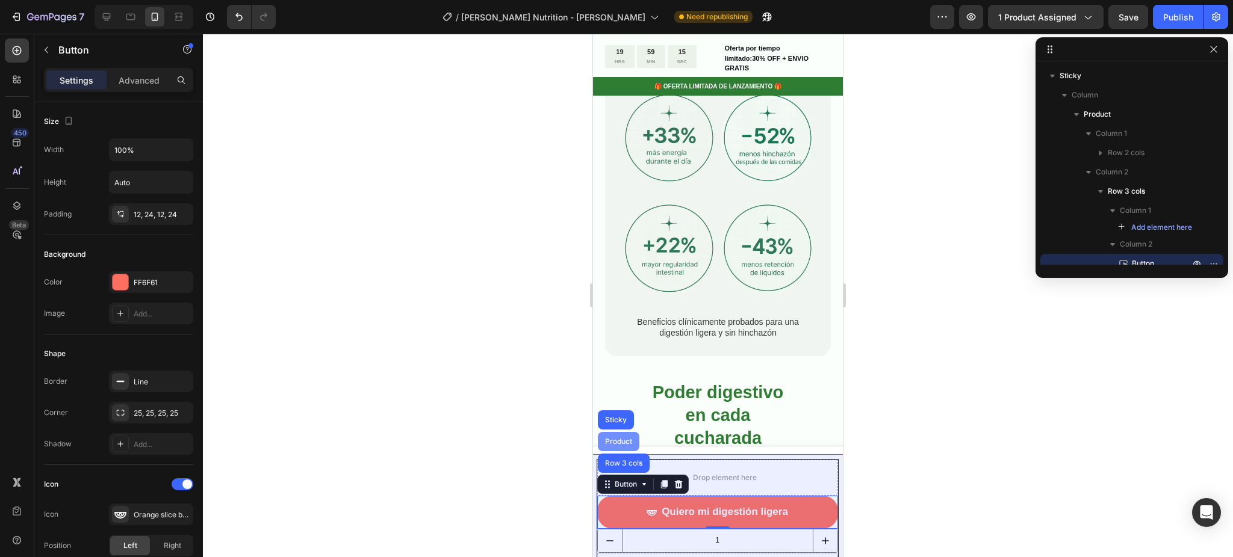
click at [602, 439] on div "Product" at bounding box center [618, 441] width 32 height 7
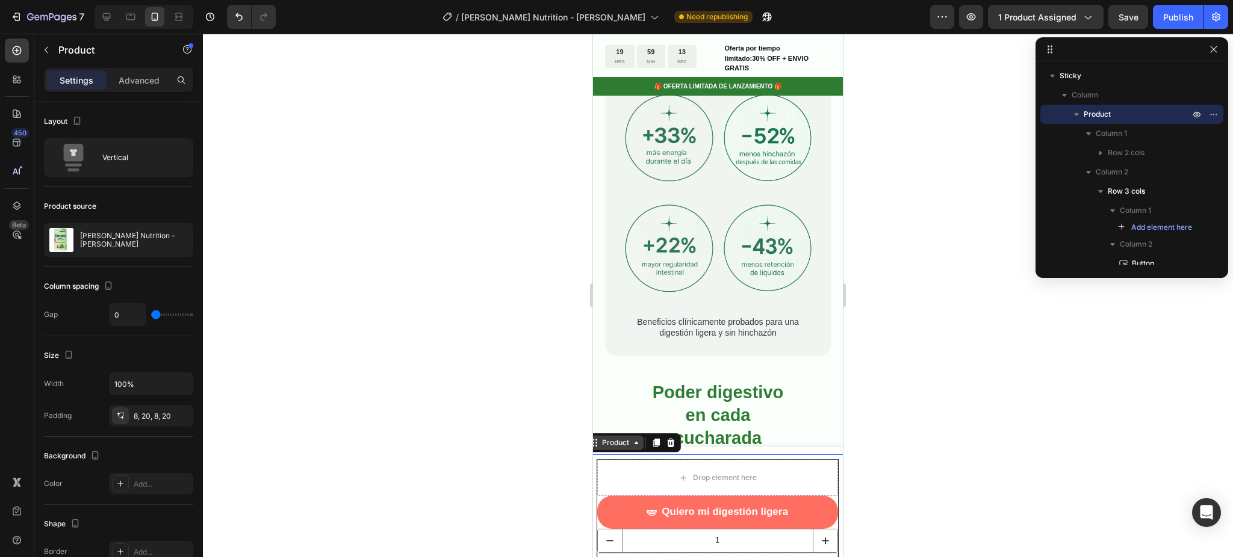
click at [621, 446] on div "Product" at bounding box center [615, 443] width 32 height 11
click at [622, 447] on div "Product" at bounding box center [615, 443] width 32 height 11
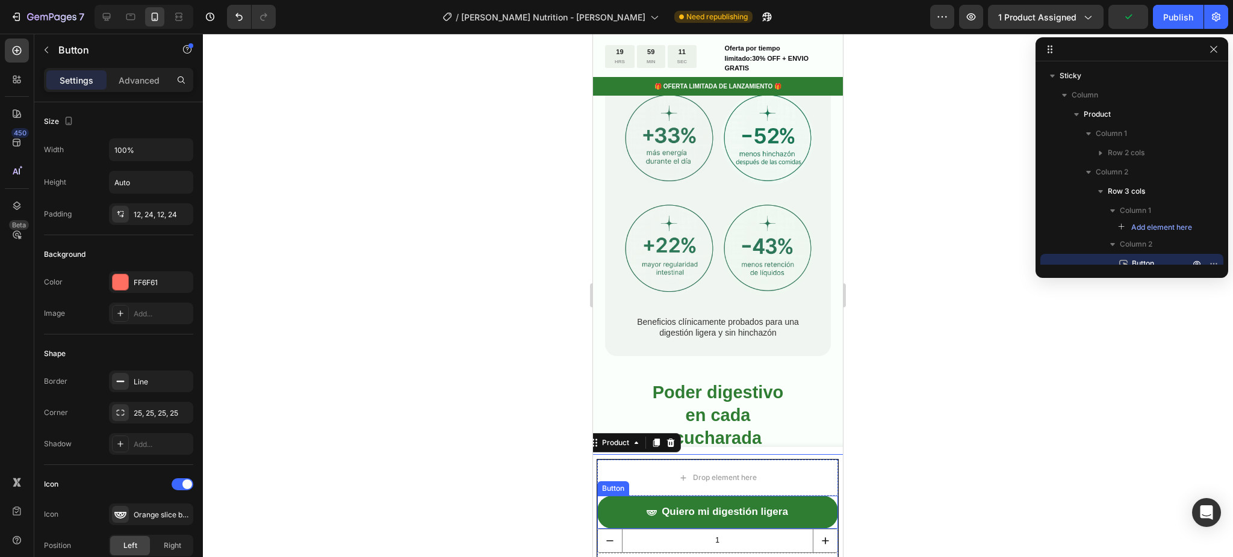
click at [630, 509] on button "Quiero mi digestión ligera" at bounding box center [717, 512] width 241 height 33
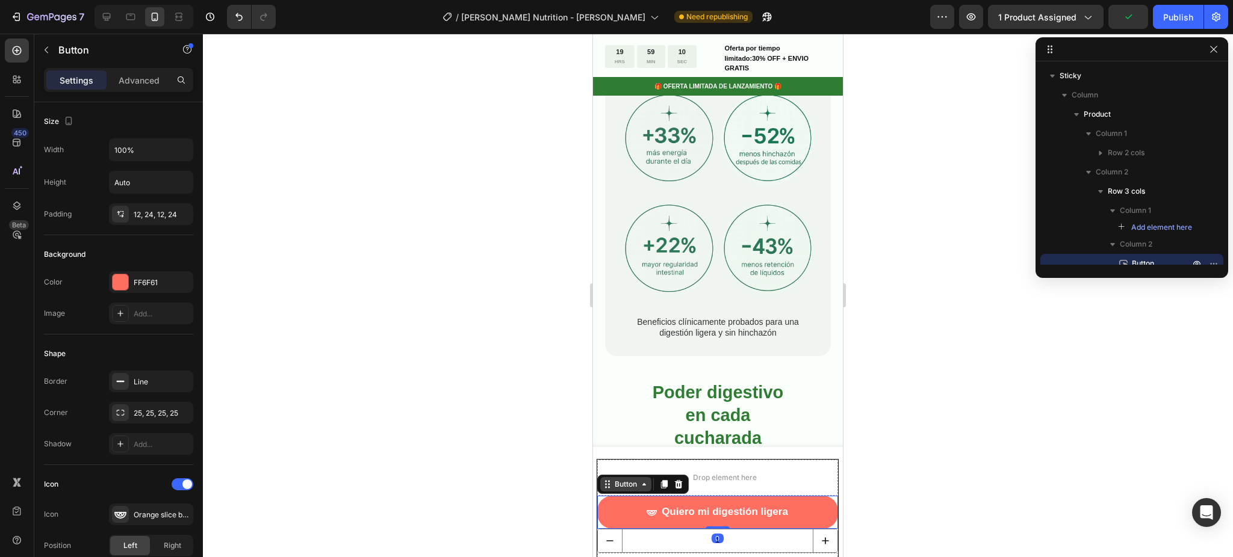
drag, startPoint x: 636, startPoint y: 479, endPoint x: 630, endPoint y: 487, distance: 10.2
click at [630, 486] on div "Button" at bounding box center [625, 484] width 51 height 14
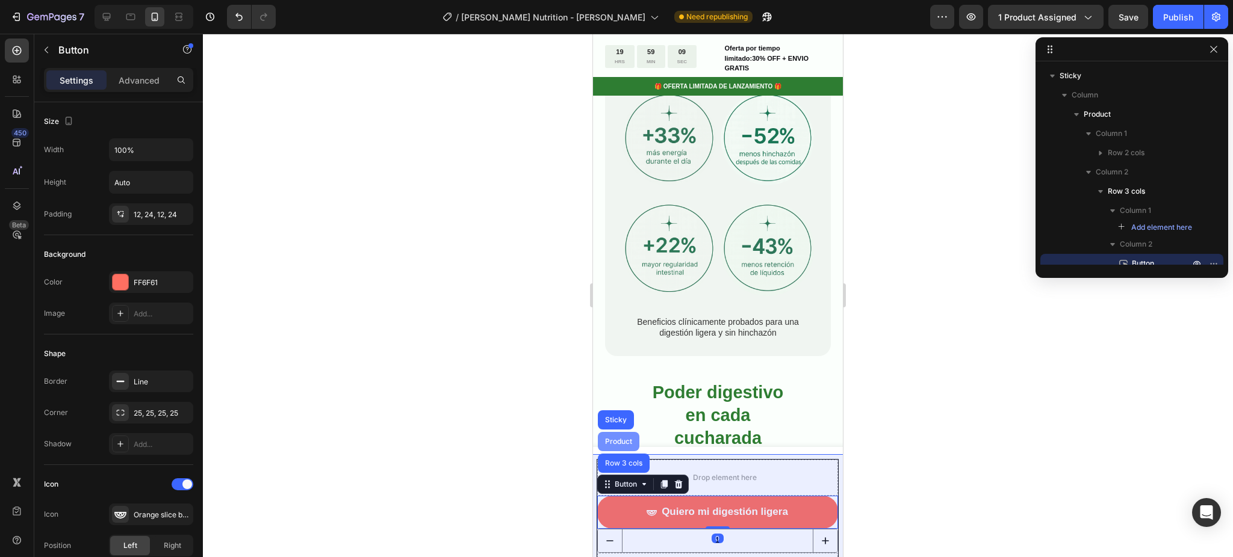
click at [619, 443] on div "Product" at bounding box center [618, 441] width 32 height 7
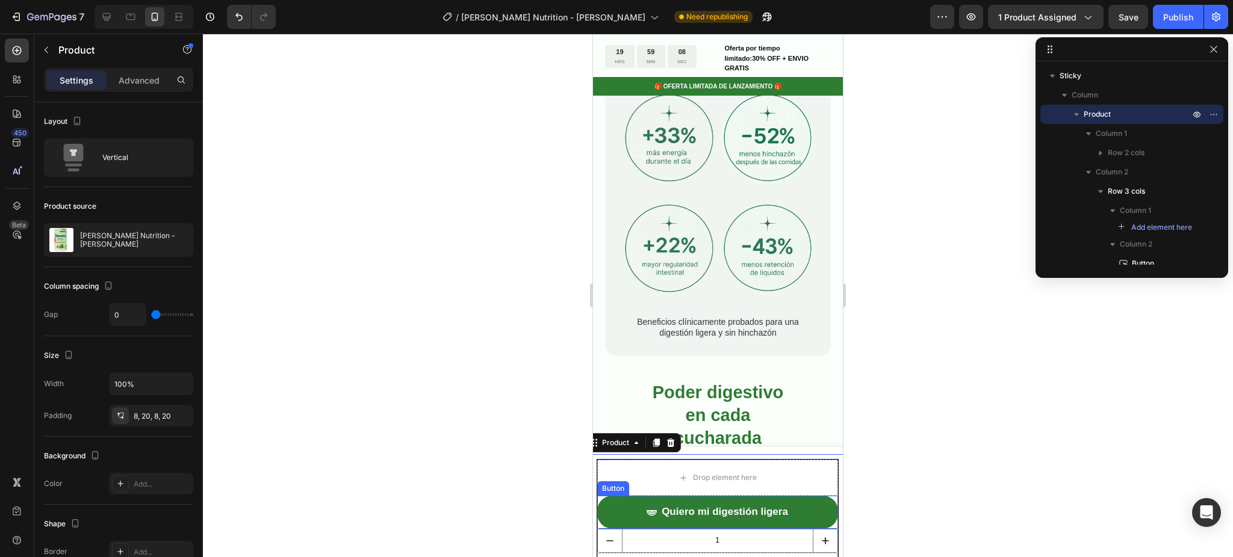
click at [630, 511] on button "Quiero mi digestión ligera" at bounding box center [717, 512] width 241 height 33
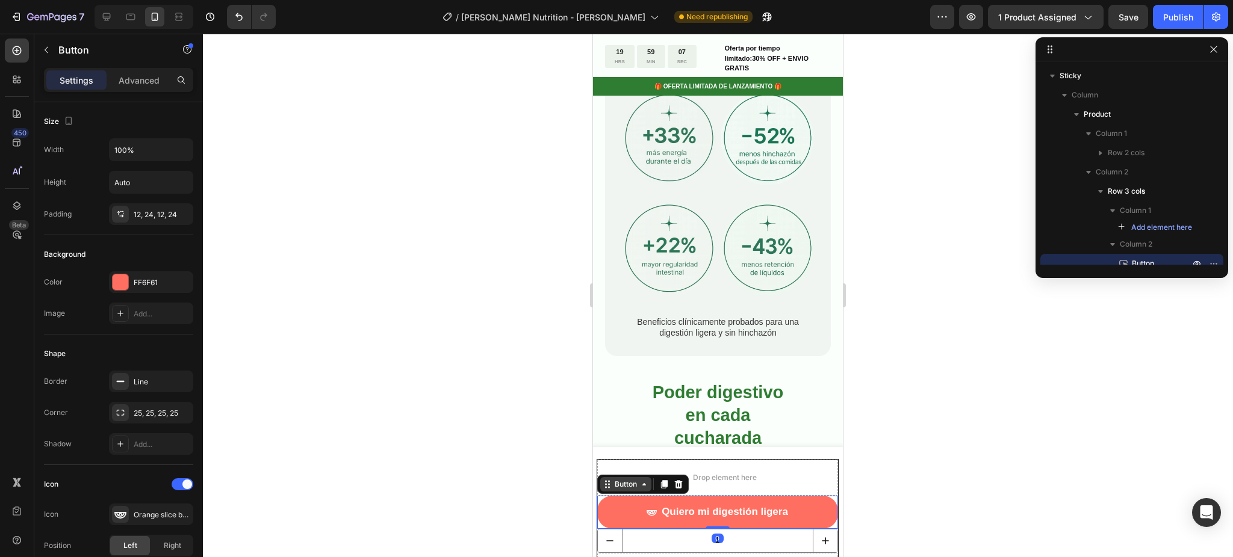
click at [625, 479] on div "Button" at bounding box center [625, 484] width 51 height 14
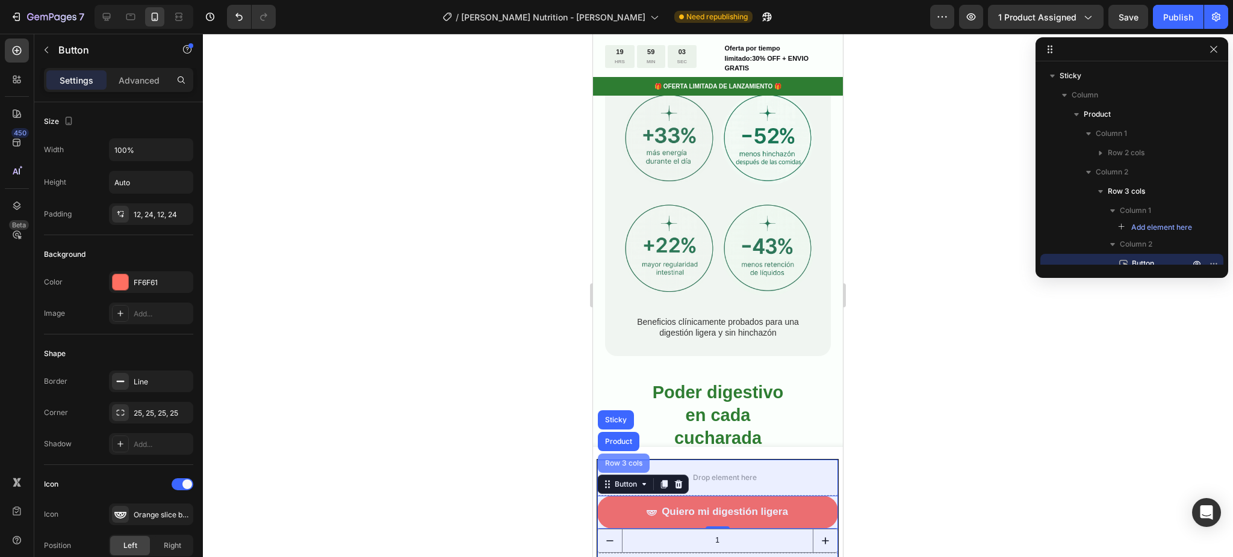
click at [619, 462] on div "Row 3 cols" at bounding box center [623, 463] width 42 height 7
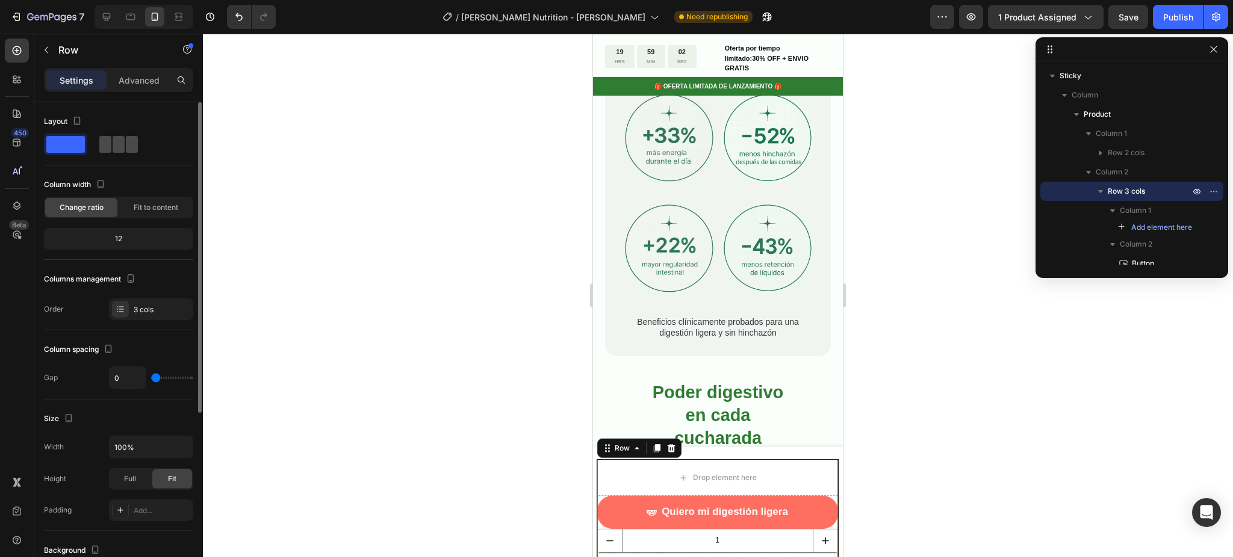
click at [126, 143] on span at bounding box center [132, 144] width 12 height 17
type input "12"
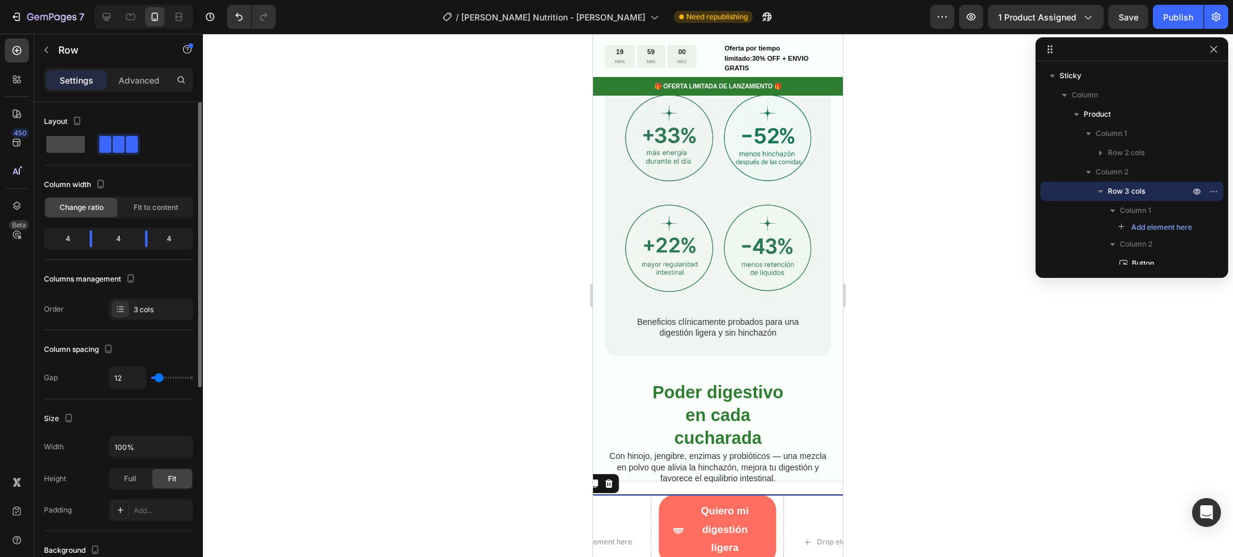
click at [54, 148] on span at bounding box center [65, 144] width 39 height 17
type input "0"
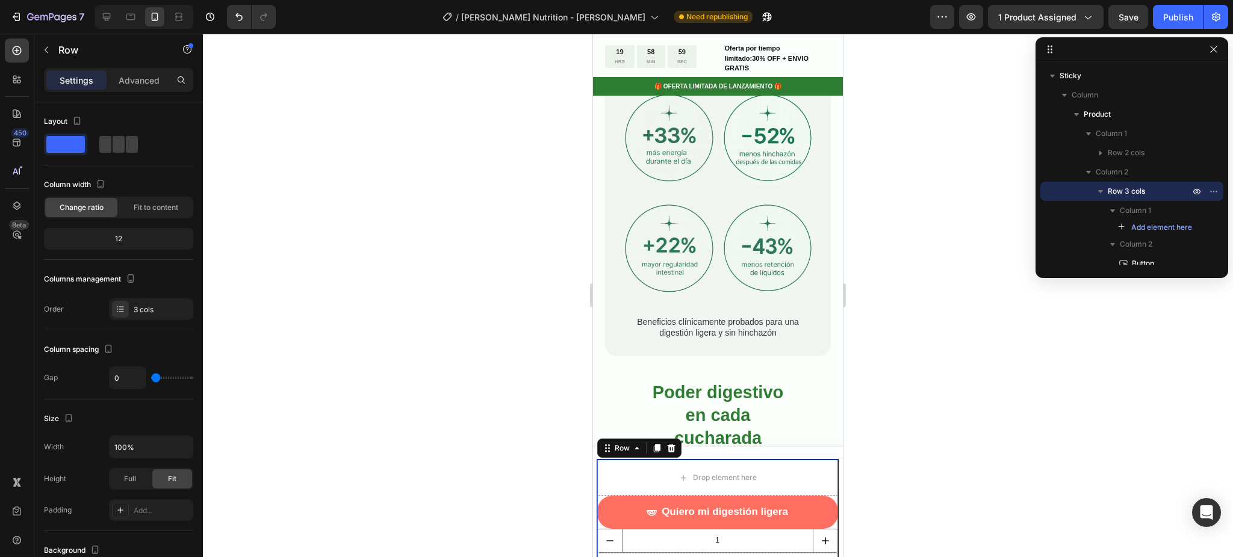
click at [447, 374] on div at bounding box center [718, 296] width 1030 height 524
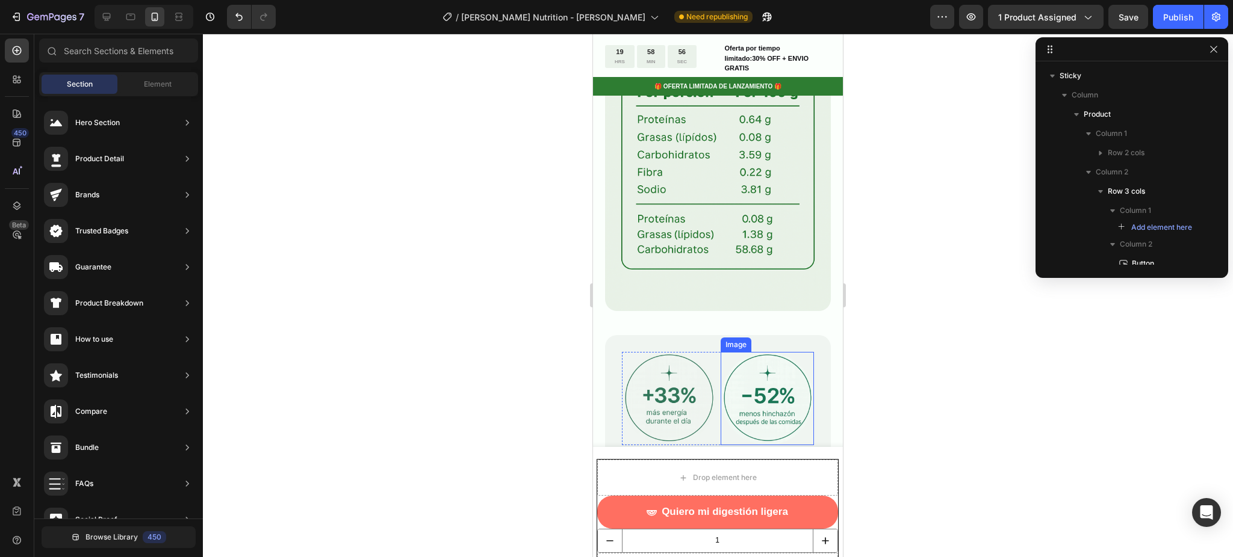
scroll to position [958, 0]
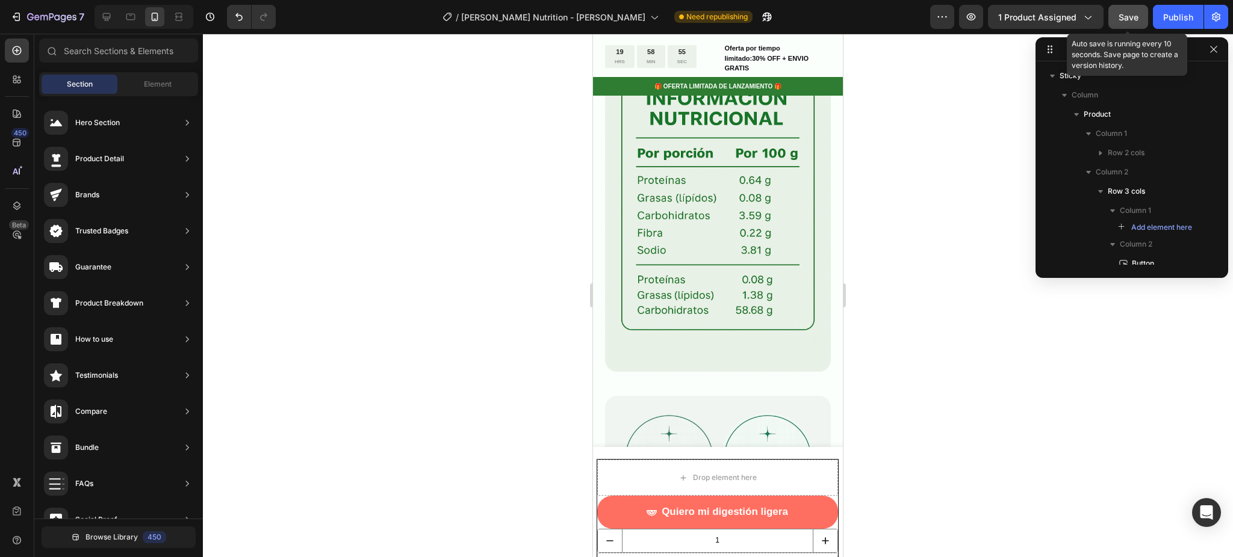
click at [1128, 12] on span "Save" at bounding box center [1128, 17] width 20 height 10
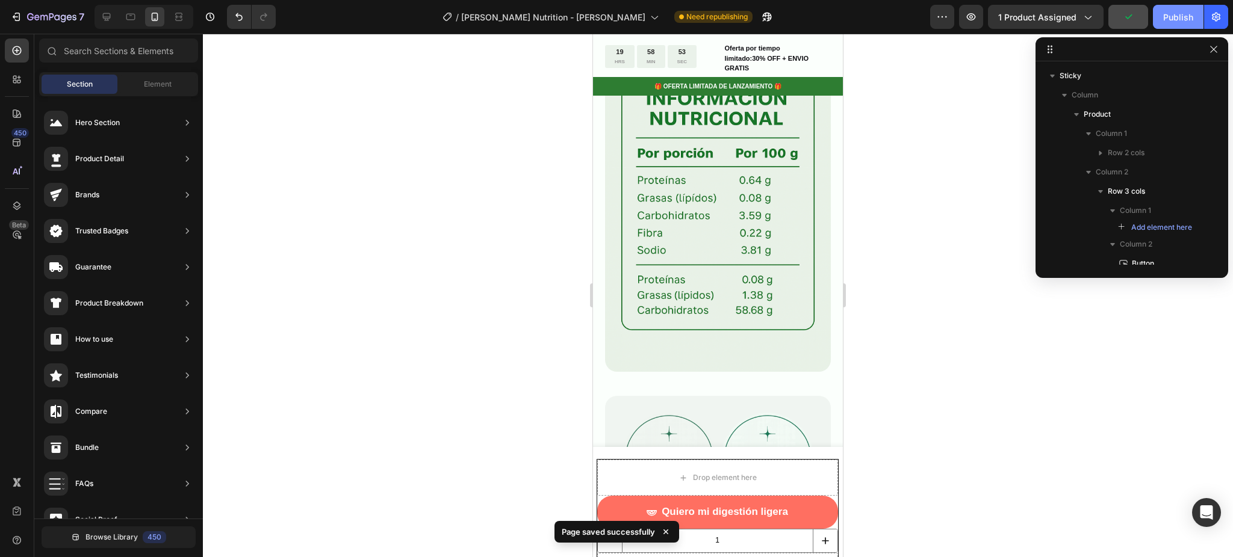
click at [1176, 23] on div "Publish" at bounding box center [1178, 17] width 30 height 13
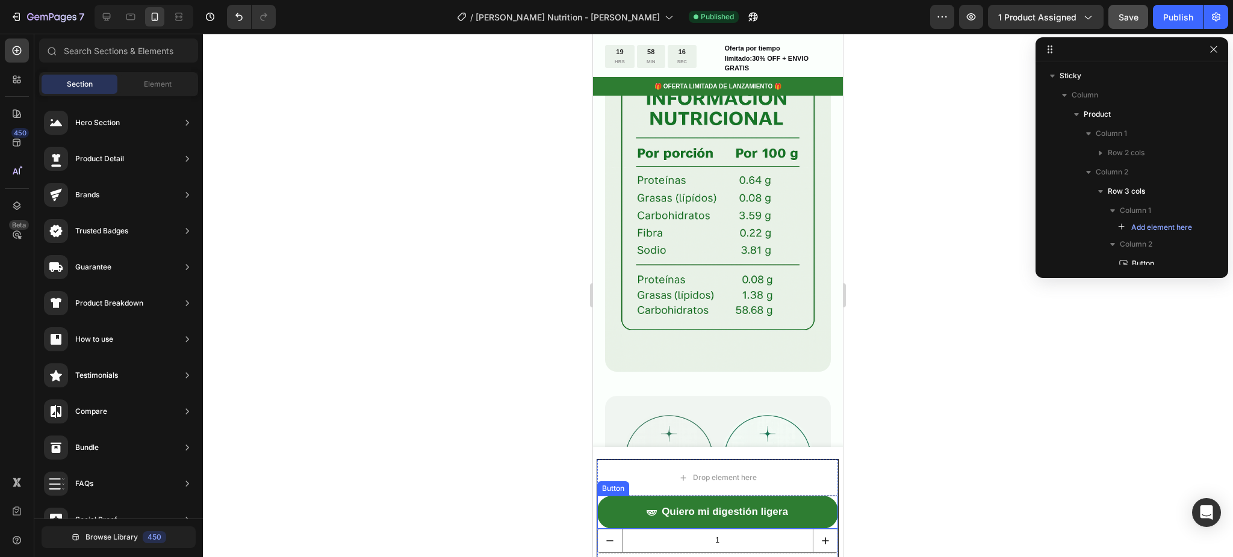
click at [788, 511] on button "Quiero mi digestión ligera" at bounding box center [717, 512] width 241 height 33
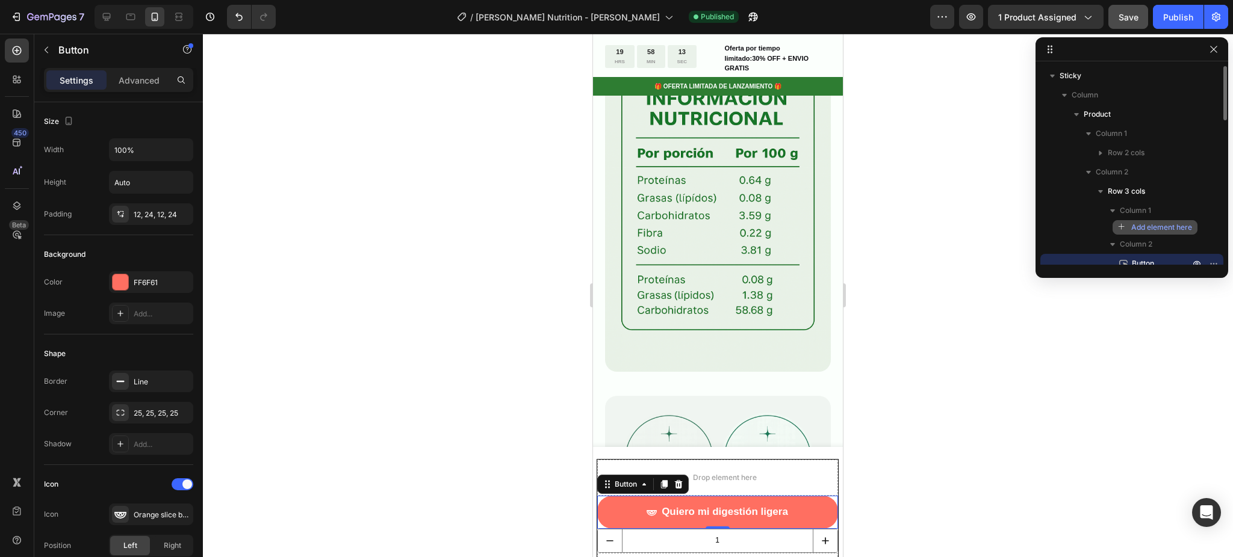
scroll to position [80, 0]
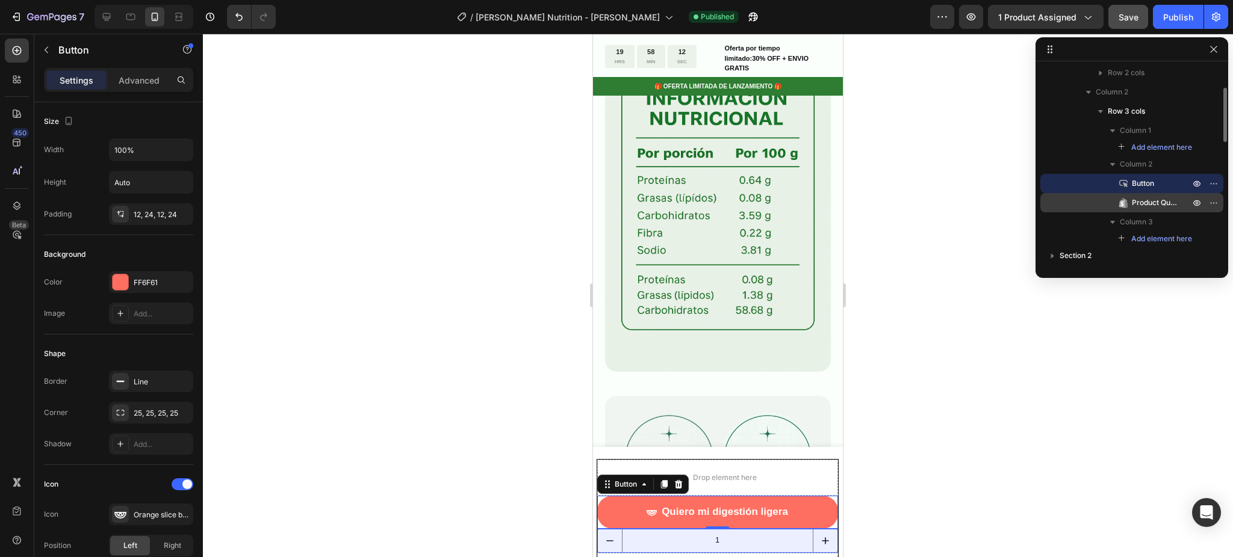
click at [1160, 203] on span "Product Quantity" at bounding box center [1155, 203] width 46 height 12
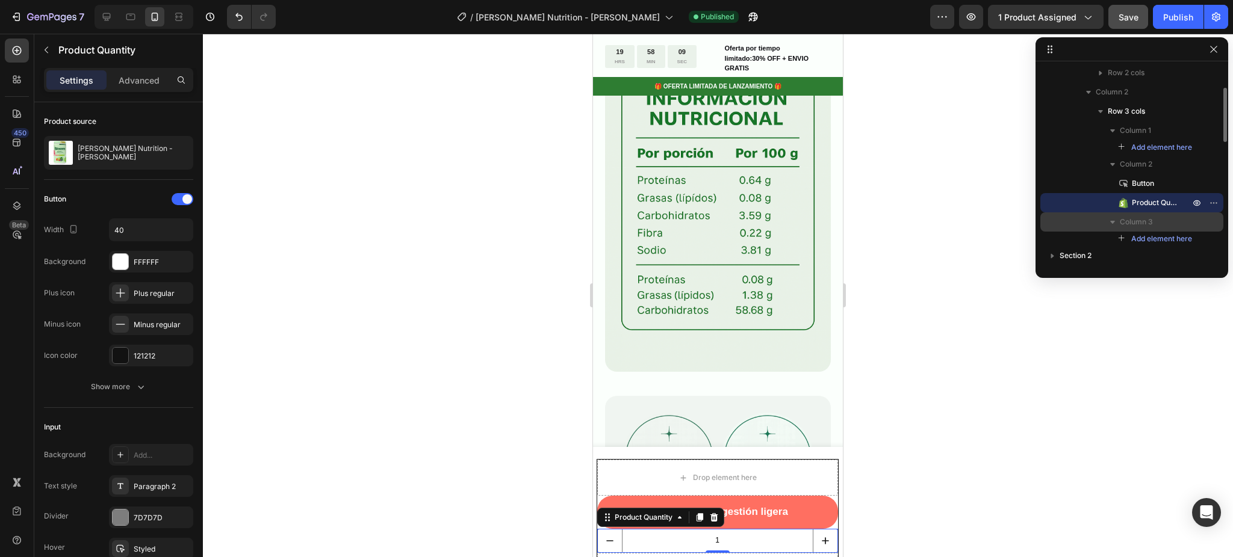
click at [1165, 218] on p "Column 3" at bounding box center [1155, 222] width 72 height 12
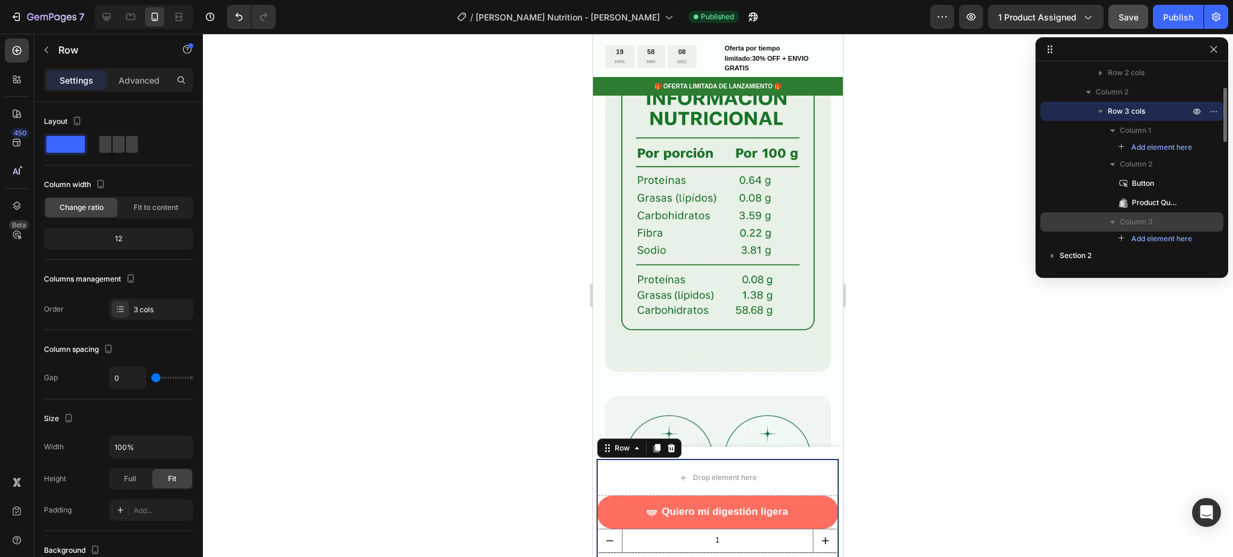
click at [1111, 220] on icon "button" at bounding box center [1112, 222] width 12 height 12
click at [1112, 223] on icon "button" at bounding box center [1112, 222] width 3 height 5
click at [1083, 221] on div "Column 3" at bounding box center [1131, 221] width 173 height 19
click at [1213, 221] on div "Column 3" at bounding box center [1131, 221] width 173 height 19
click at [1215, 111] on icon "button" at bounding box center [1215, 111] width 1 height 1
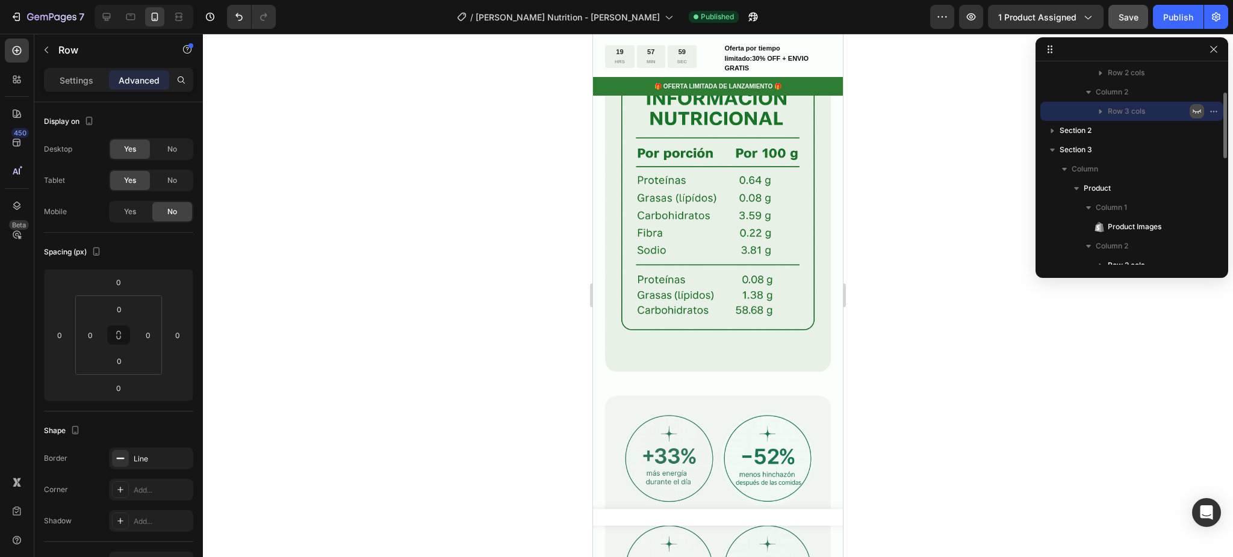
click at [1193, 111] on icon "button" at bounding box center [1197, 112] width 10 height 10
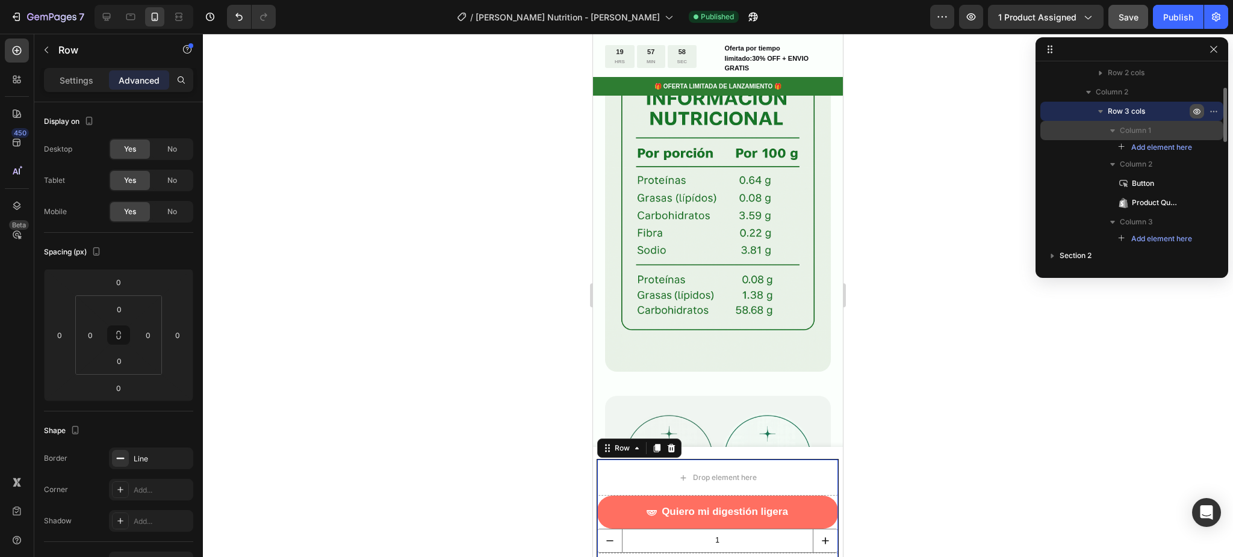
click at [1125, 132] on span "Column 1" at bounding box center [1134, 131] width 31 height 12
click at [1128, 133] on span "Column 1" at bounding box center [1134, 131] width 31 height 12
click at [1114, 132] on icon "button" at bounding box center [1112, 131] width 12 height 12
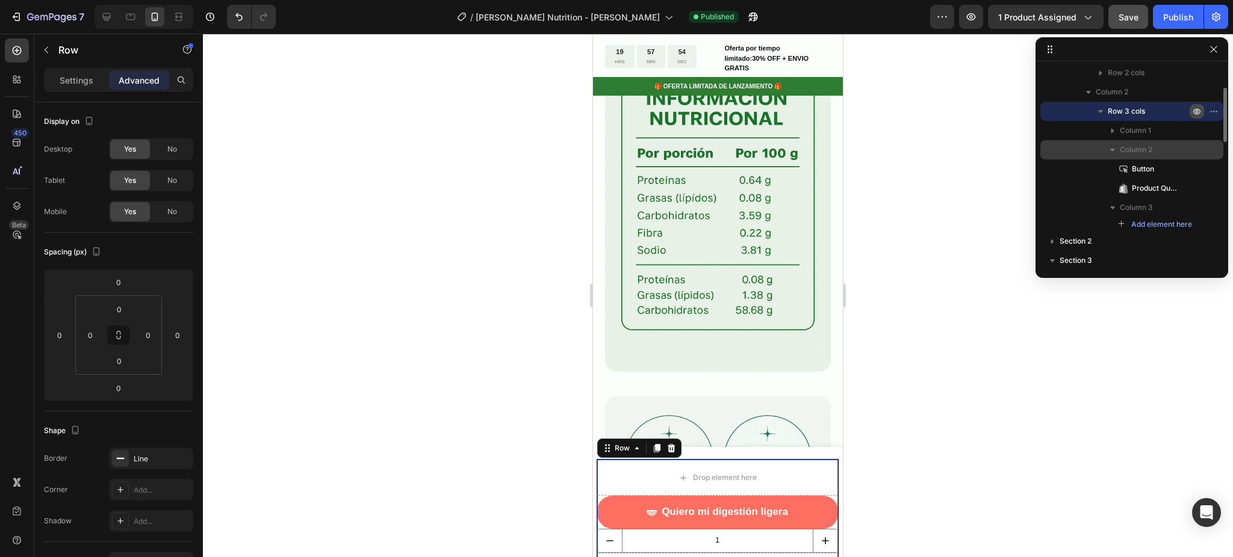
click at [1115, 147] on icon "button" at bounding box center [1112, 150] width 12 height 12
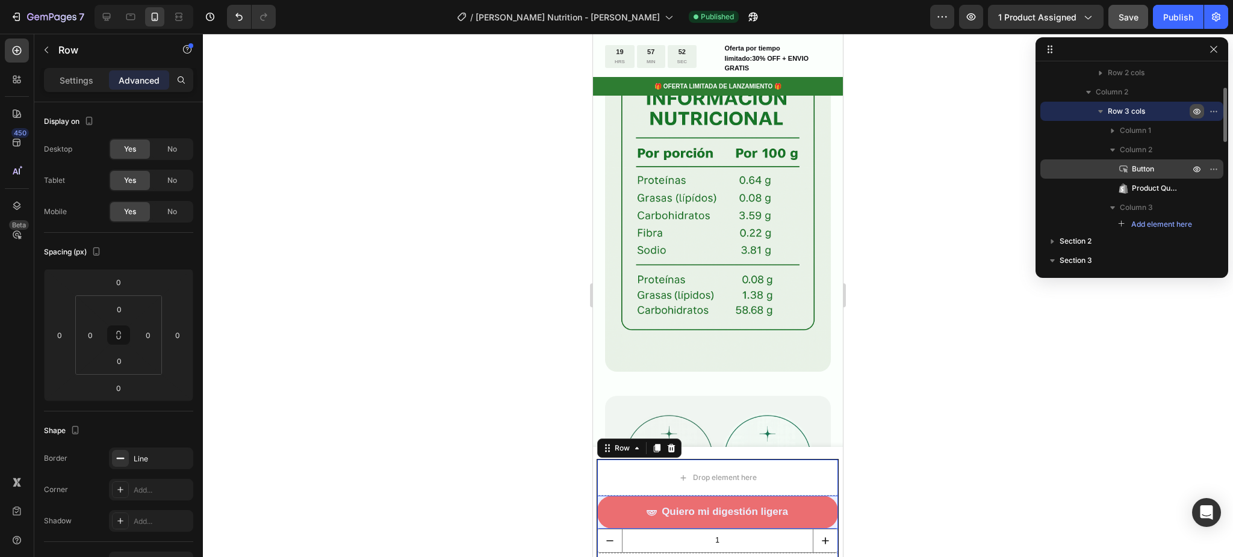
click at [1141, 161] on div "Button" at bounding box center [1131, 168] width 173 height 19
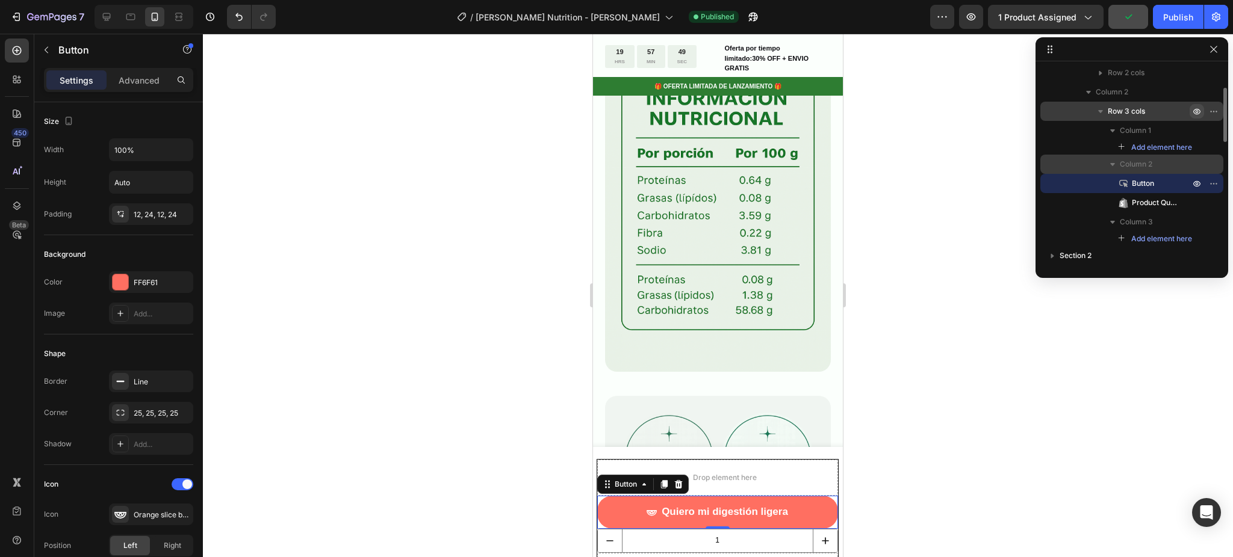
click at [1145, 161] on span "Column 2" at bounding box center [1135, 164] width 33 height 12
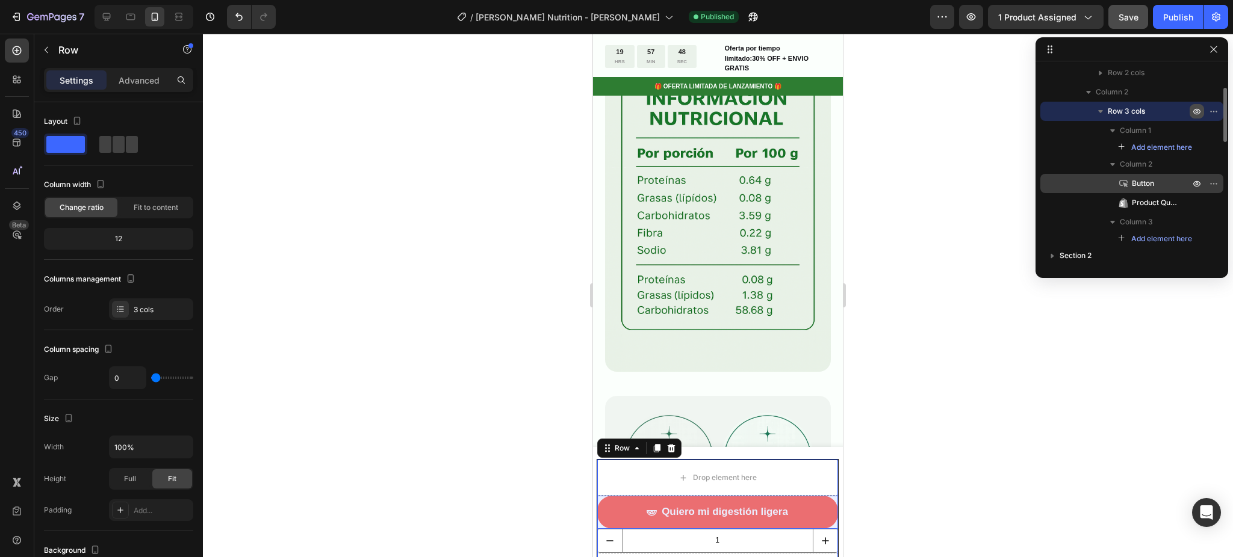
click at [1146, 176] on div "Button" at bounding box center [1131, 183] width 173 height 19
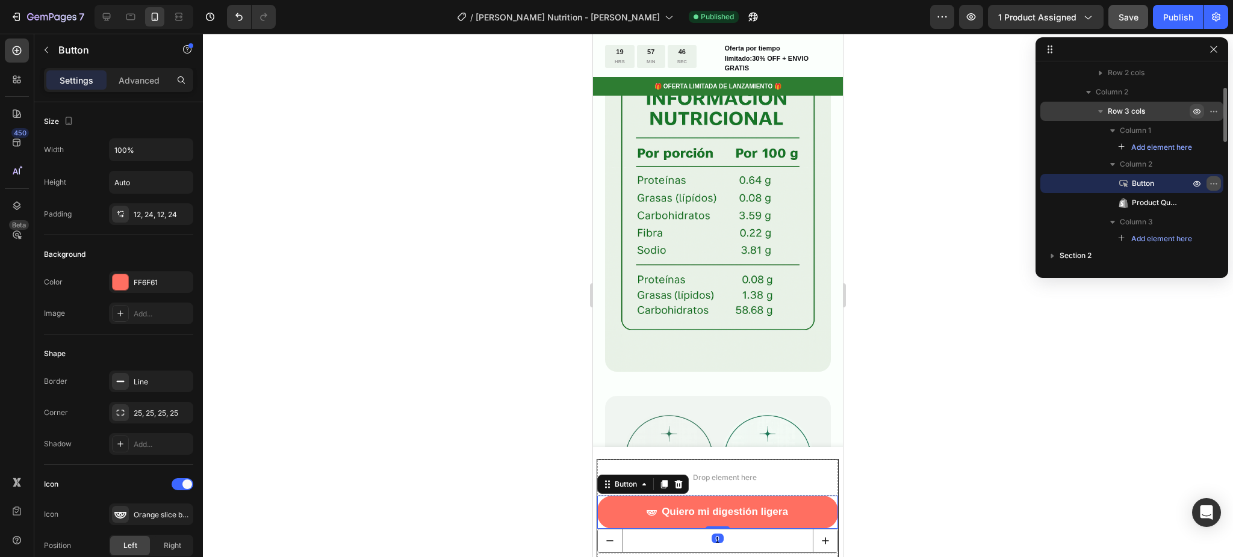
click at [1213, 181] on icon "button" at bounding box center [1214, 184] width 10 height 10
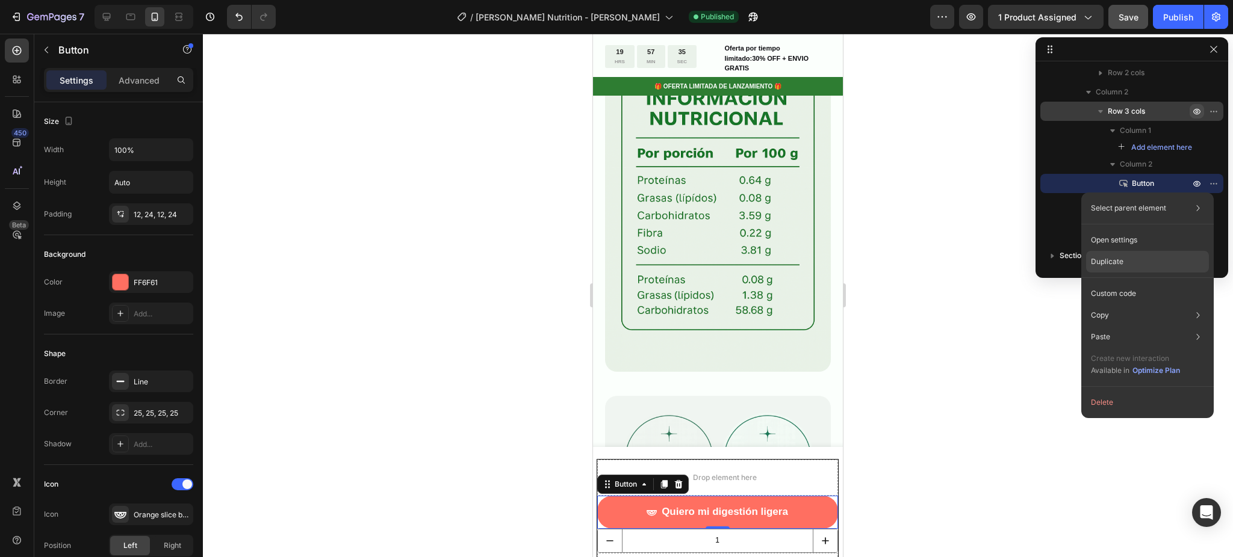
click at [1129, 283] on div "Duplicate" at bounding box center [1147, 294] width 123 height 22
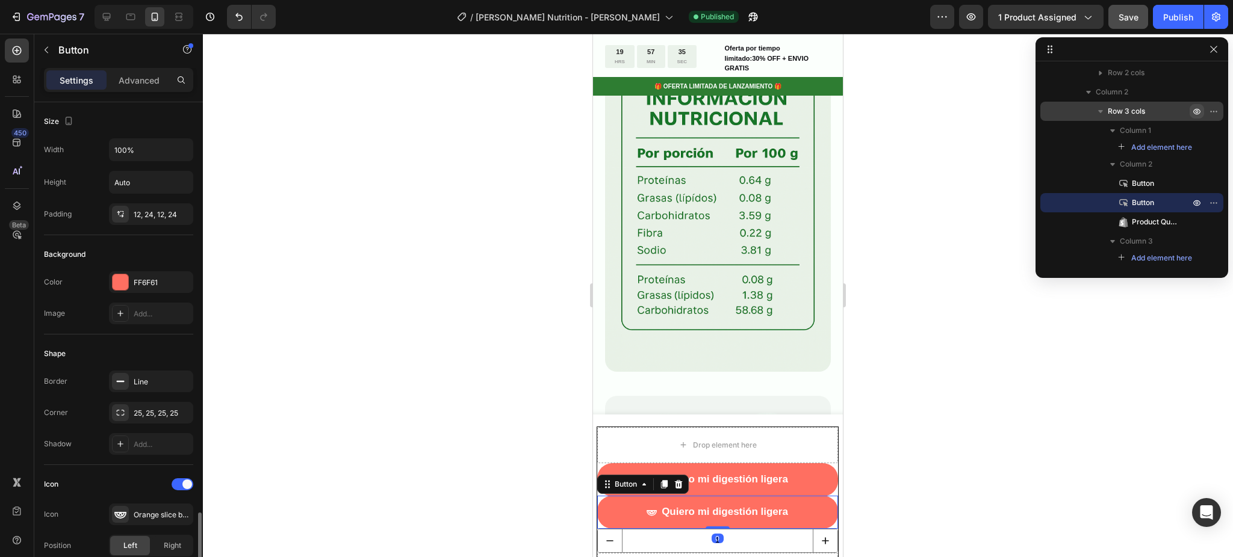
scroll to position [271, 0]
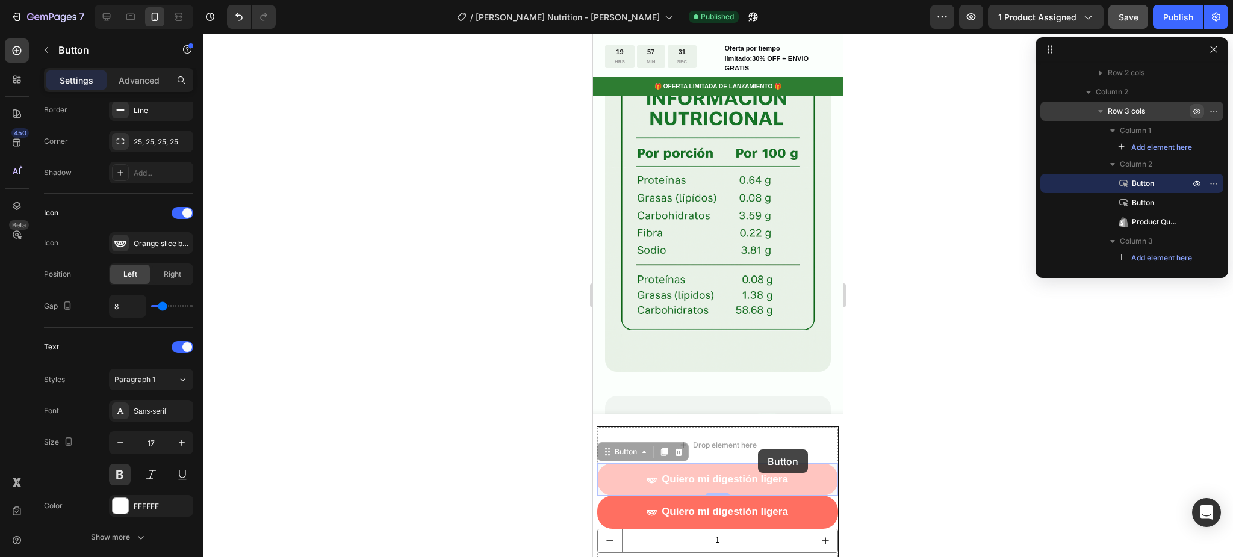
drag, startPoint x: 794, startPoint y: 486, endPoint x: 758, endPoint y: 450, distance: 51.5
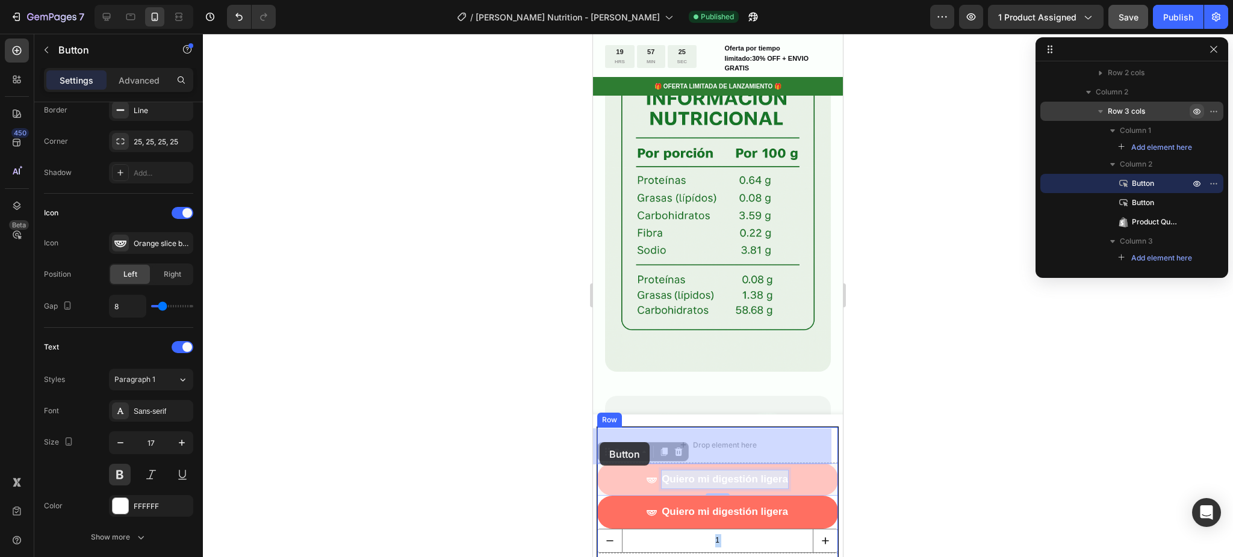
drag, startPoint x: 701, startPoint y: 486, endPoint x: 607, endPoint y: 447, distance: 100.9
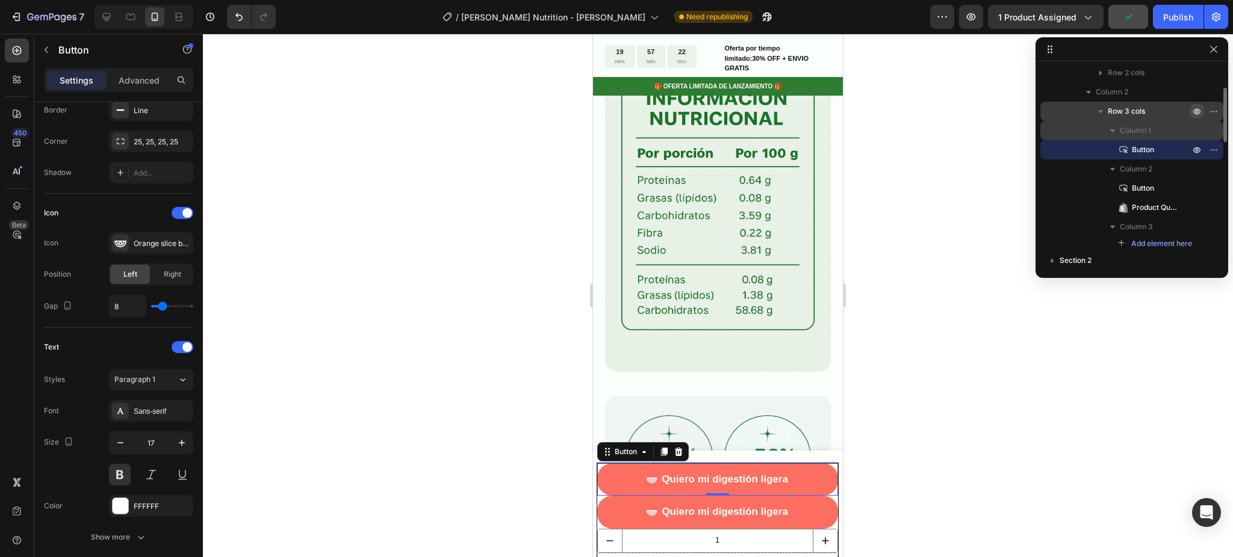
click at [1111, 131] on icon "button" at bounding box center [1112, 130] width 5 height 3
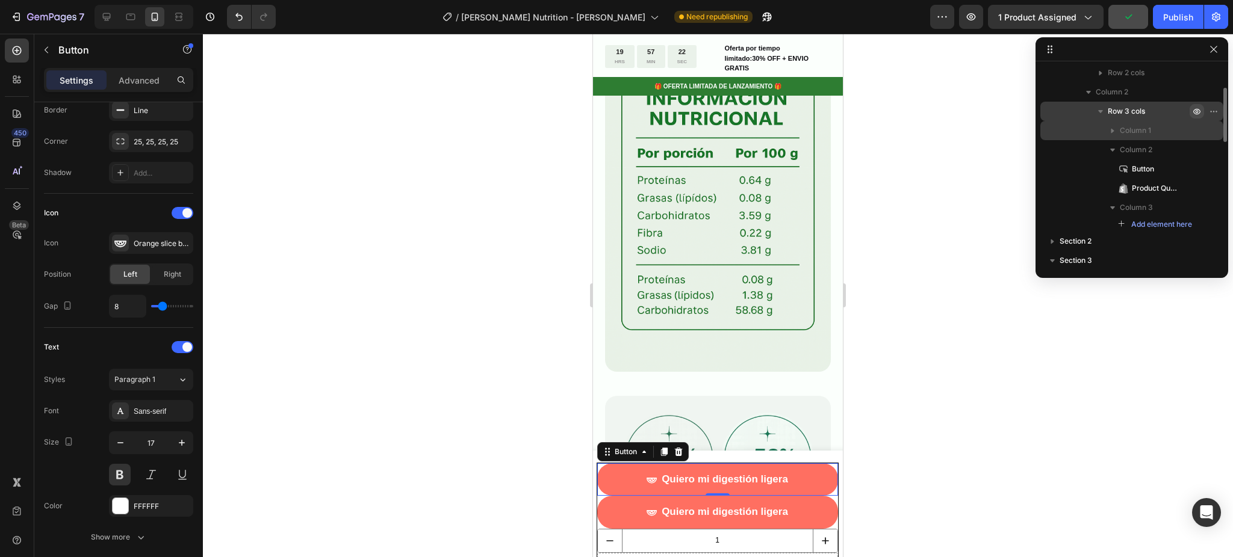
click at [1112, 132] on icon "button" at bounding box center [1112, 131] width 3 height 5
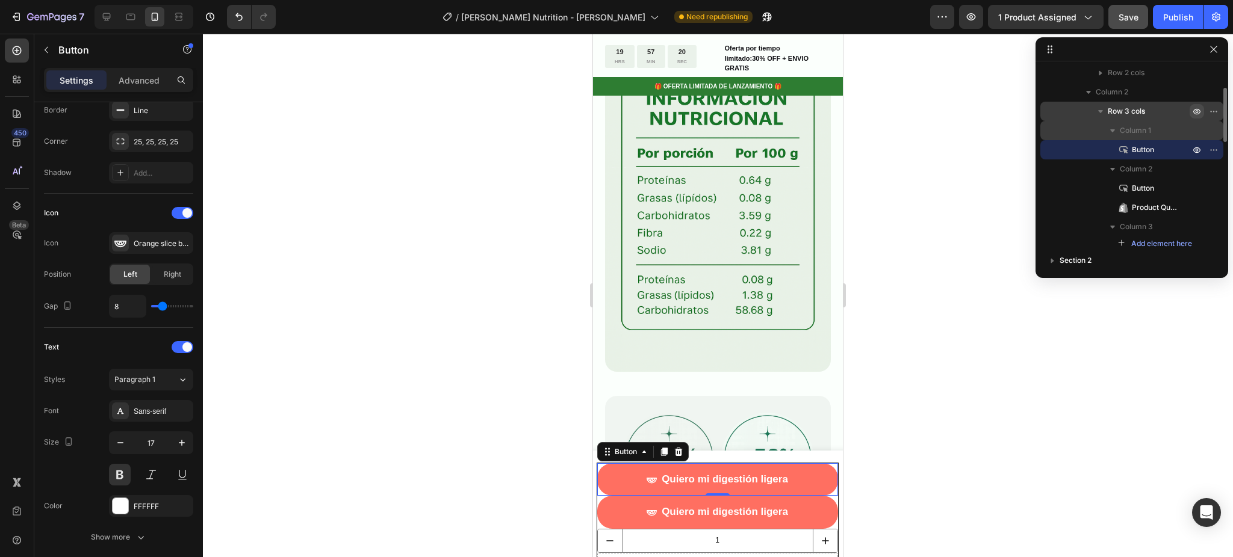
click at [1137, 151] on span "Button" at bounding box center [1143, 150] width 22 height 12
click at [639, 452] on icon at bounding box center [644, 452] width 10 height 10
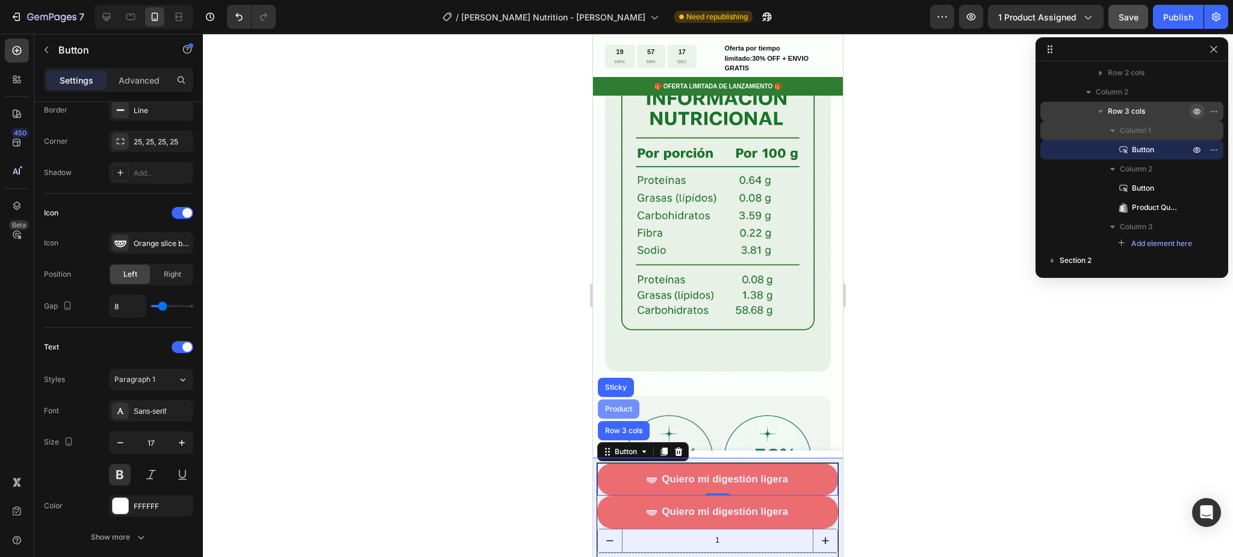
click at [626, 409] on div "Product" at bounding box center [618, 409] width 32 height 7
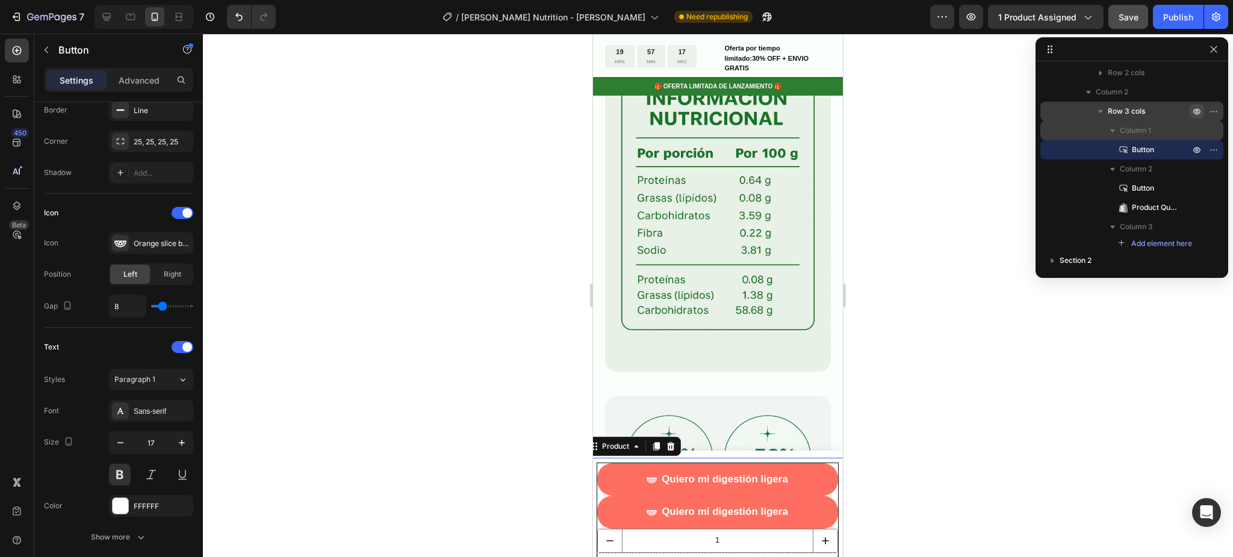
scroll to position [0, 0]
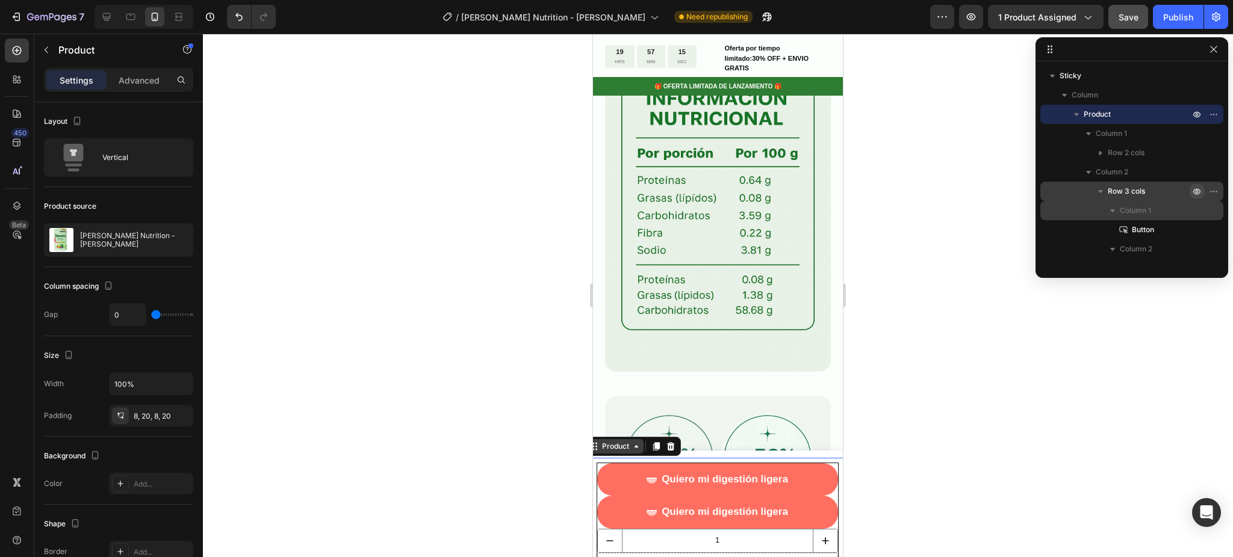
click at [634, 448] on icon at bounding box center [636, 446] width 4 height 2
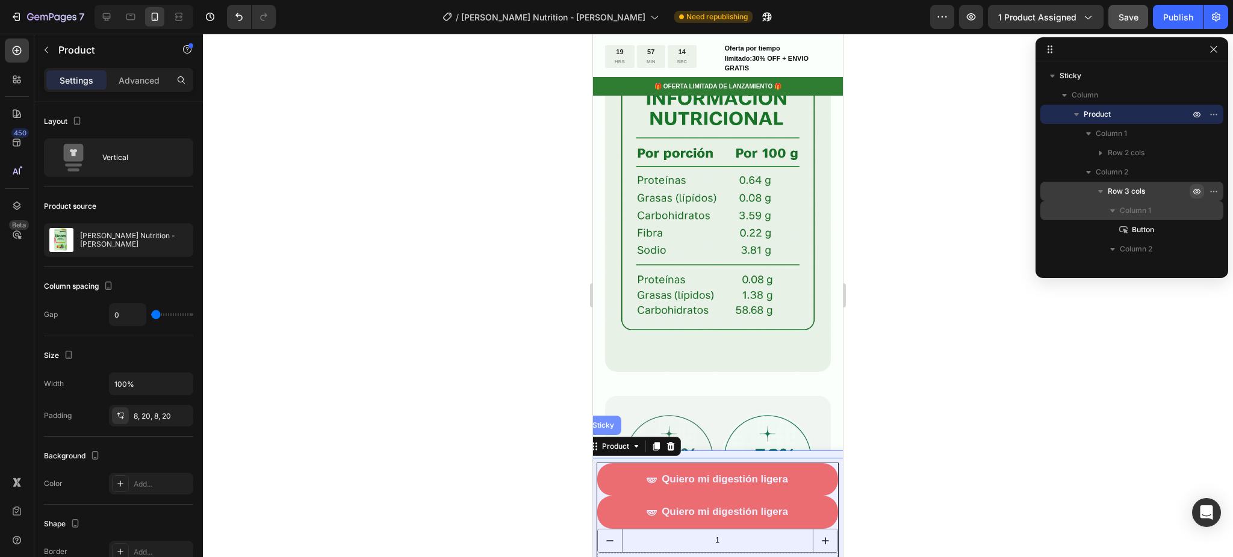
click at [608, 427] on div "Sticky" at bounding box center [603, 425] width 26 height 7
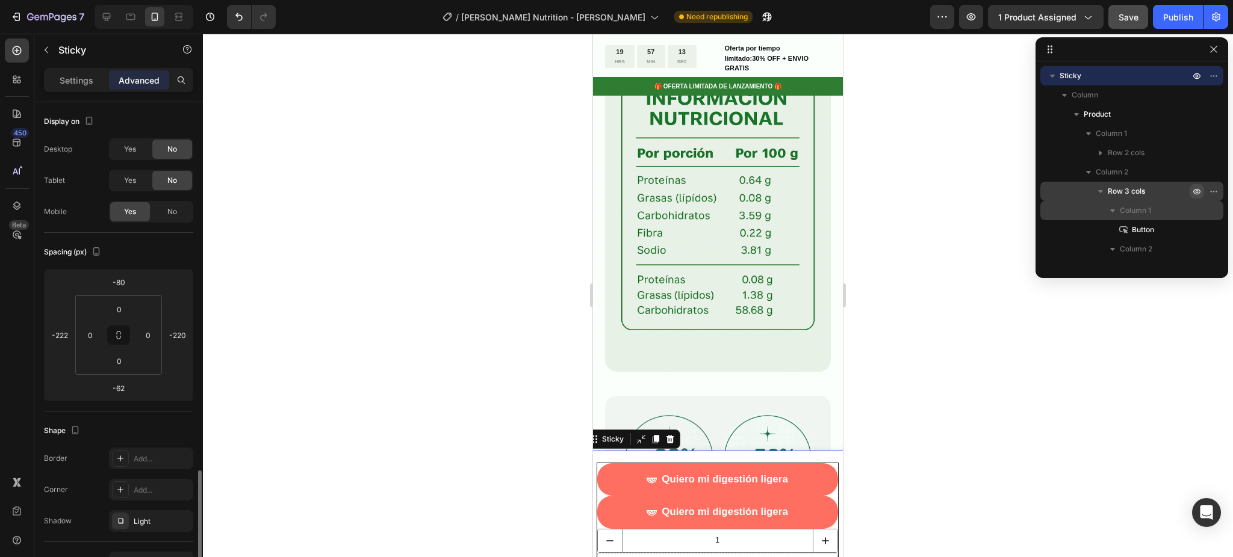
scroll to position [321, 0]
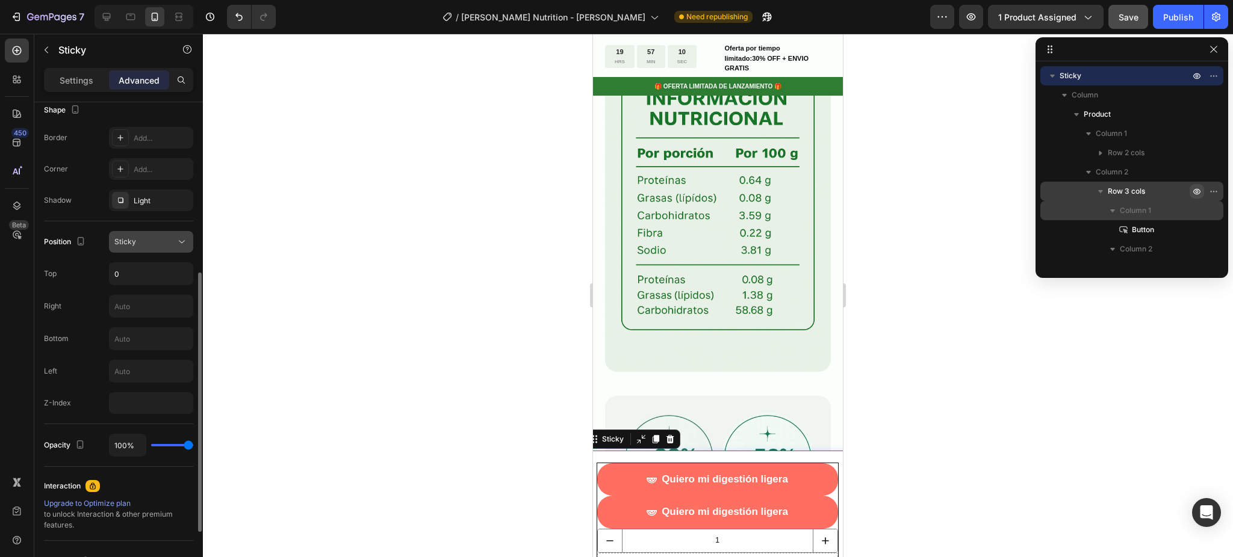
click at [135, 237] on span "Sticky" at bounding box center [125, 241] width 22 height 9
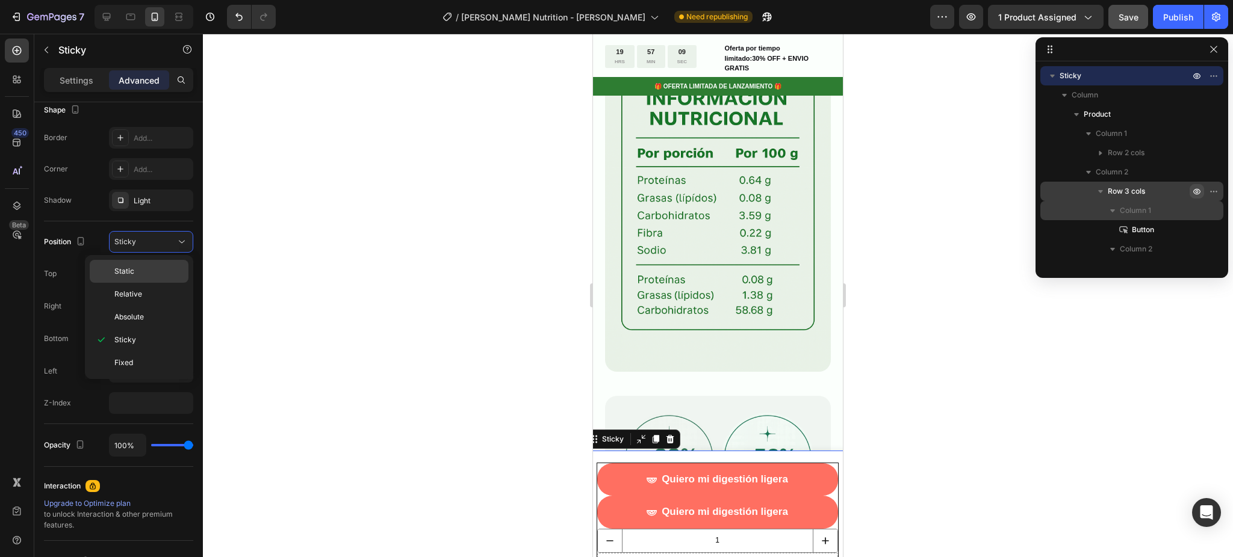
click at [160, 270] on p "Static" at bounding box center [148, 271] width 69 height 11
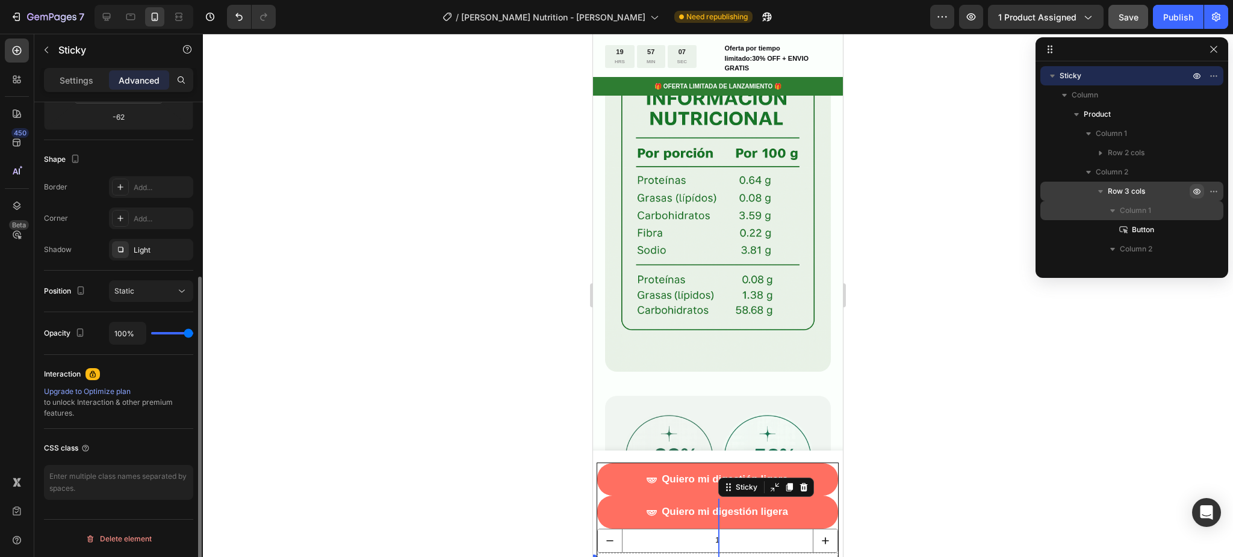
click at [532, 413] on div at bounding box center [718, 296] width 1030 height 524
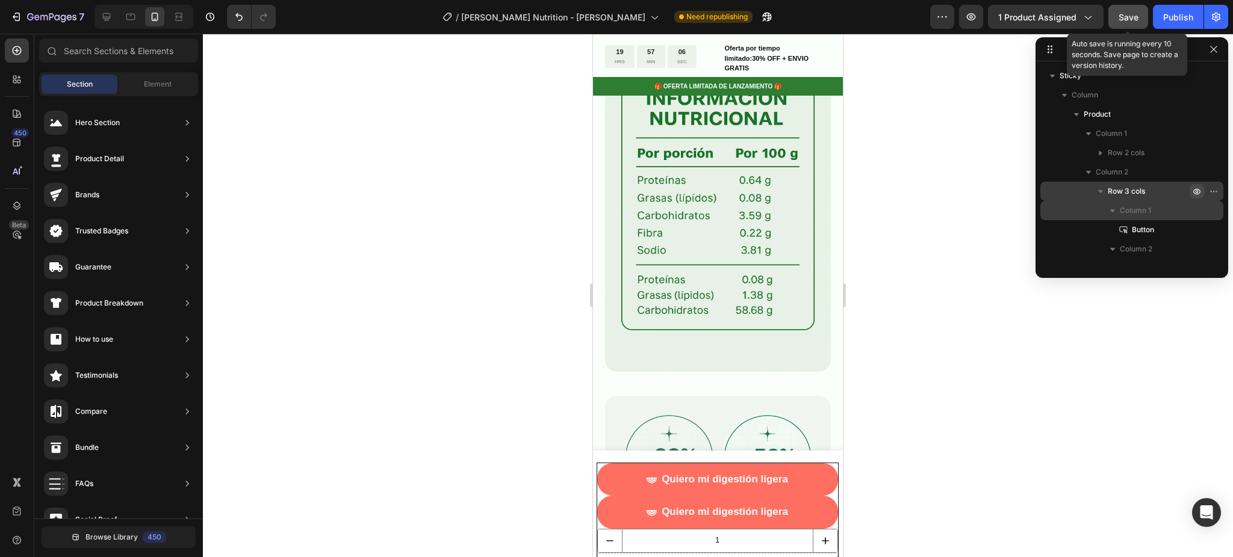
click at [1130, 28] on button "Save" at bounding box center [1128, 17] width 40 height 24
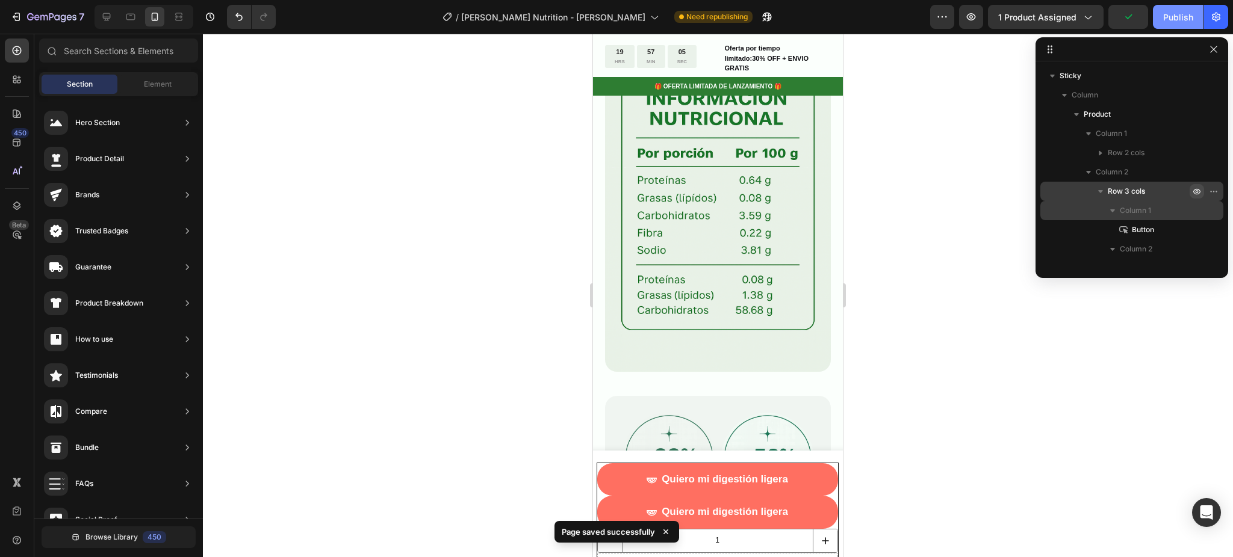
click at [1164, 11] on div "Publish" at bounding box center [1178, 17] width 30 height 13
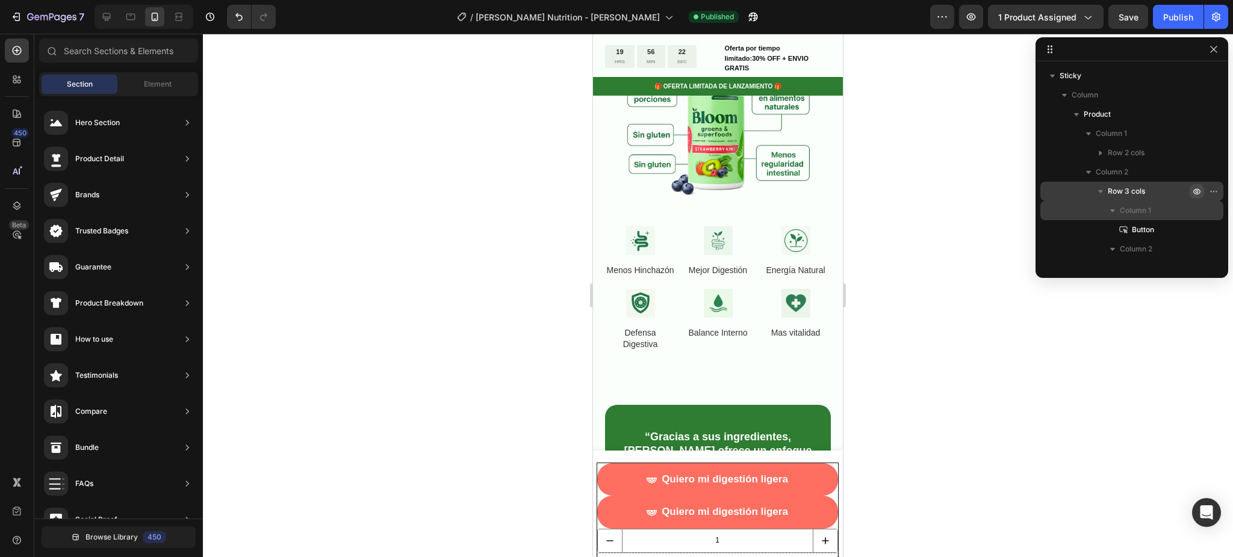
scroll to position [2139, 0]
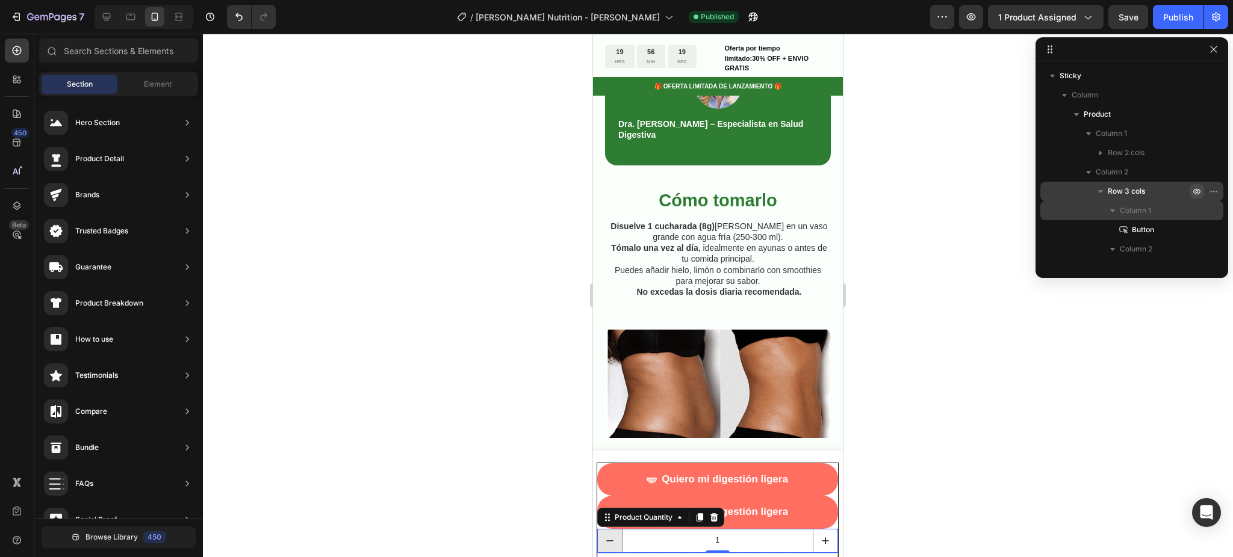
click at [607, 548] on button "decrement" at bounding box center [610, 541] width 24 height 23
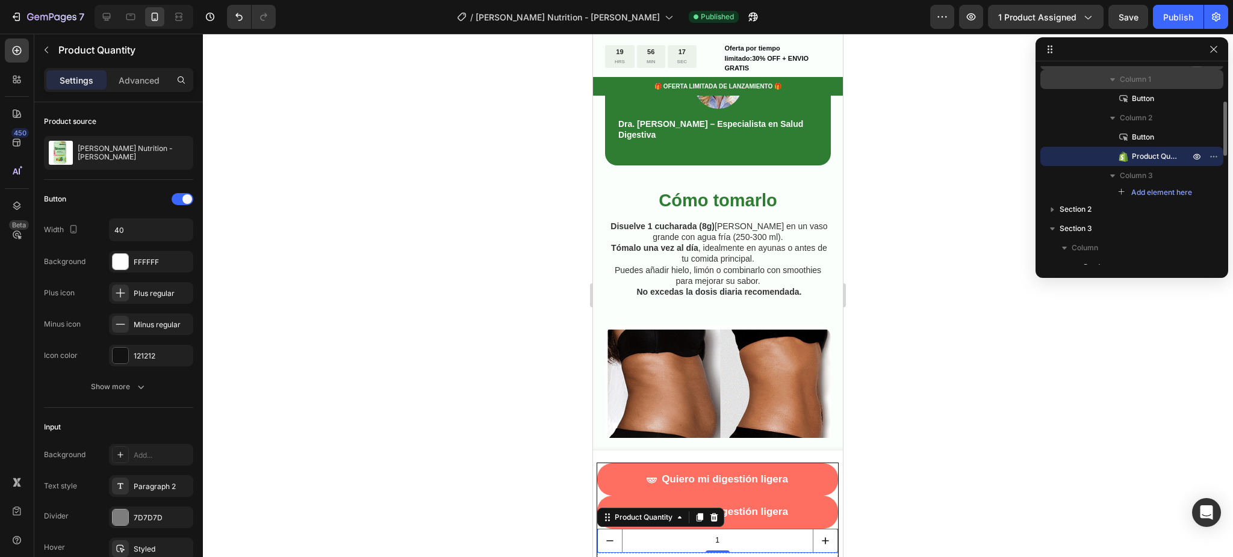
click at [1159, 152] on span "Product Quantity" at bounding box center [1155, 156] width 46 height 12
click at [819, 543] on icon "increment" at bounding box center [825, 541] width 12 height 12
click at [605, 546] on icon "decrement" at bounding box center [610, 541] width 12 height 12
type input "1"
click at [714, 520] on div at bounding box center [714, 517] width 14 height 14
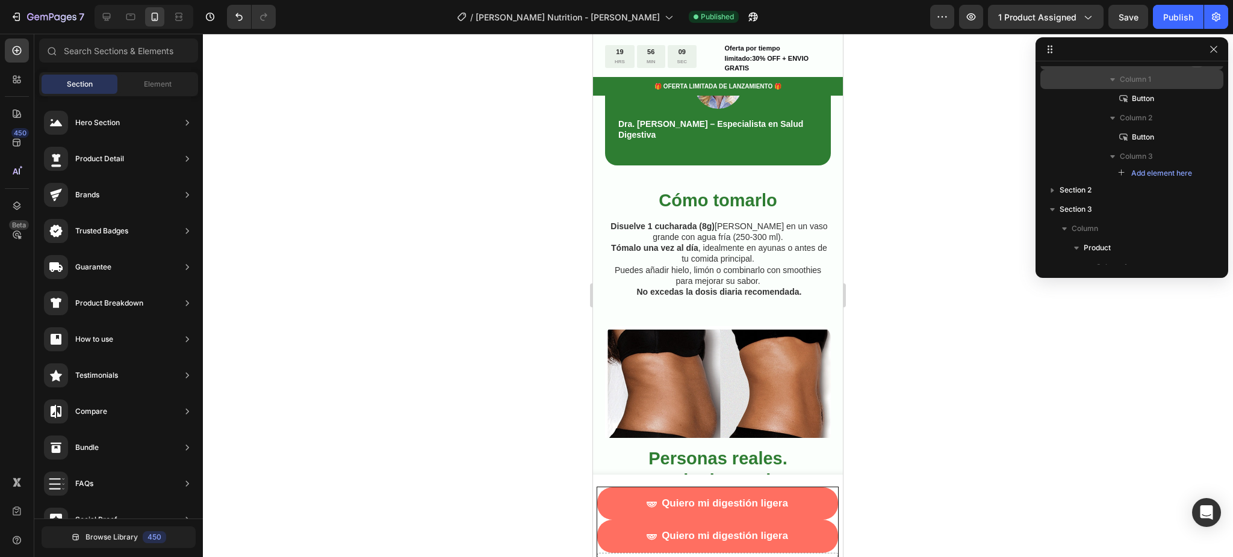
click at [1000, 400] on div at bounding box center [718, 296] width 1030 height 524
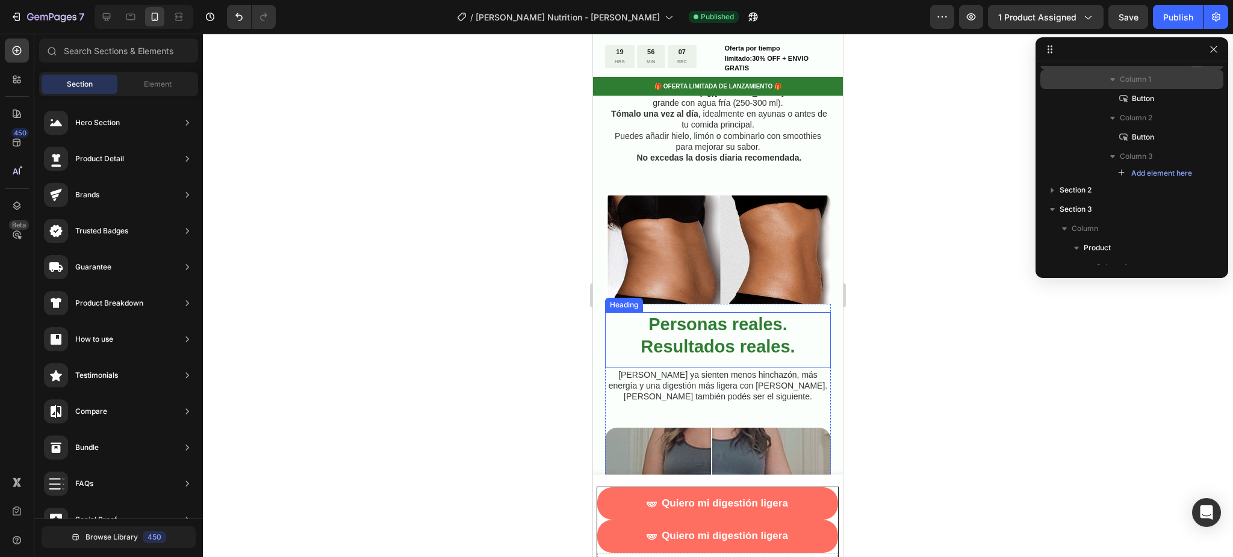
scroll to position [2299, 0]
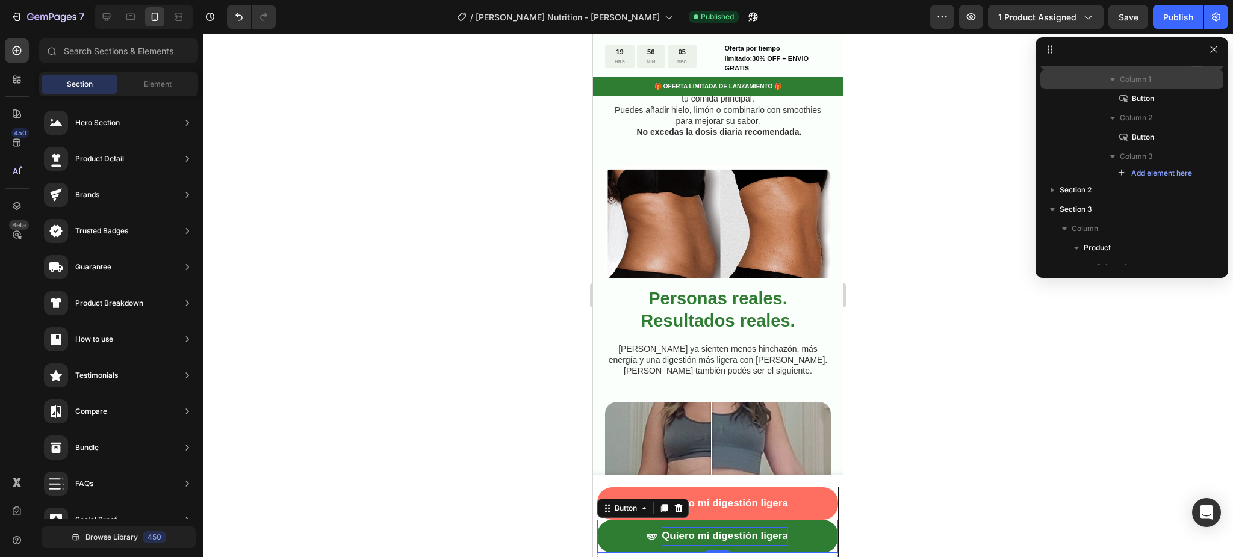
click at [747, 529] on p "Quiero mi digestión ligera" at bounding box center [724, 536] width 126 height 19
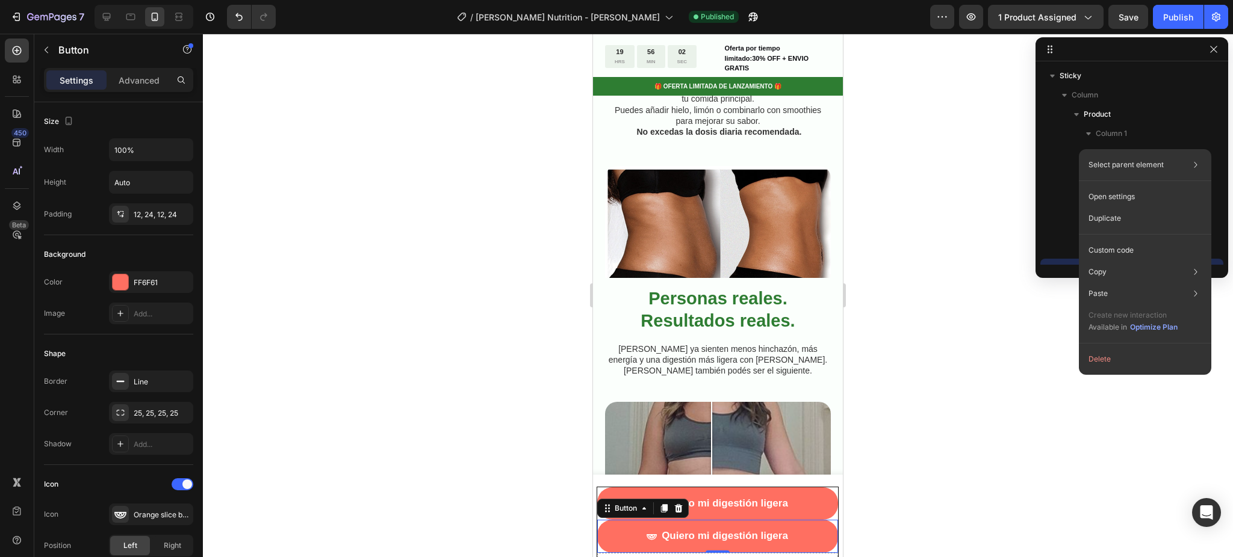
scroll to position [131, 0]
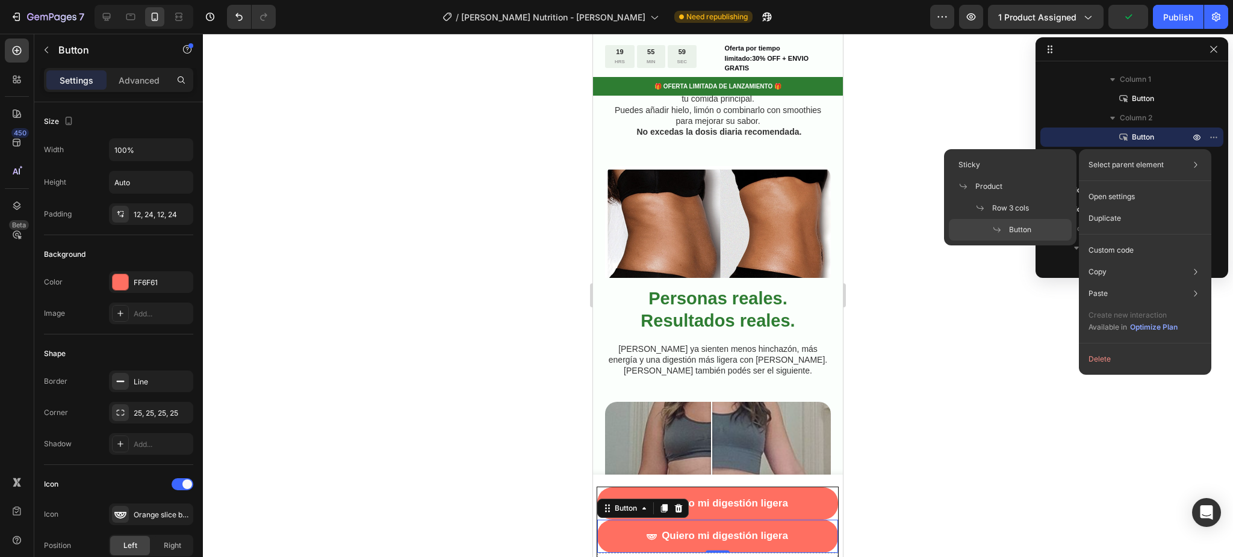
drag, startPoint x: 861, startPoint y: 212, endPoint x: 971, endPoint y: 128, distance: 138.3
click at [863, 209] on div at bounding box center [718, 296] width 1030 height 524
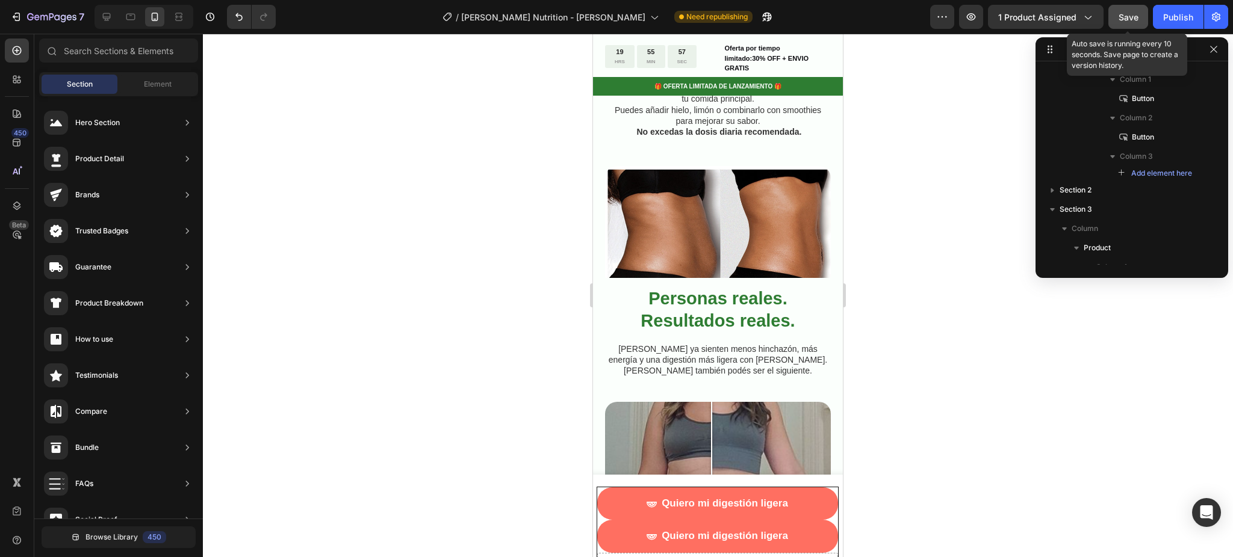
click at [1135, 18] on span "Save" at bounding box center [1128, 17] width 20 height 10
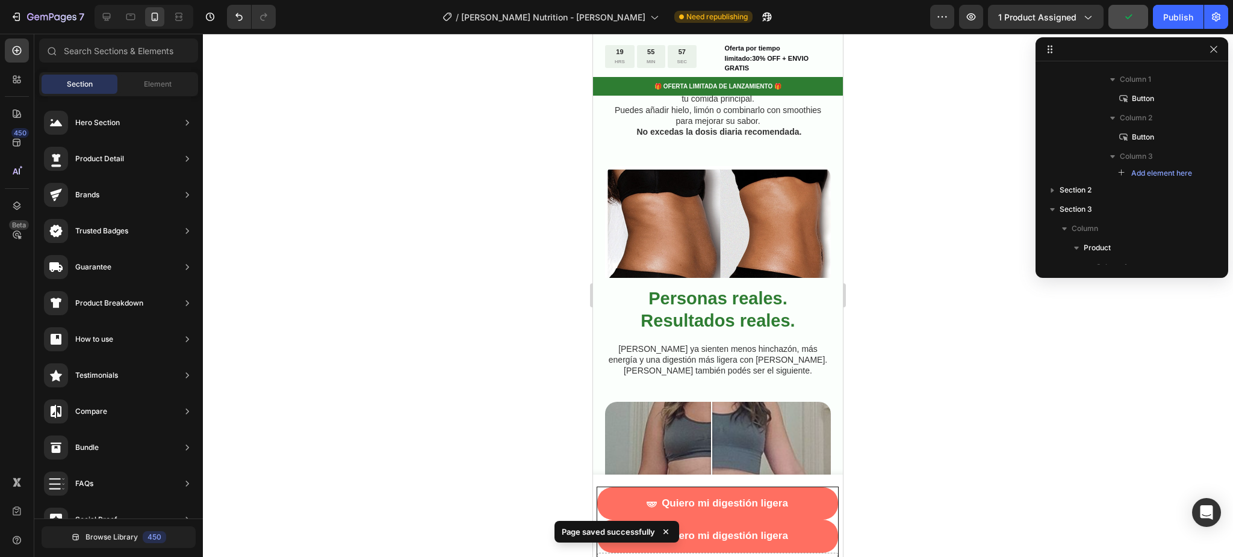
drag, startPoint x: 1165, startPoint y: 24, endPoint x: 1095, endPoint y: 64, distance: 80.6
click at [1164, 24] on button "Publish" at bounding box center [1178, 17] width 51 height 24
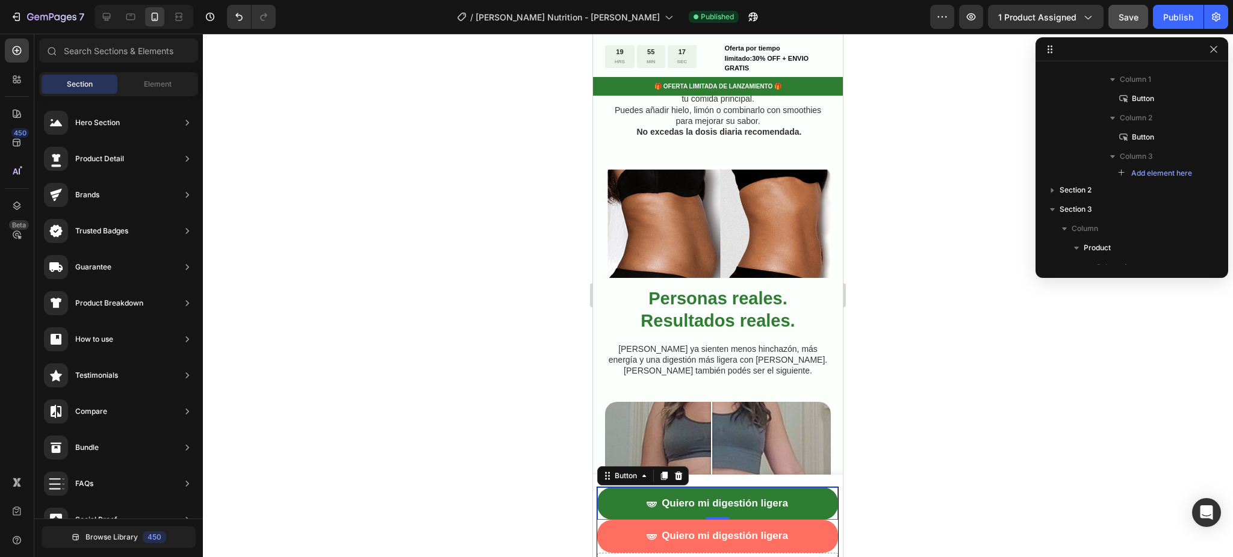
click at [805, 498] on button "Quiero mi digestión ligera" at bounding box center [717, 504] width 241 height 33
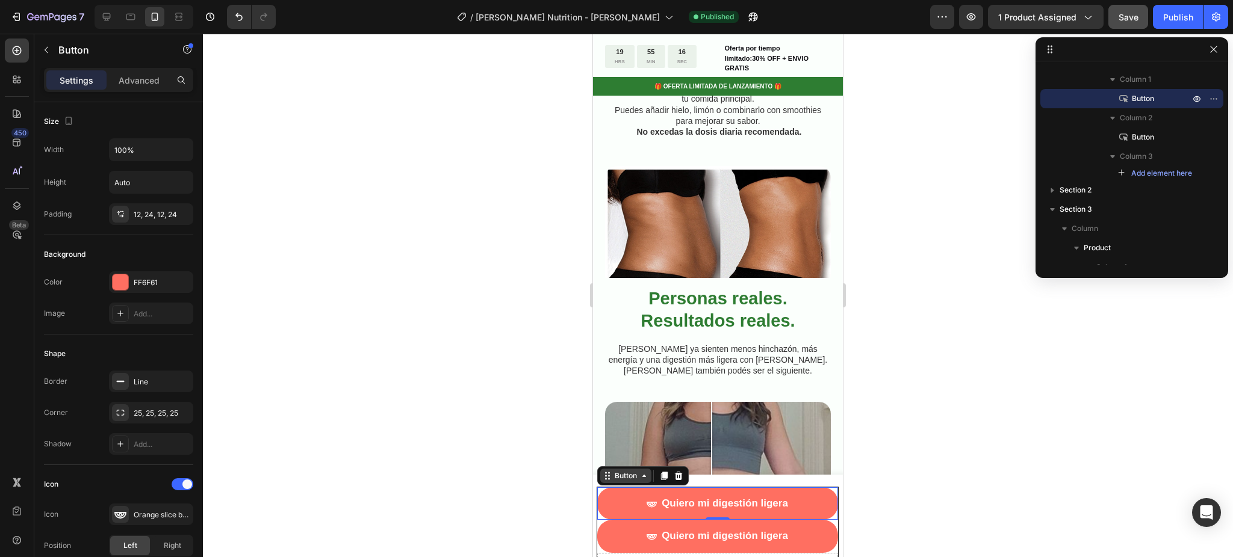
click at [629, 478] on div "Button" at bounding box center [625, 476] width 27 height 11
click at [611, 416] on div "Sticky" at bounding box center [616, 411] width 36 height 19
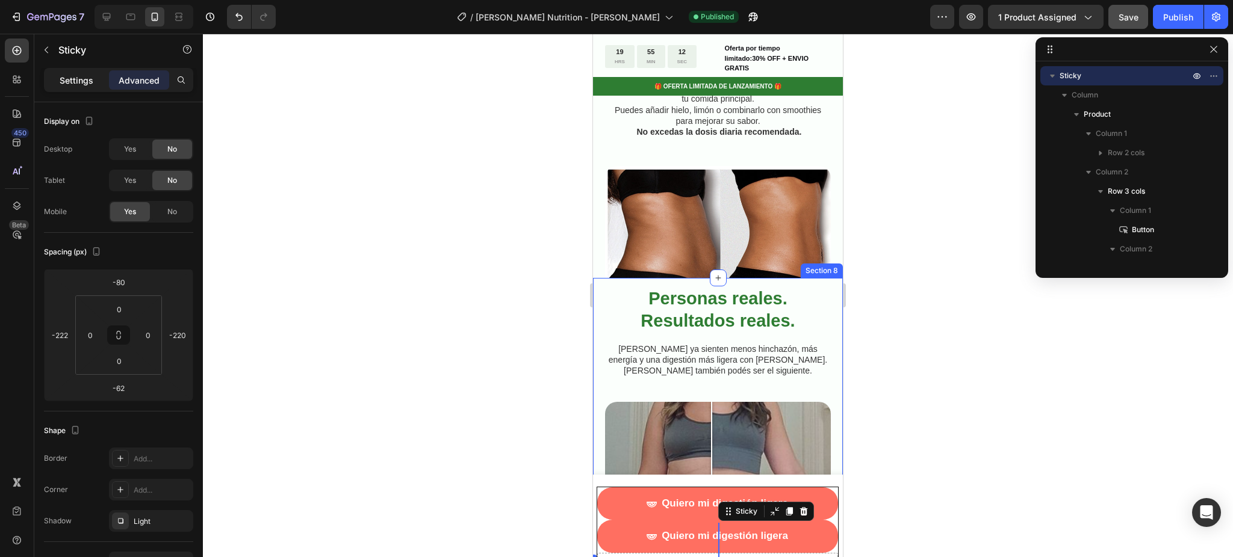
click at [88, 74] on p "Settings" at bounding box center [77, 80] width 34 height 13
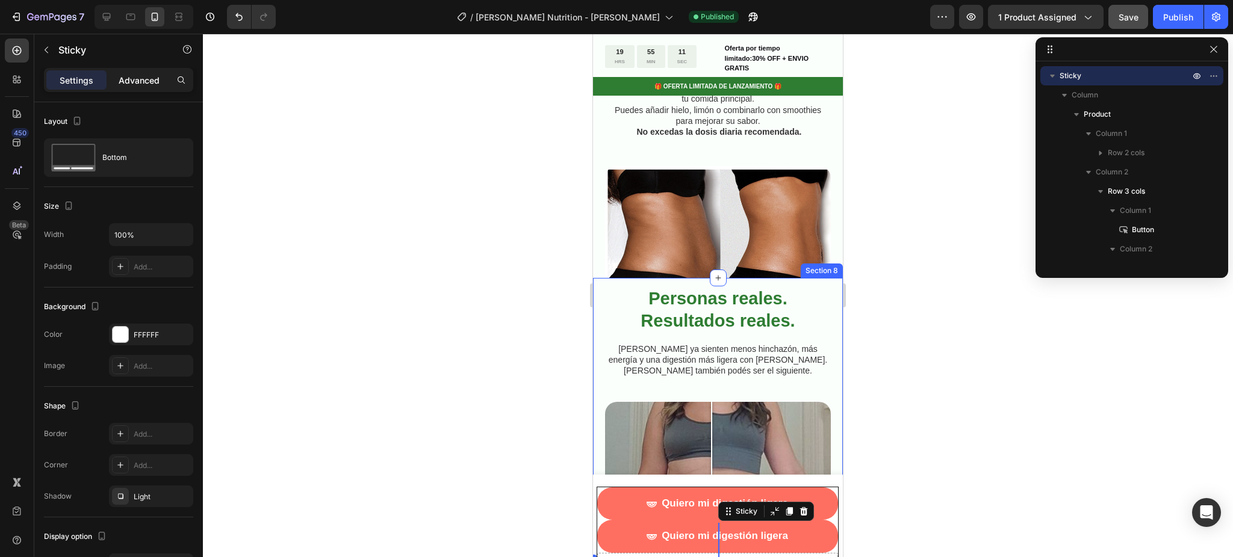
click at [119, 87] on div "Advanced" at bounding box center [139, 79] width 60 height 19
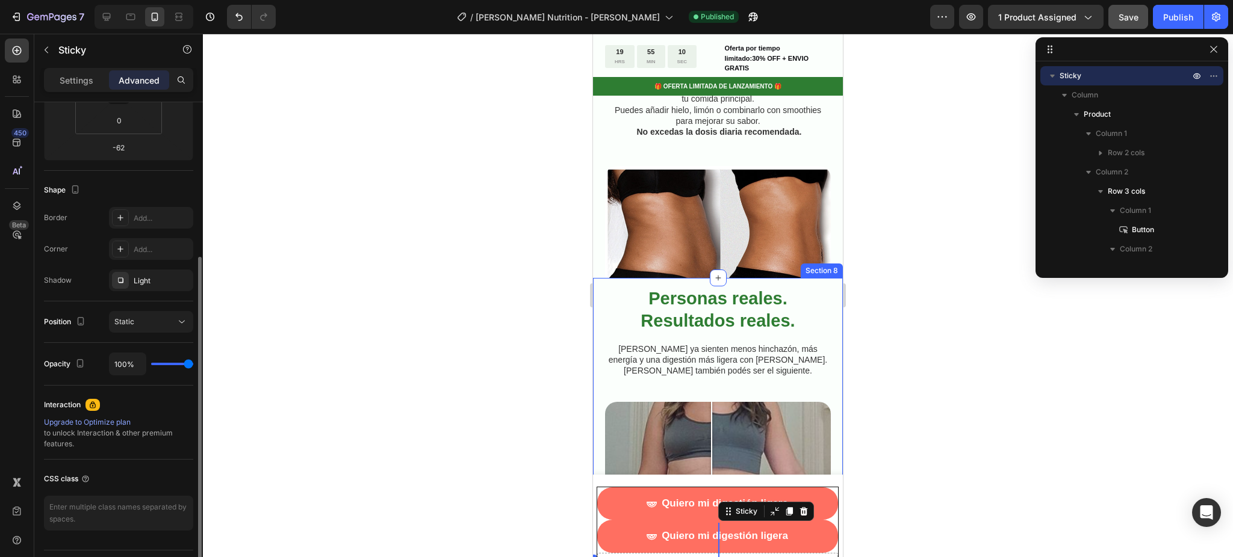
scroll to position [271, 0]
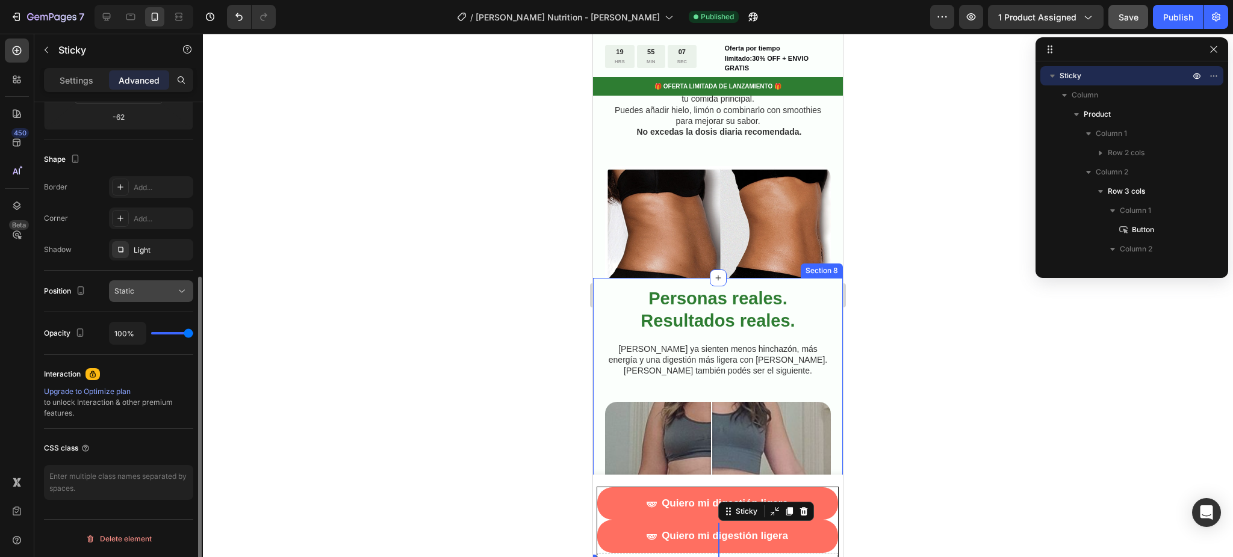
click at [174, 299] on button "Static" at bounding box center [151, 291] width 84 height 22
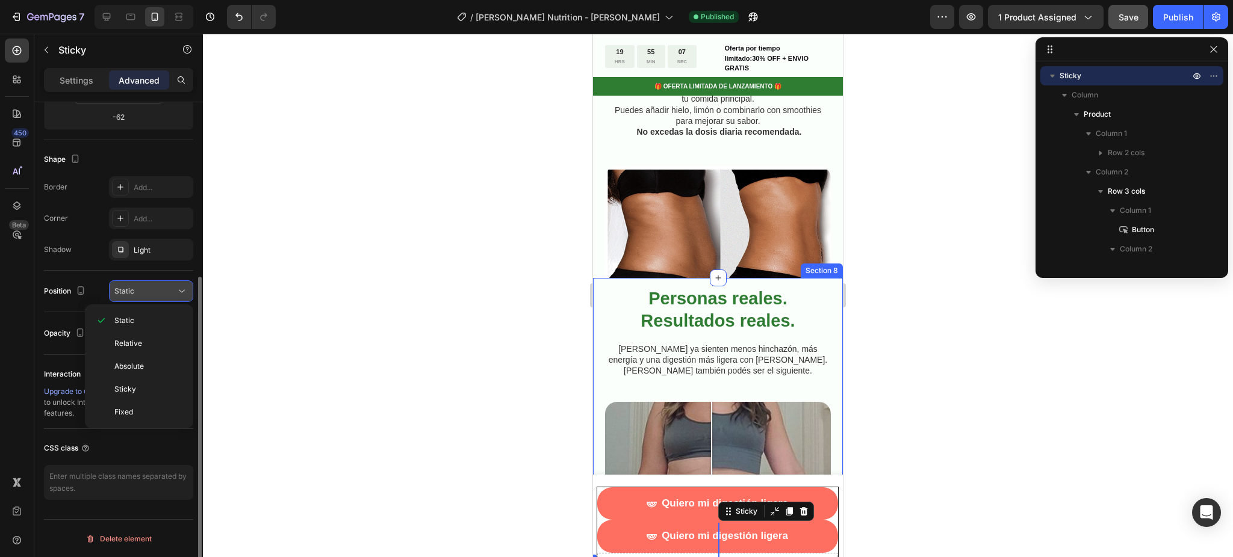
click at [174, 299] on button "Static" at bounding box center [151, 291] width 84 height 22
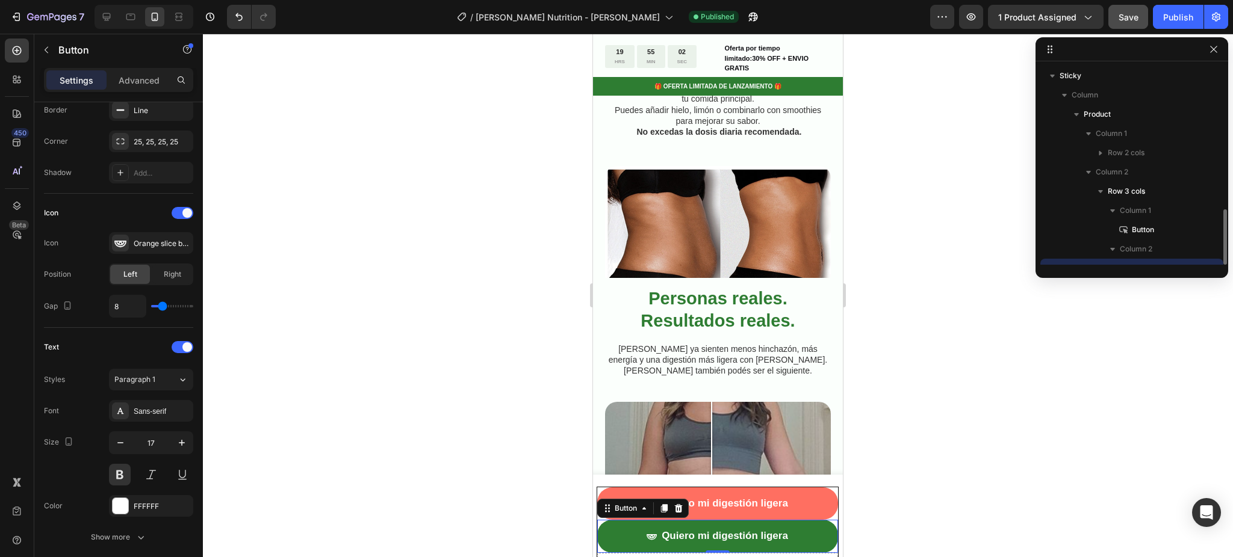
click at [630, 531] on button "Quiero mi digestión ligera" at bounding box center [717, 536] width 241 height 33
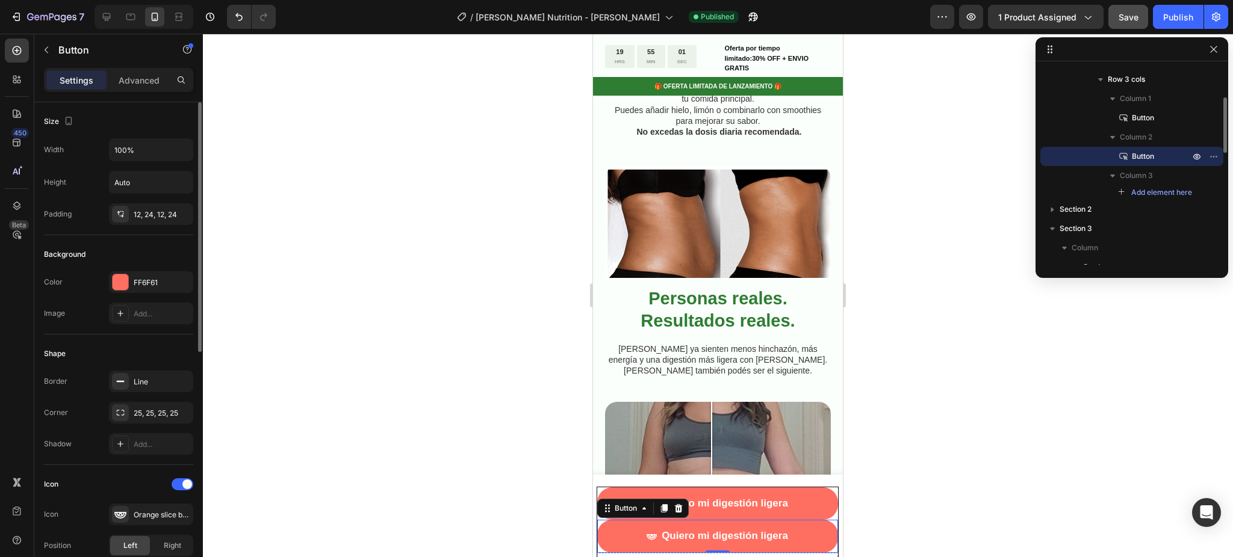
scroll to position [468, 0]
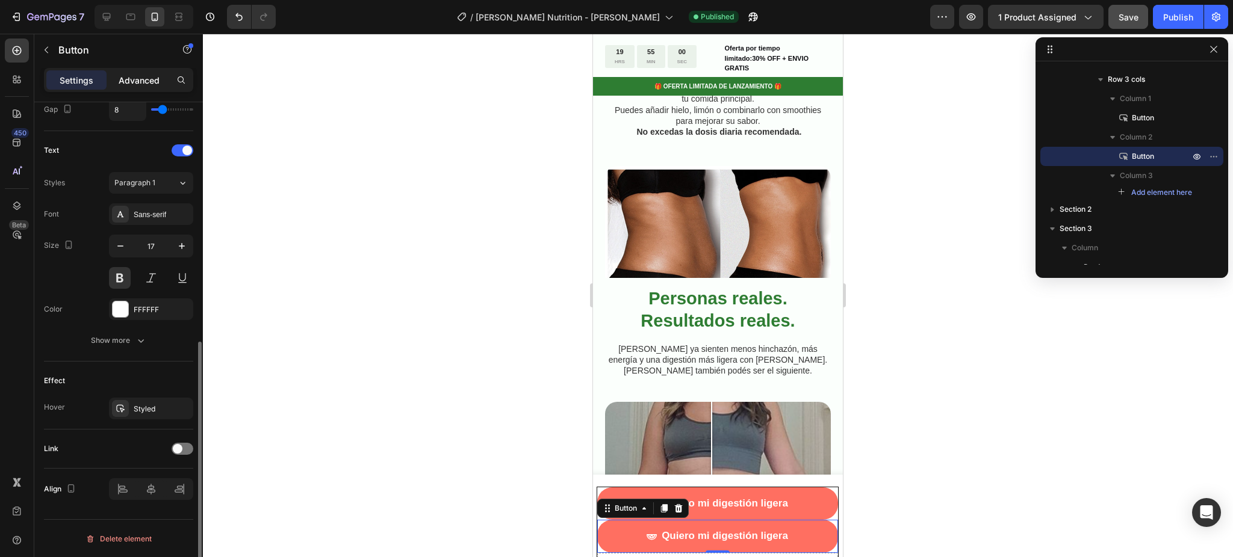
click at [138, 74] on div "Advanced" at bounding box center [139, 79] width 60 height 19
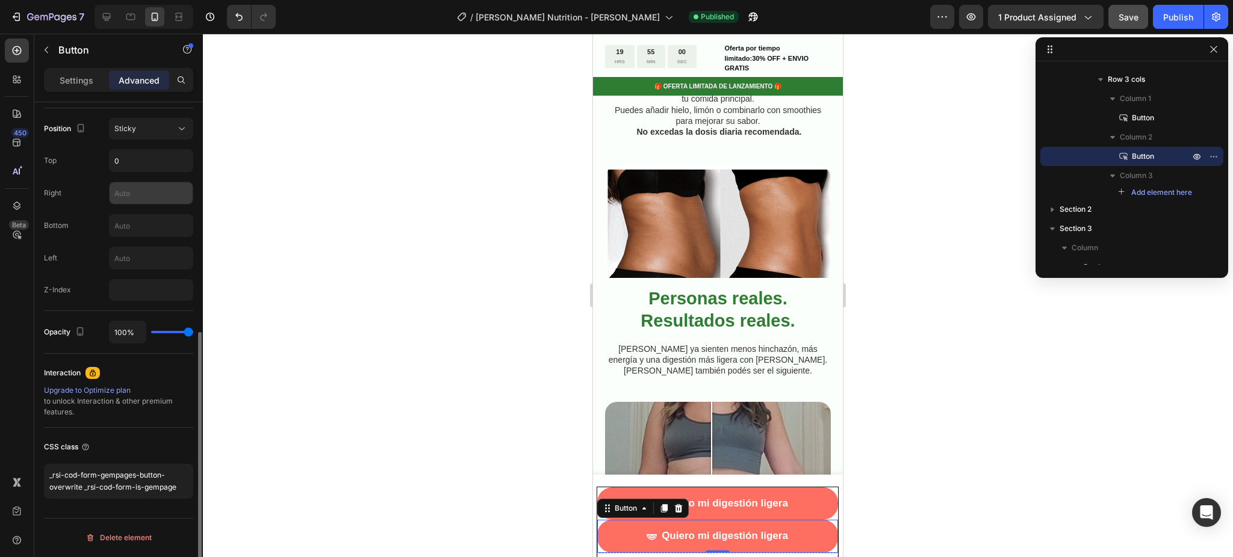
scroll to position [433, 0]
click at [116, 475] on textarea "_rsi-cod-form-gempages-button-overwrite _rsi-cod-form-is-gempage" at bounding box center [118, 482] width 149 height 35
click at [116, 474] on textarea "_rsi-cod-form-gempages-button-overwrite _rsi-cod-form-is-gempage" at bounding box center [118, 482] width 149 height 35
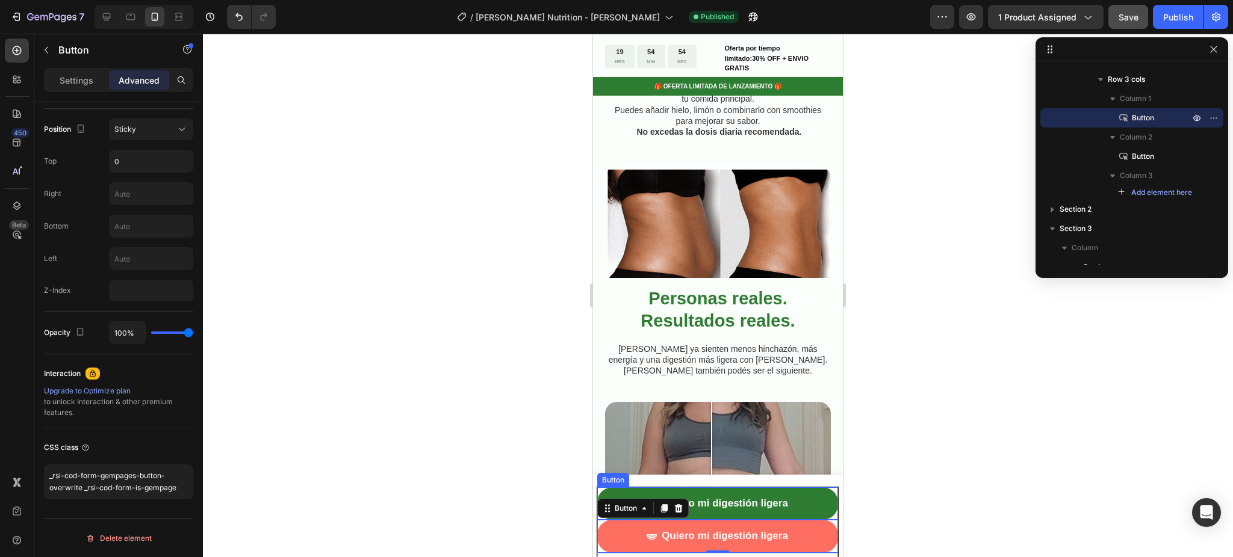
click at [634, 495] on button "Quiero mi digestión ligera" at bounding box center [717, 504] width 241 height 33
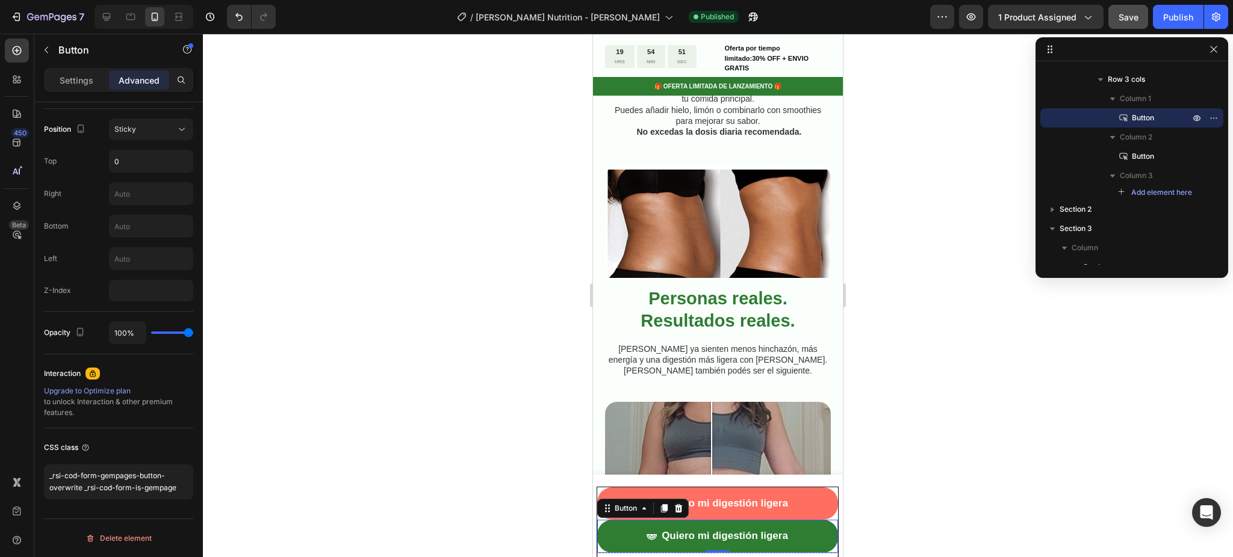
drag, startPoint x: 621, startPoint y: 534, endPoint x: 1178, endPoint y: 560, distance: 558.5
click at [621, 534] on button "Quiero mi digestión ligera" at bounding box center [717, 536] width 241 height 33
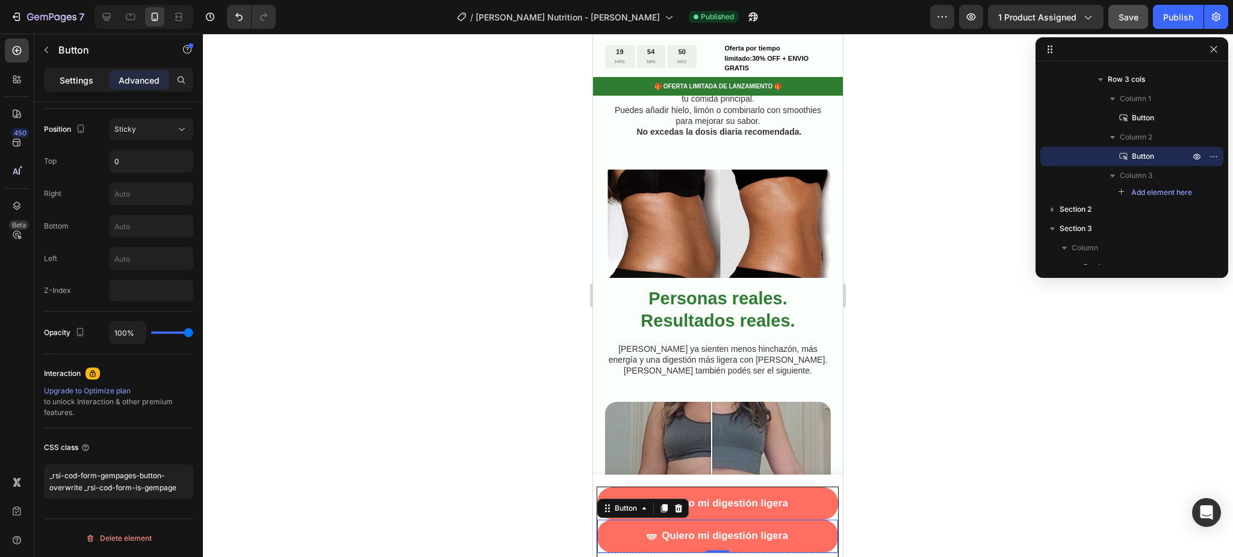
click at [79, 80] on p "Settings" at bounding box center [77, 80] width 34 height 13
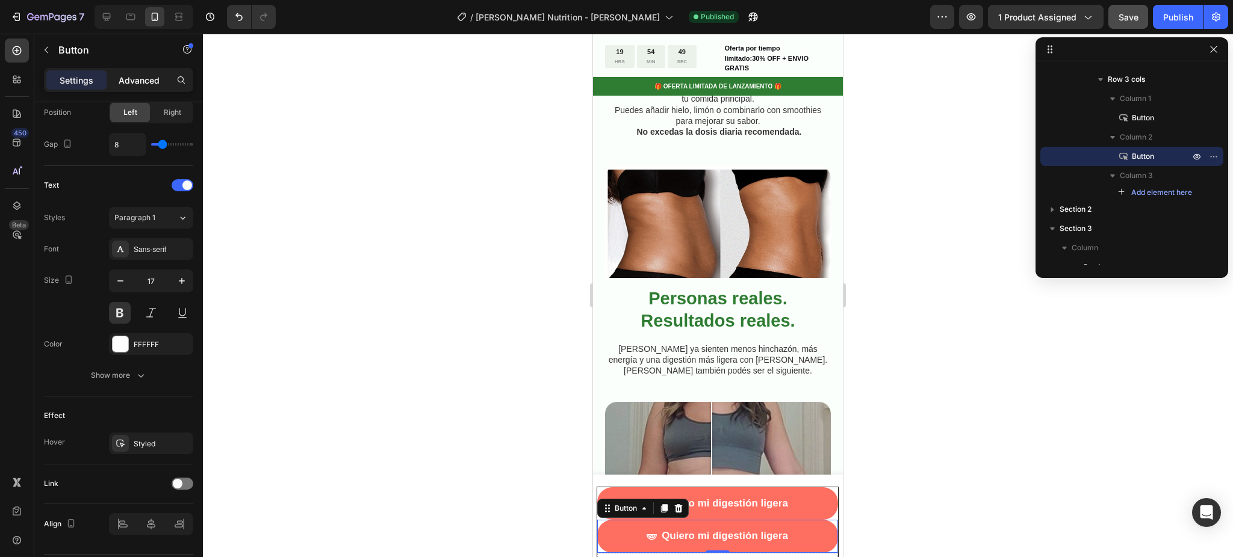
click at [152, 84] on p "Advanced" at bounding box center [139, 80] width 41 height 13
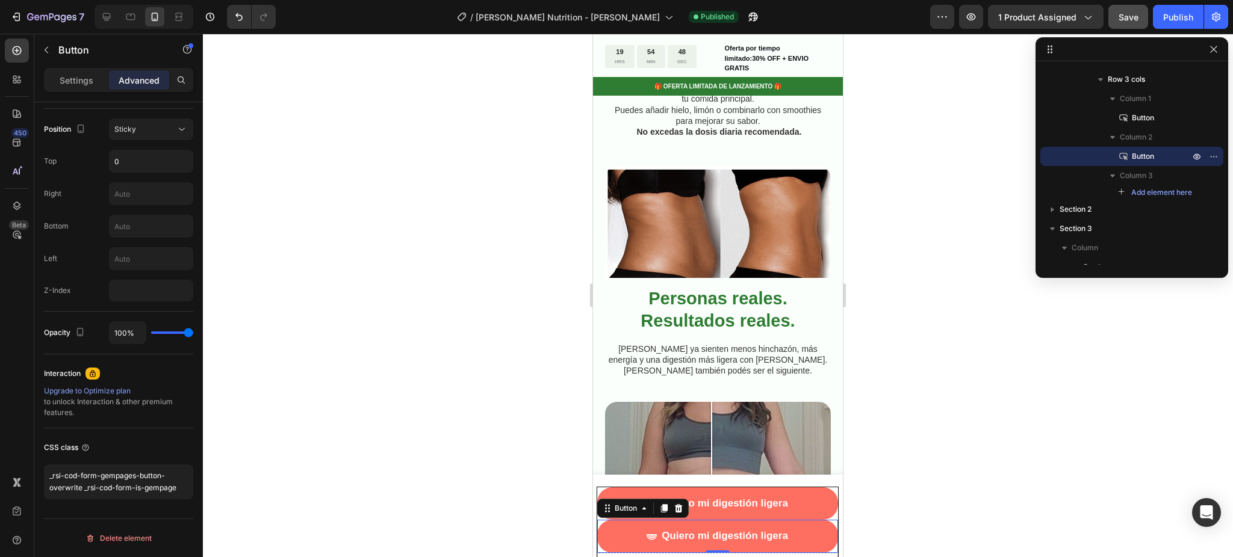
click at [387, 386] on div at bounding box center [718, 296] width 1030 height 524
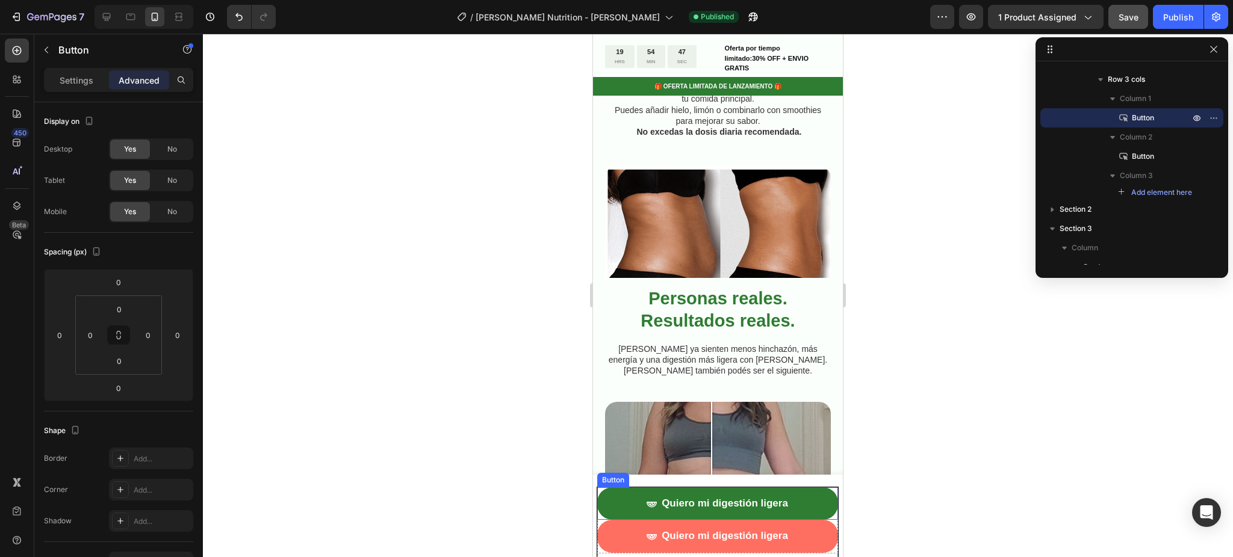
click at [624, 499] on button "Quiero mi digestión ligera" at bounding box center [717, 504] width 241 height 33
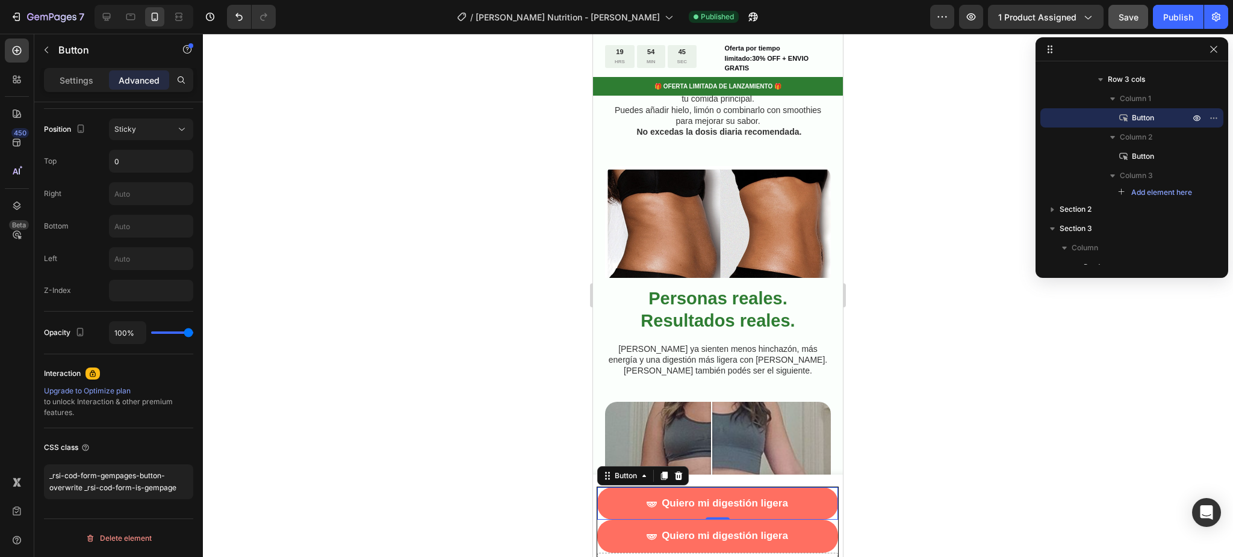
click at [406, 404] on div at bounding box center [718, 296] width 1030 height 524
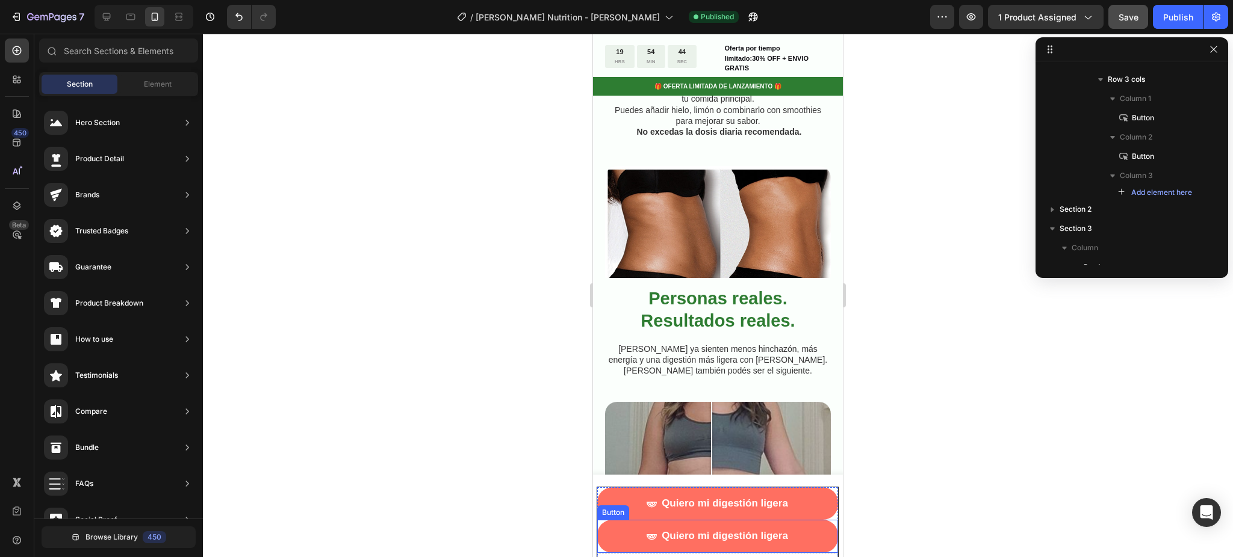
click at [604, 537] on button "Quiero mi digestión ligera" at bounding box center [717, 536] width 241 height 33
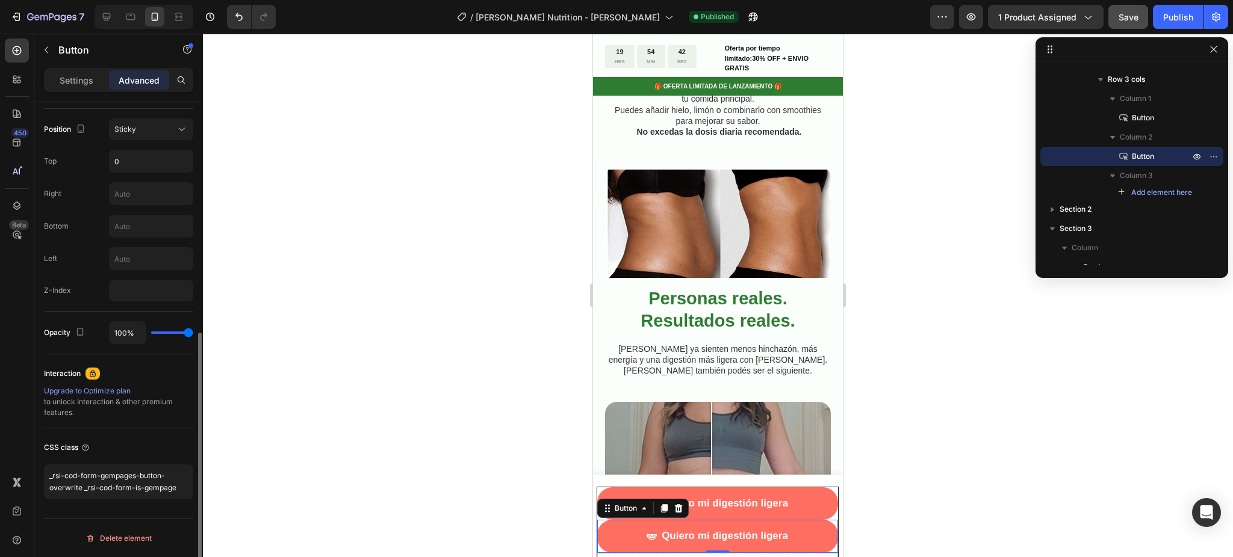
click at [444, 471] on div at bounding box center [718, 296] width 1030 height 524
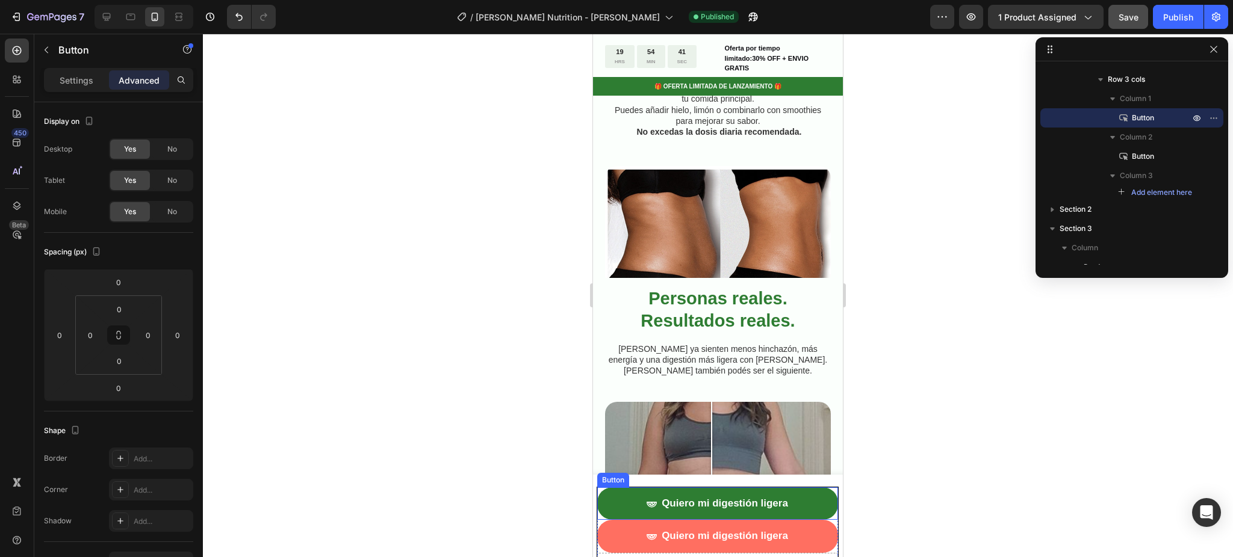
click at [605, 494] on button "Quiero mi digestión ligera" at bounding box center [717, 504] width 241 height 33
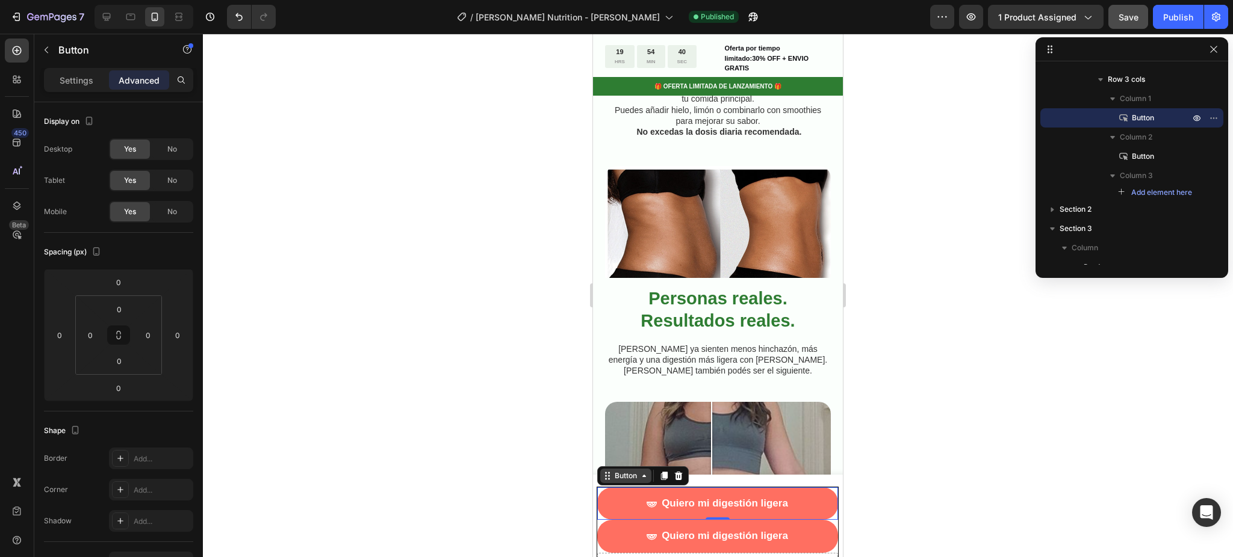
click at [620, 477] on div "Button" at bounding box center [625, 476] width 27 height 11
click at [615, 412] on div "Sticky" at bounding box center [615, 411] width 26 height 7
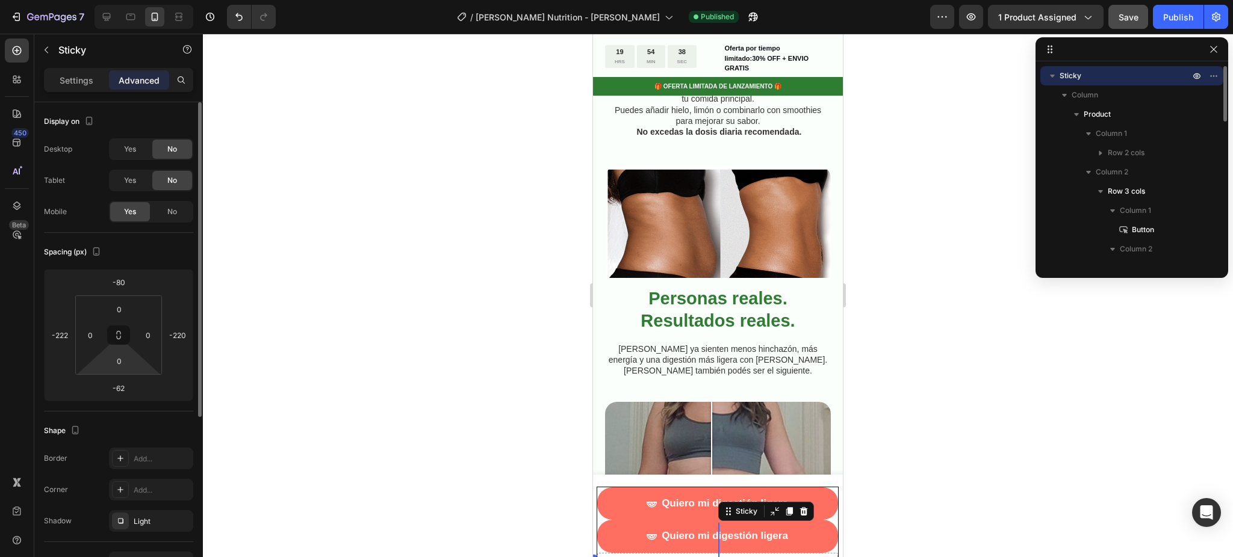
scroll to position [271, 0]
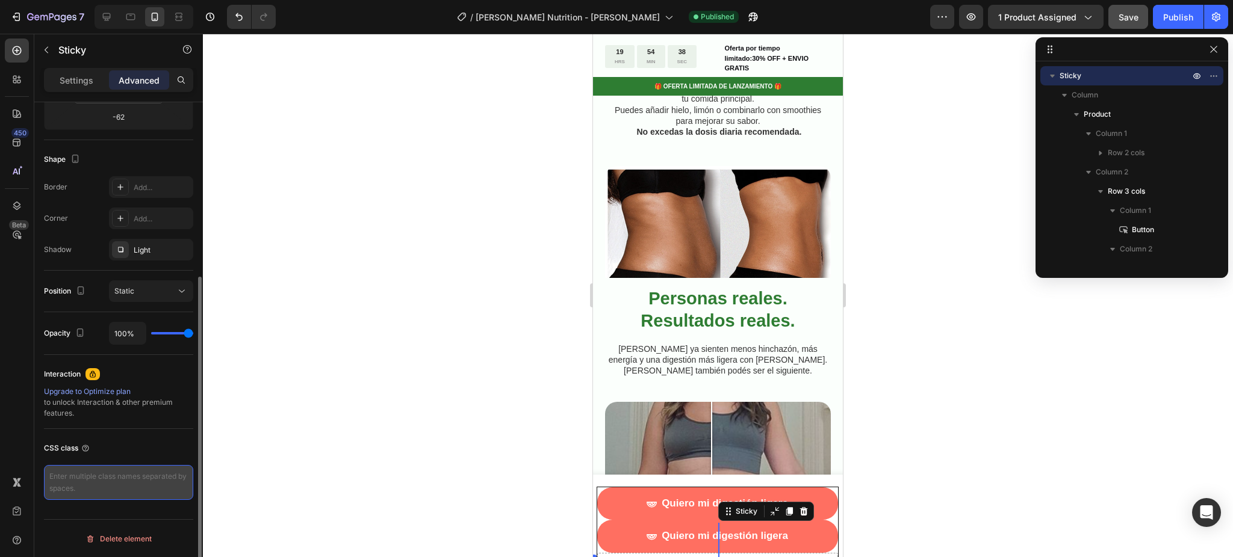
click at [95, 469] on textarea at bounding box center [118, 482] width 149 height 35
paste textarea "_rsi-cod-form-gempages-button-overwrite _rsi-cod-form-is-gempage"
type textarea "_rsi-cod-form-gempages-button-overwrite _rsi-cod-form-is-gempage"
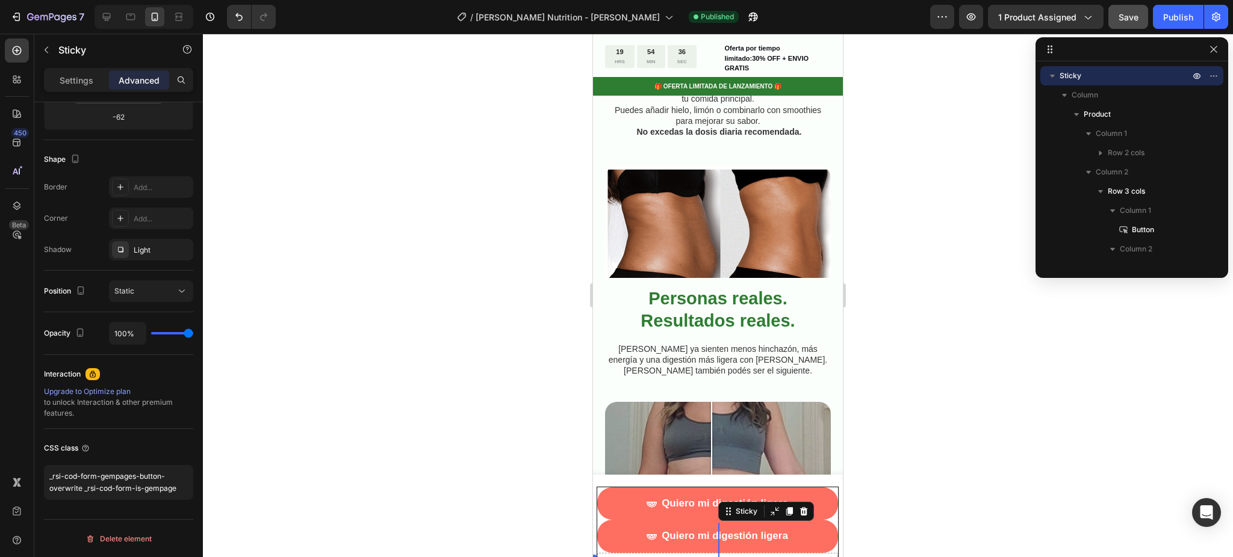
click at [293, 459] on div at bounding box center [718, 296] width 1030 height 524
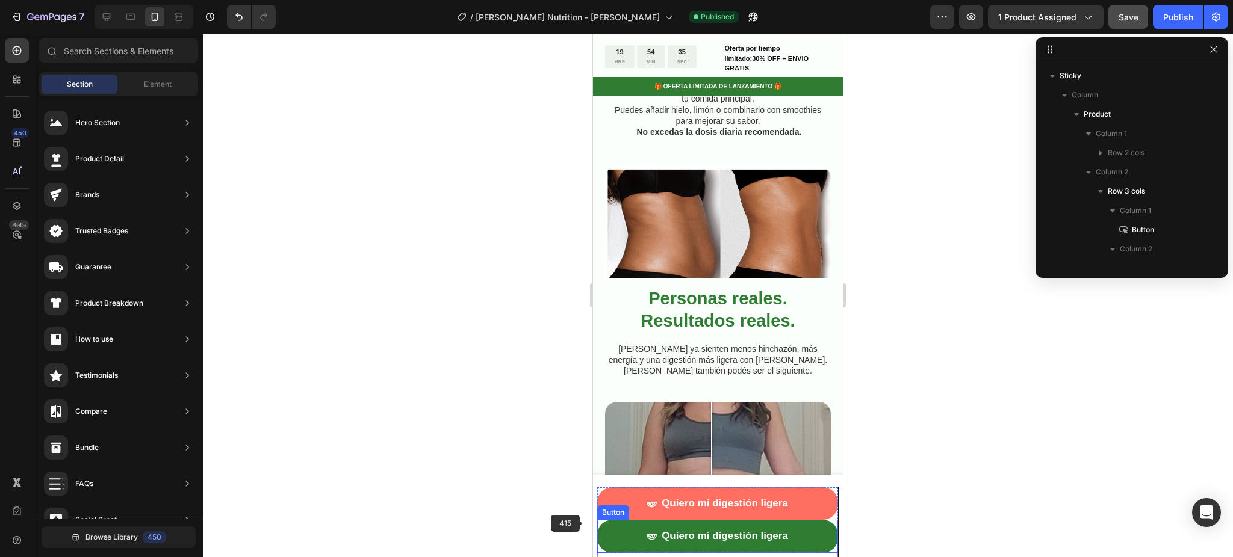
click at [629, 535] on button "Quiero mi digestión ligera" at bounding box center [717, 536] width 241 height 33
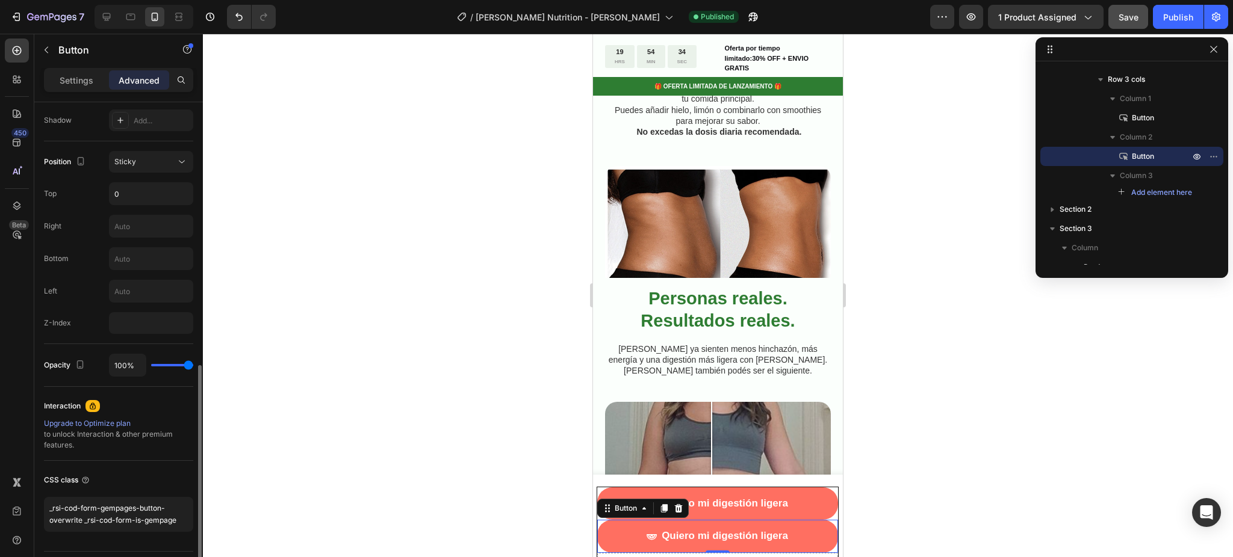
scroll to position [433, 0]
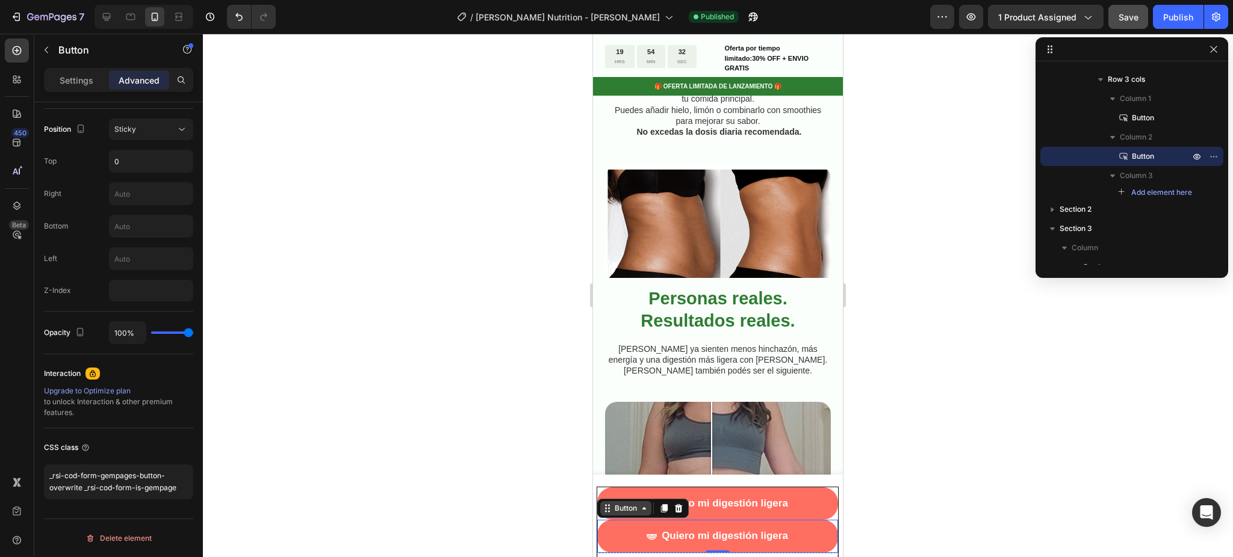
click at [627, 513] on div "Button" at bounding box center [625, 508] width 27 height 11
click at [609, 441] on div "Sticky" at bounding box center [615, 444] width 26 height 7
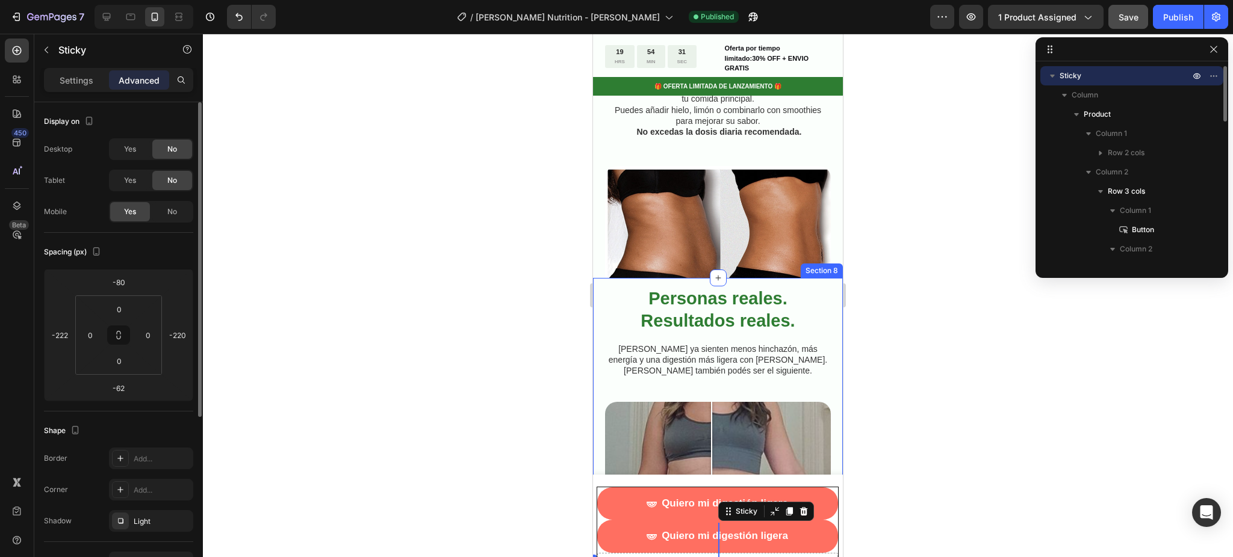
scroll to position [271, 0]
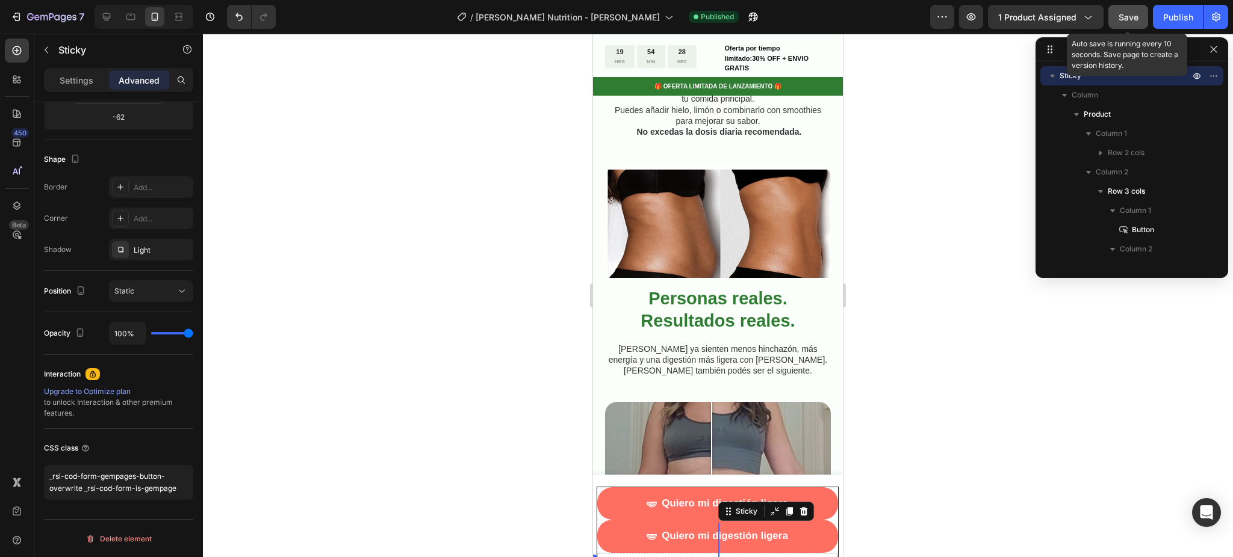
click at [1122, 22] on div "Save" at bounding box center [1128, 17] width 20 height 13
click at [1166, 20] on div "Publish" at bounding box center [1178, 17] width 30 height 13
click at [71, 74] on p "Settings" at bounding box center [77, 80] width 34 height 13
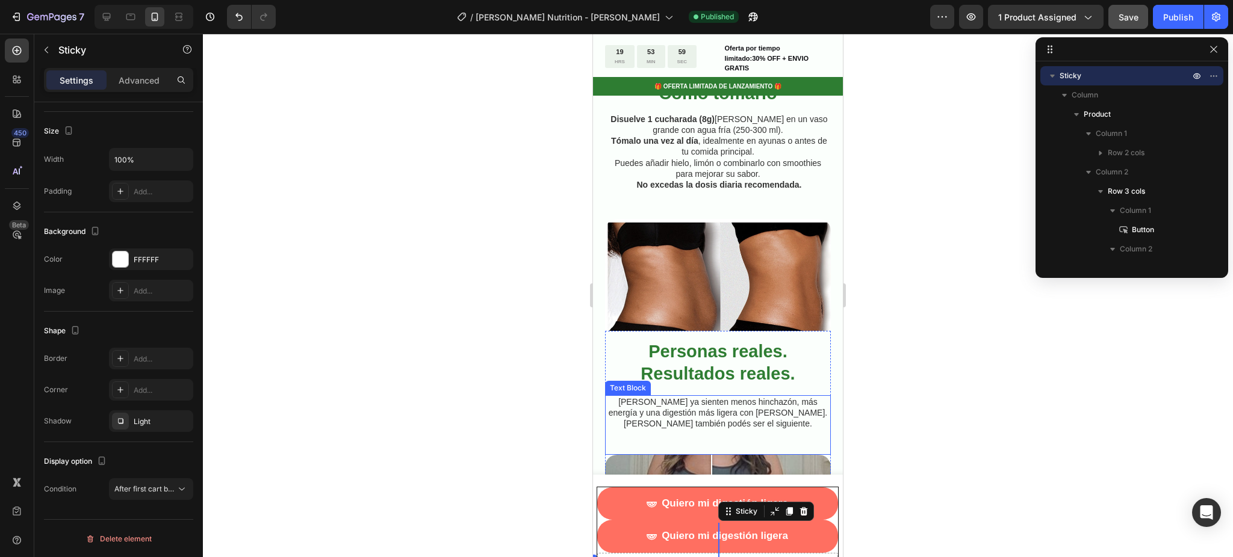
scroll to position [2247, 0]
